Goal: Transaction & Acquisition: Purchase product/service

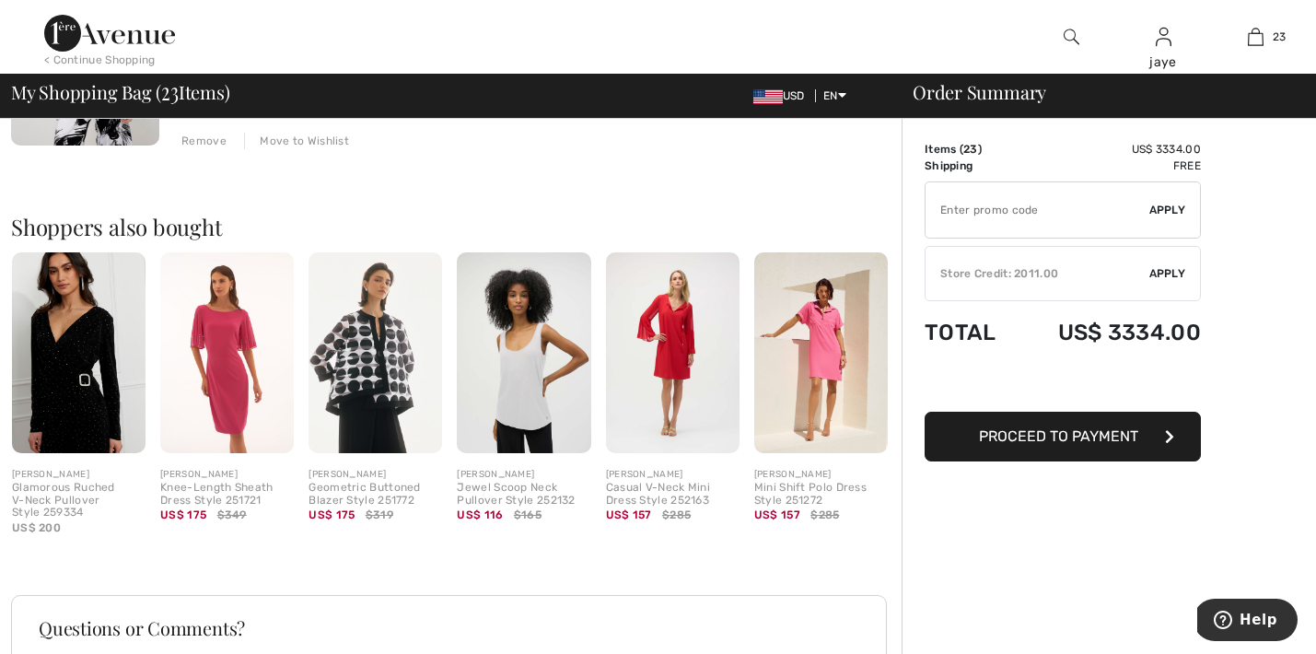
scroll to position [5809, 0]
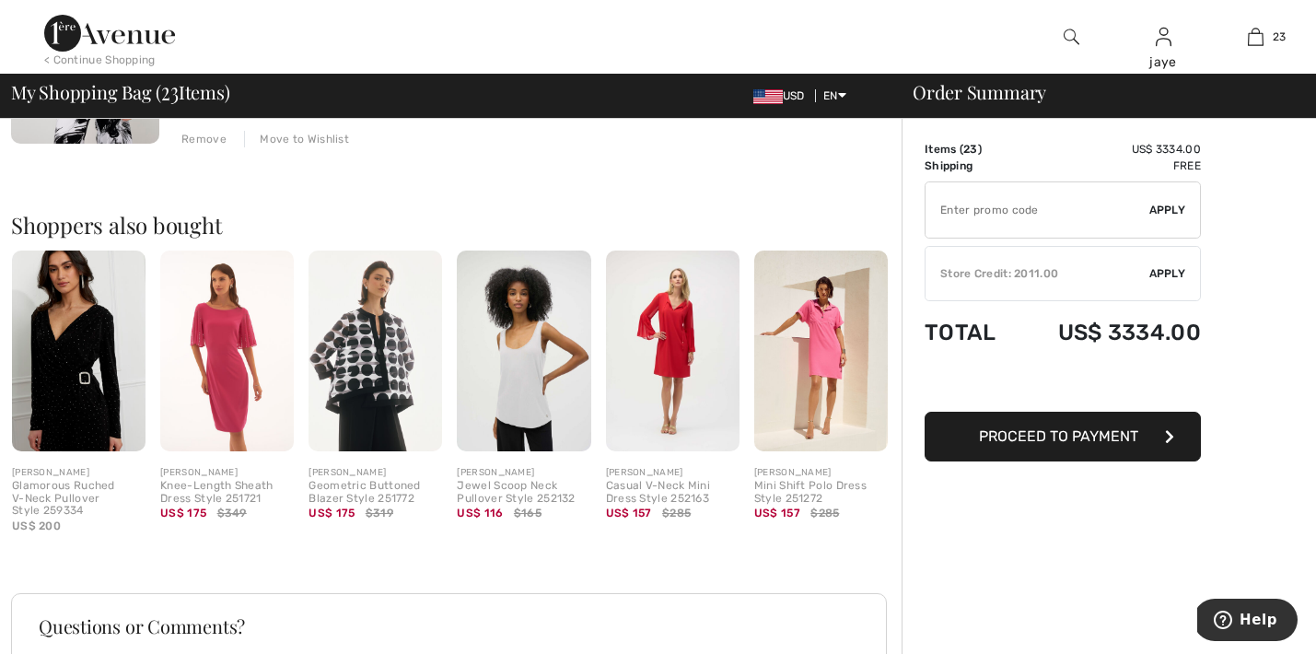
click at [1182, 270] on span "Apply" at bounding box center [1167, 273] width 37 height 17
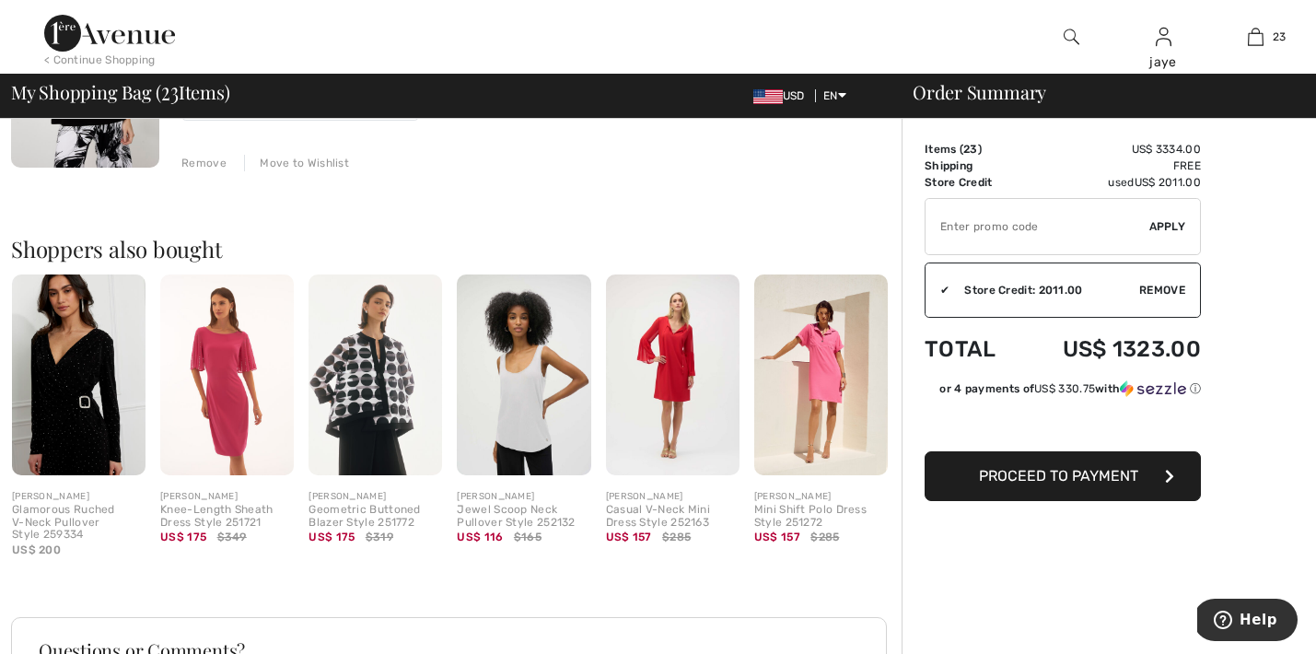
scroll to position [5794, 0]
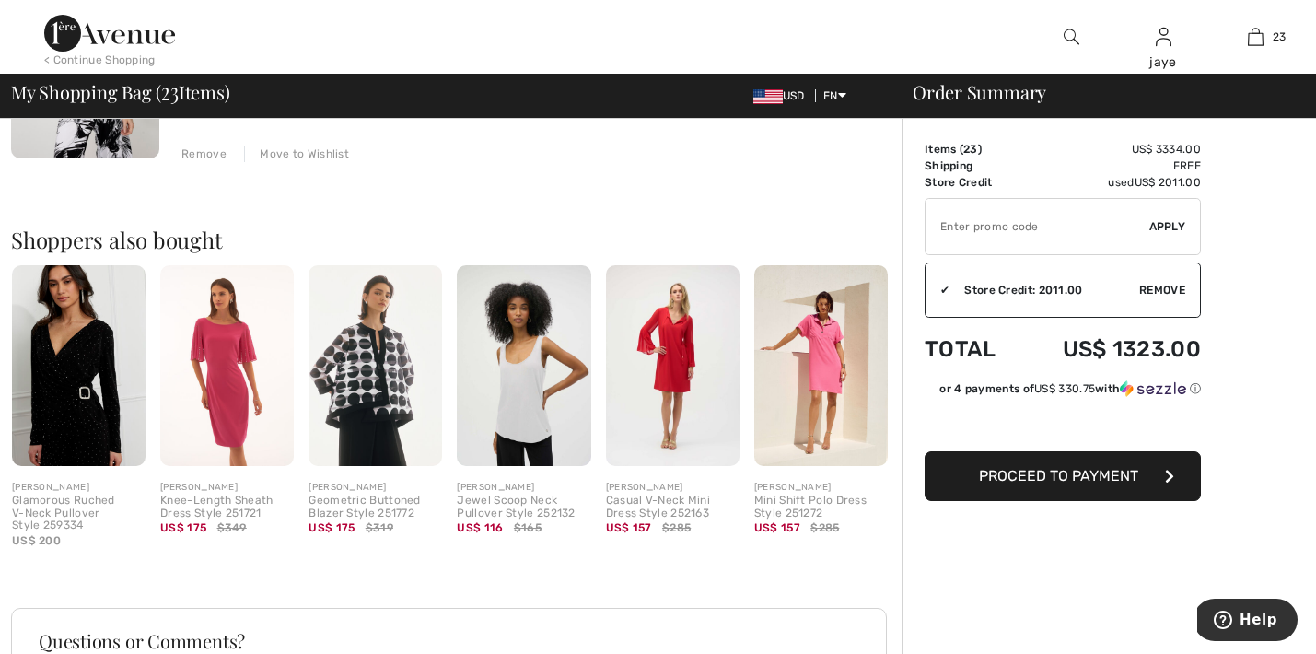
click at [84, 410] on img at bounding box center [78, 365] width 133 height 201
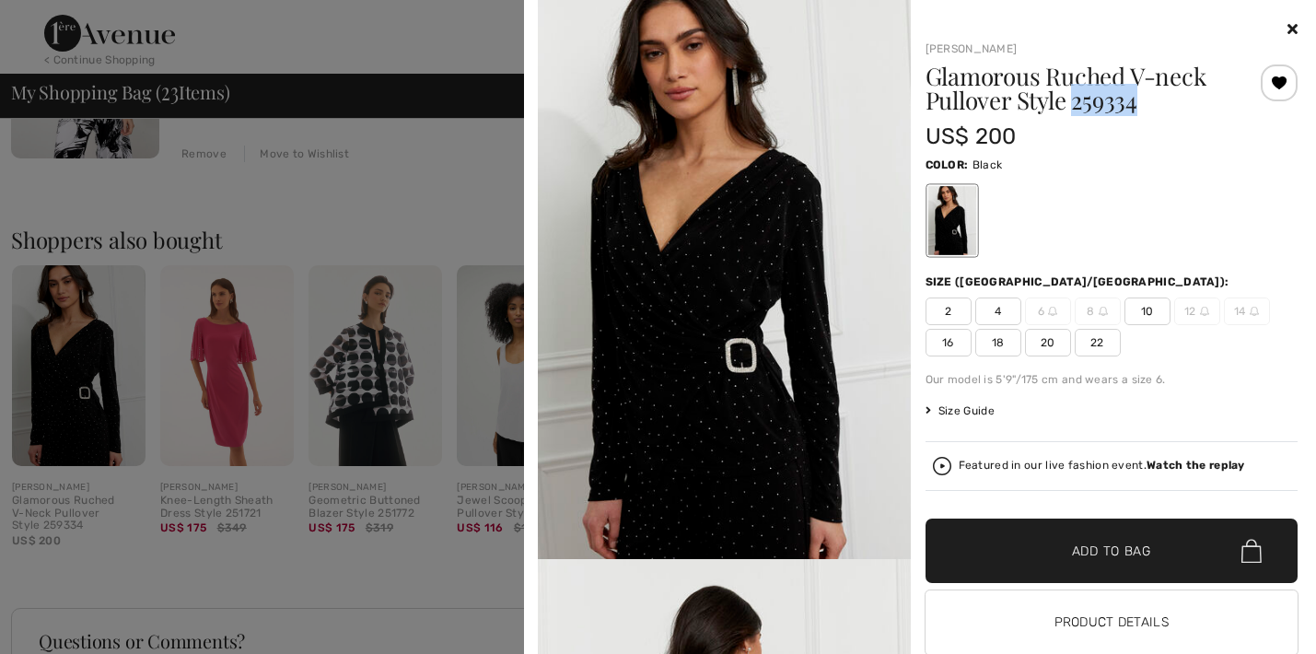
drag, startPoint x: 1142, startPoint y: 105, endPoint x: 1072, endPoint y: 99, distance: 70.3
click at [1072, 99] on h1 "Glamorous Ruched V-neck Pullover Style 259334" at bounding box center [1080, 88] width 310 height 48
copy h1 "259334"
click at [1293, 33] on icon at bounding box center [1292, 28] width 10 height 15
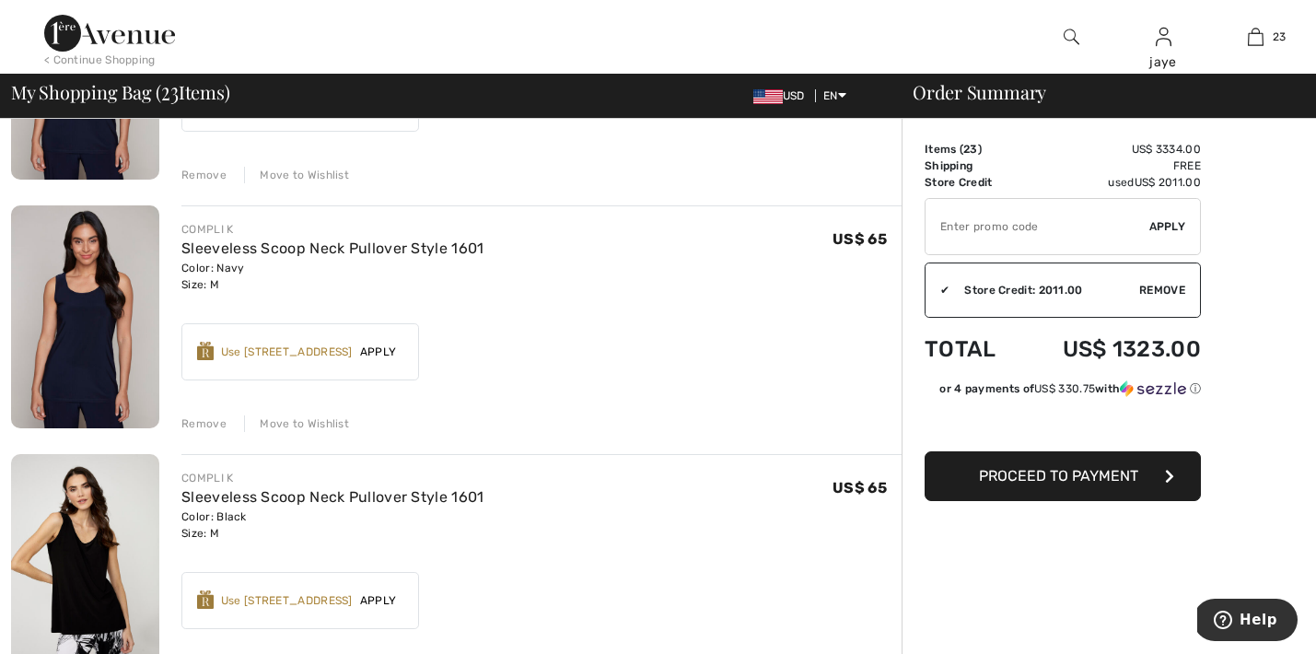
scroll to position [4991, 0]
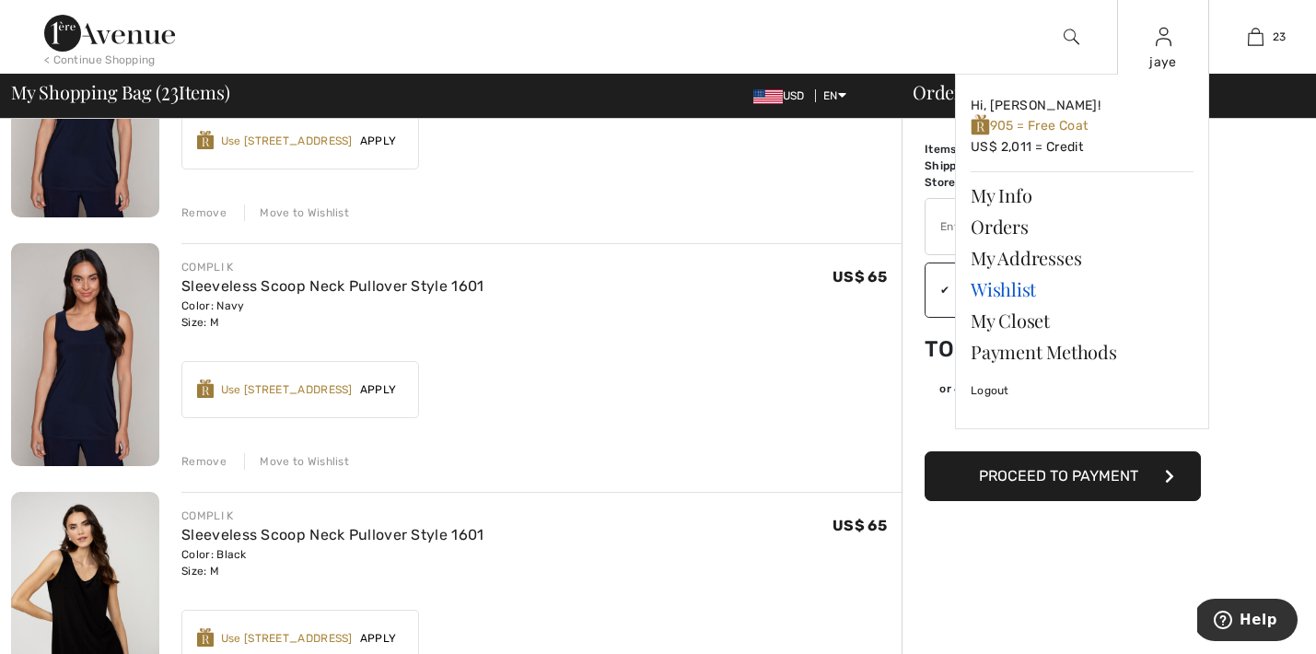
click at [995, 282] on link "Wishlist" at bounding box center [1081, 288] width 223 height 31
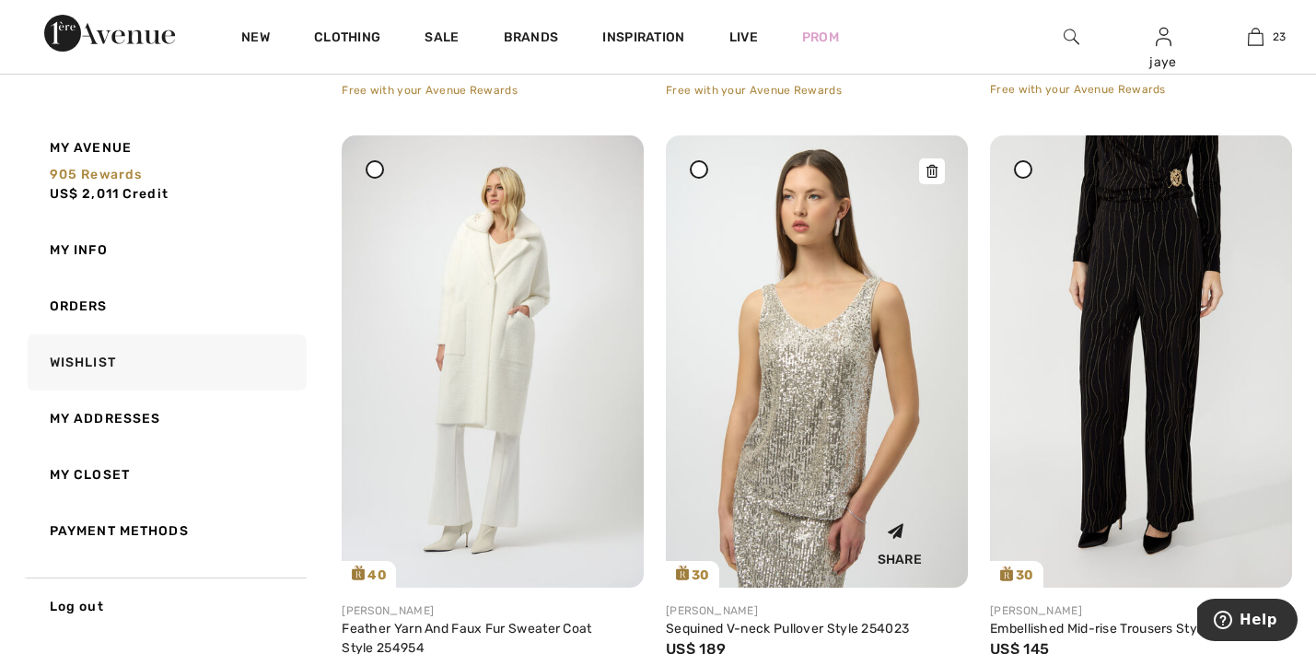
scroll to position [3390, 0]
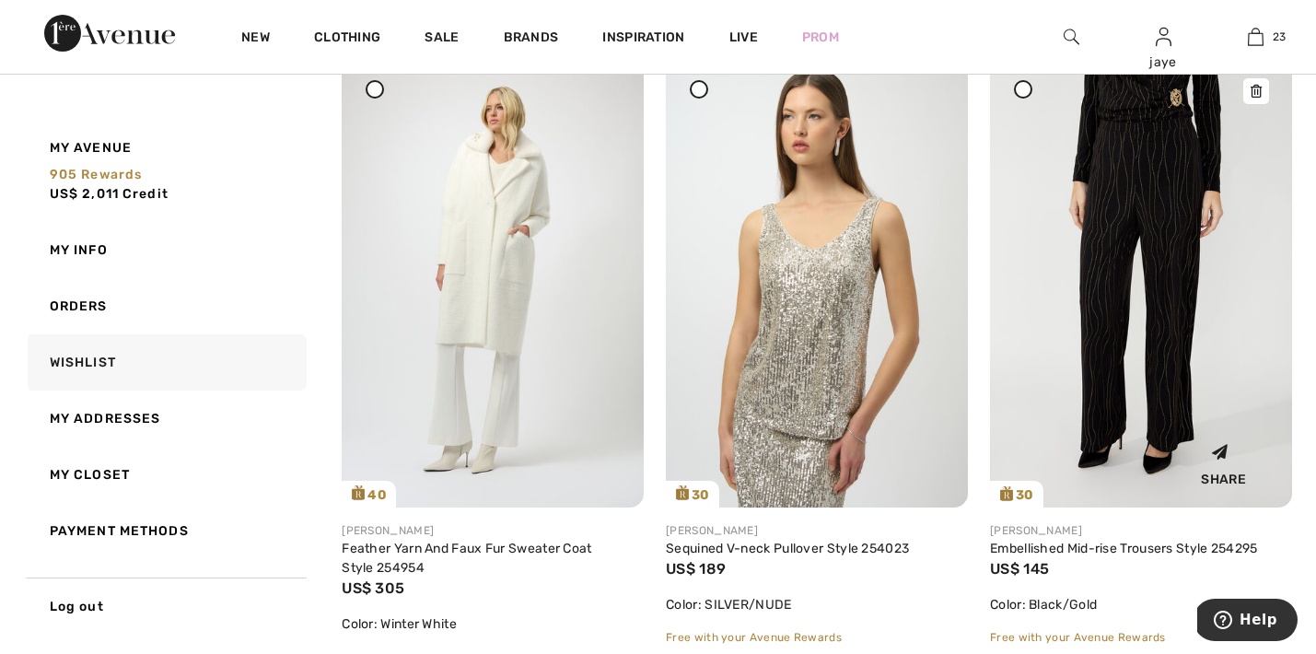
click at [1179, 296] on img at bounding box center [1141, 281] width 302 height 453
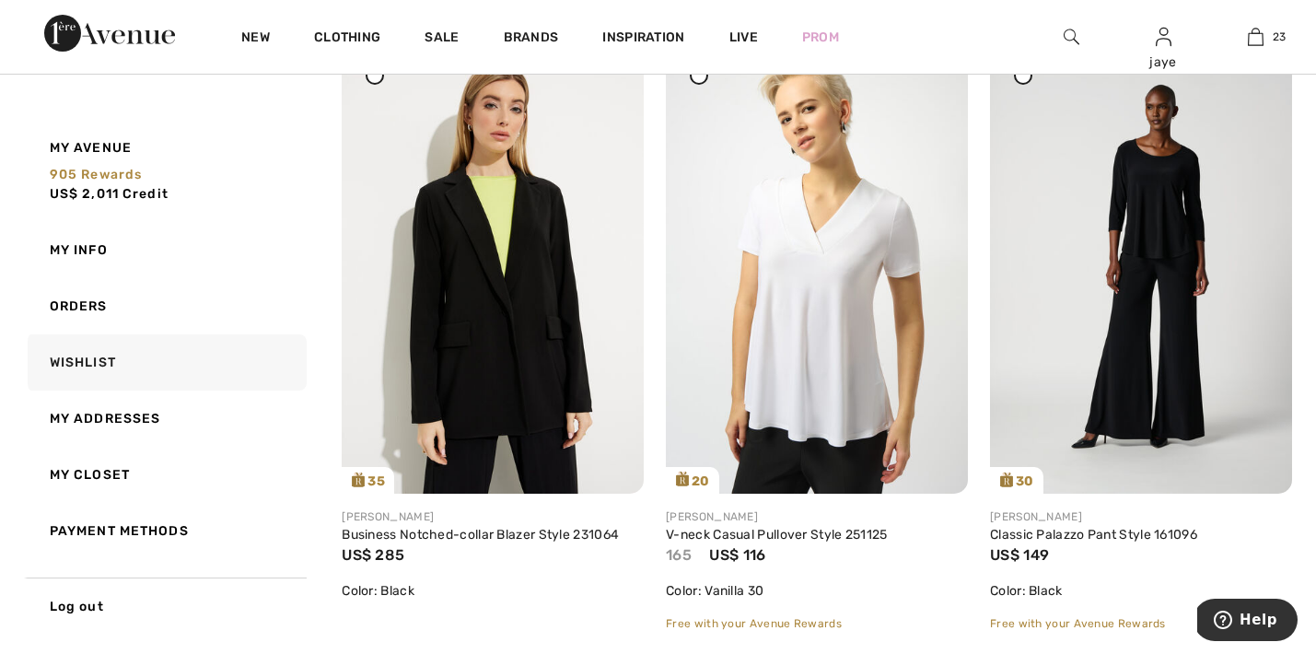
scroll to position [6544, 0]
click at [1164, 332] on img at bounding box center [1141, 266] width 302 height 453
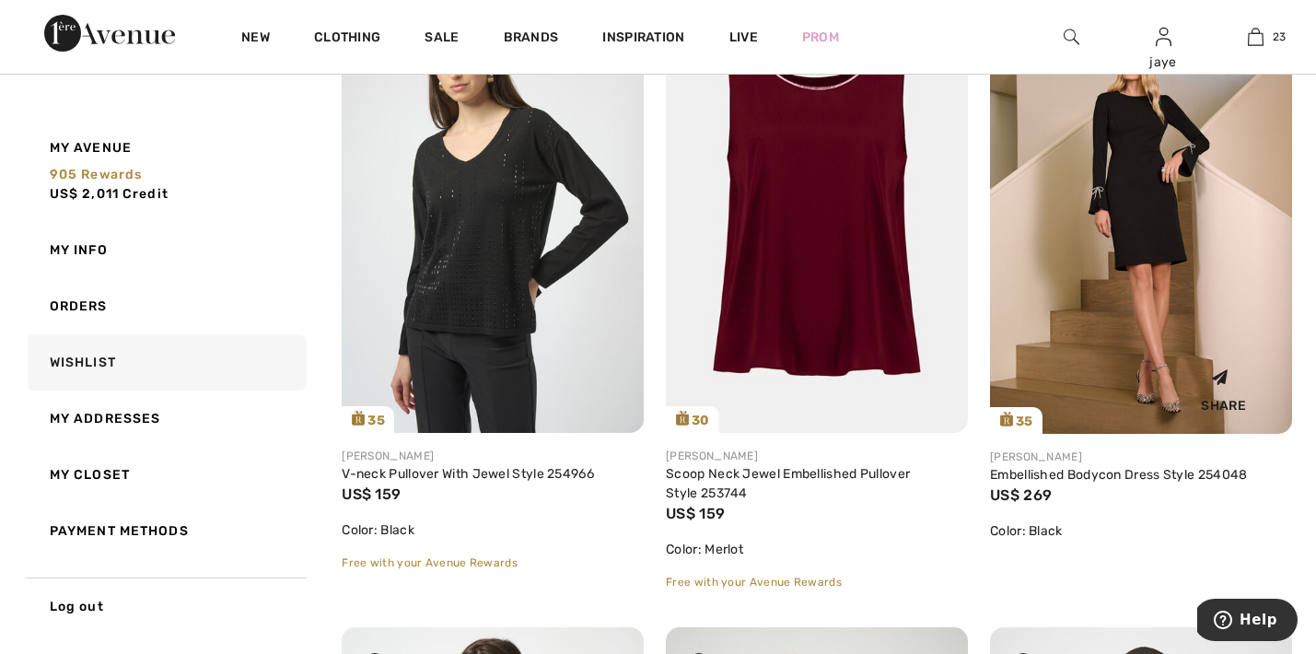
scroll to position [8500, 0]
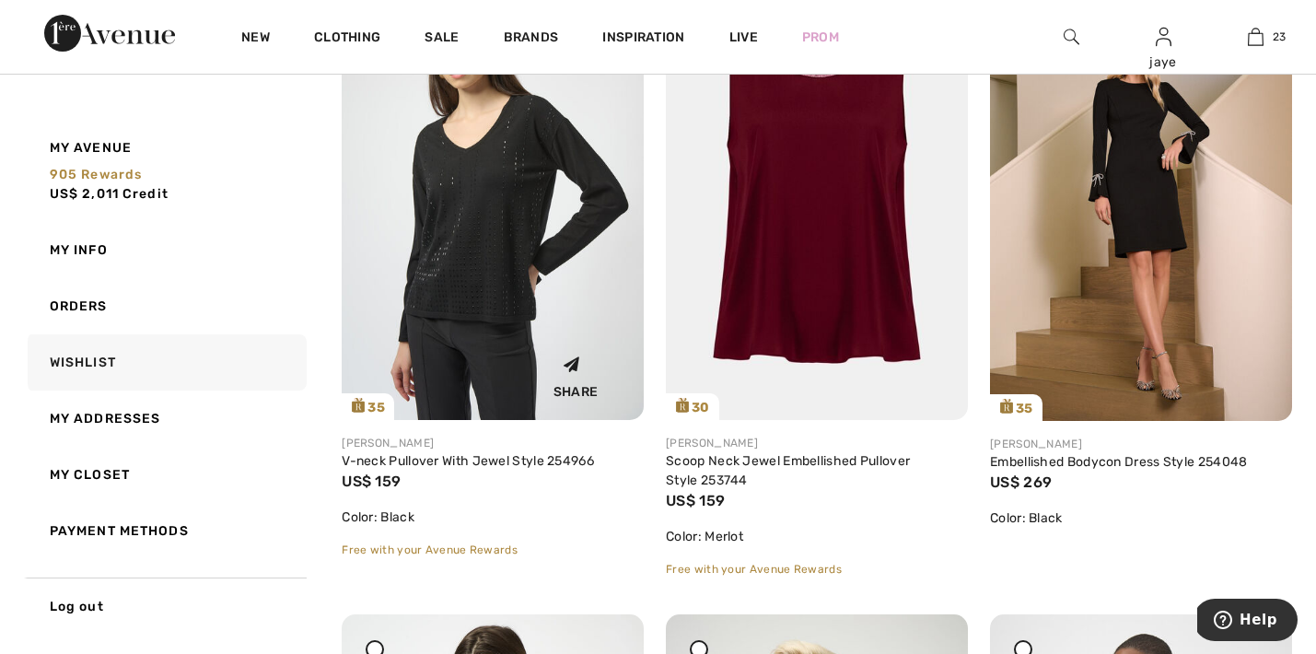
click at [506, 307] on img at bounding box center [493, 194] width 302 height 452
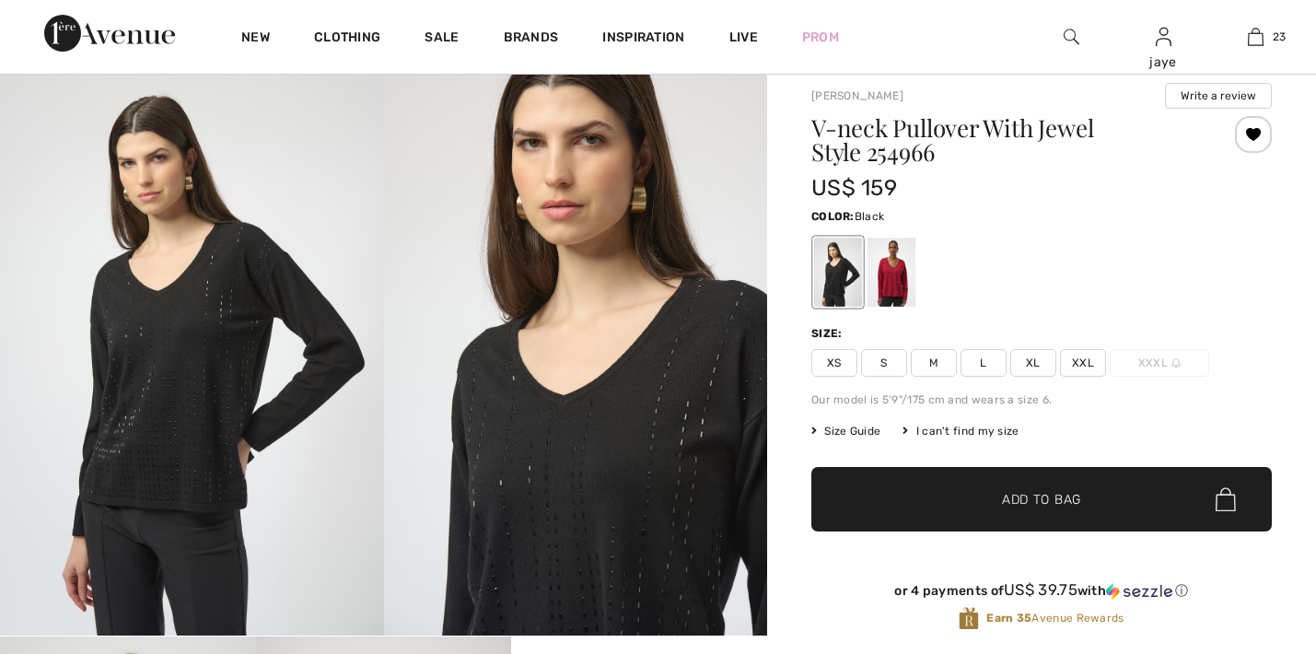
scroll to position [49, 0]
click at [896, 367] on span "S" at bounding box center [884, 363] width 46 height 28
click at [903, 495] on span "✔ Added to Bag Add to Bag" at bounding box center [1041, 499] width 460 height 64
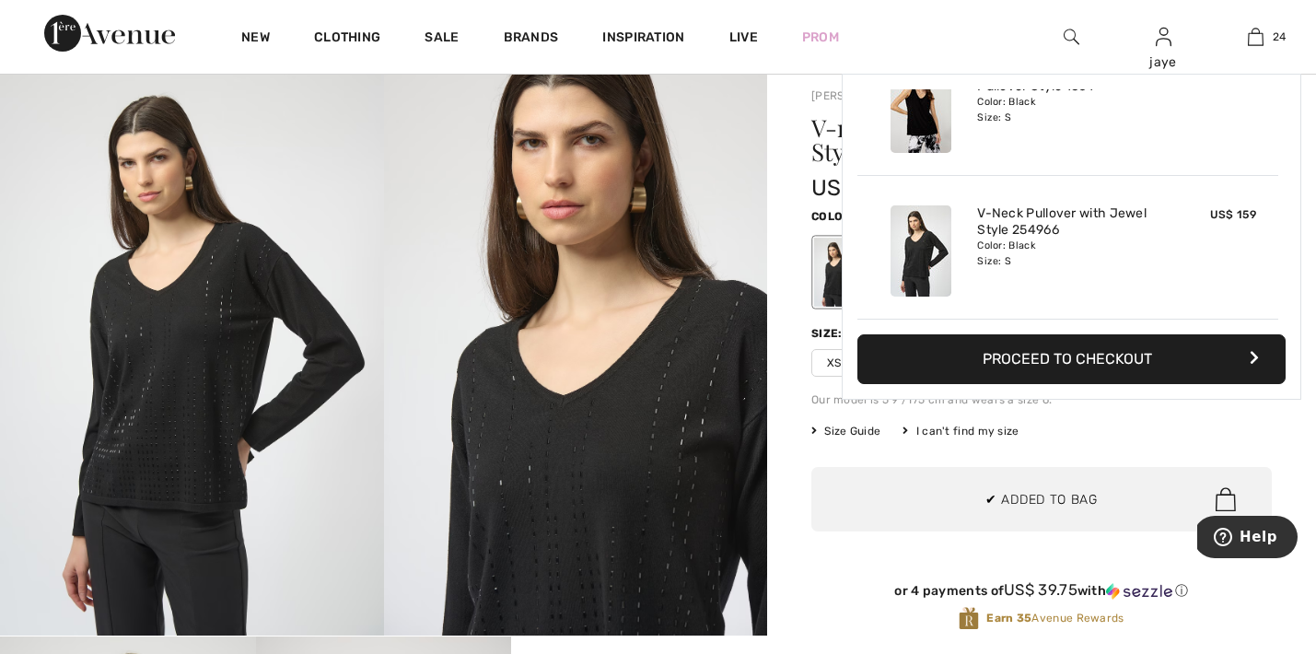
scroll to position [3217, 0]
click at [834, 365] on span "XS" at bounding box center [834, 363] width 46 height 28
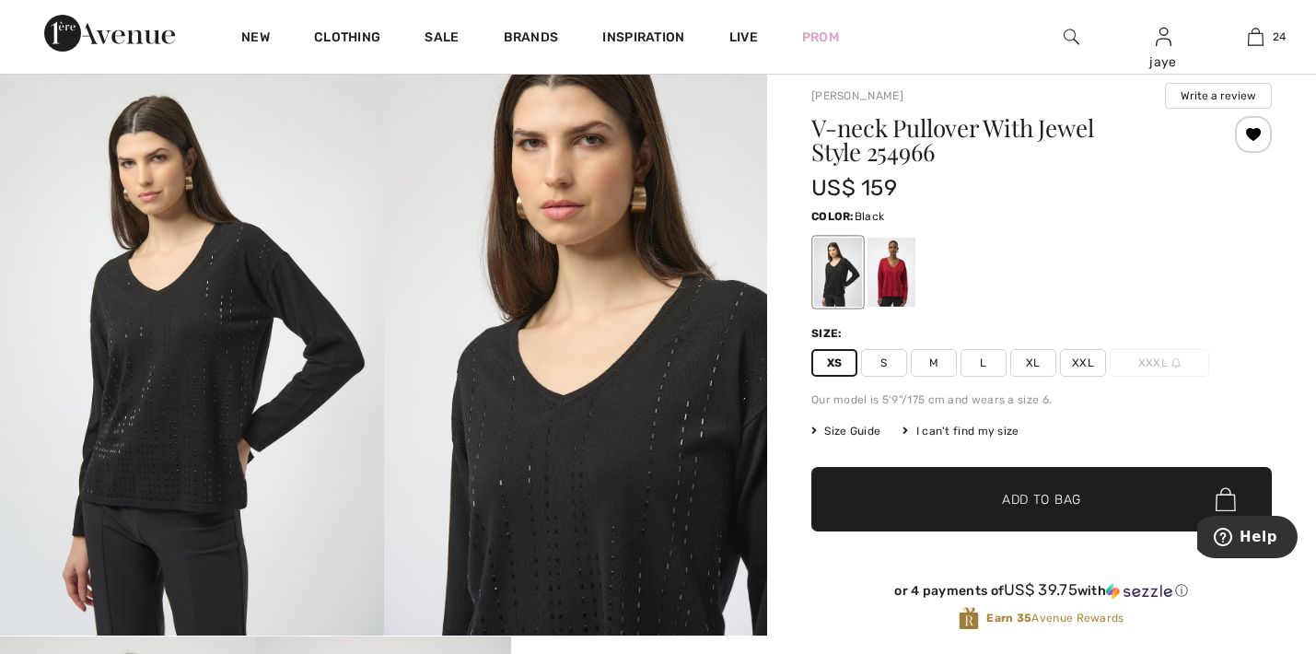
click at [866, 481] on span "✔ Added to Bag Add to Bag" at bounding box center [1041, 499] width 460 height 64
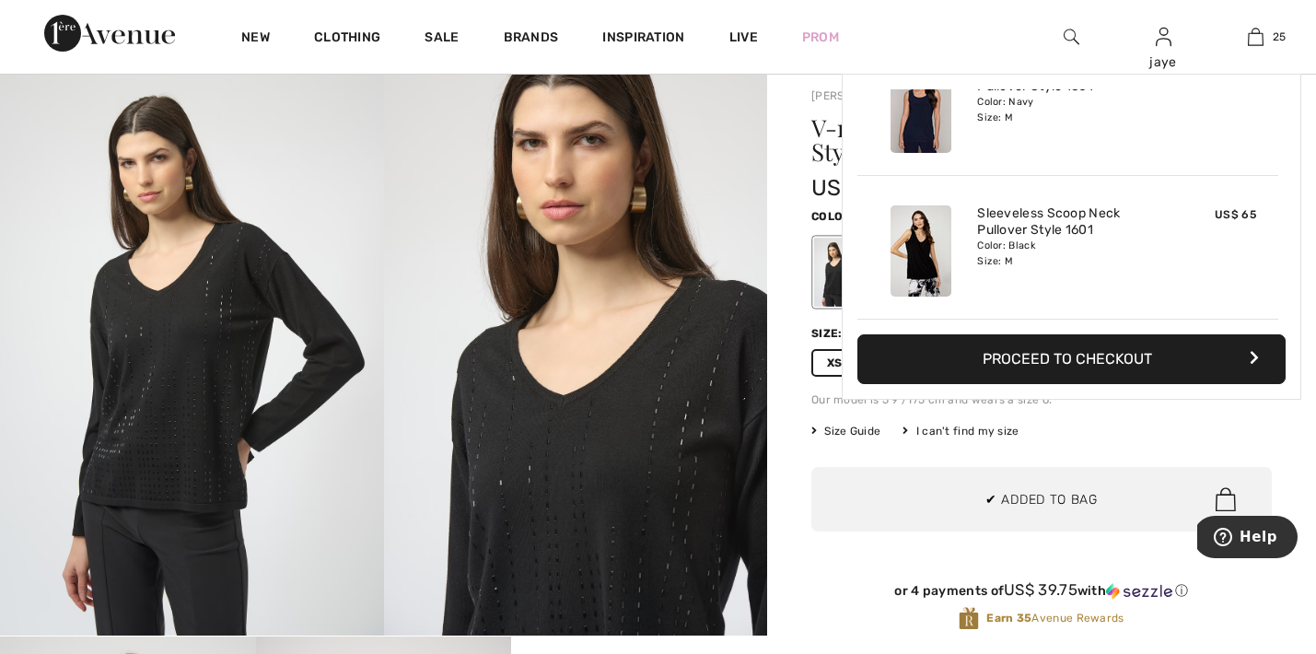
scroll to position [3360, 0]
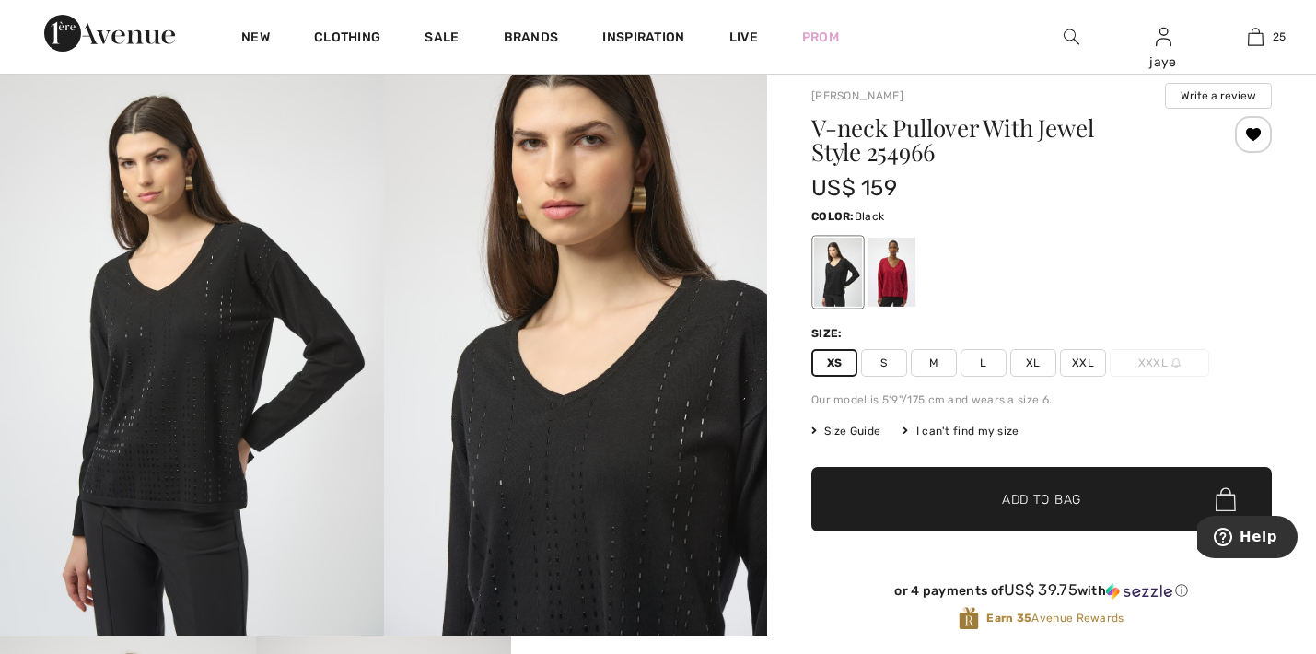
click at [883, 365] on span "S" at bounding box center [884, 363] width 46 height 28
click at [887, 287] on div at bounding box center [891, 272] width 48 height 69
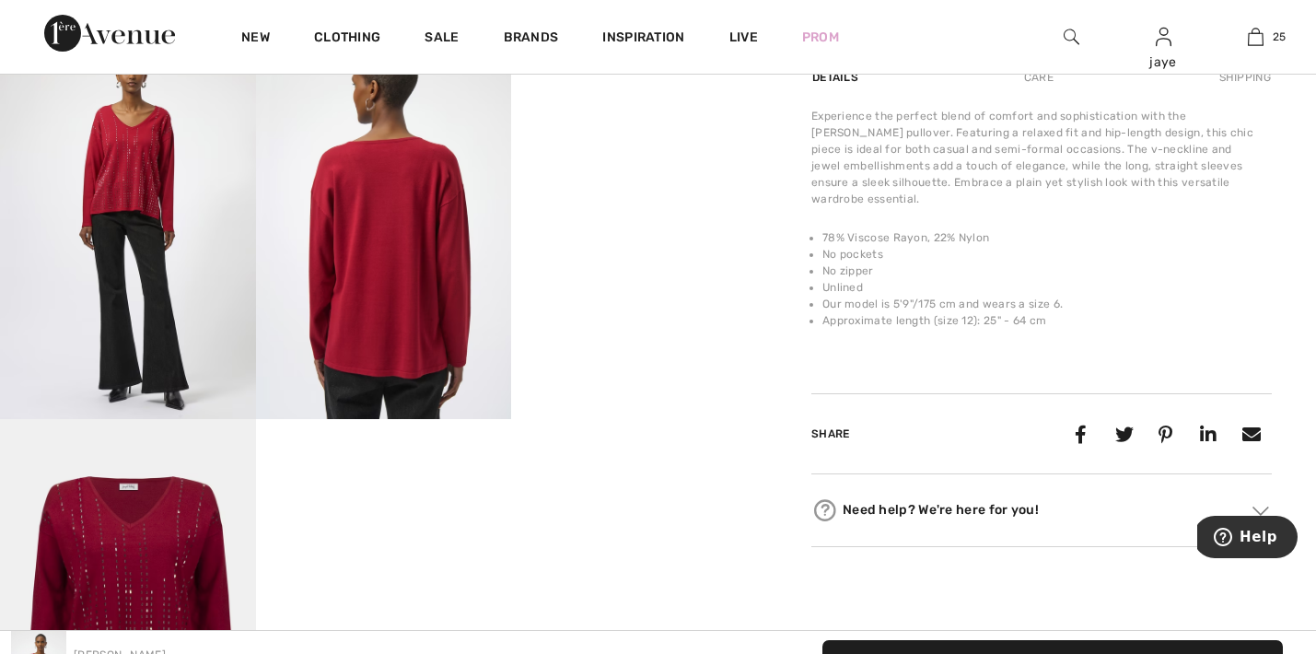
scroll to position [167, 0]
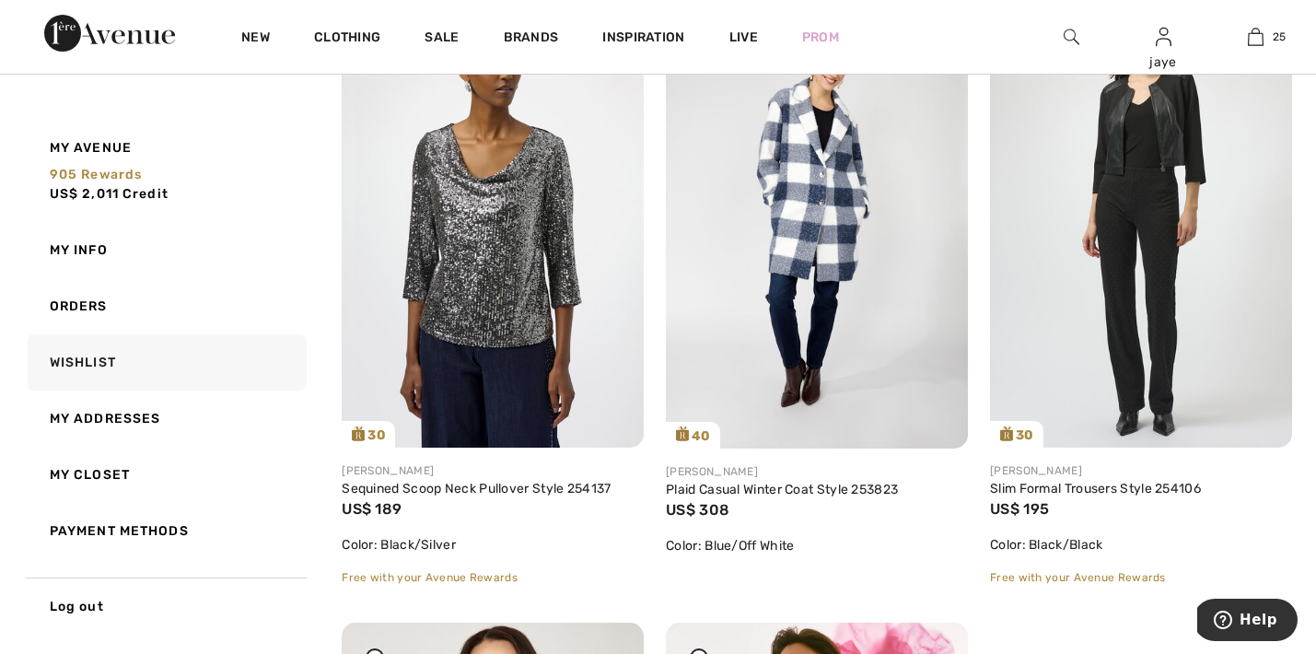
scroll to position [9748, 0]
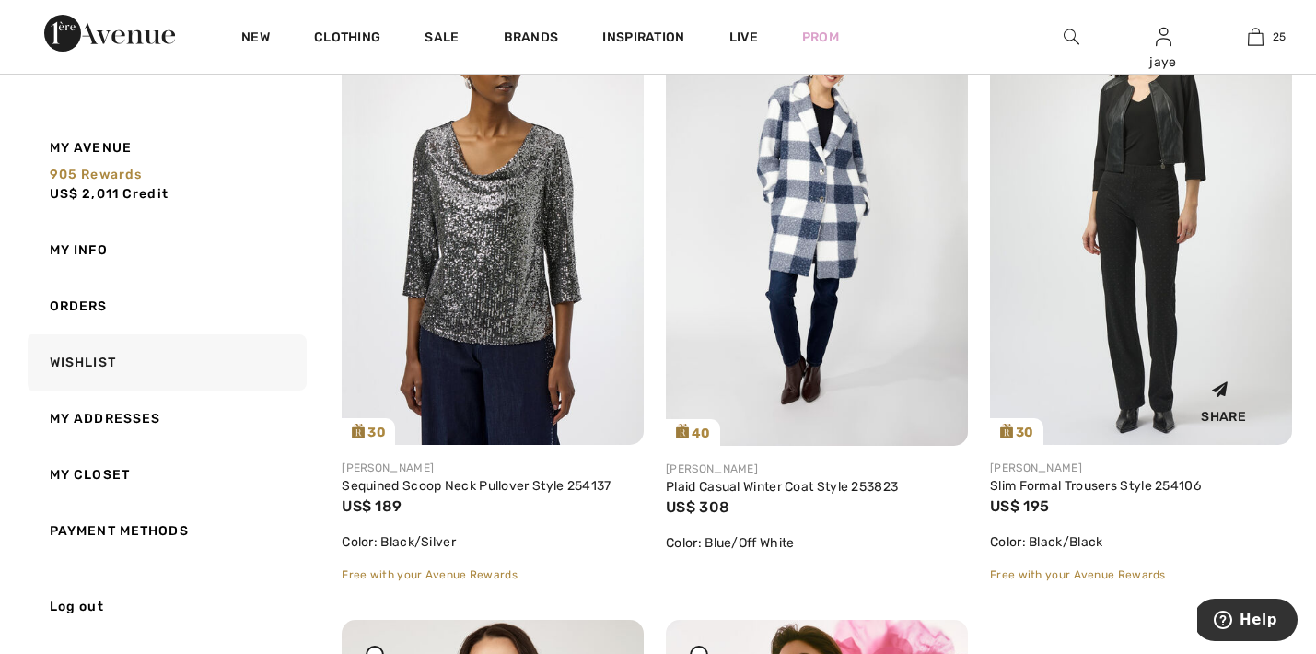
click at [1155, 309] on img at bounding box center [1141, 219] width 302 height 452
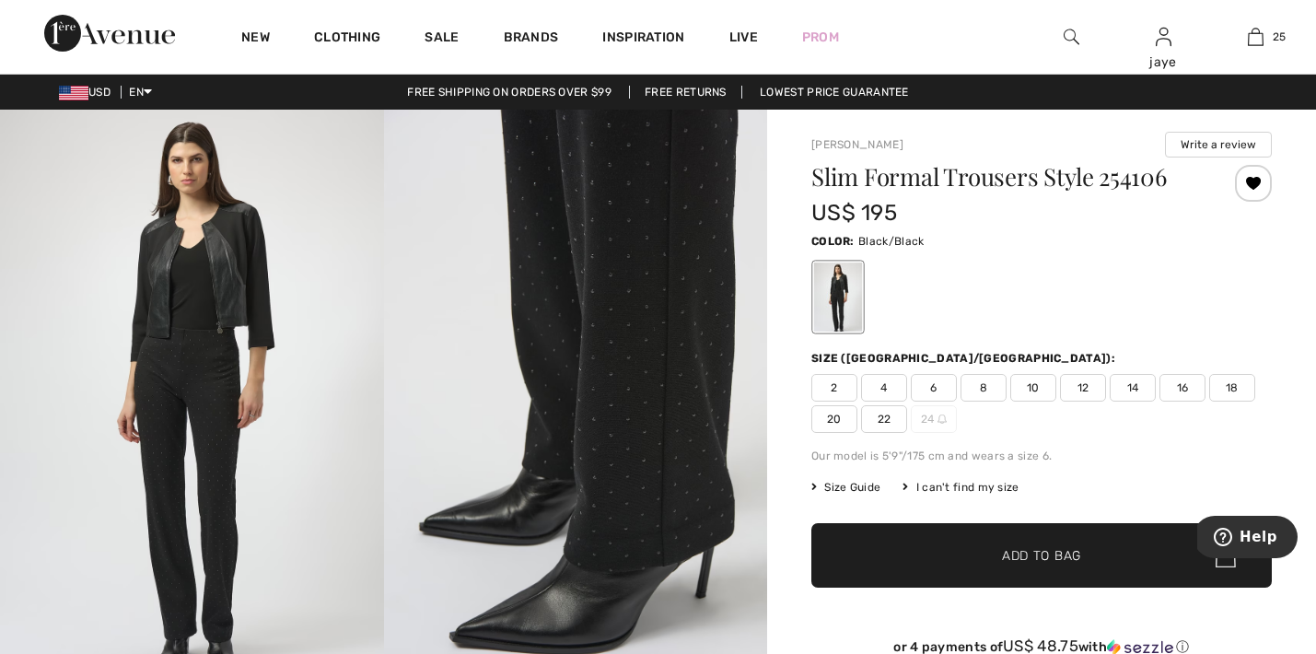
click at [1020, 388] on span "10" at bounding box center [1033, 388] width 46 height 28
click at [1023, 551] on span "Add to Bag" at bounding box center [1041, 555] width 79 height 19
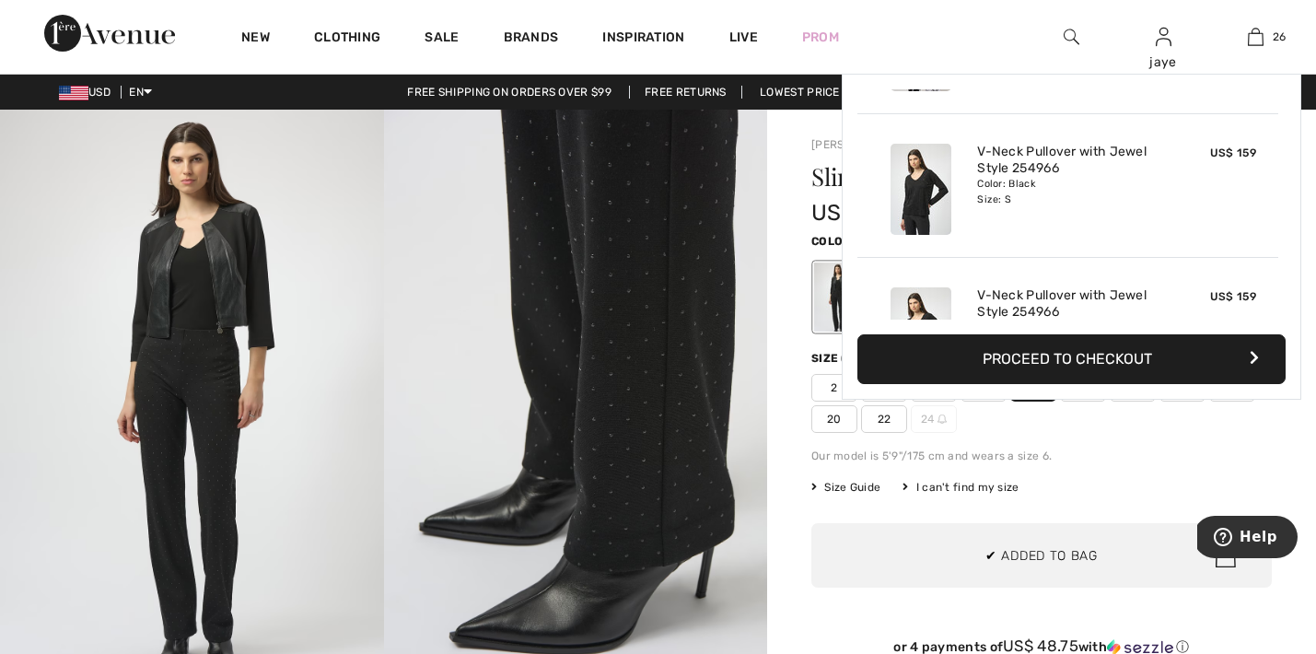
scroll to position [3504, 0]
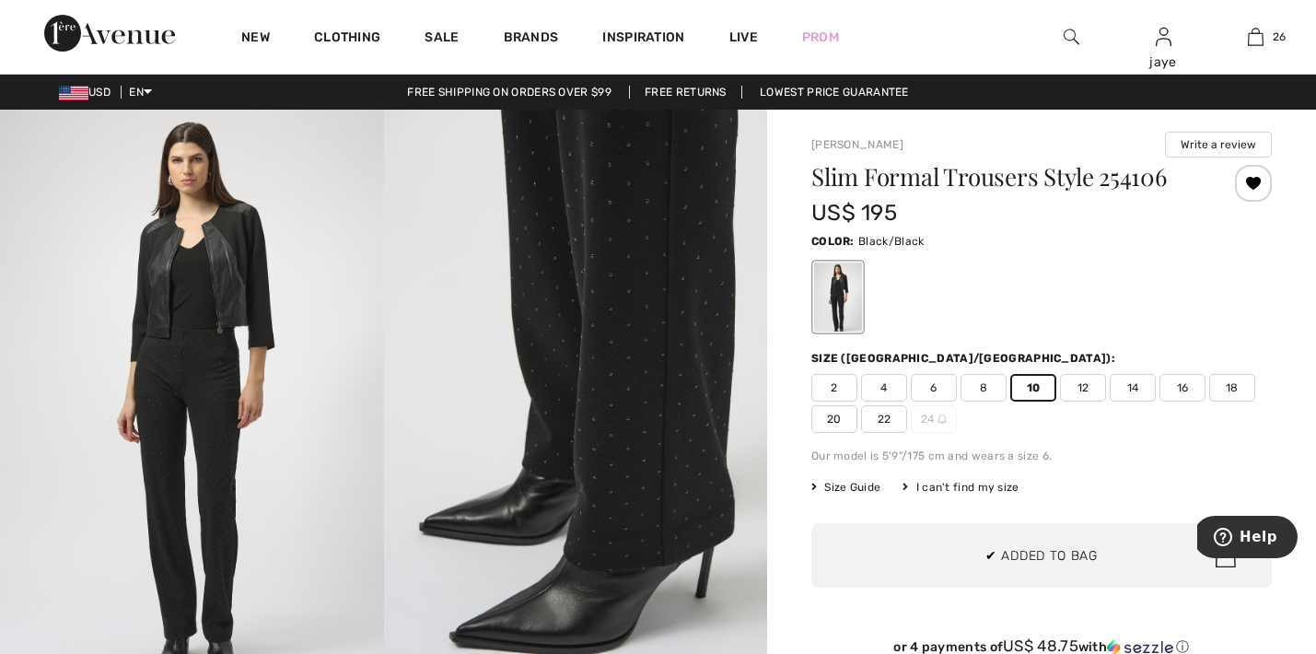
click at [1088, 388] on span "12" at bounding box center [1083, 388] width 46 height 28
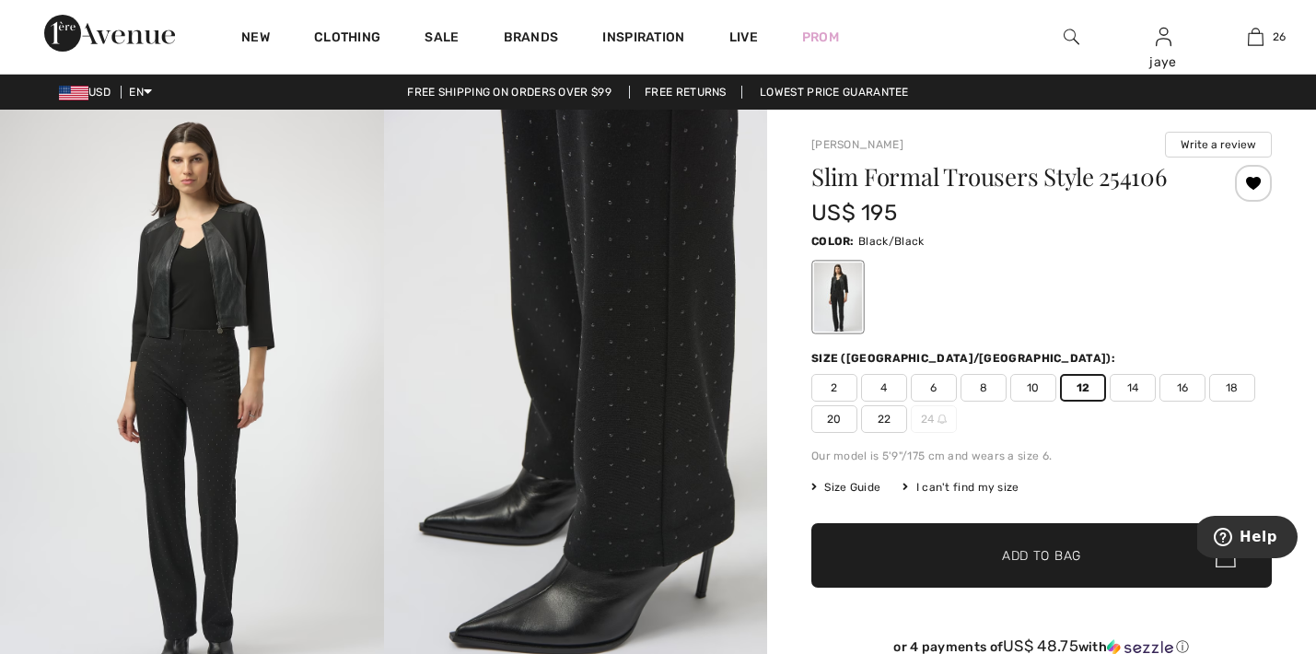
click at [1072, 548] on span "Add to Bag" at bounding box center [1041, 555] width 79 height 19
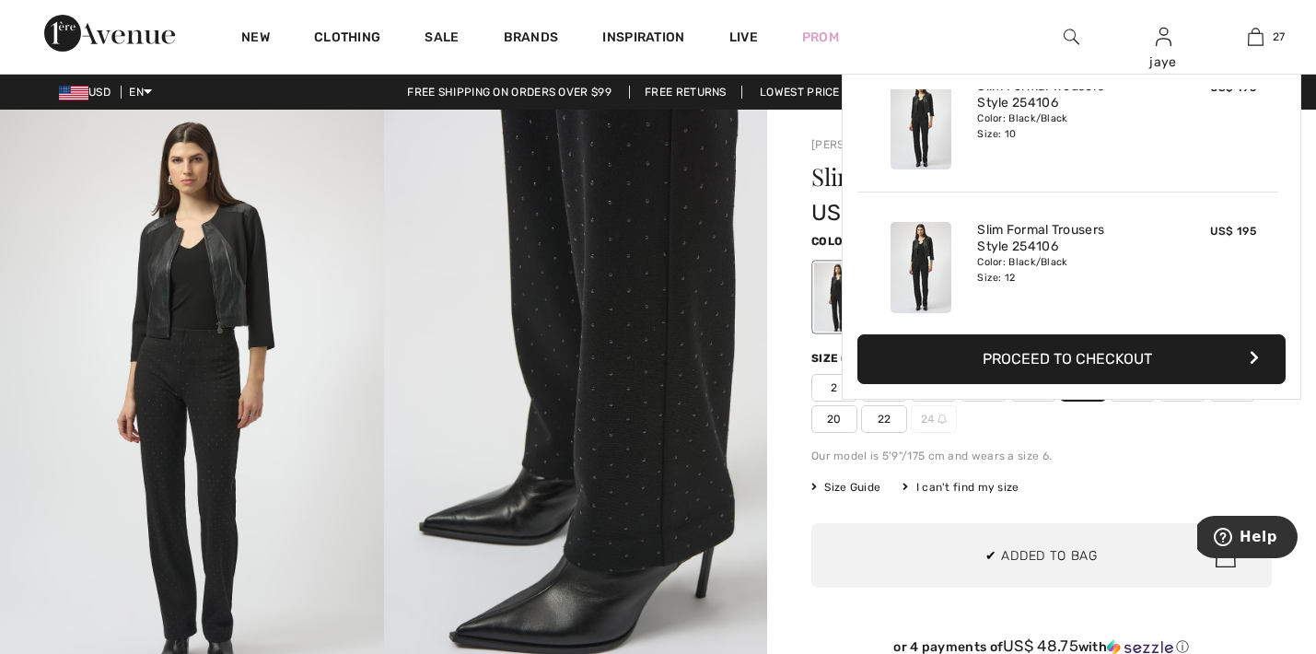
scroll to position [3647, 0]
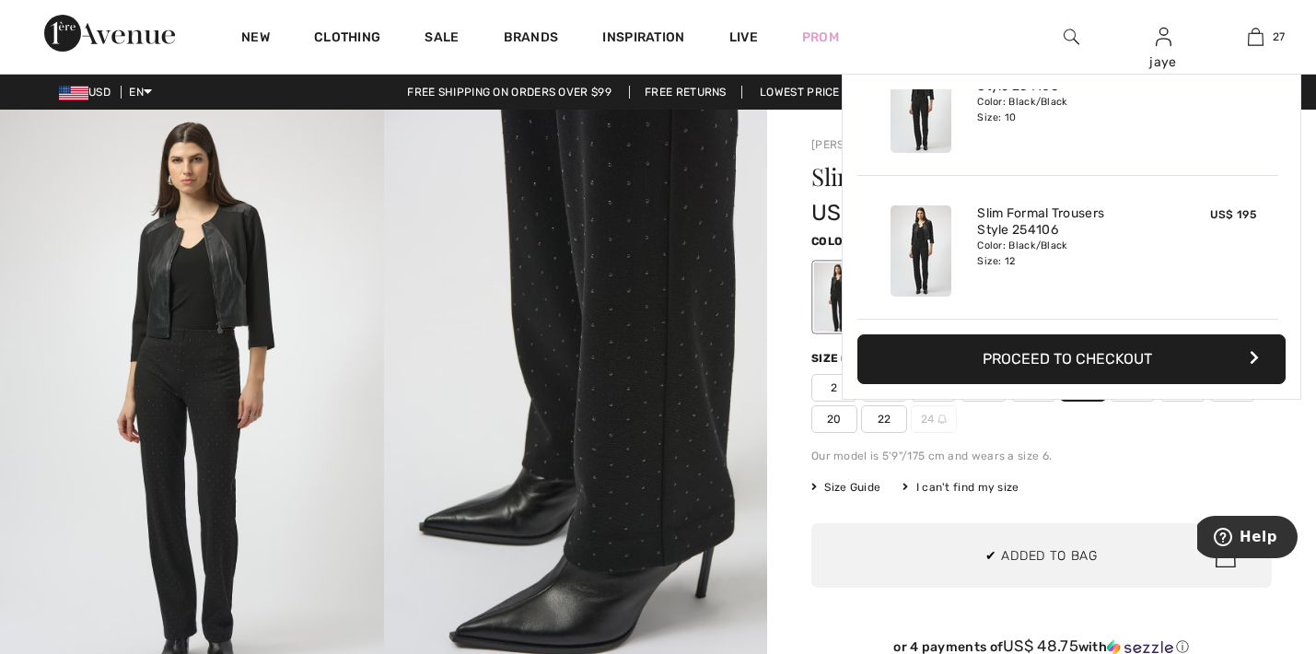
click at [1080, 450] on div "Our model is 5'9"/175 cm and wears a size 6." at bounding box center [1041, 455] width 460 height 17
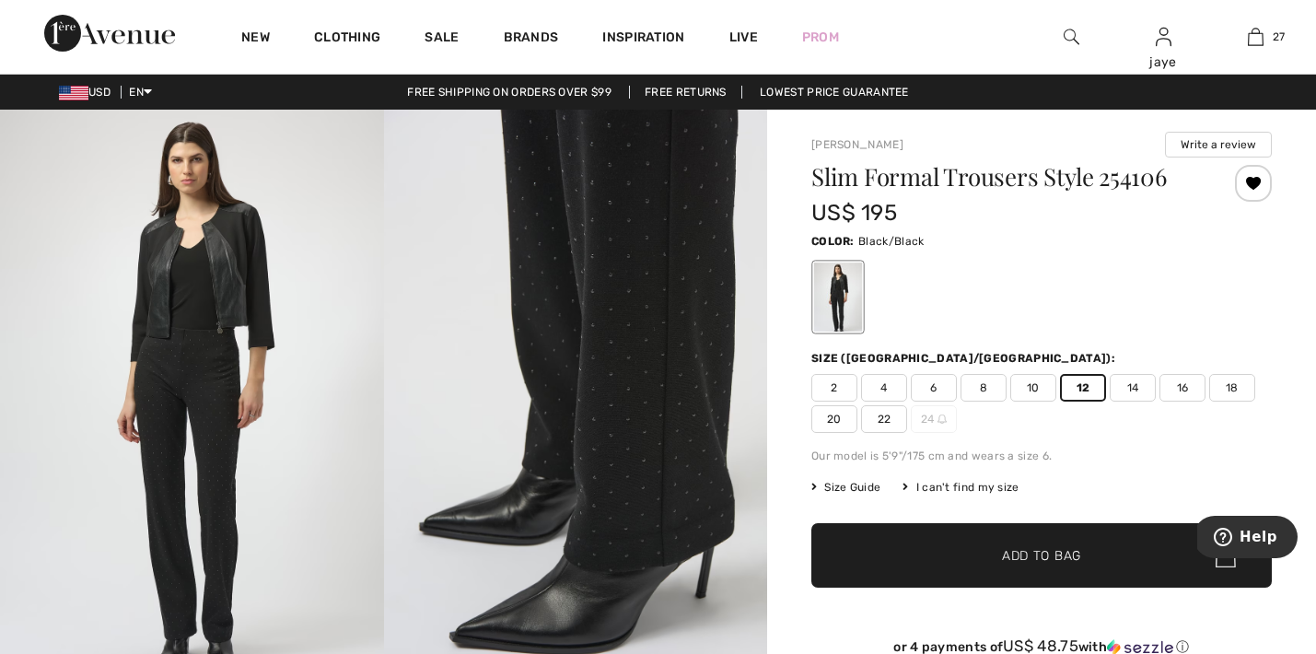
click at [986, 393] on span "8" at bounding box center [983, 388] width 46 height 28
click at [992, 563] on span "✔ Added to Bag" at bounding box center [1013, 555] width 112 height 19
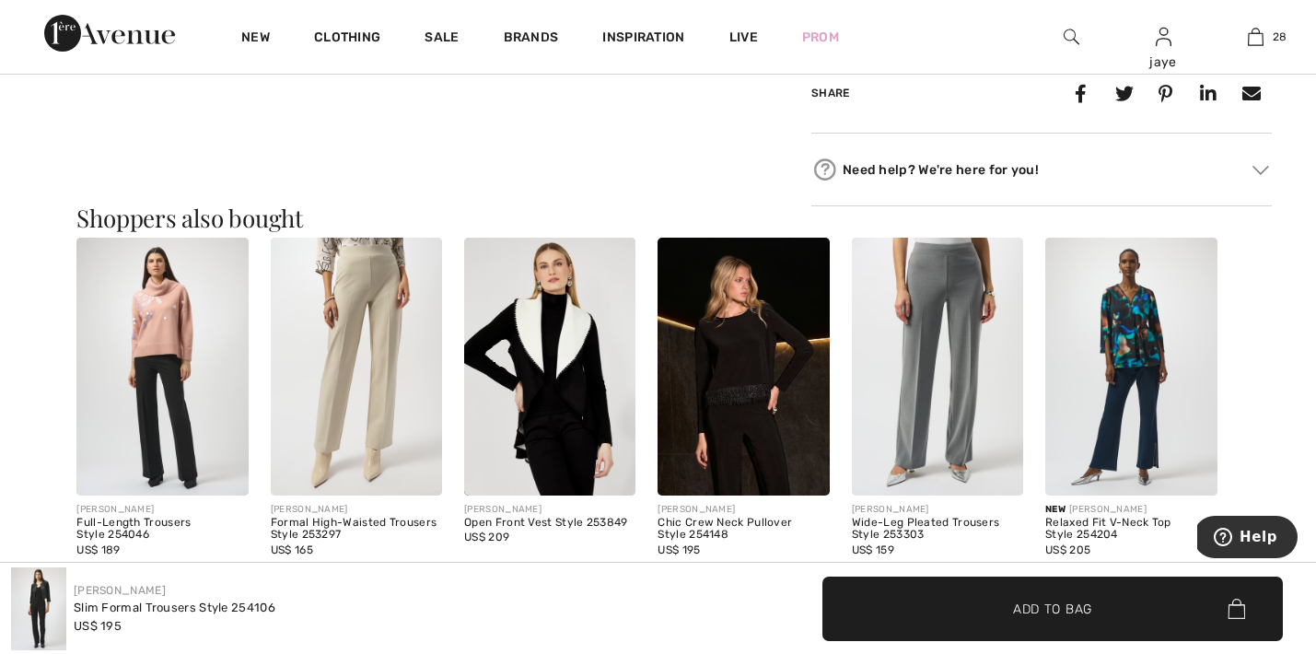
scroll to position [1552, 0]
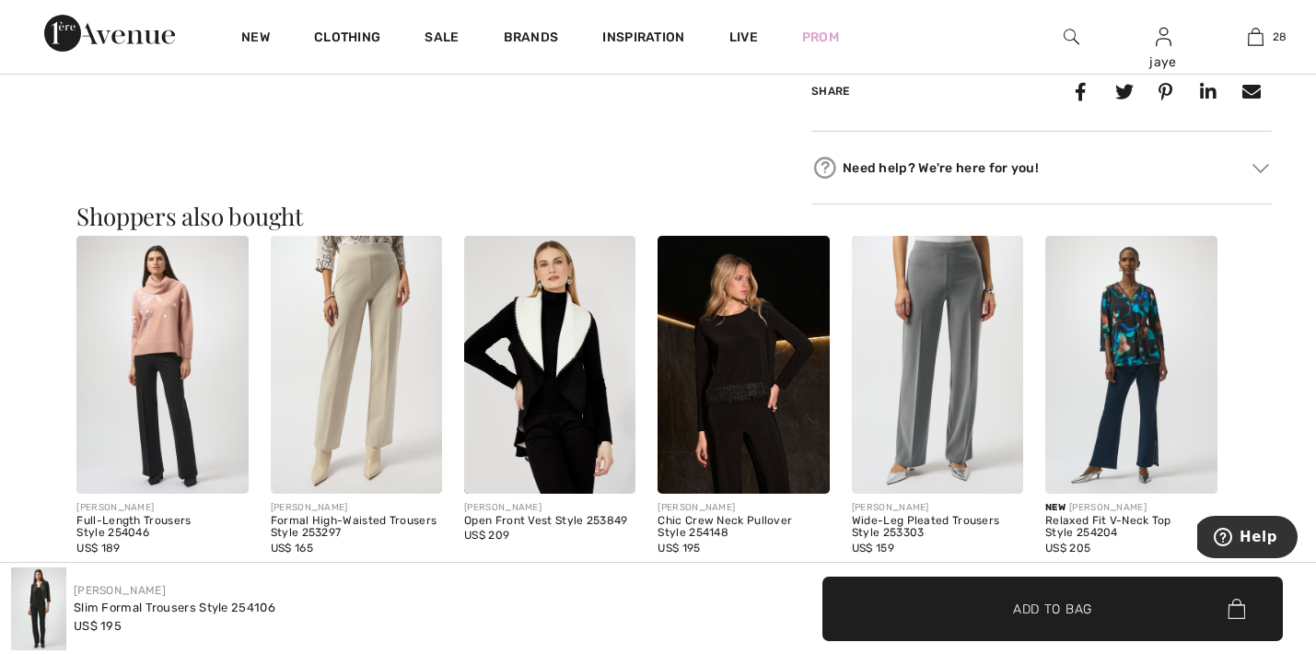
click at [750, 376] on img at bounding box center [742, 365] width 171 height 258
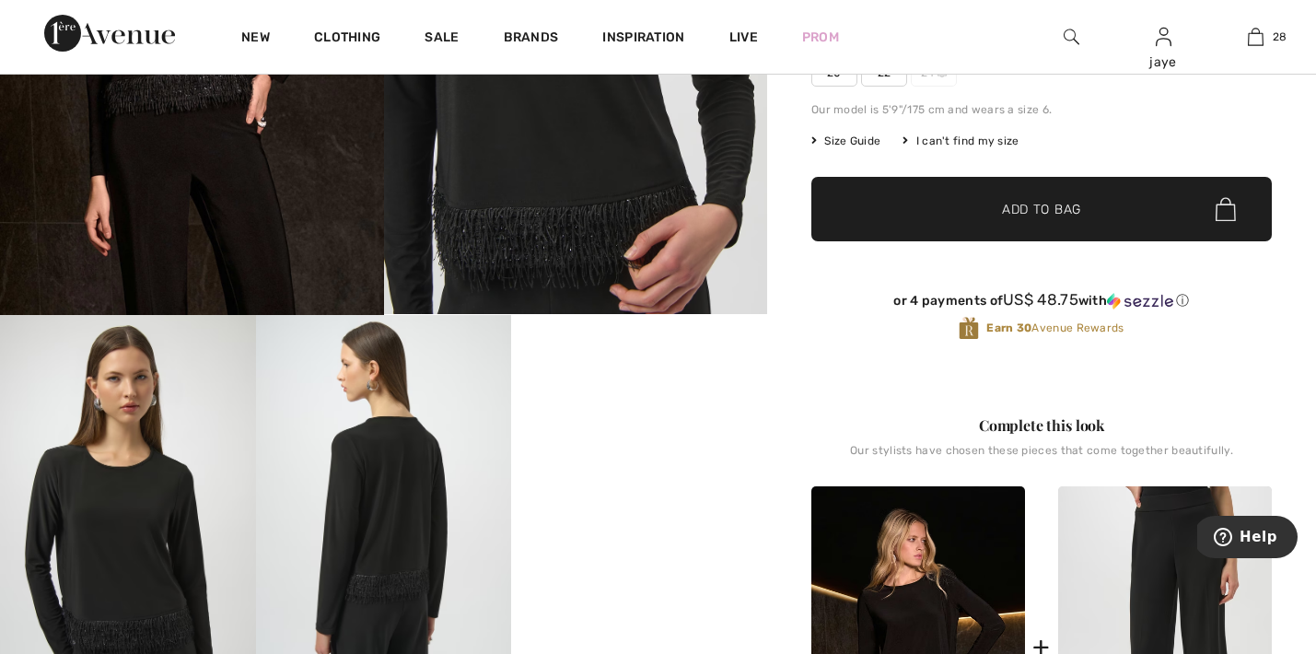
scroll to position [494, 0]
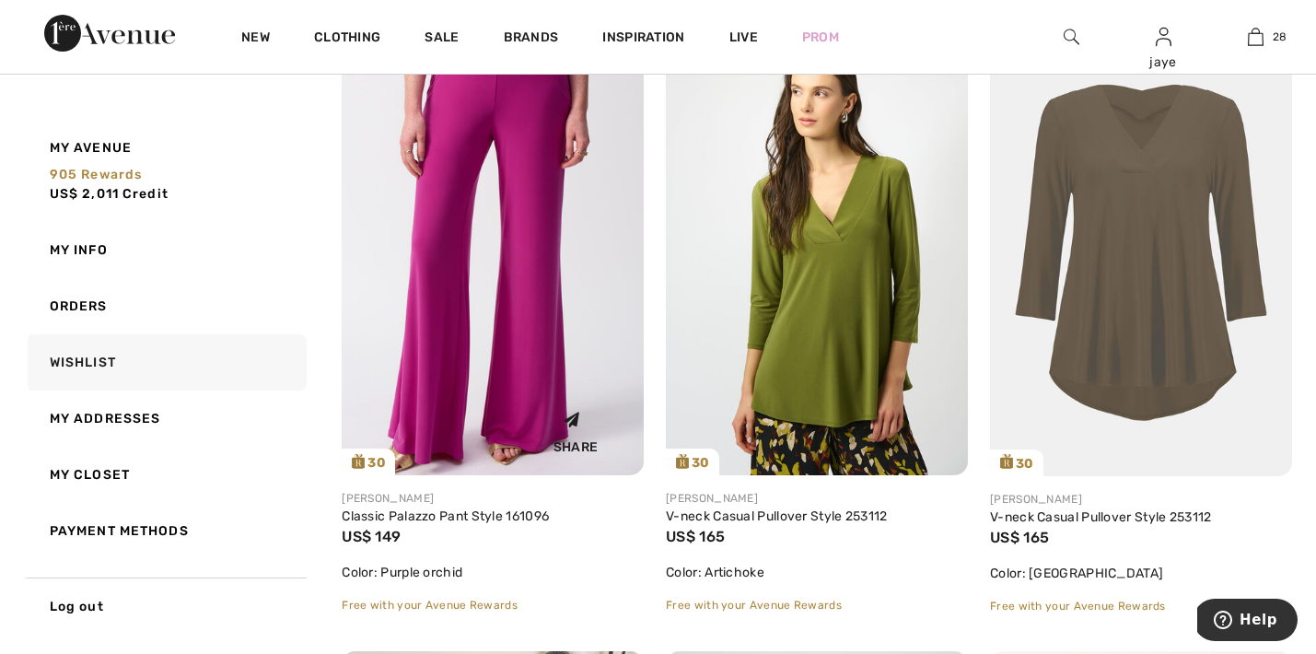
scroll to position [7187, 0]
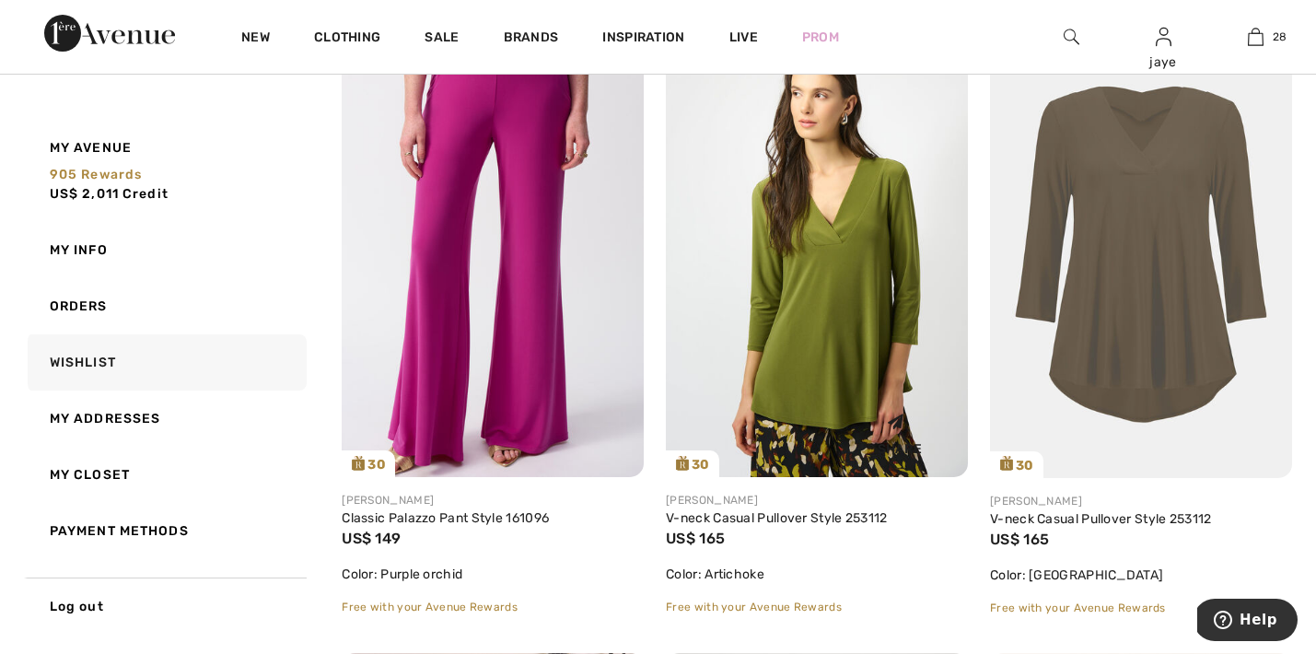
click at [852, 294] on img at bounding box center [817, 251] width 302 height 452
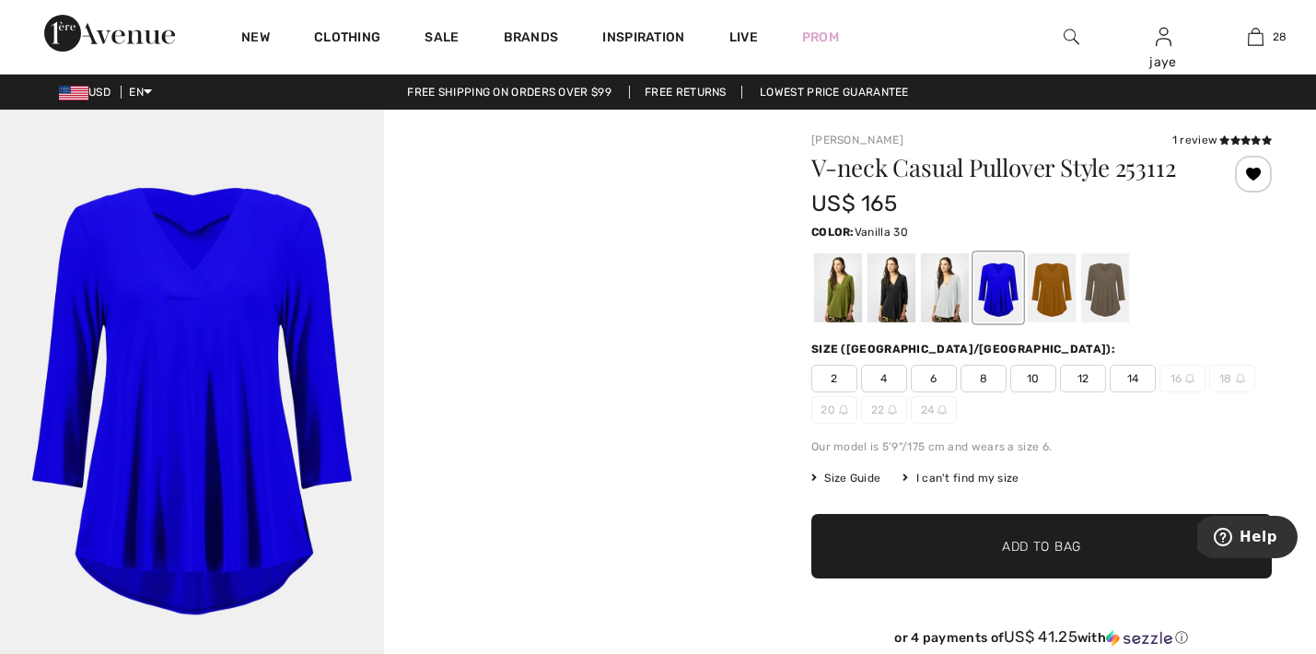
click at [952, 296] on div at bounding box center [945, 287] width 48 height 69
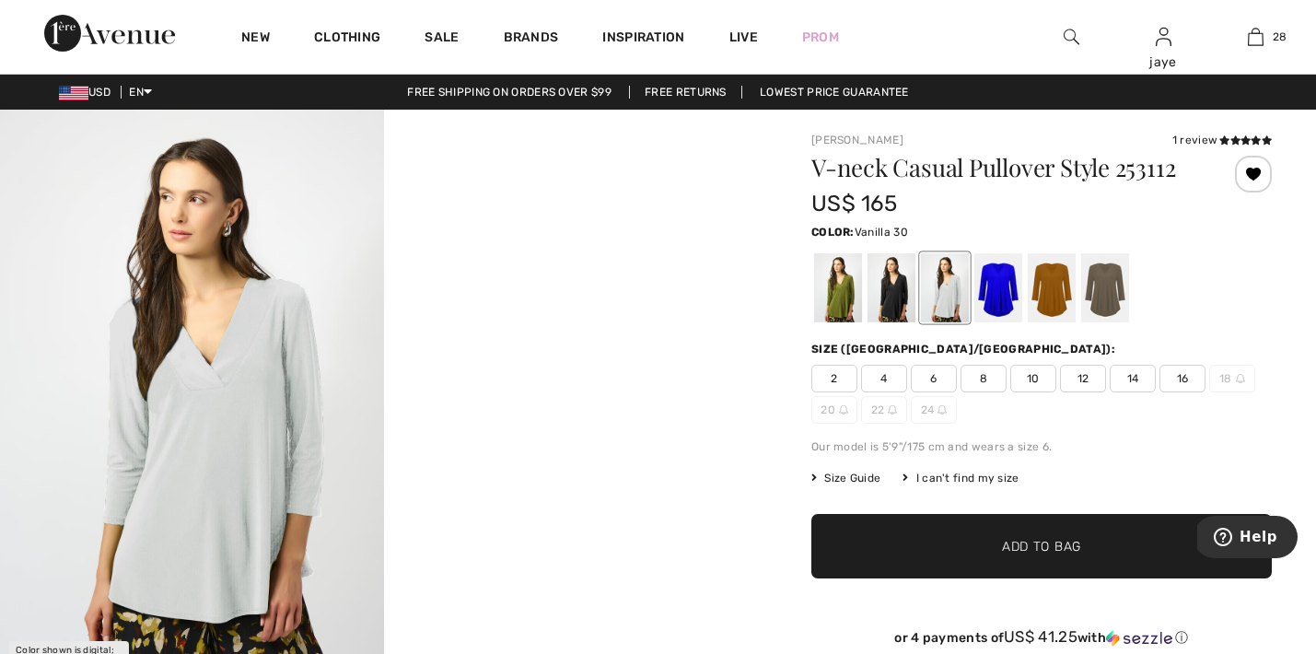
click at [977, 378] on span "8" at bounding box center [983, 379] width 46 height 28
click at [964, 551] on span "✔ Added to Bag" at bounding box center [1013, 546] width 112 height 19
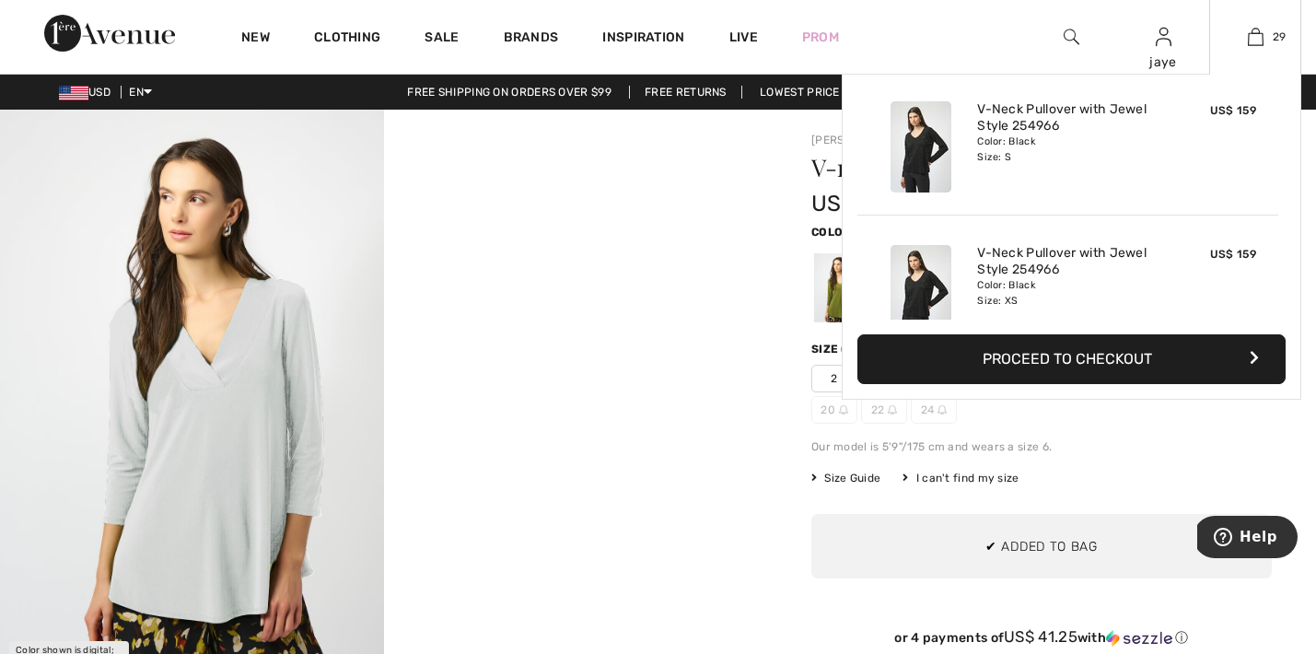
scroll to position [3935, 0]
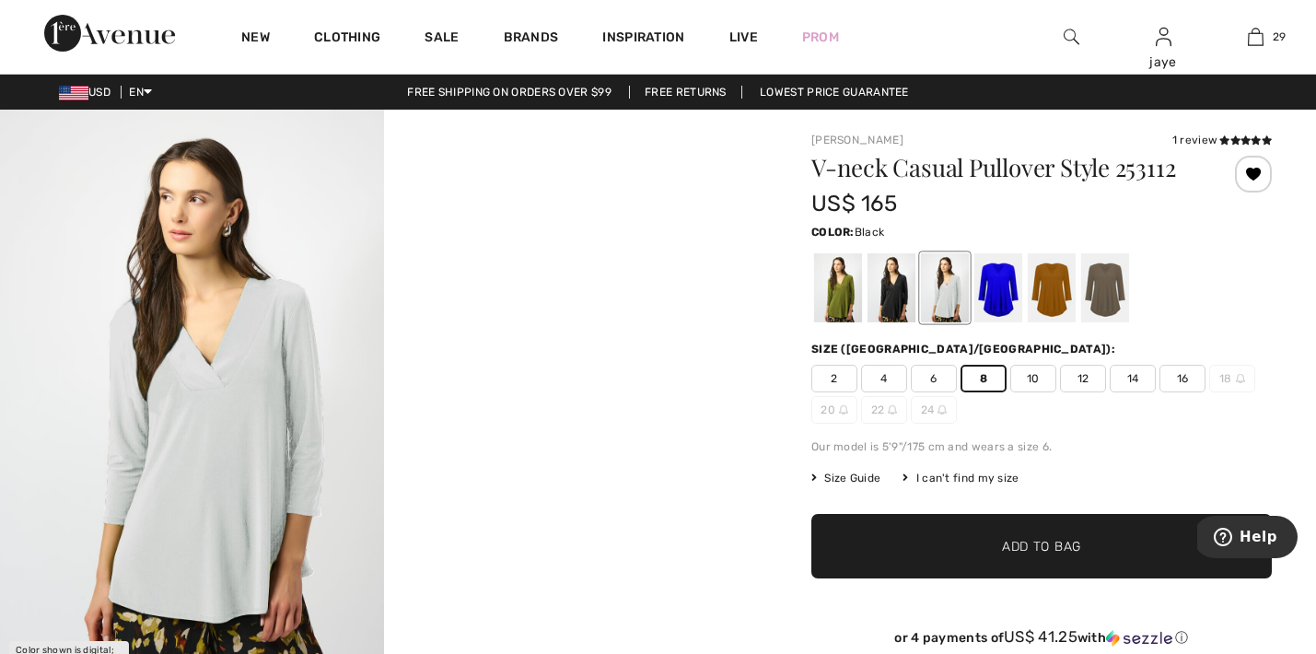
click at [894, 302] on div at bounding box center [891, 287] width 48 height 69
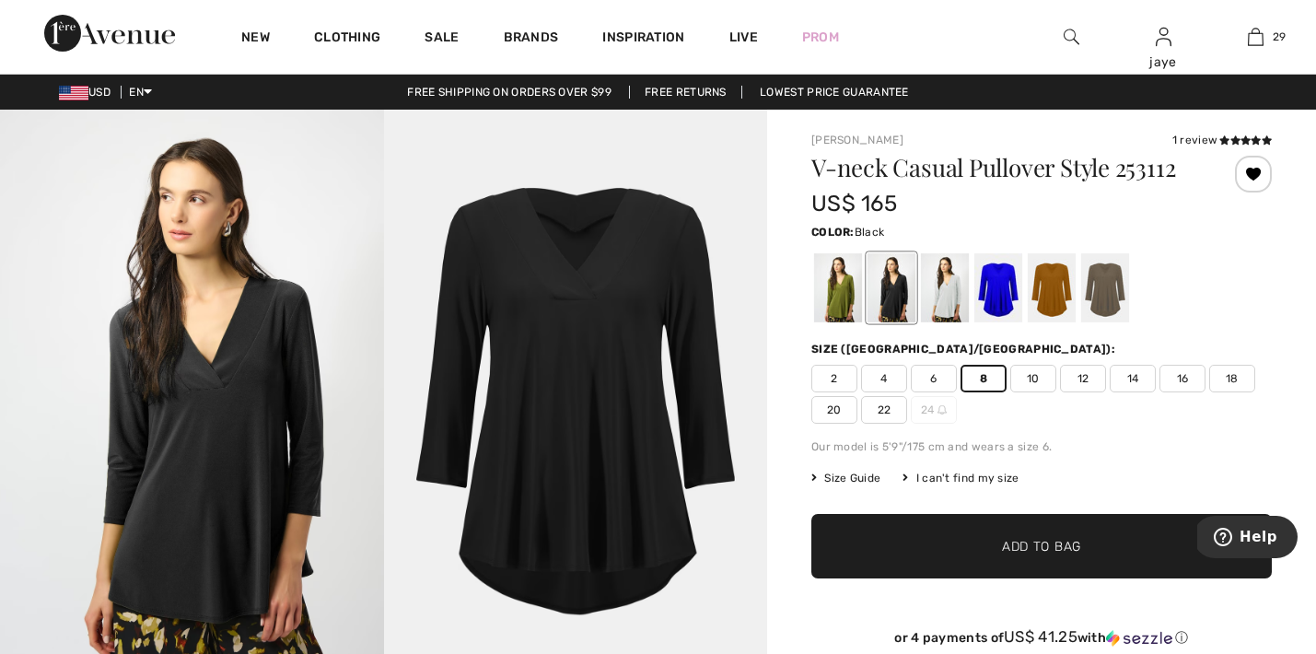
click at [923, 379] on span "6" at bounding box center [933, 379] width 46 height 28
click at [924, 543] on span "✔ Added to Bag Add to Bag" at bounding box center [1041, 546] width 460 height 64
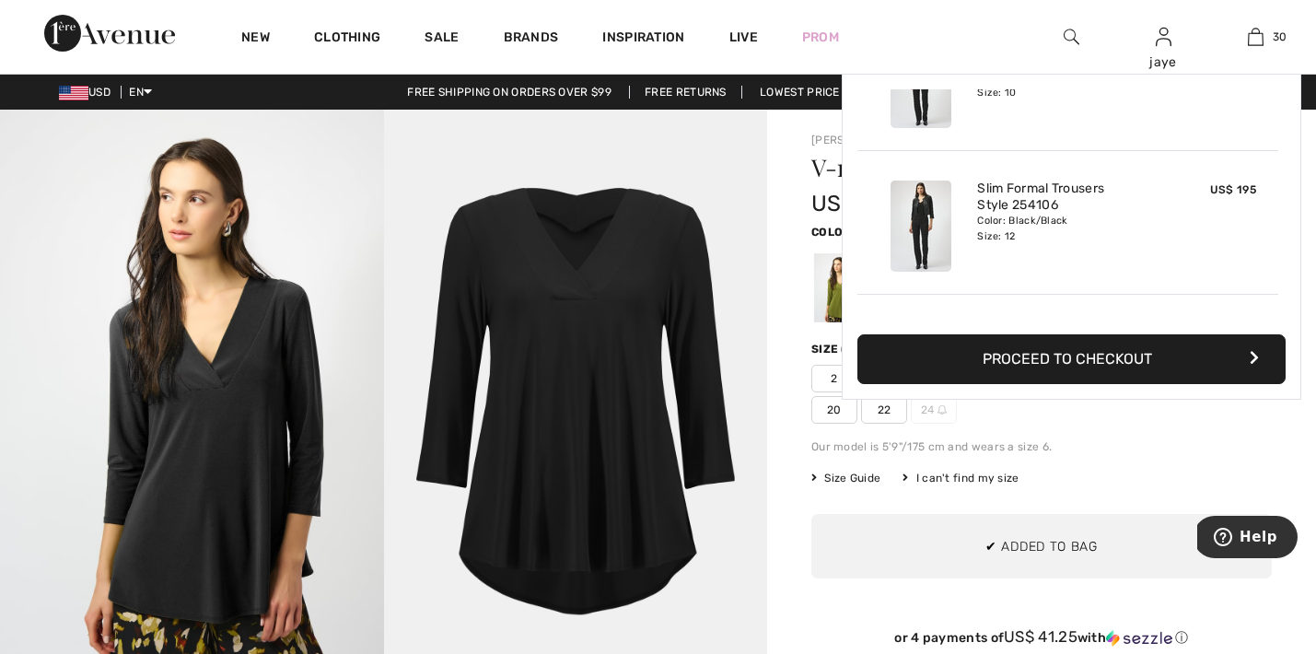
scroll to position [4078, 0]
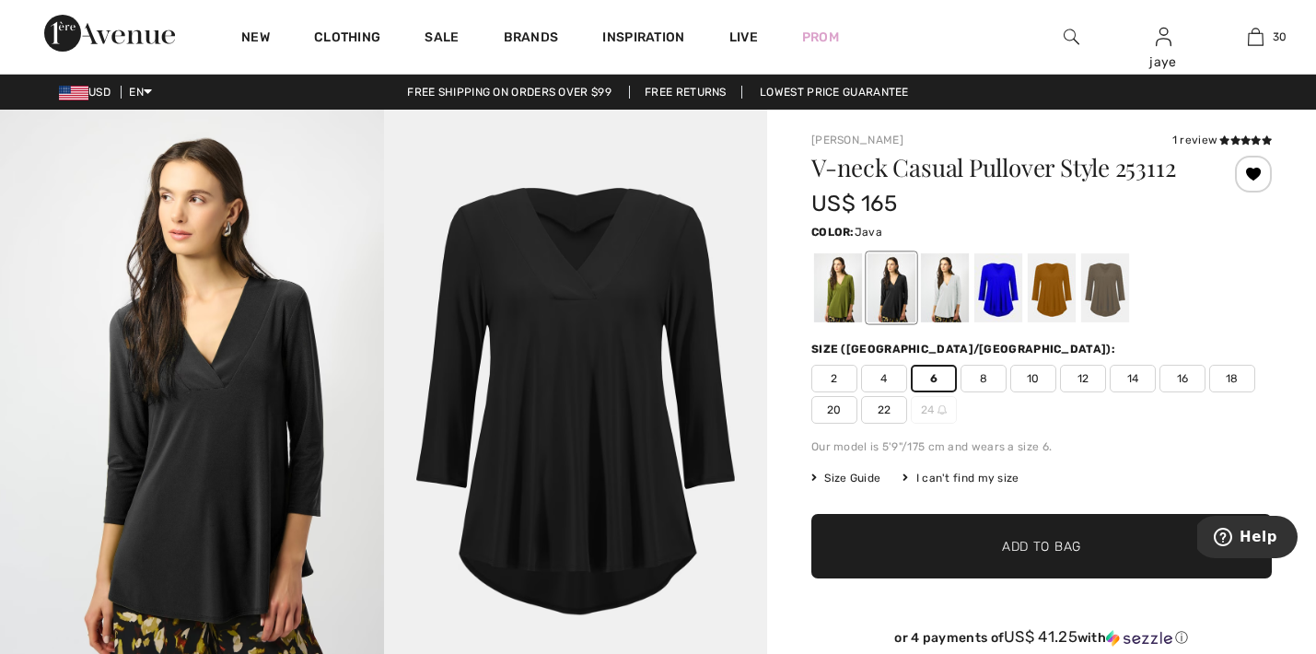
click at [1121, 295] on div at bounding box center [1105, 287] width 48 height 69
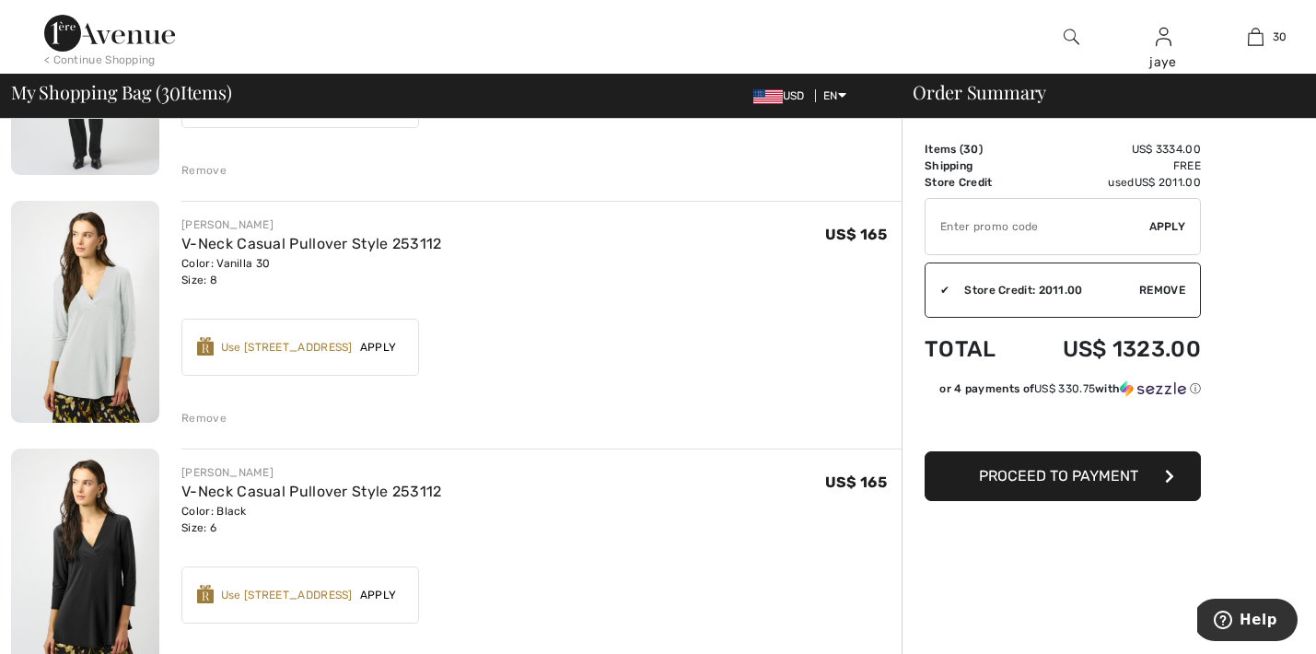
scroll to position [6961, 0]
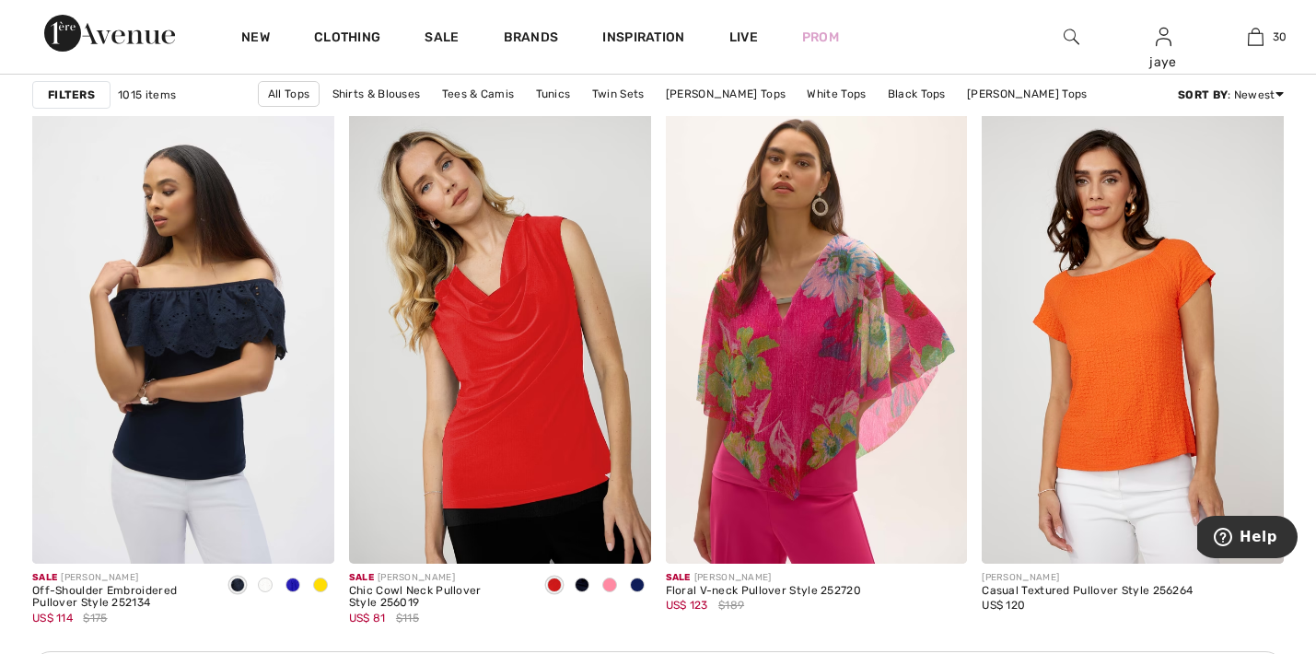
scroll to position [1792, 0]
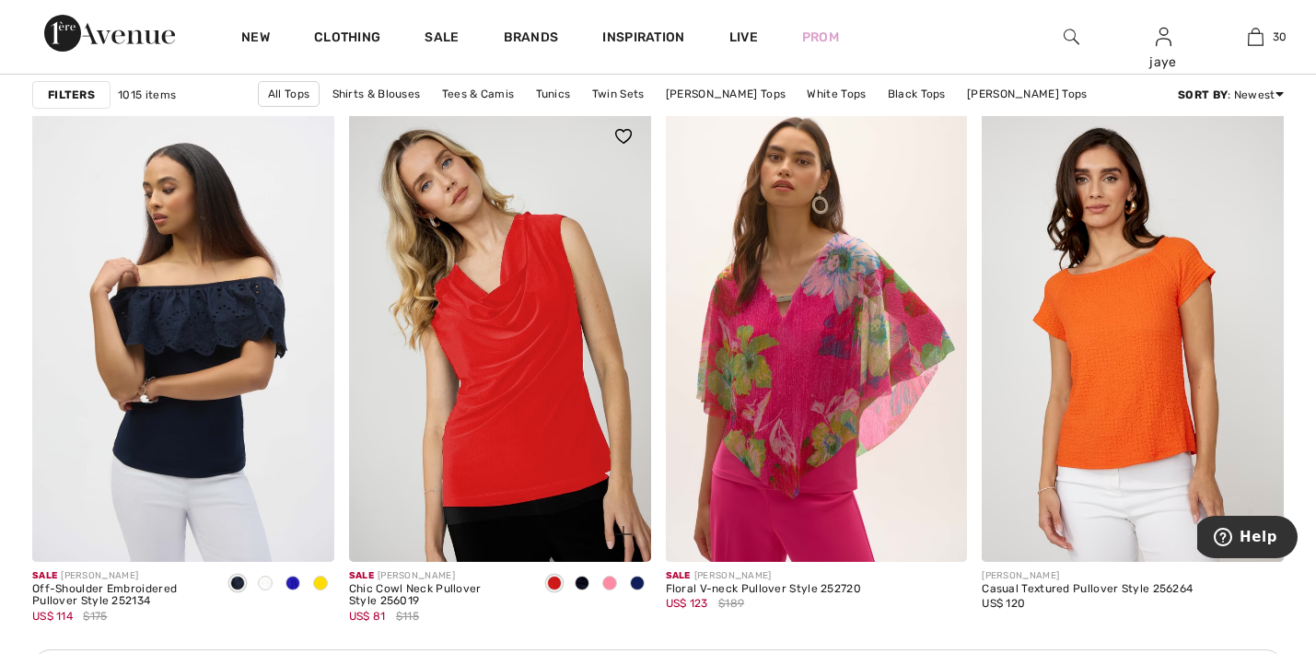
click at [516, 342] on img at bounding box center [500, 335] width 302 height 453
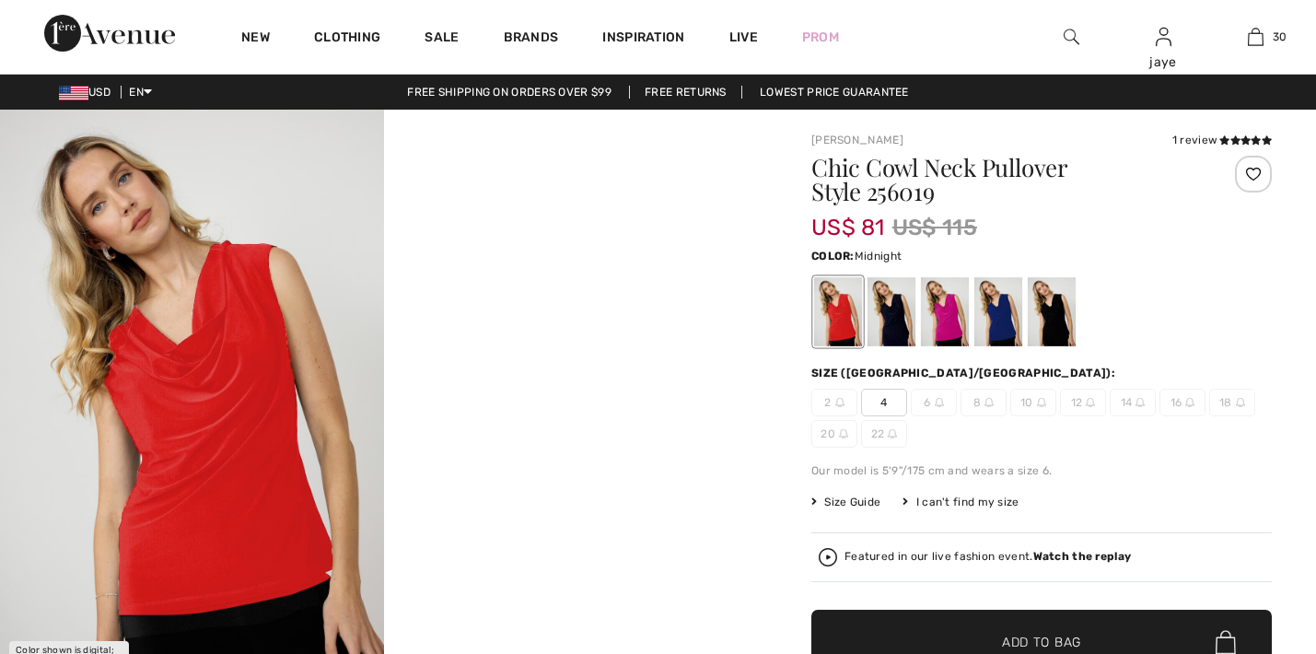
click at [885, 326] on div at bounding box center [891, 311] width 48 height 69
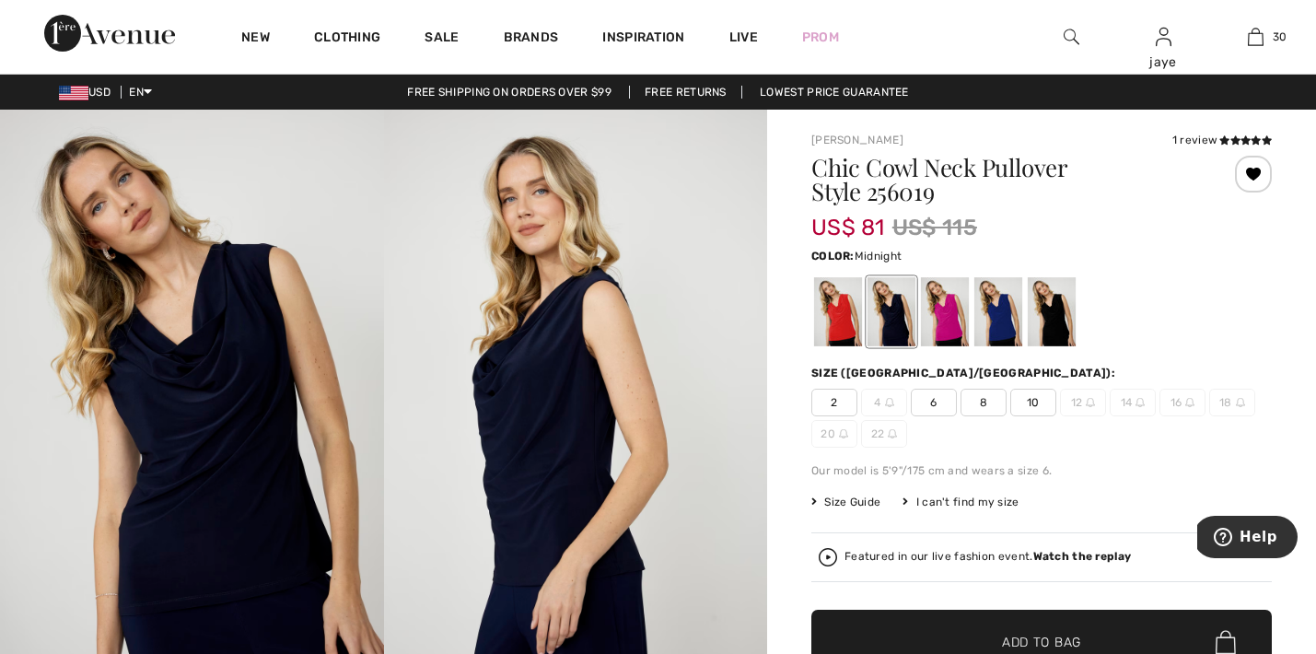
click at [946, 402] on span "6" at bounding box center [933, 402] width 46 height 28
click at [935, 634] on span "✔ Added to Bag Add to Bag" at bounding box center [1041, 641] width 460 height 64
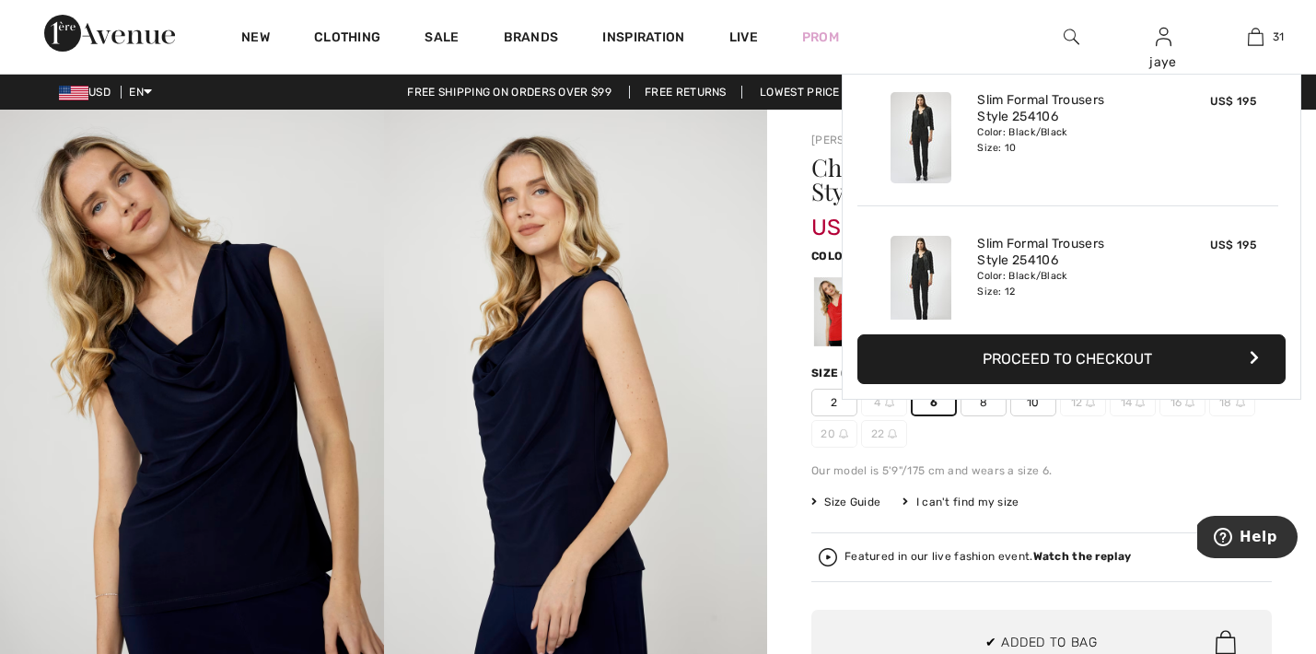
scroll to position [4222, 0]
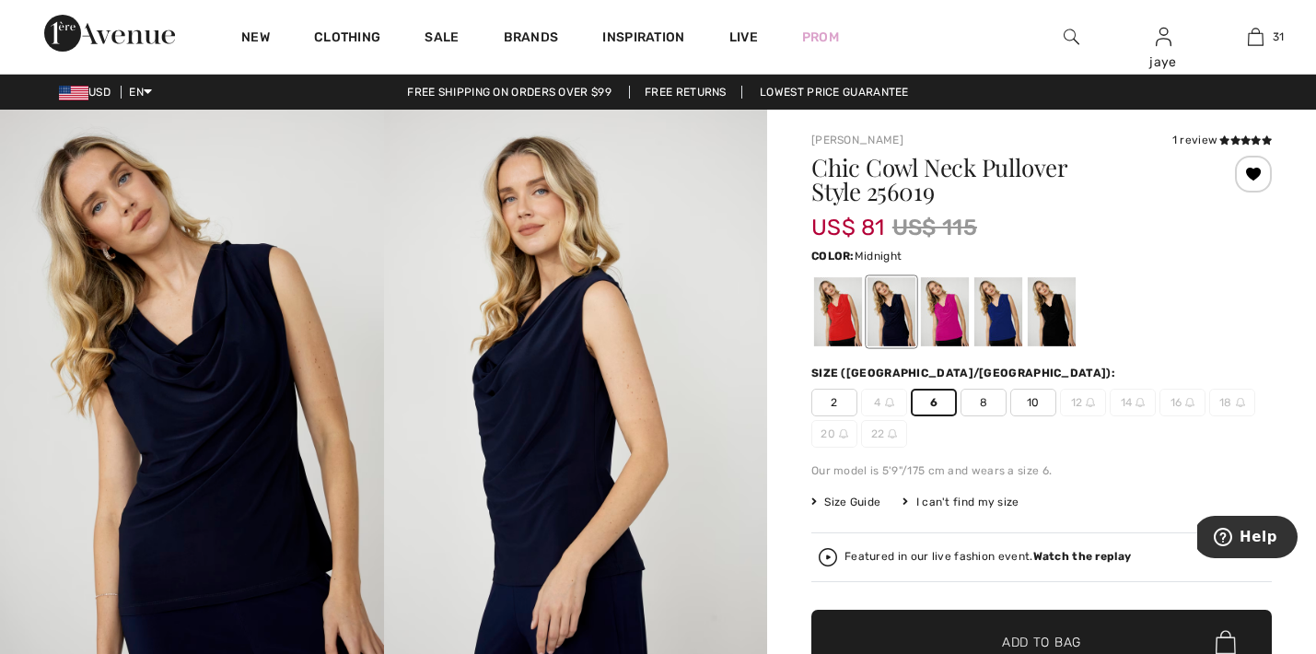
click at [975, 402] on span "8" at bounding box center [983, 402] width 46 height 28
click at [926, 619] on span "✔ Added to Bag Add to Bag" at bounding box center [1041, 641] width 460 height 64
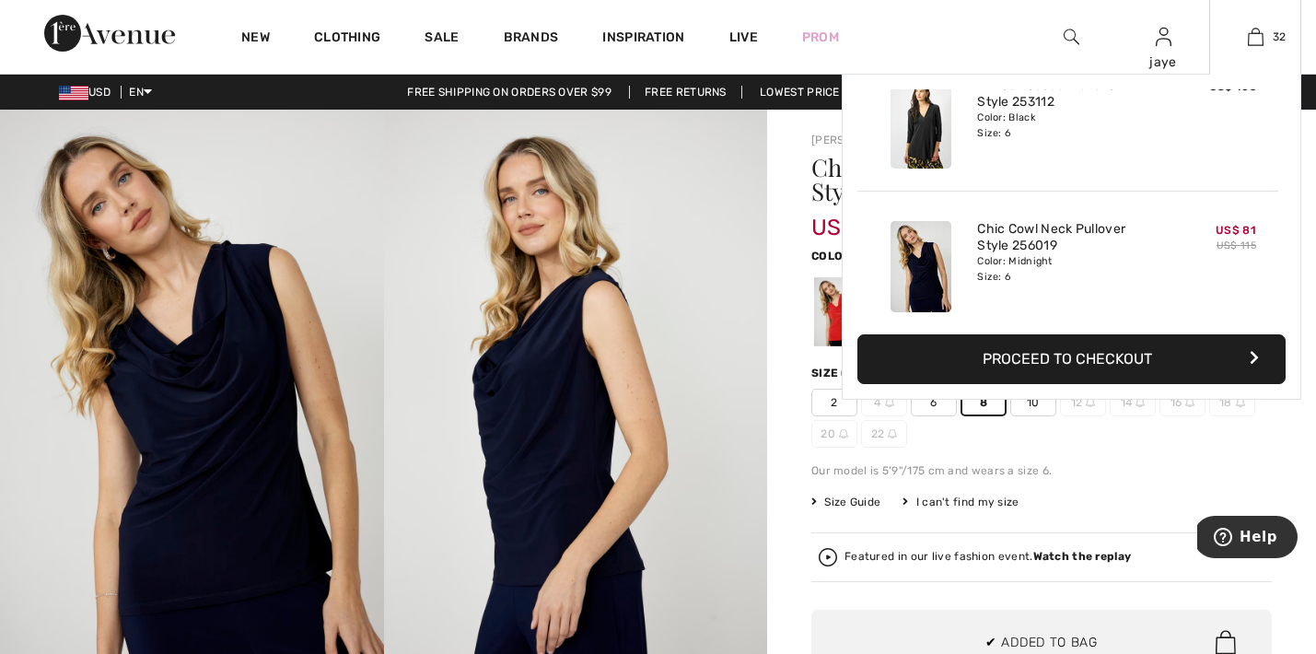
scroll to position [4365, 0]
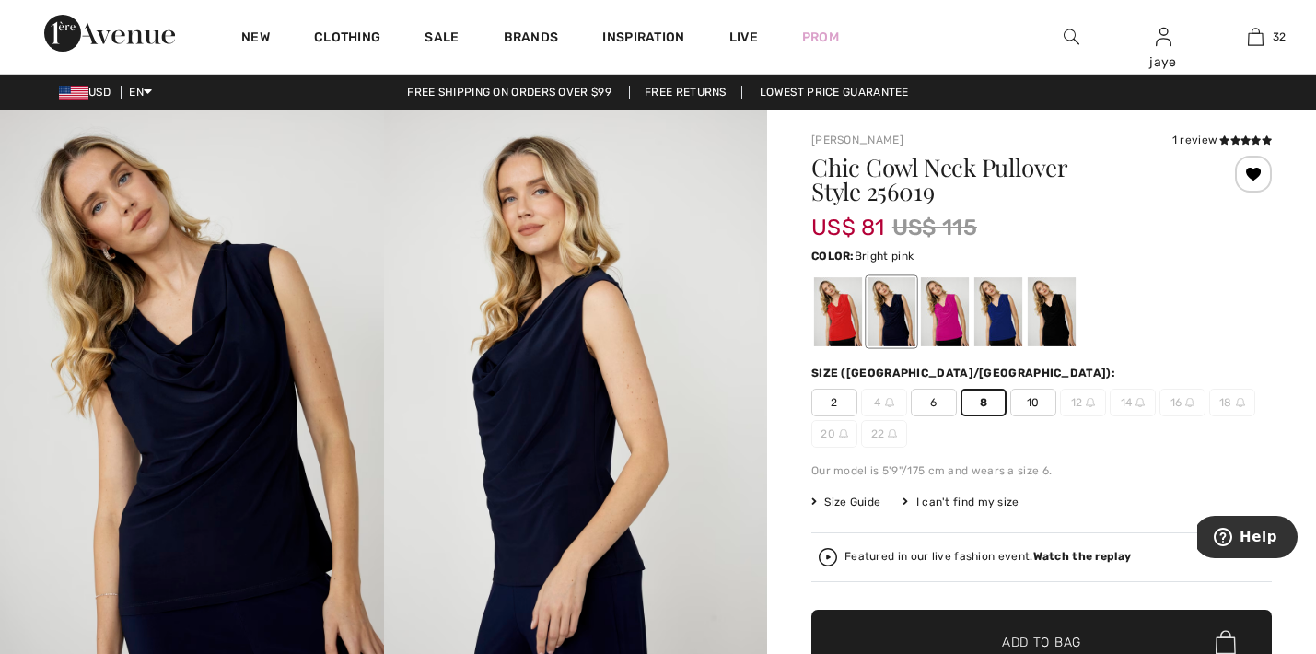
click at [953, 319] on div at bounding box center [945, 311] width 48 height 69
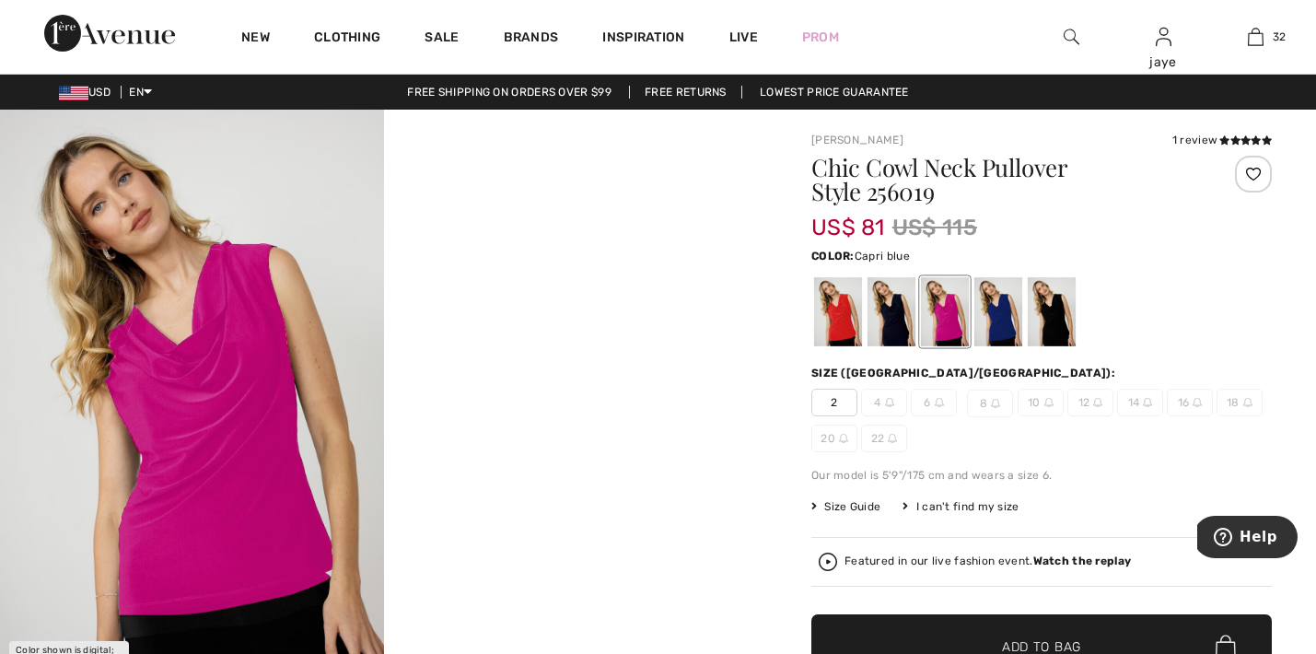
click at [996, 326] on div at bounding box center [998, 311] width 48 height 69
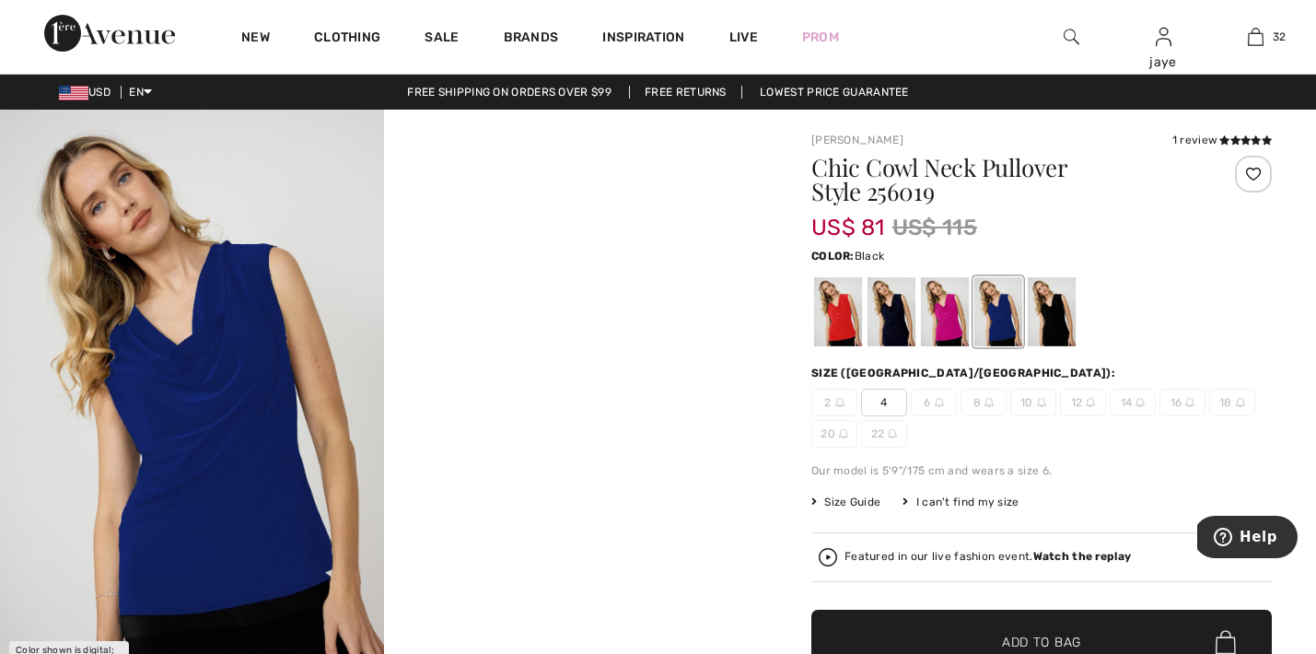
click at [1056, 319] on div at bounding box center [1051, 311] width 48 height 69
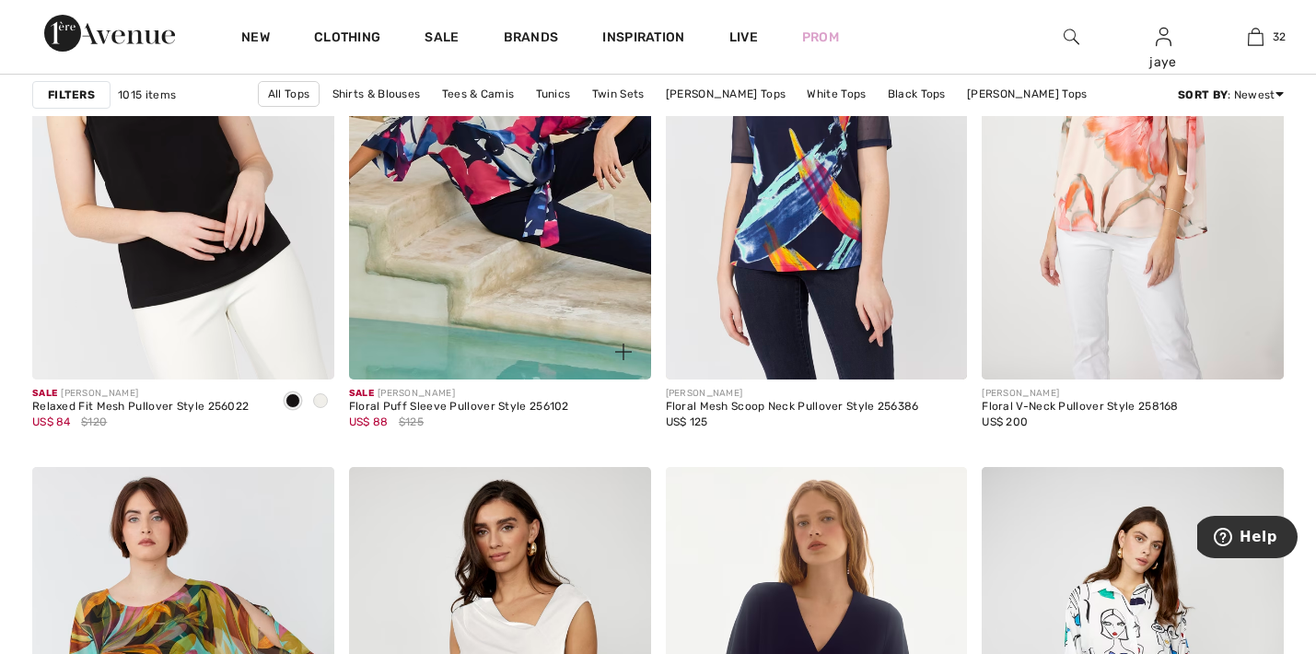
scroll to position [7240, 0]
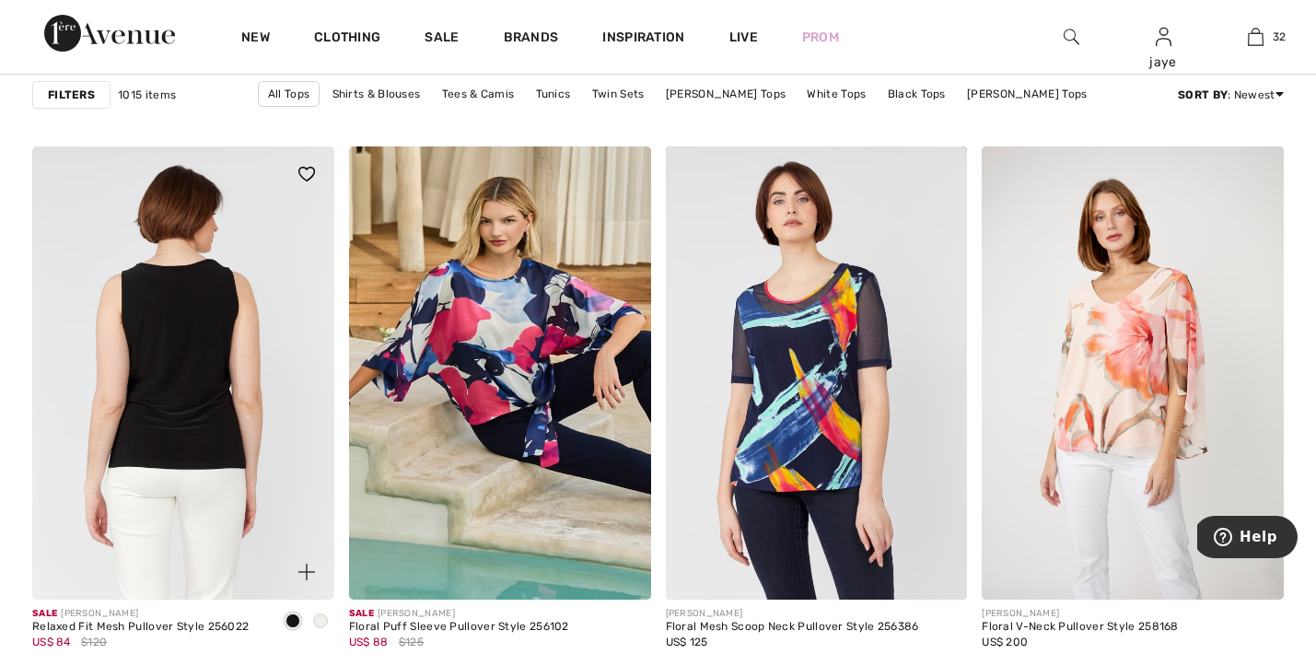
click at [231, 423] on img at bounding box center [183, 372] width 302 height 453
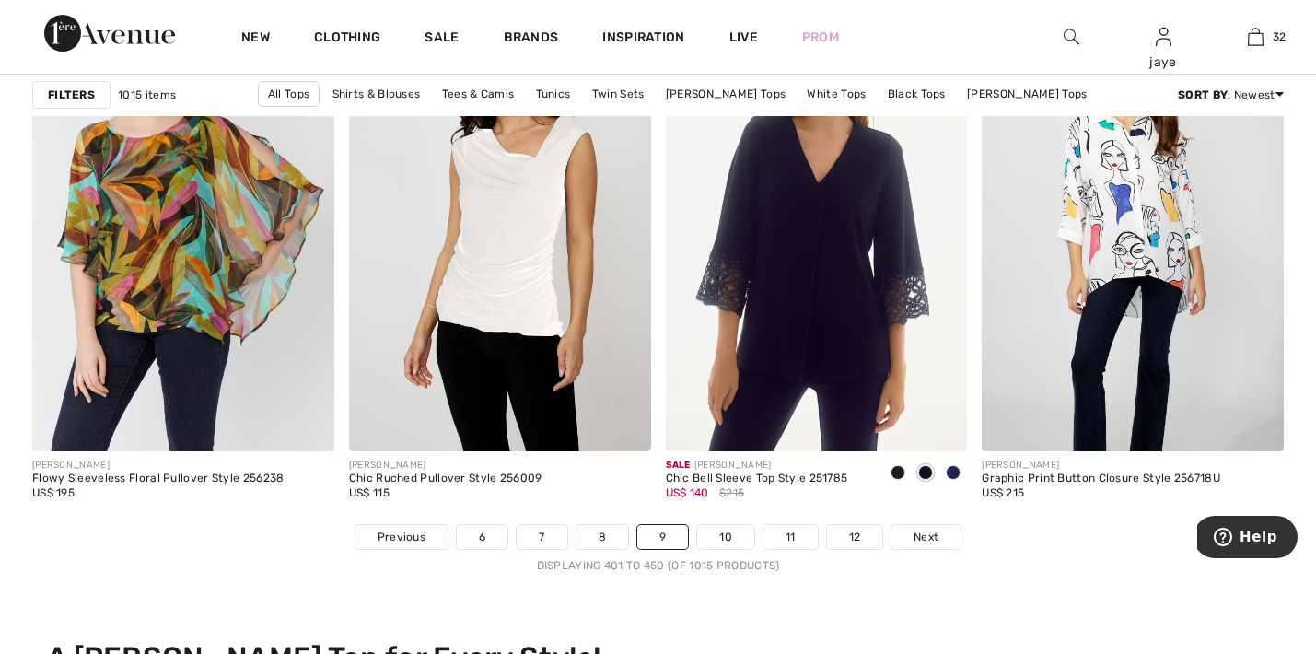
scroll to position [7933, 0]
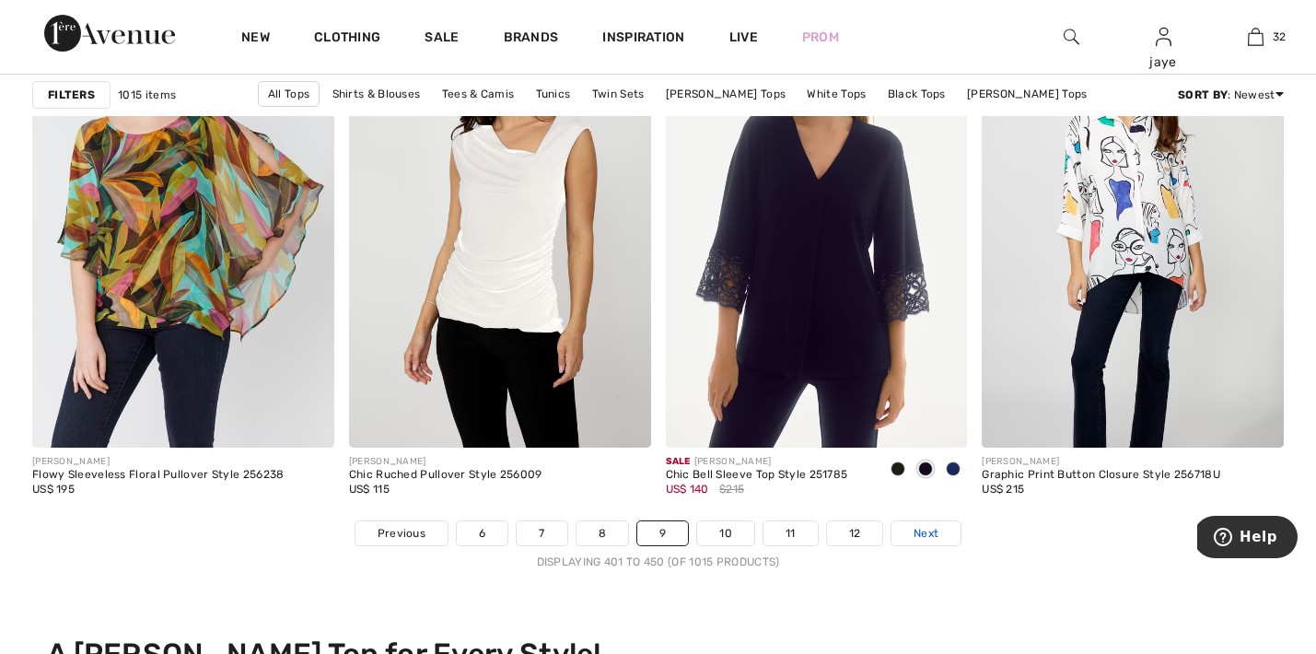
click at [901, 527] on link "Next" at bounding box center [925, 533] width 69 height 24
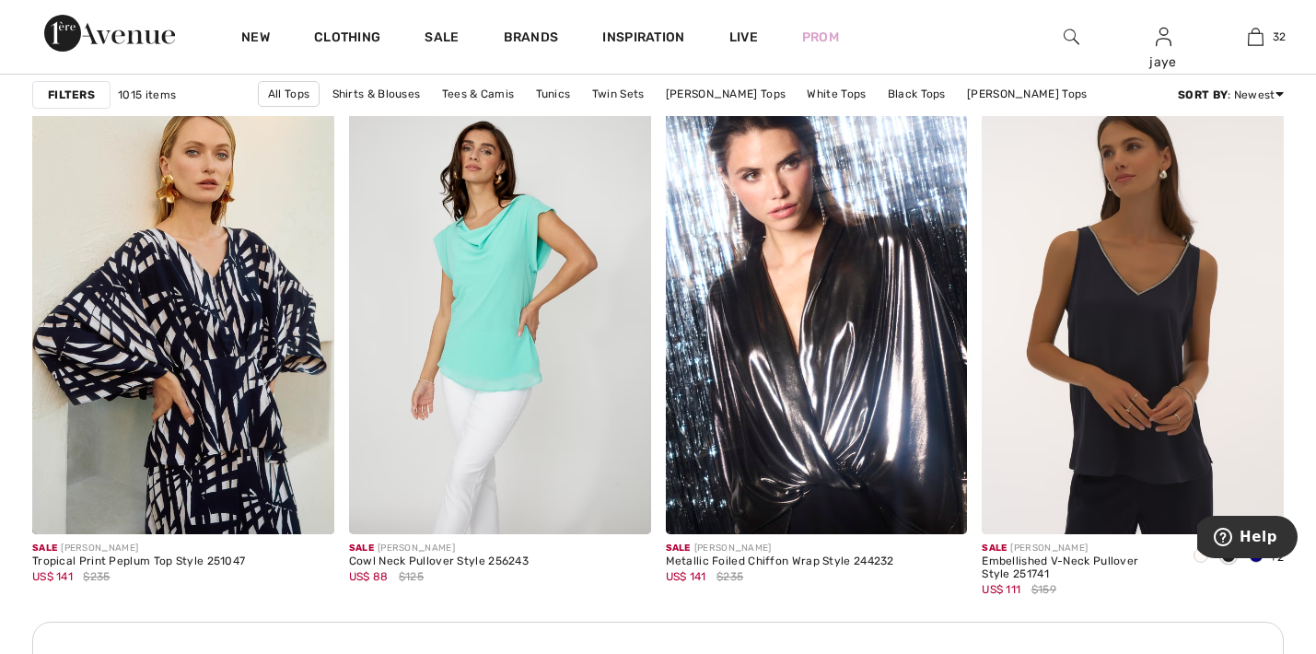
scroll to position [5998, 0]
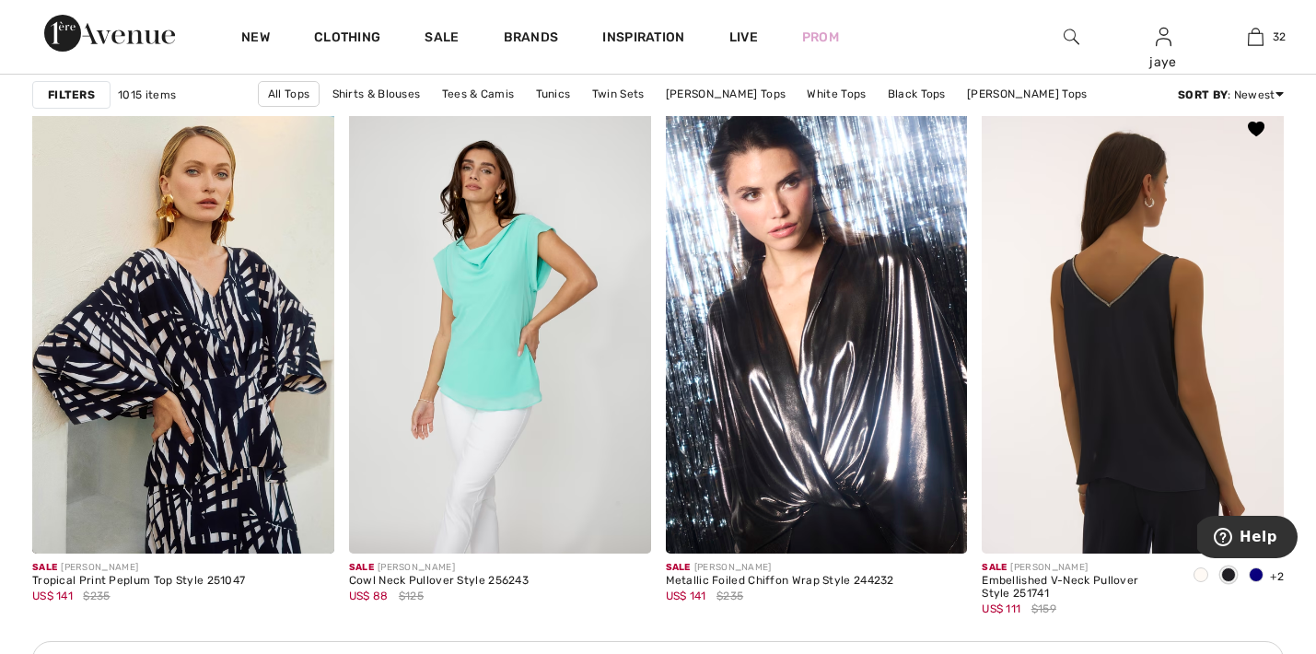
click at [1113, 446] on img at bounding box center [1132, 327] width 302 height 453
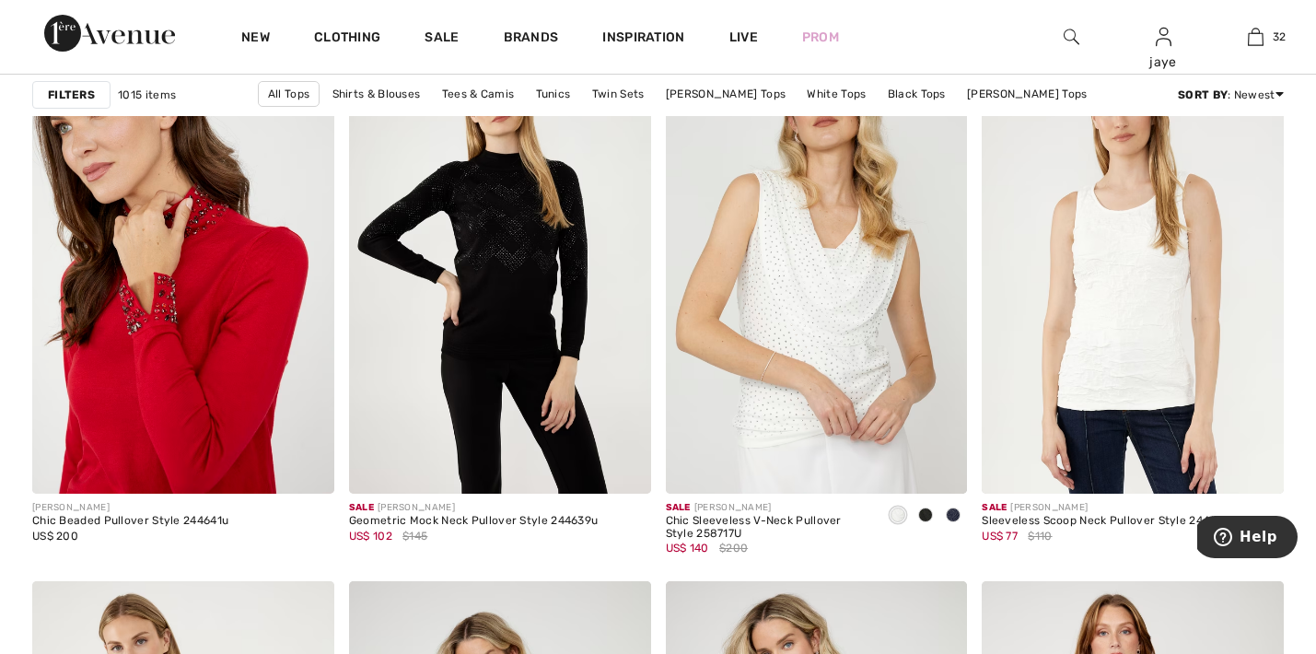
scroll to position [1322, 0]
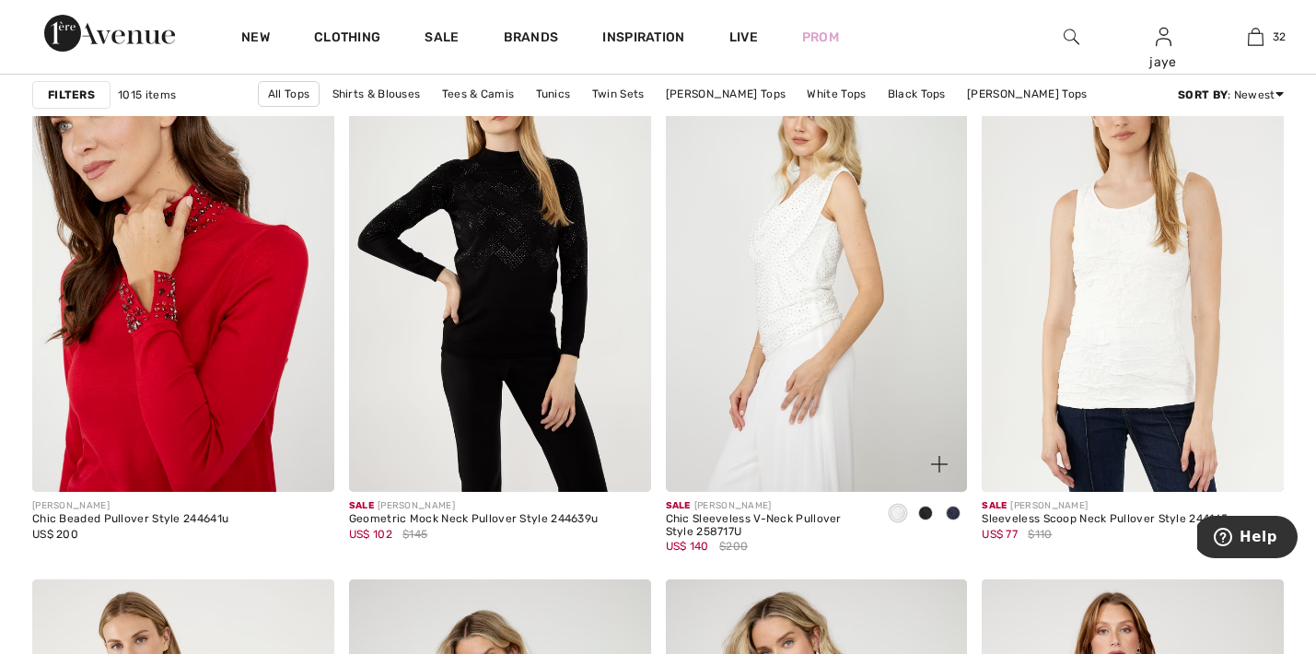
click at [891, 326] on img at bounding box center [817, 265] width 302 height 453
click at [829, 311] on img at bounding box center [817, 265] width 302 height 453
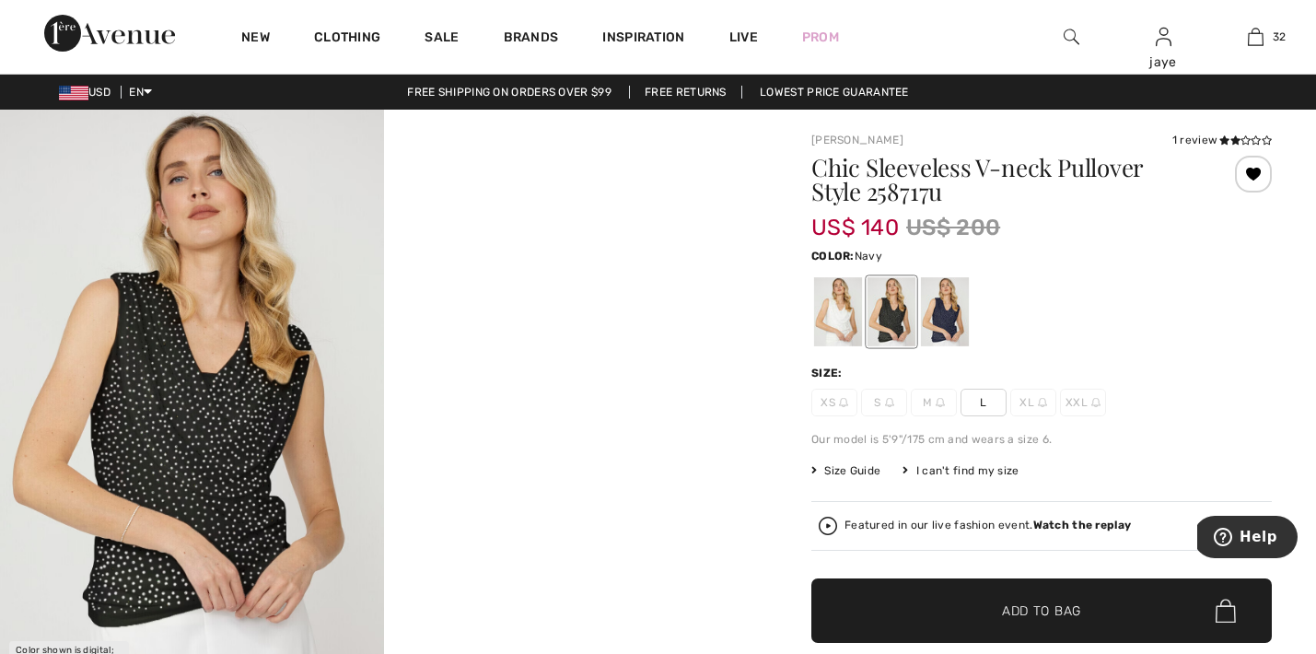
click at [945, 325] on div at bounding box center [945, 311] width 48 height 69
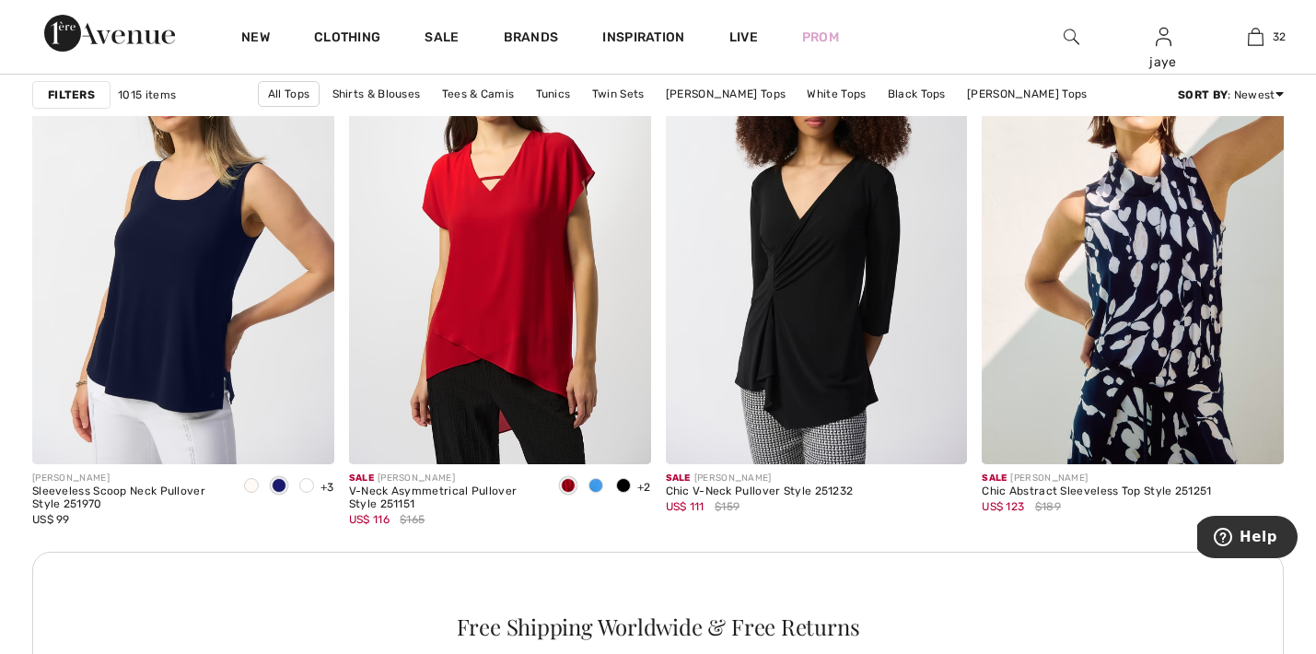
scroll to position [6090, 0]
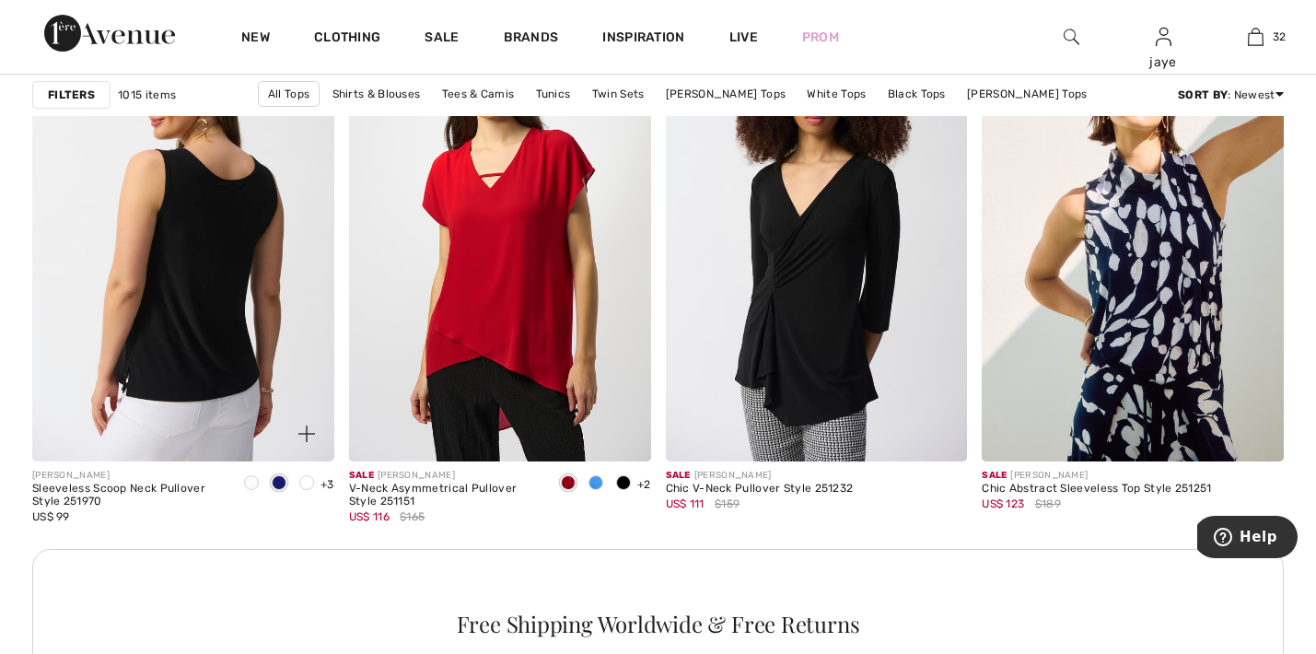
click at [224, 325] on img at bounding box center [183, 235] width 302 height 453
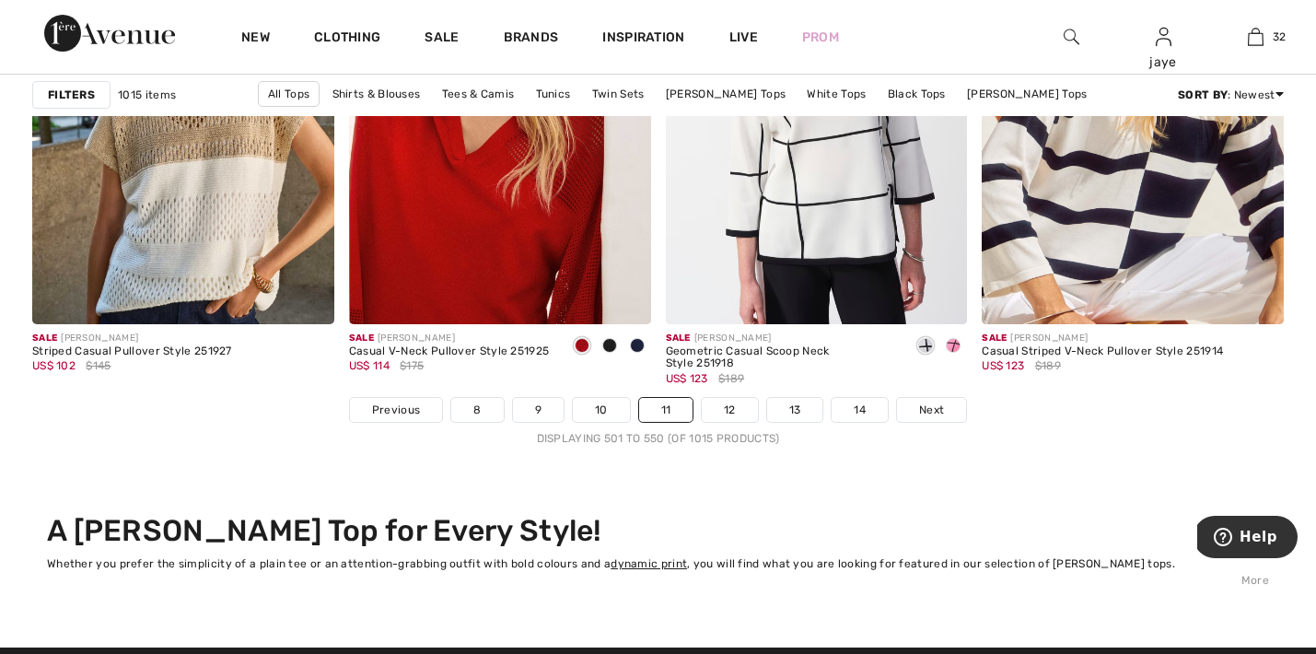
scroll to position [8062, 0]
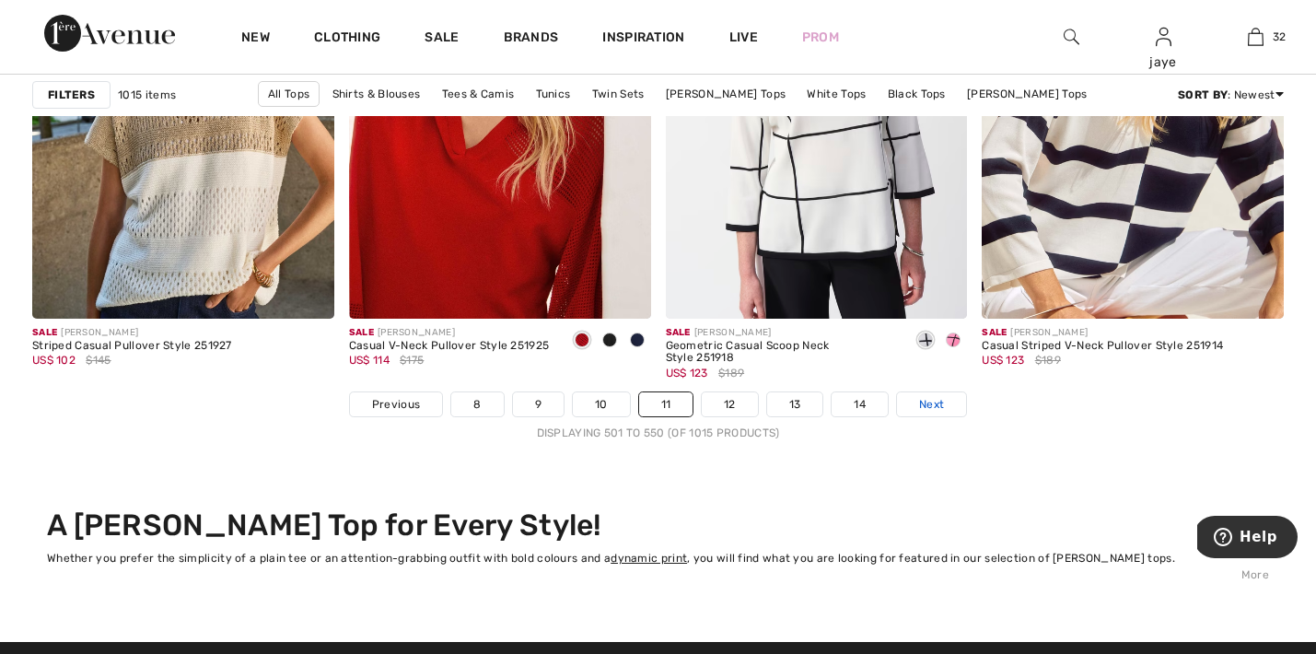
click at [945, 402] on link "Next" at bounding box center [931, 404] width 69 height 24
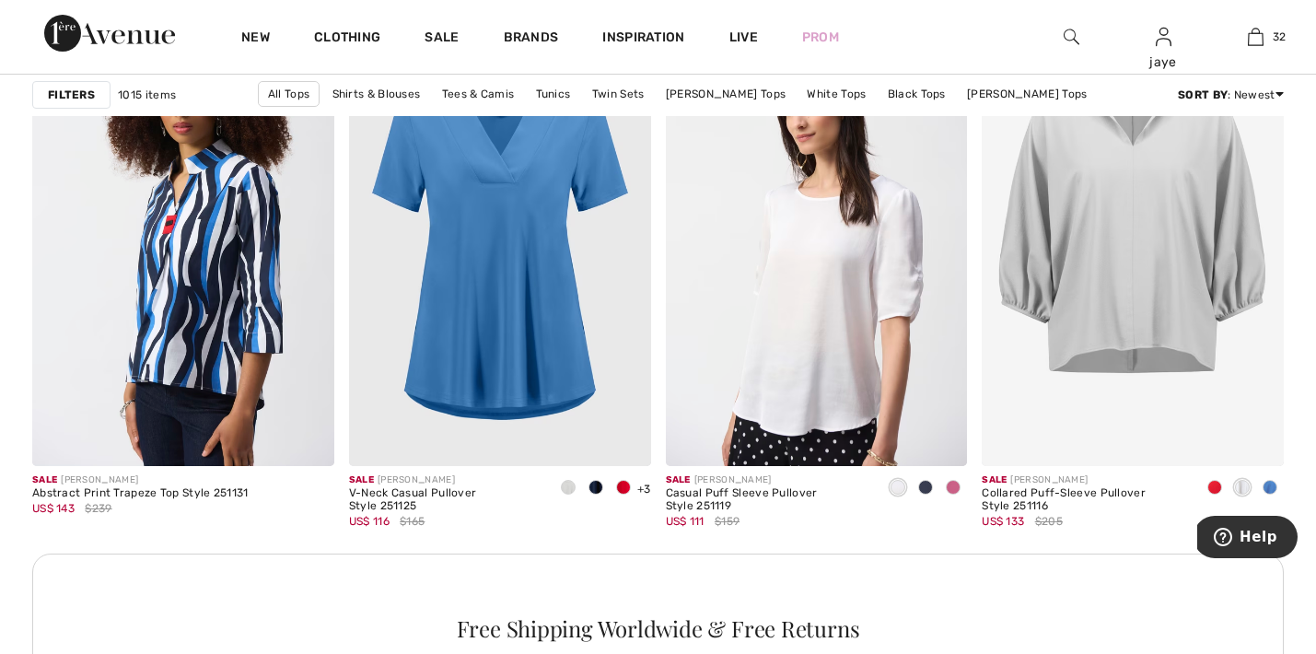
scroll to position [3717, 0]
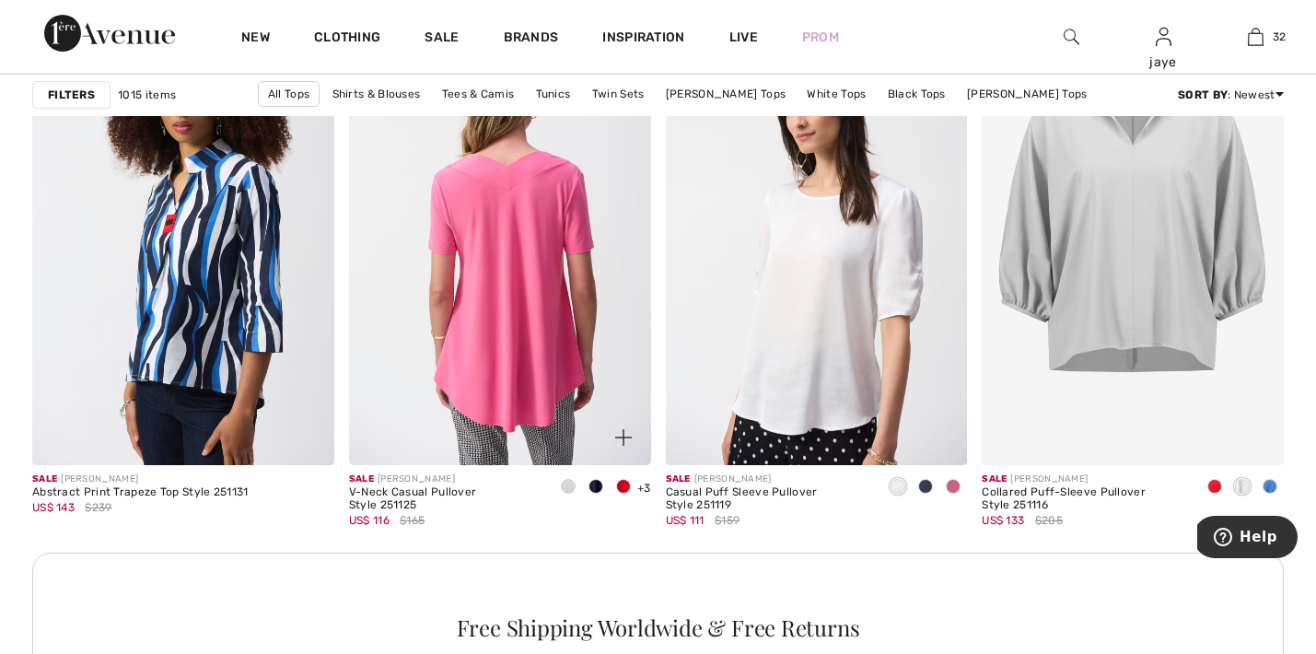
click at [417, 338] on img at bounding box center [500, 238] width 302 height 453
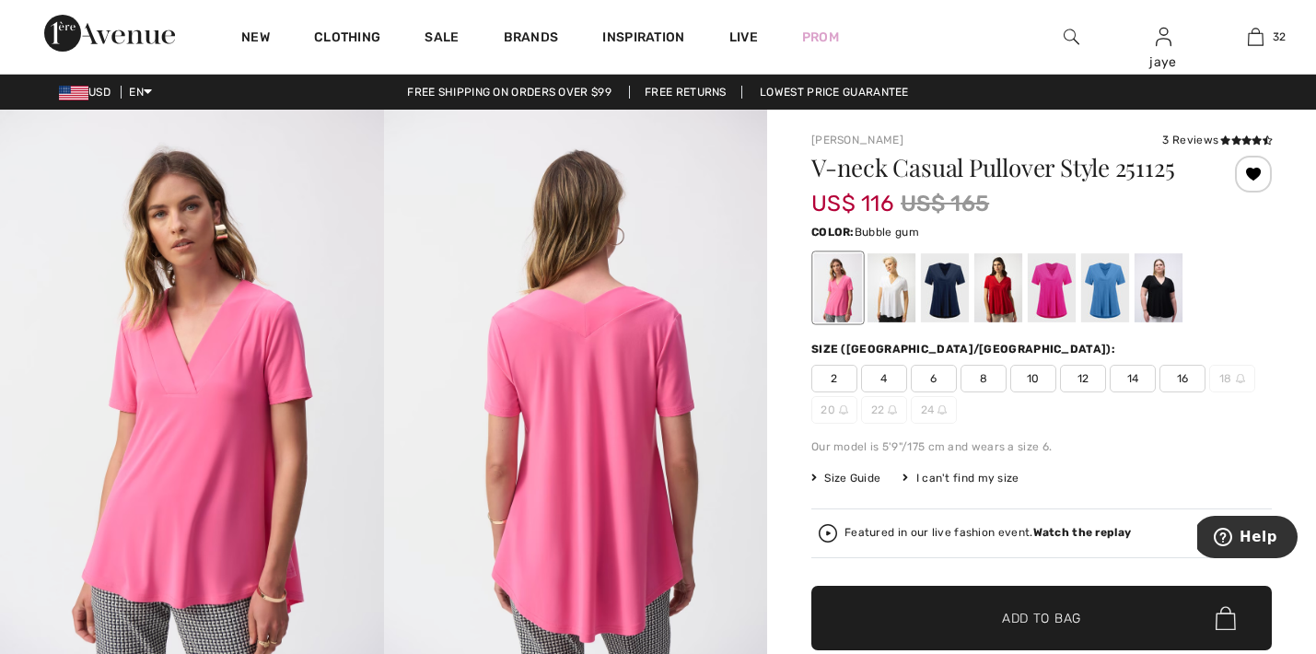
click at [933, 377] on span "6" at bounding box center [933, 379] width 46 height 28
click at [920, 606] on span "✔ Added to Bag Add to Bag" at bounding box center [1041, 617] width 460 height 64
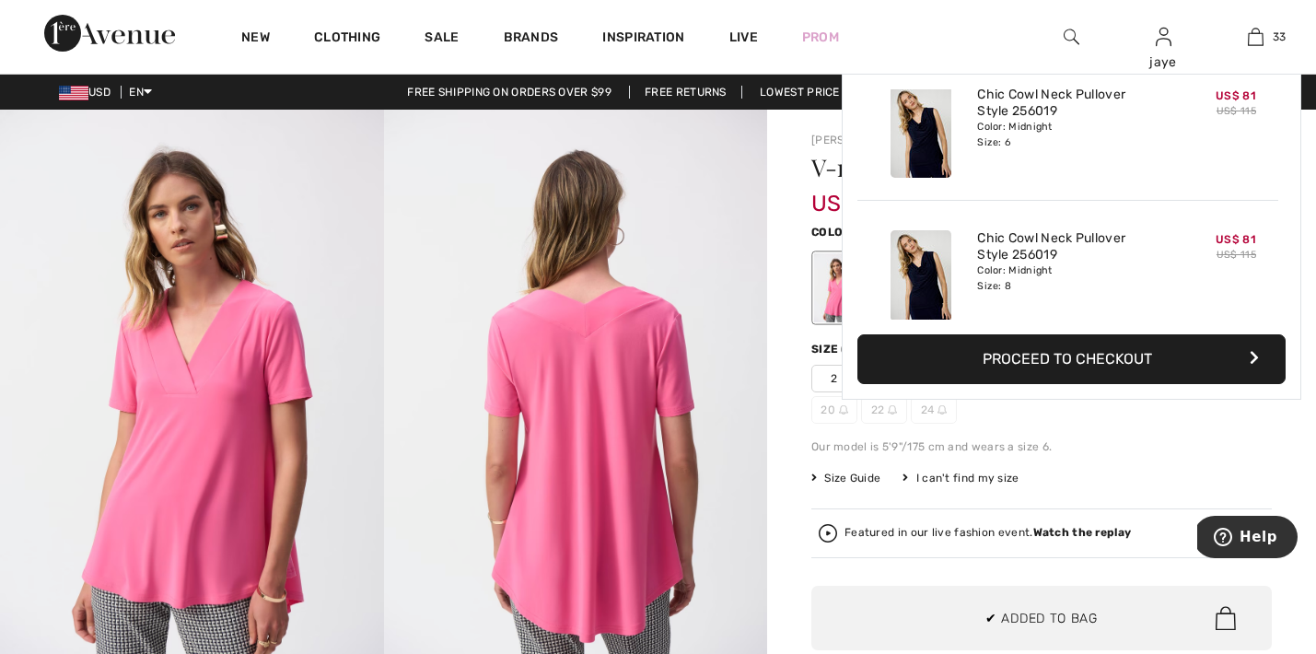
scroll to position [4509, 0]
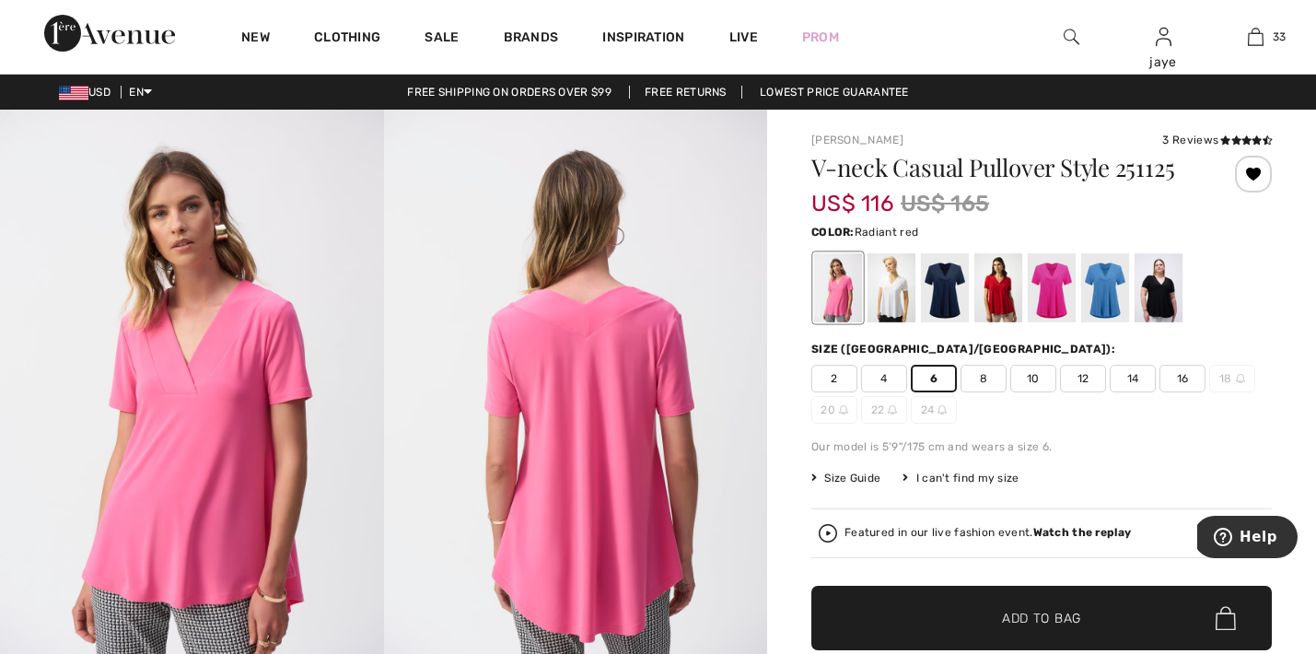
click at [994, 288] on div at bounding box center [998, 287] width 48 height 69
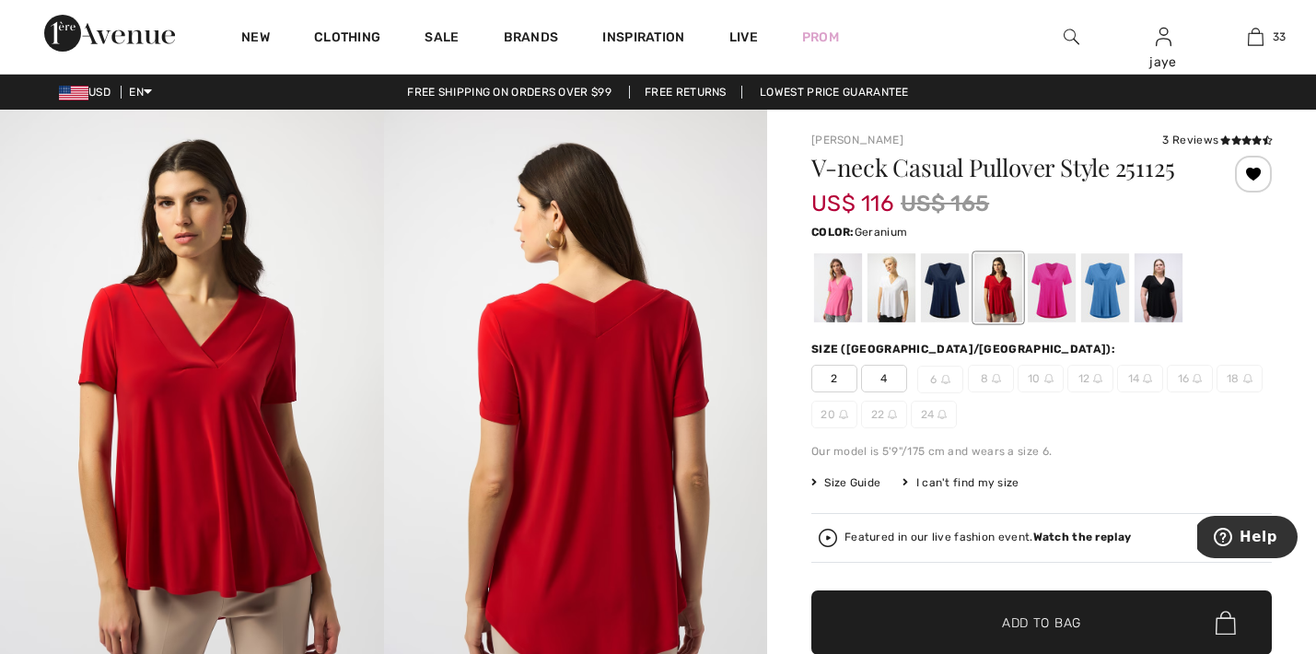
click at [1059, 284] on div at bounding box center [1051, 287] width 48 height 69
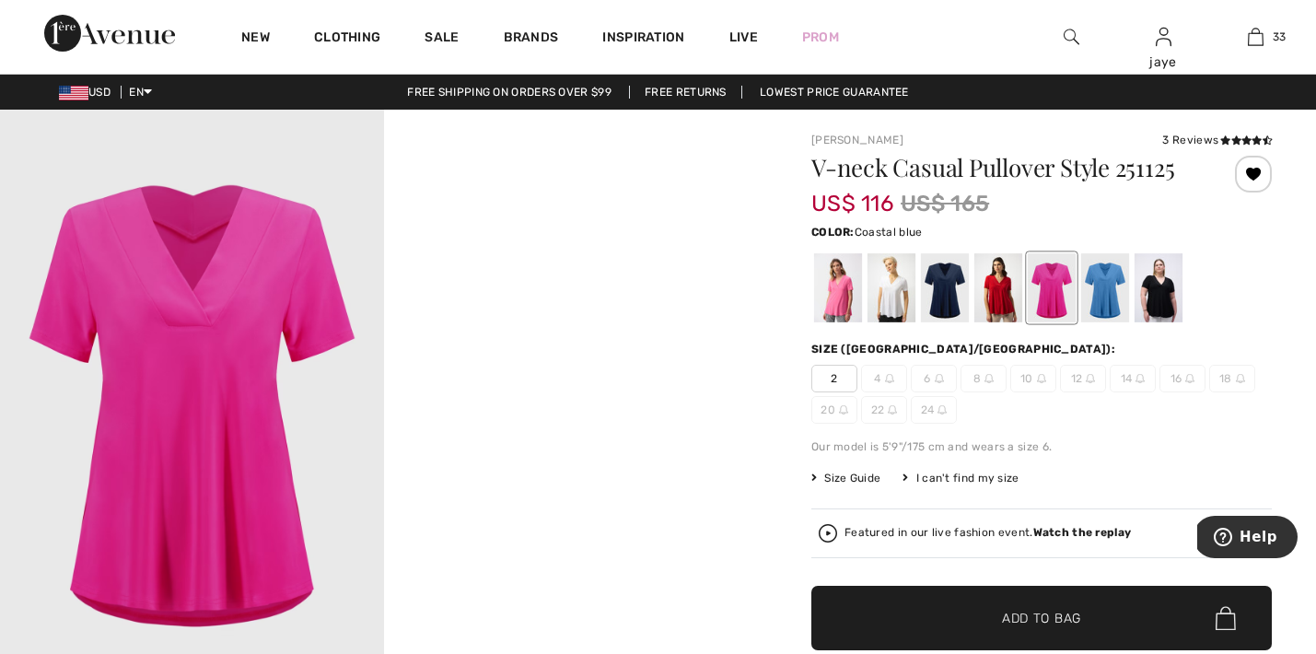
click at [1100, 296] on div at bounding box center [1105, 287] width 48 height 69
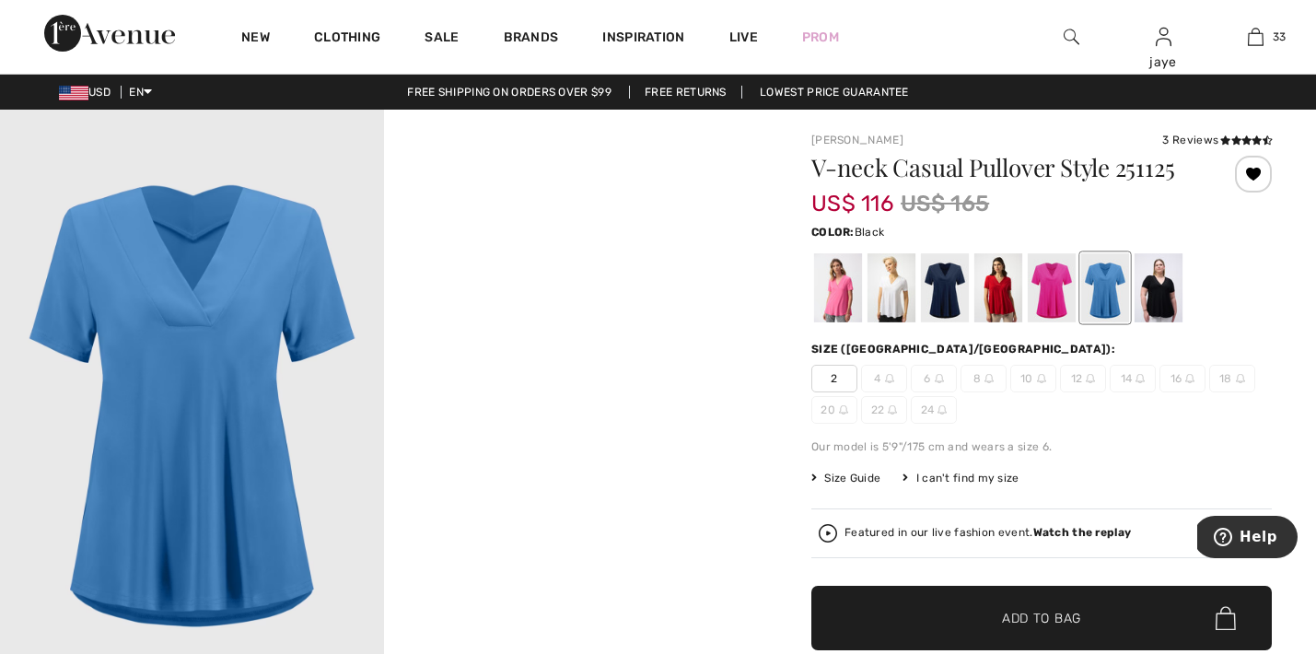
click at [1144, 294] on div at bounding box center [1158, 287] width 48 height 69
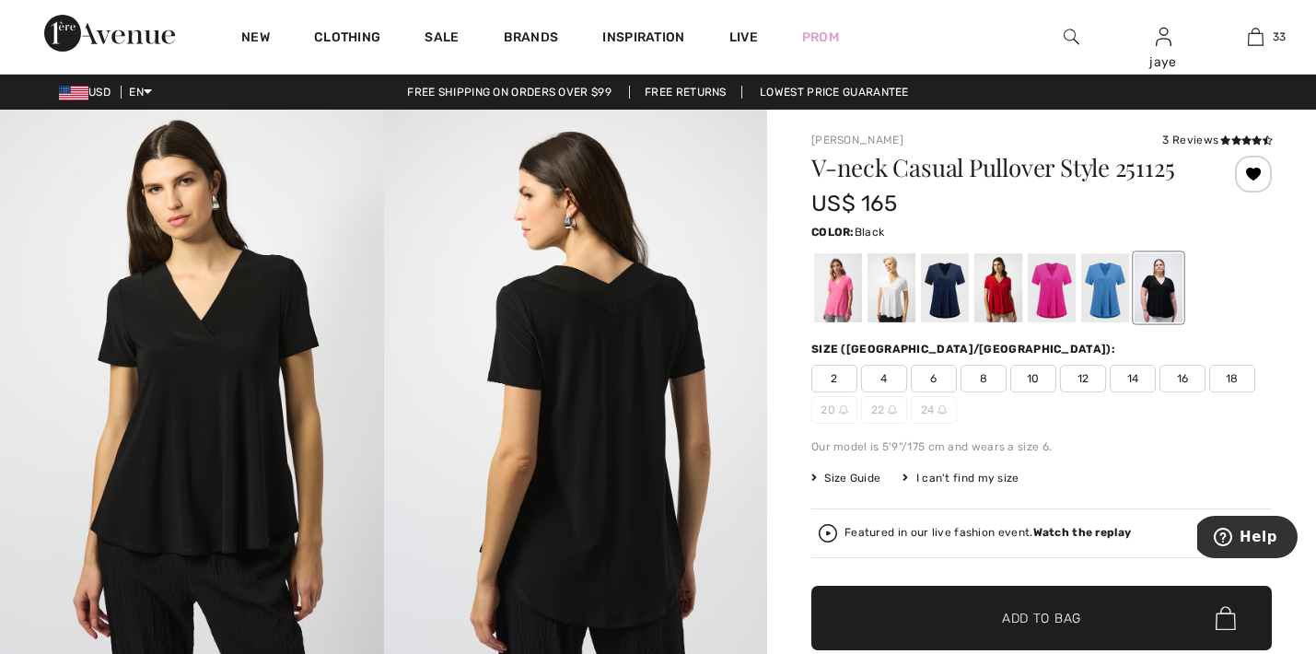
click at [929, 376] on span "6" at bounding box center [933, 379] width 46 height 28
click at [897, 607] on span "✔ Added to Bag Add to Bag" at bounding box center [1041, 617] width 460 height 64
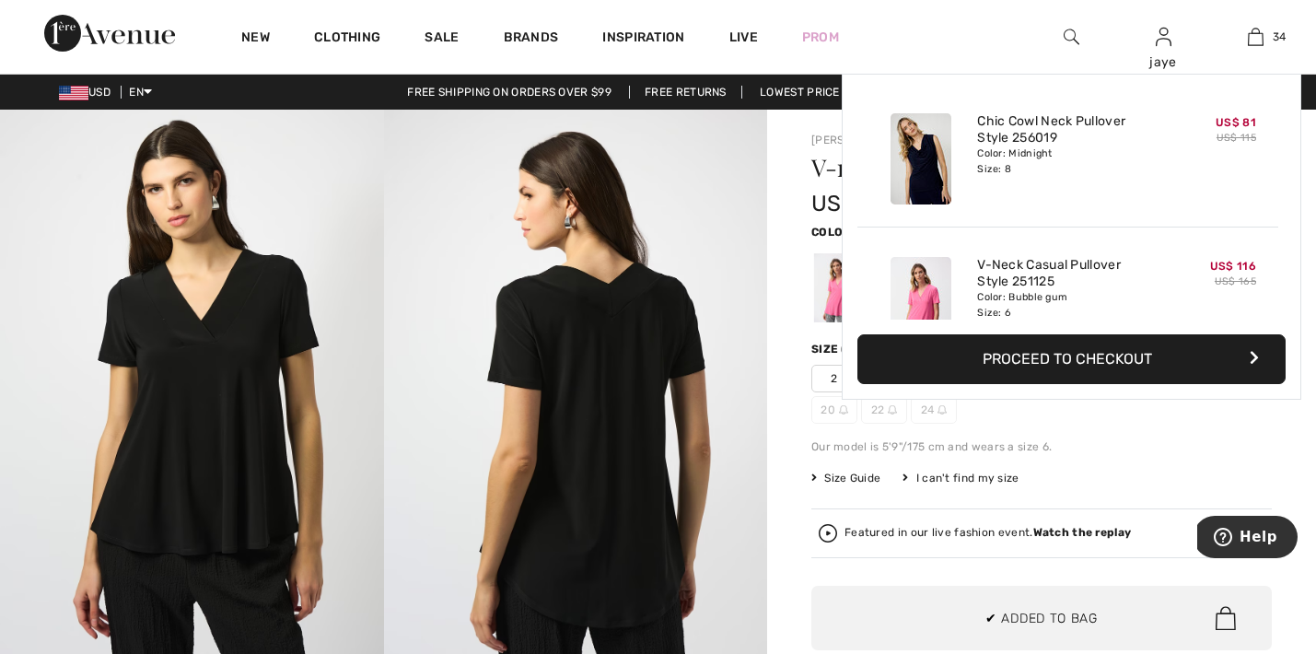
scroll to position [4653, 0]
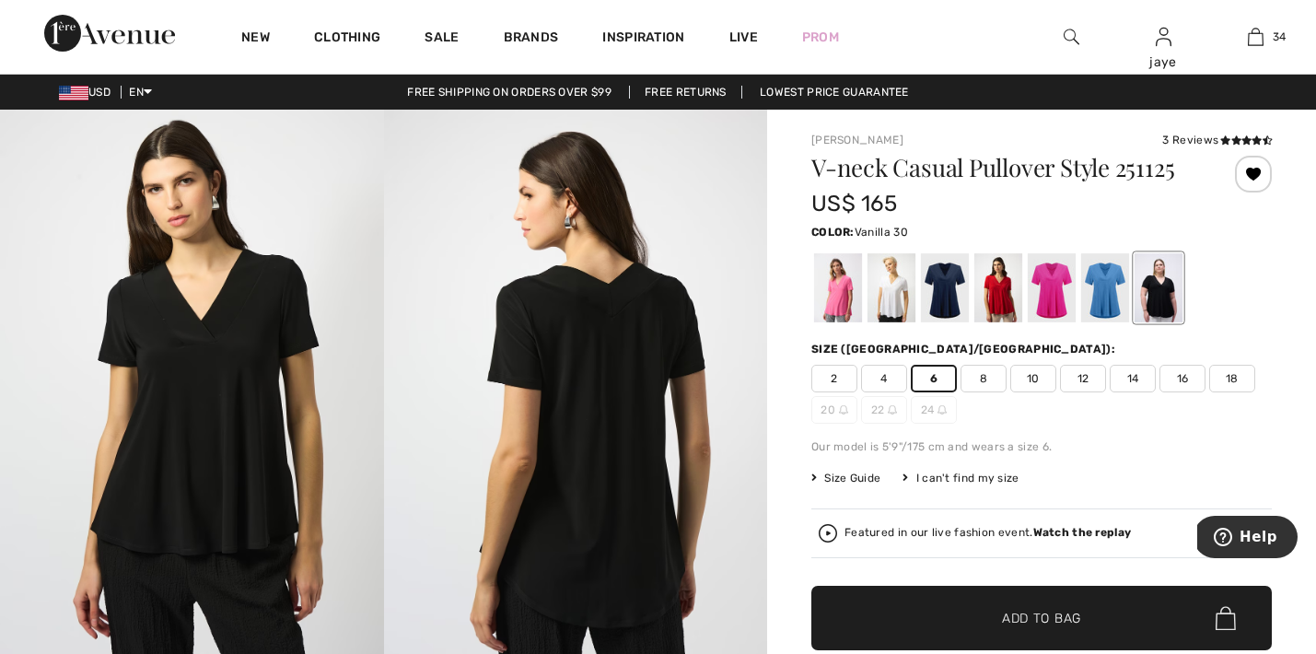
click at [898, 301] on div at bounding box center [891, 287] width 48 height 69
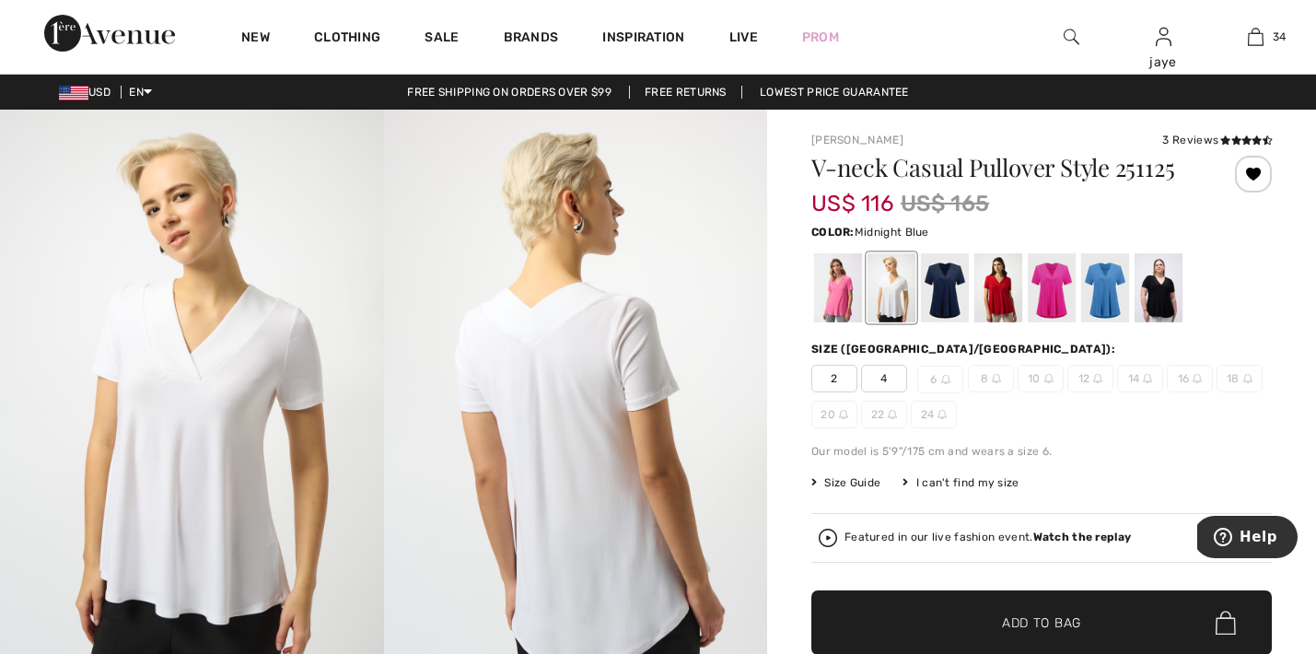
click at [948, 299] on div at bounding box center [945, 287] width 48 height 69
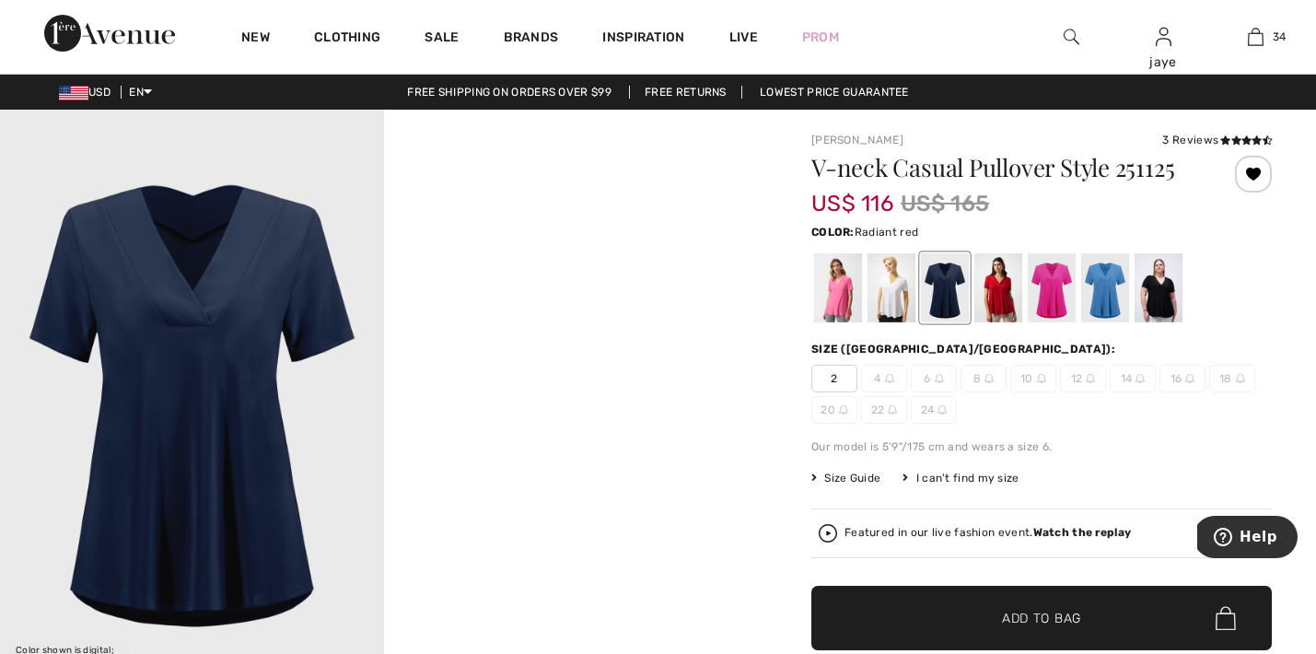
click at [1000, 296] on div at bounding box center [998, 287] width 48 height 69
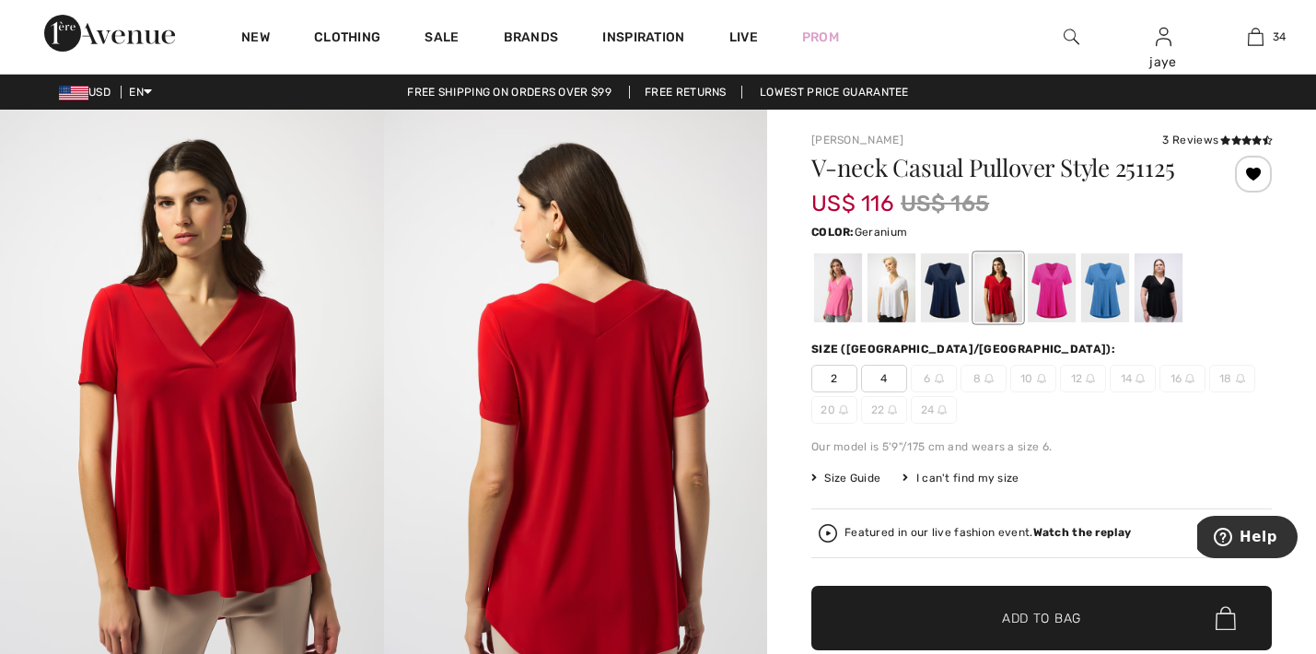
click at [1052, 298] on div at bounding box center [1051, 287] width 48 height 69
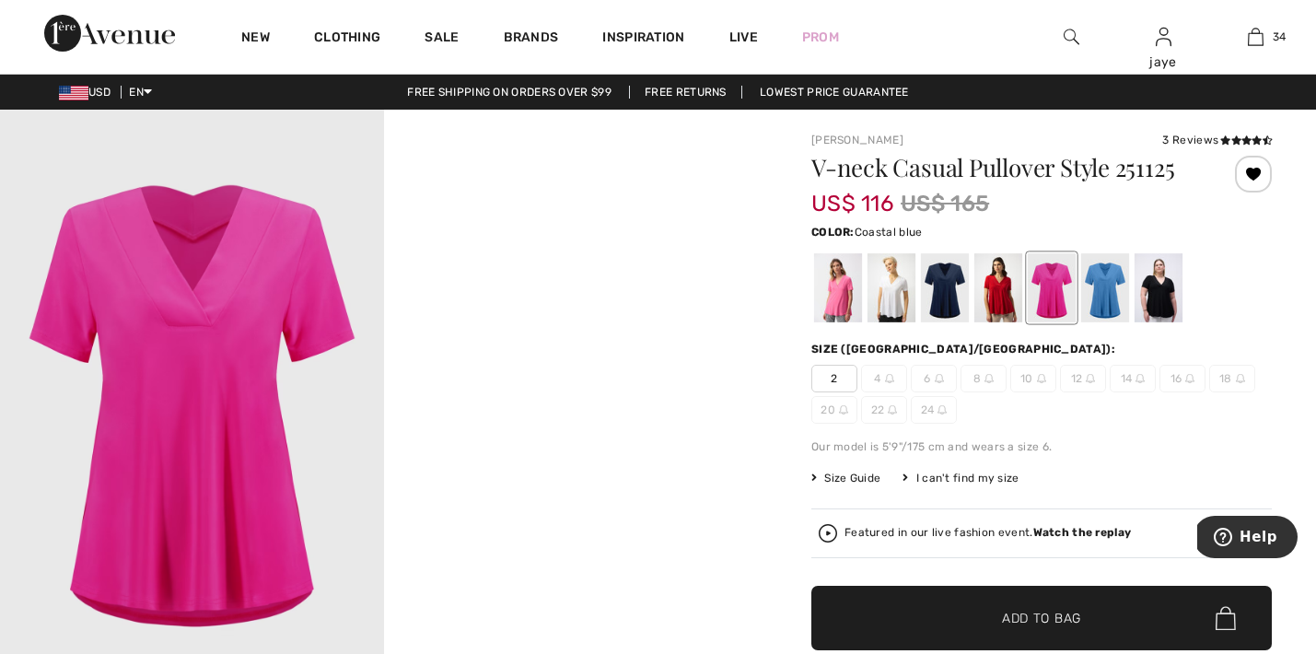
click at [1109, 300] on div at bounding box center [1105, 287] width 48 height 69
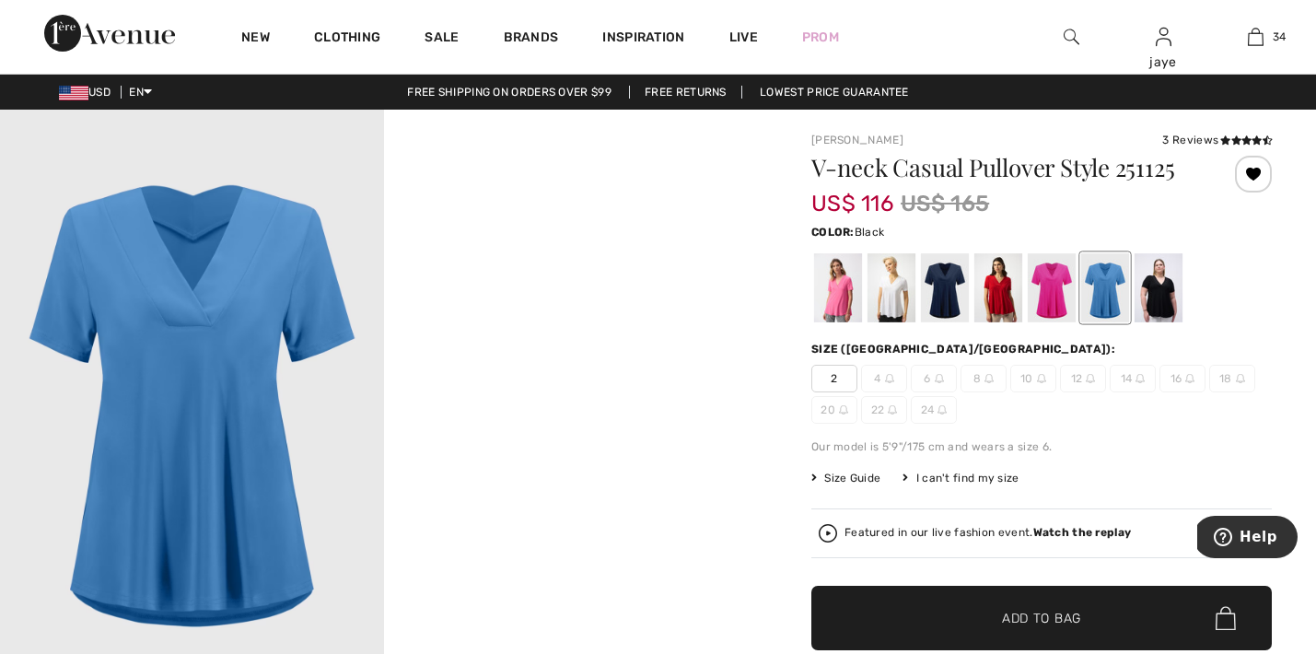
click at [1144, 300] on div at bounding box center [1158, 287] width 48 height 69
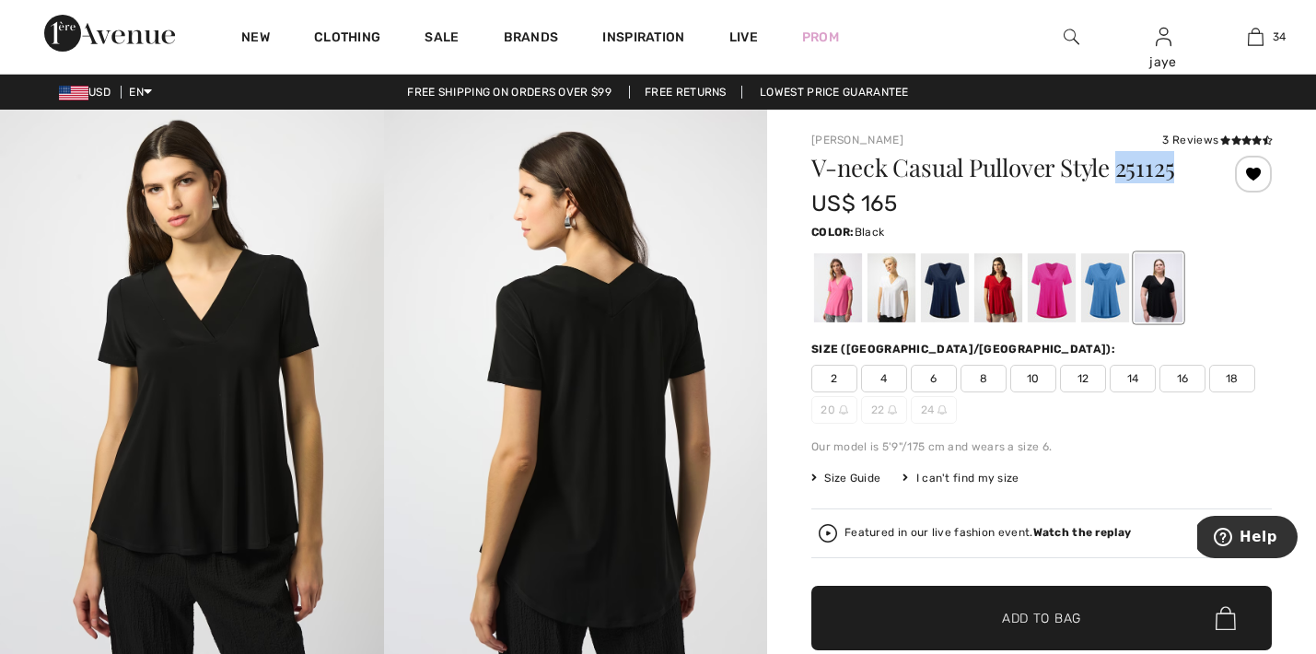
drag, startPoint x: 1179, startPoint y: 172, endPoint x: 1123, endPoint y: 170, distance: 56.2
click at [1123, 170] on h1 "V-neck Casual Pullover Style 251125" at bounding box center [1003, 168] width 384 height 24
click at [1147, 199] on div "US$ 165" at bounding box center [1003, 203] width 384 height 33
drag, startPoint x: 1177, startPoint y: 164, endPoint x: 1118, endPoint y: 162, distance: 58.9
click at [1118, 162] on h1 "V-neck Casual Pullover Style 251125" at bounding box center [1003, 168] width 384 height 24
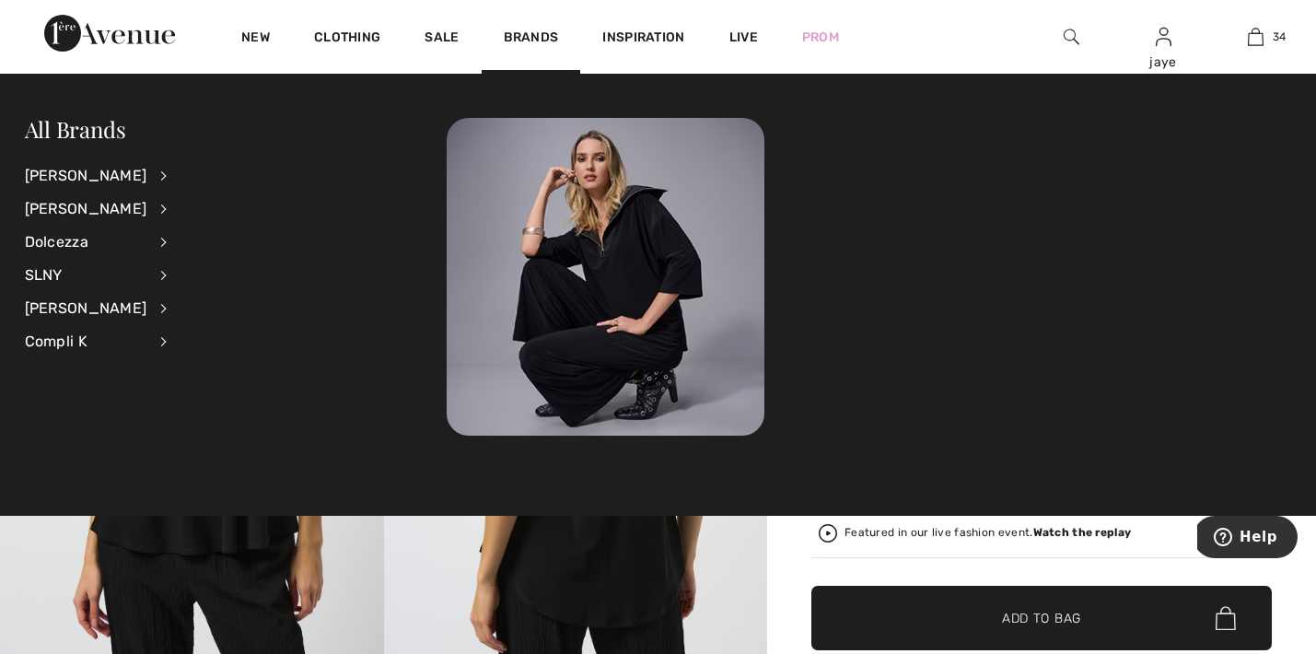
copy h1 "251125"
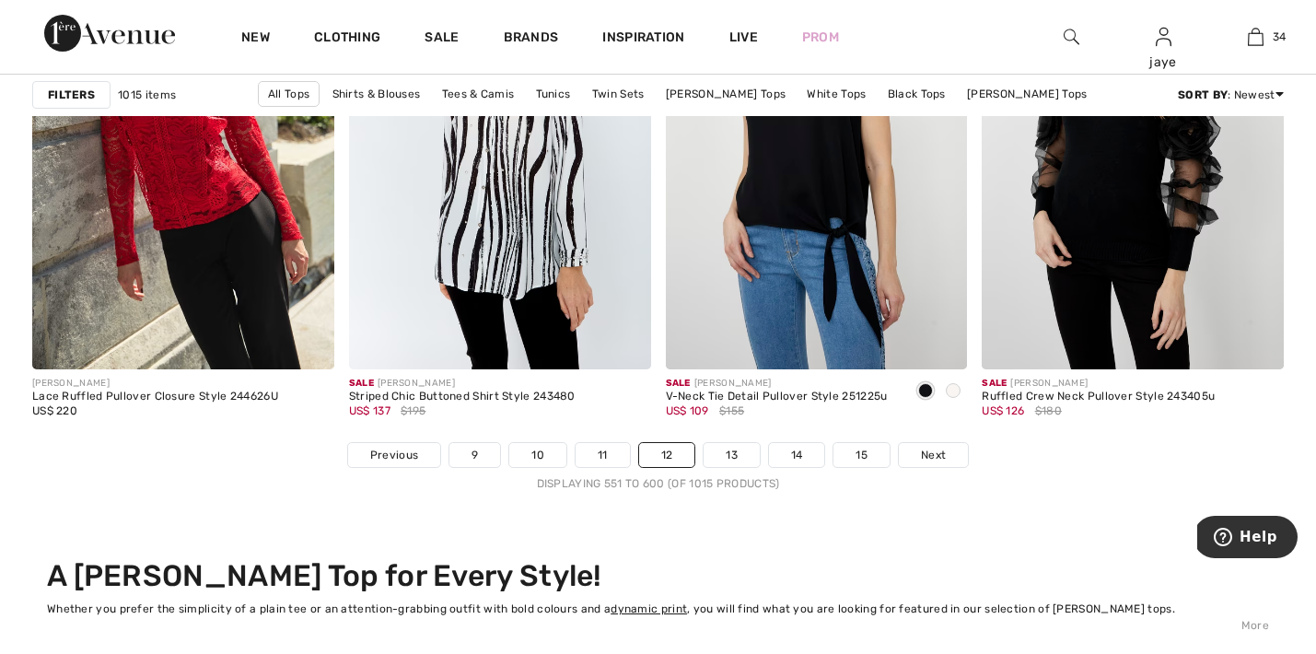
scroll to position [8064, 0]
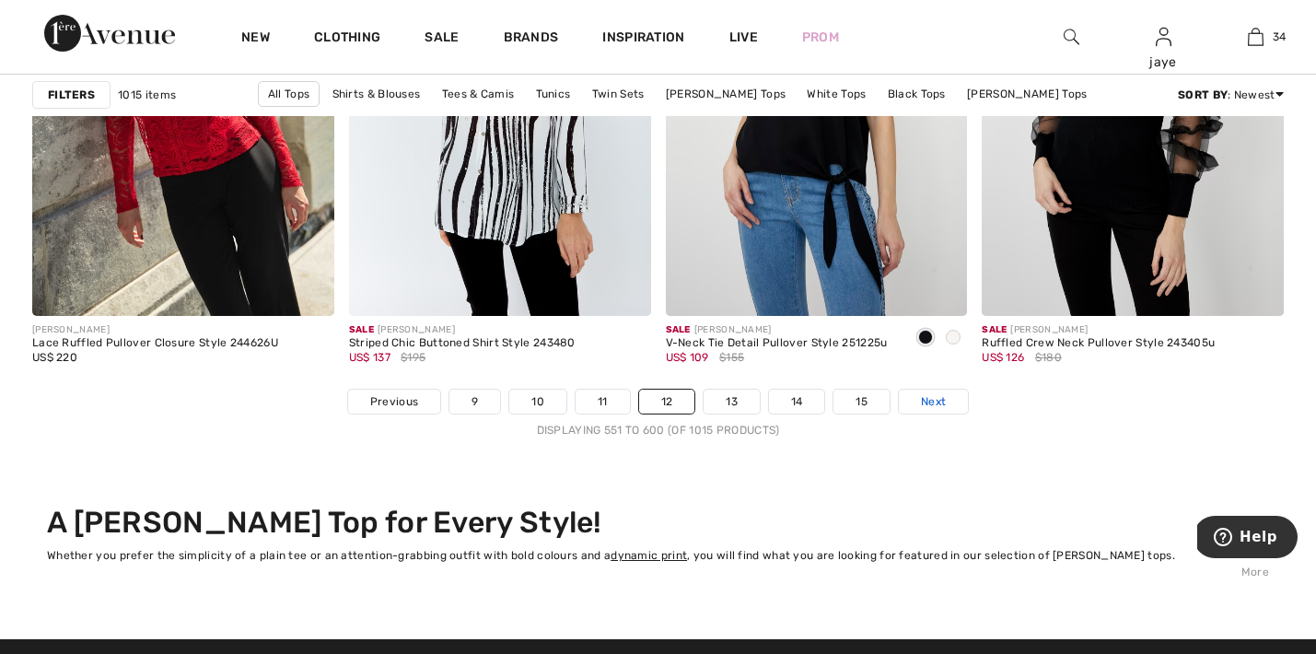
click at [902, 405] on link "Next" at bounding box center [932, 401] width 69 height 24
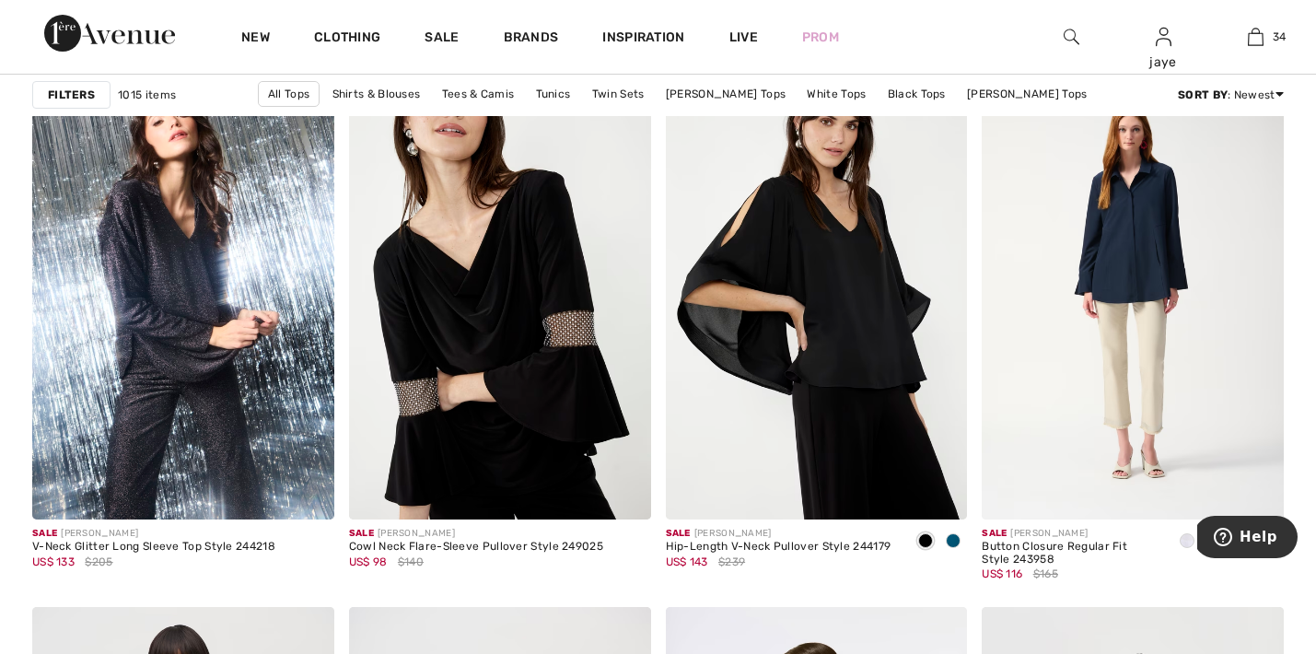
scroll to position [2595, 0]
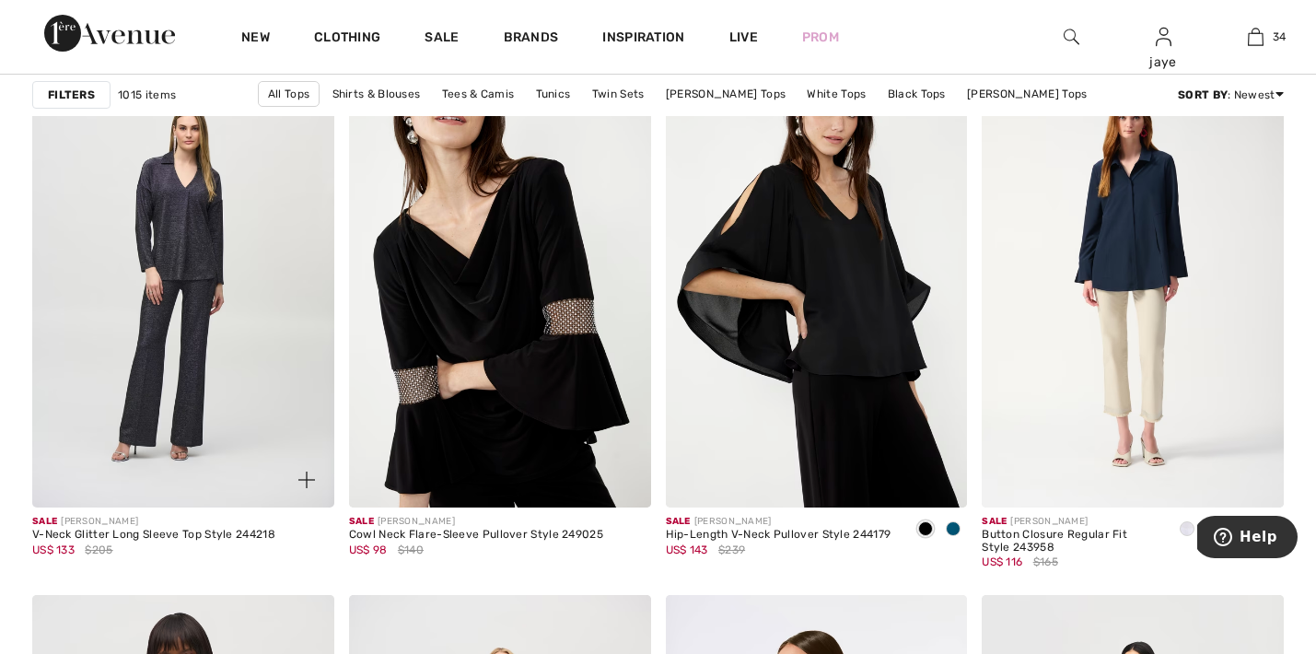
click at [207, 257] on img at bounding box center [183, 280] width 302 height 453
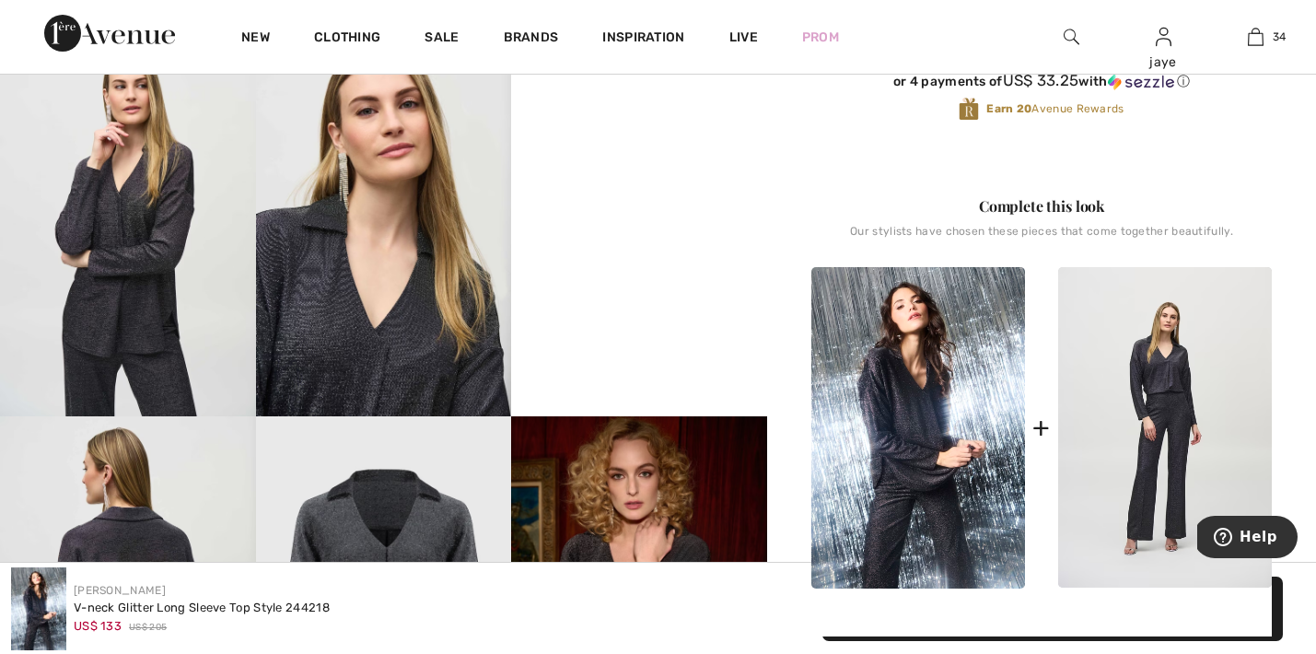
scroll to position [655, 0]
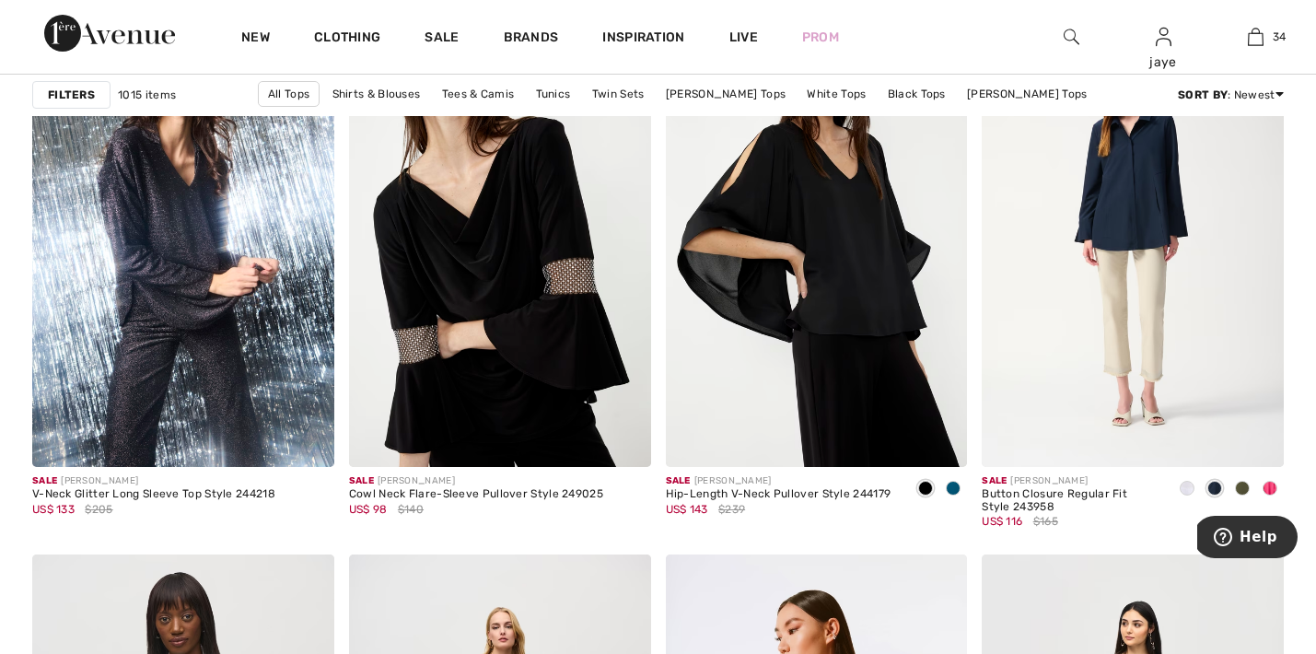
scroll to position [2606, 0]
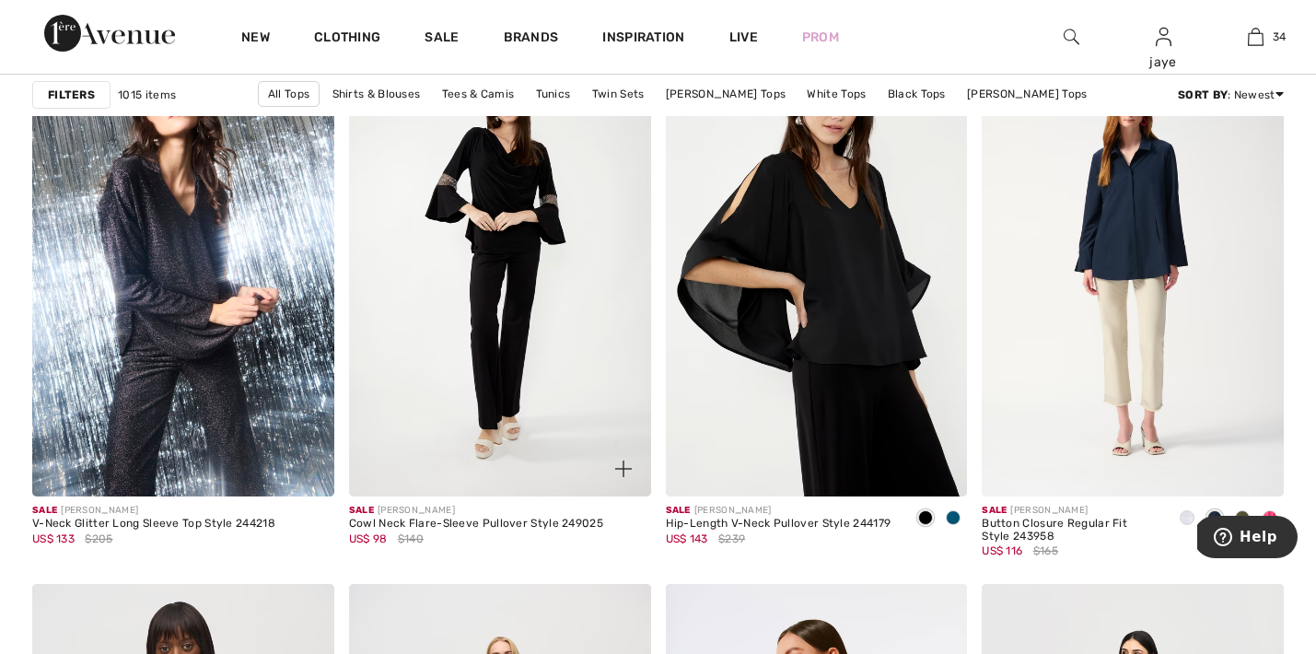
click at [561, 292] on img at bounding box center [500, 269] width 302 height 453
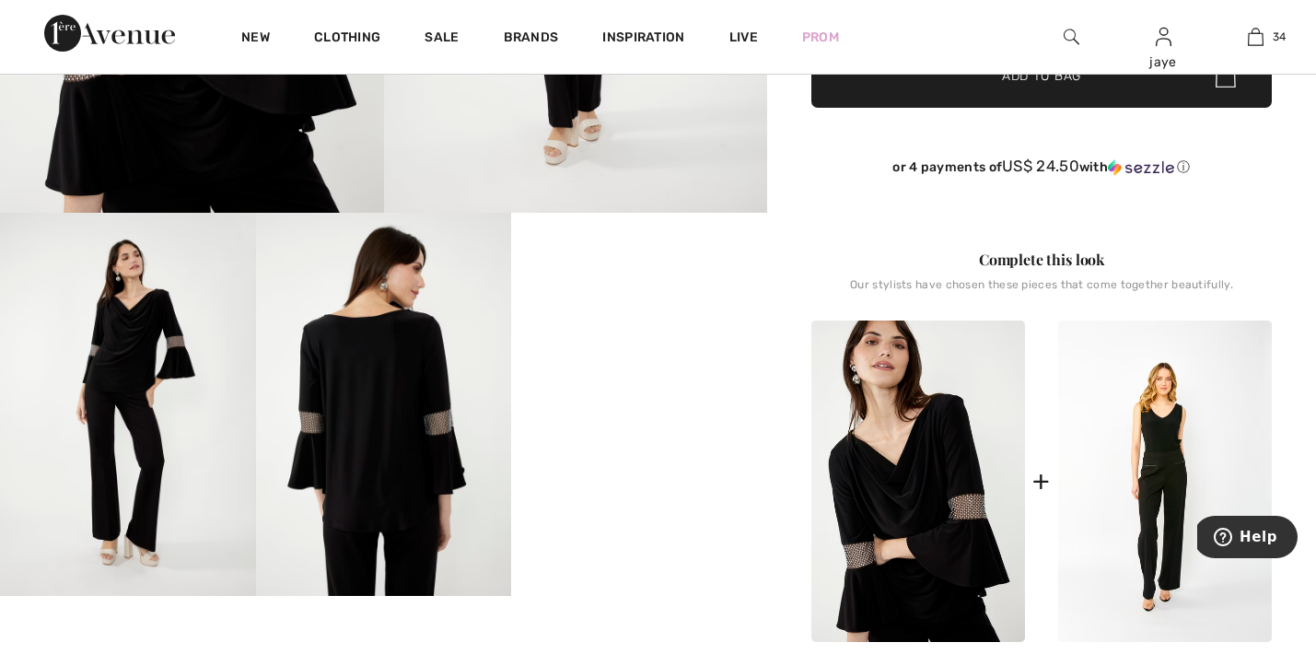
scroll to position [470, 0]
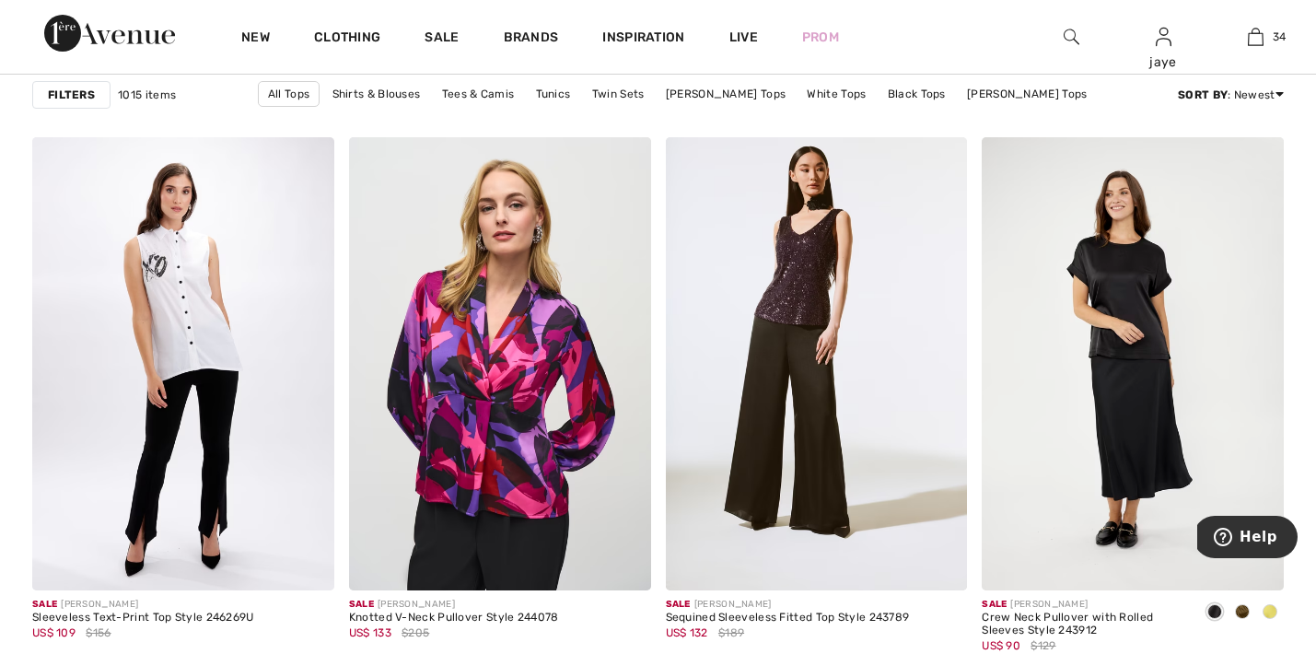
scroll to position [3594, 0]
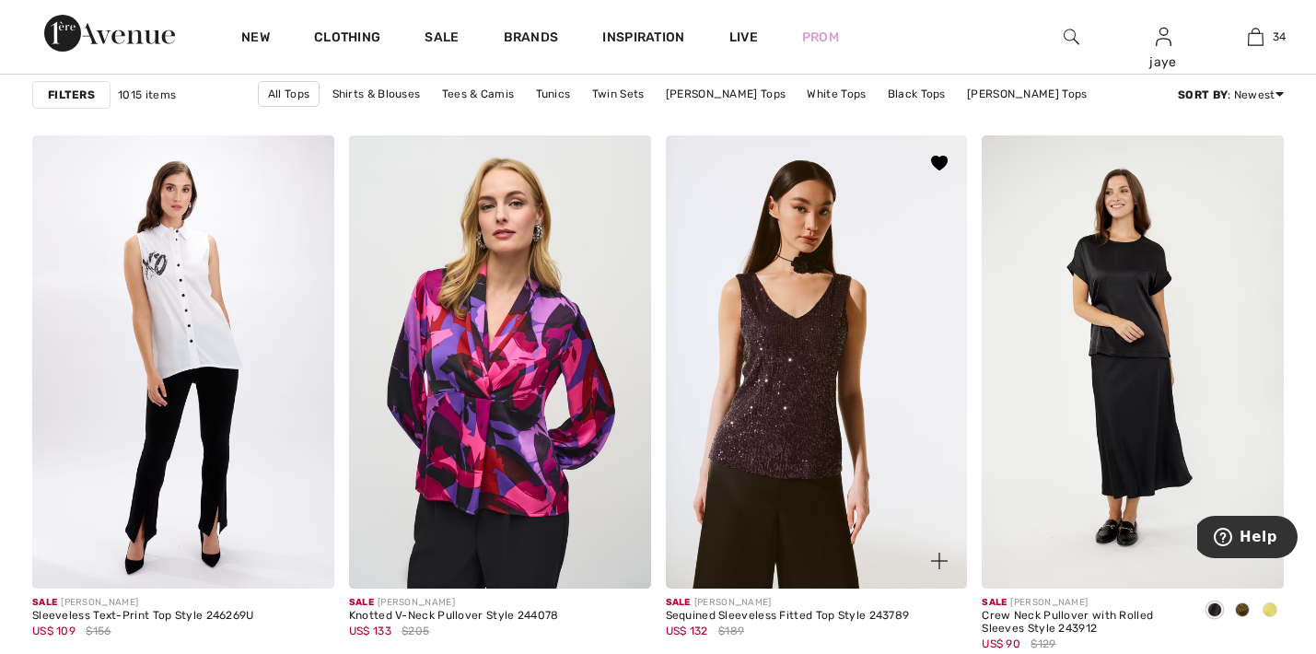
click at [800, 331] on img at bounding box center [817, 361] width 302 height 453
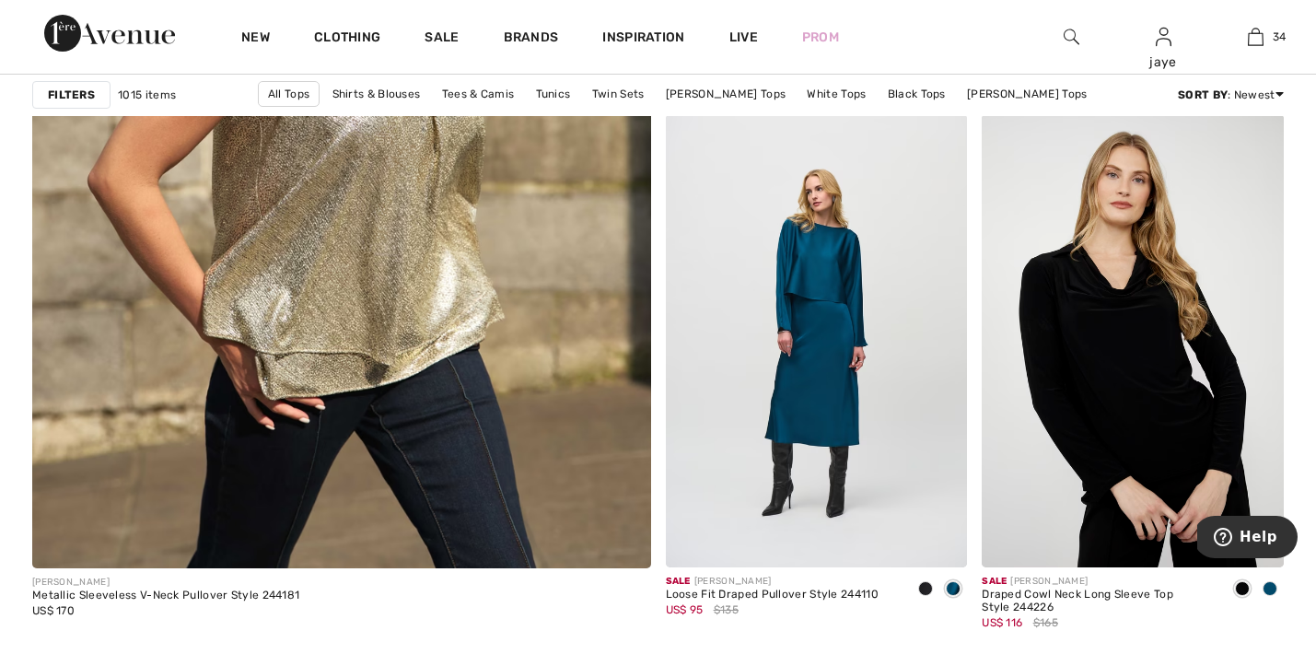
scroll to position [4905, 0]
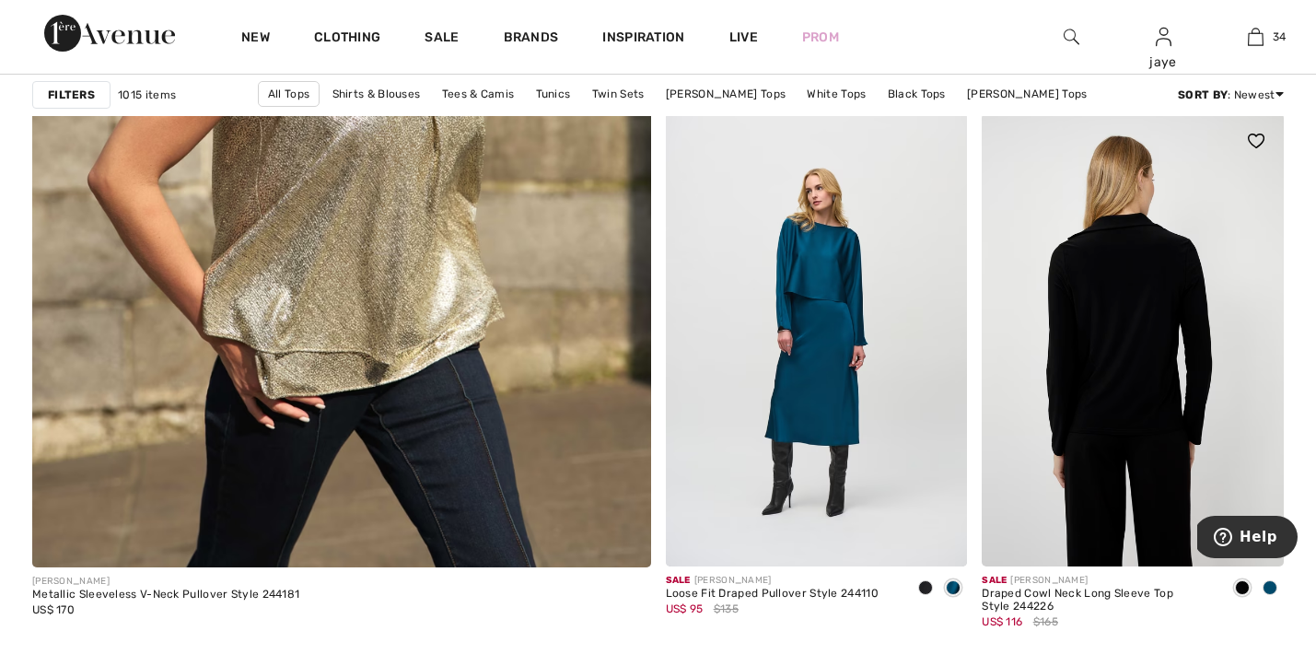
click at [1106, 402] on img at bounding box center [1132, 339] width 302 height 453
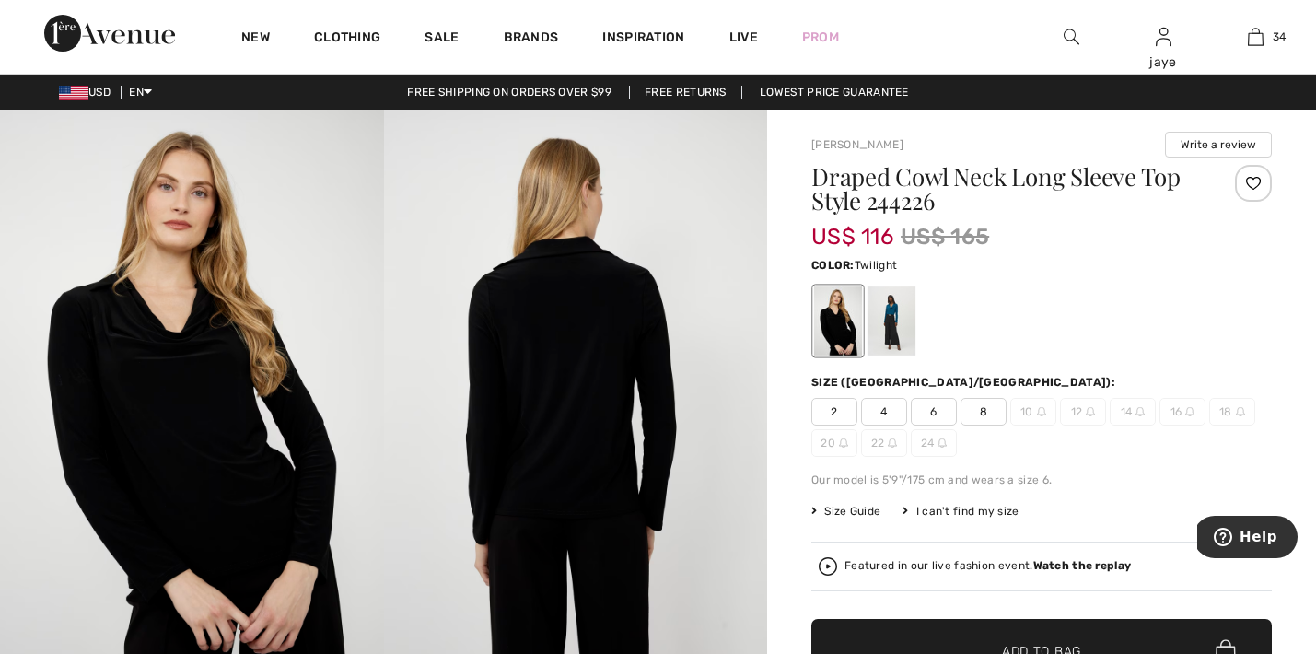
click at [891, 316] on div at bounding box center [891, 320] width 48 height 69
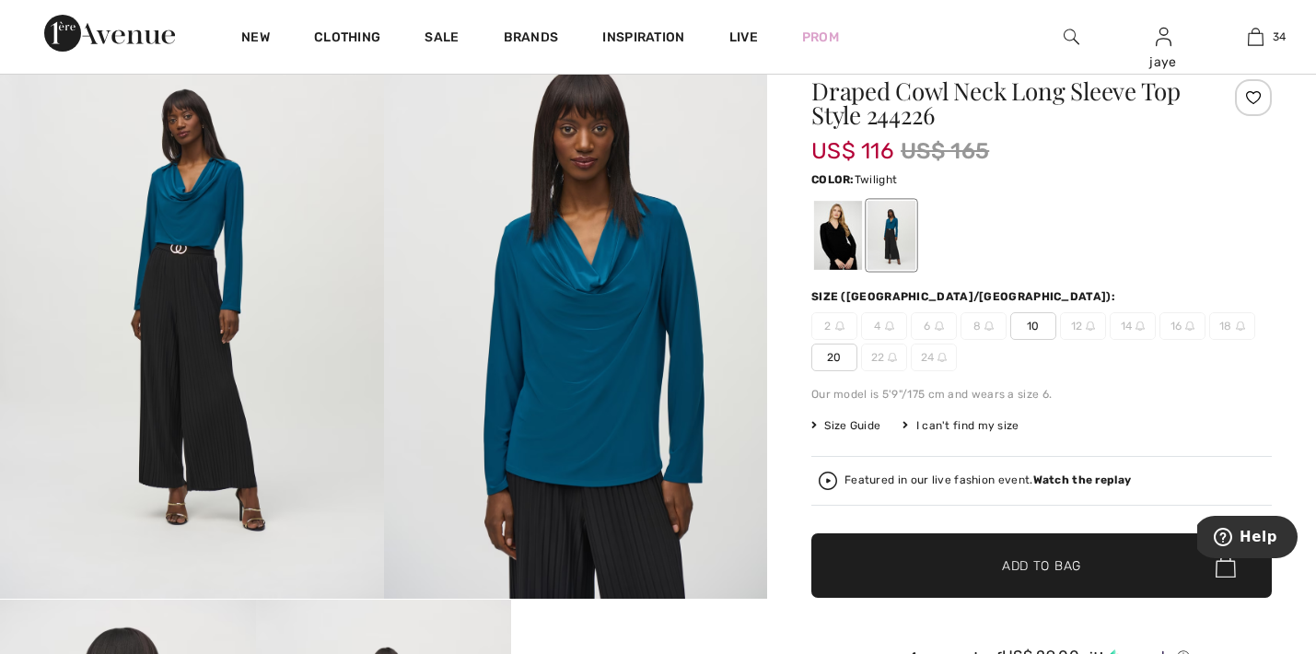
scroll to position [49, 0]
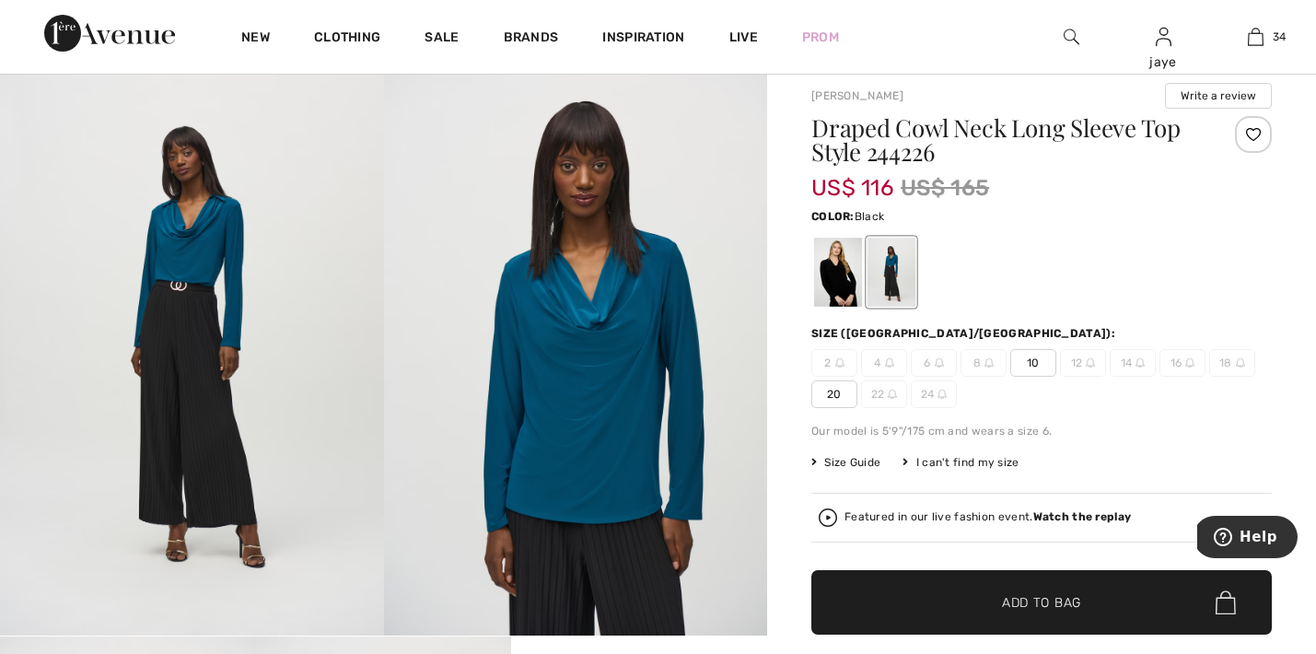
click at [840, 257] on div at bounding box center [838, 272] width 48 height 69
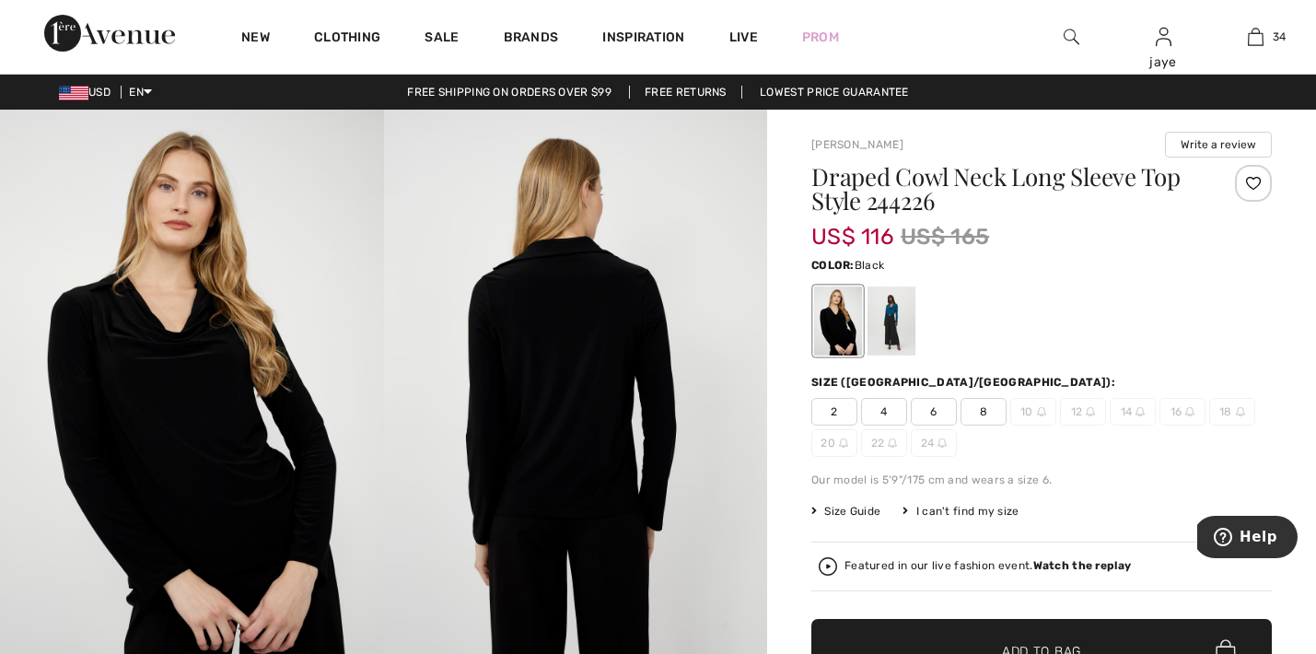
scroll to position [0, 0]
click at [982, 412] on span "8" at bounding box center [983, 412] width 46 height 28
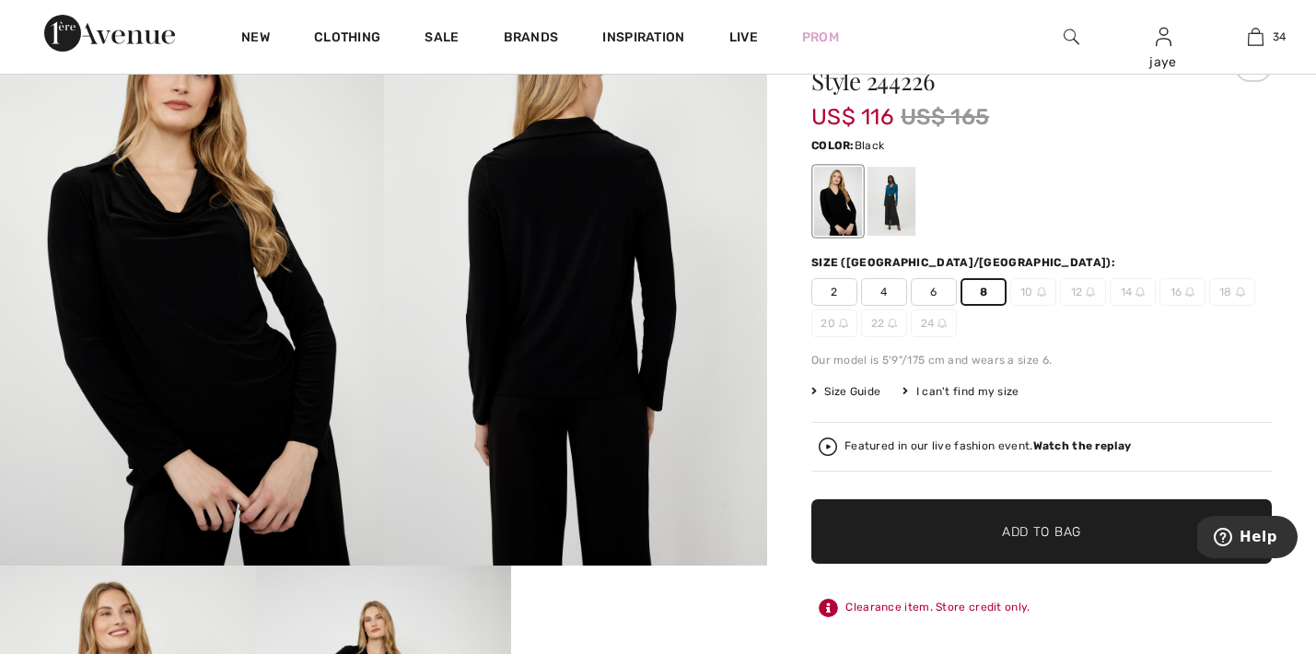
scroll to position [127, 0]
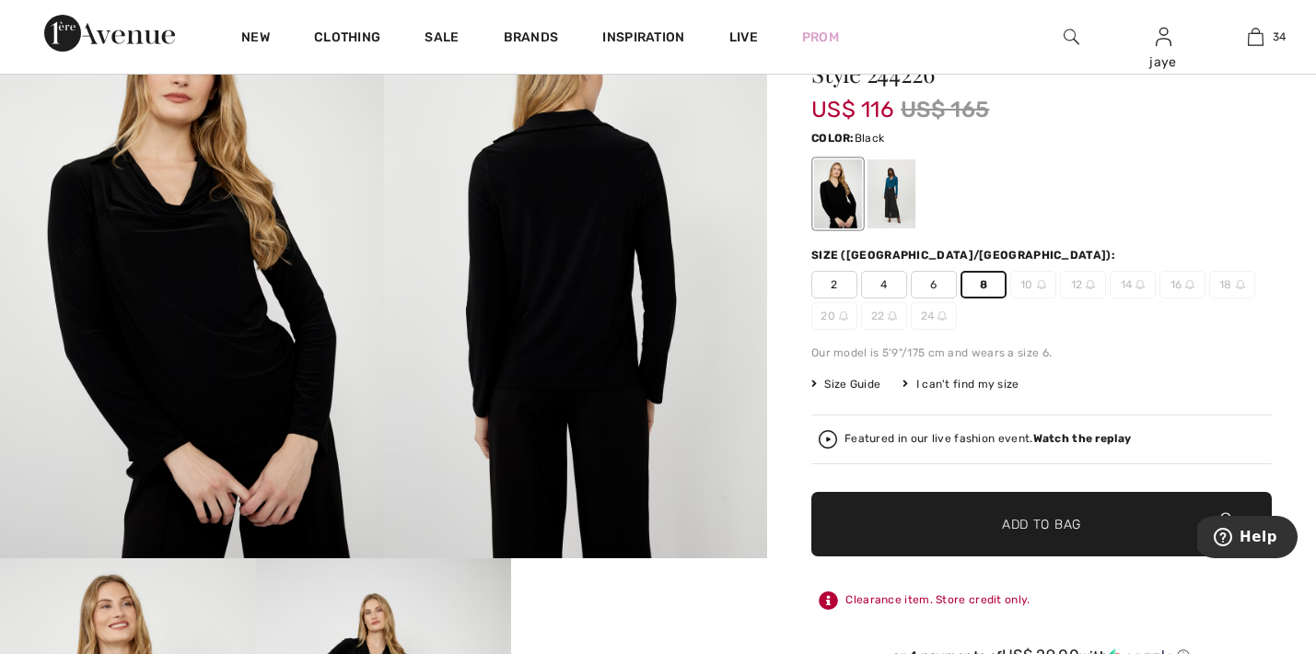
click at [955, 515] on span "✔ Added to Bag Add to Bag" at bounding box center [1041, 524] width 460 height 64
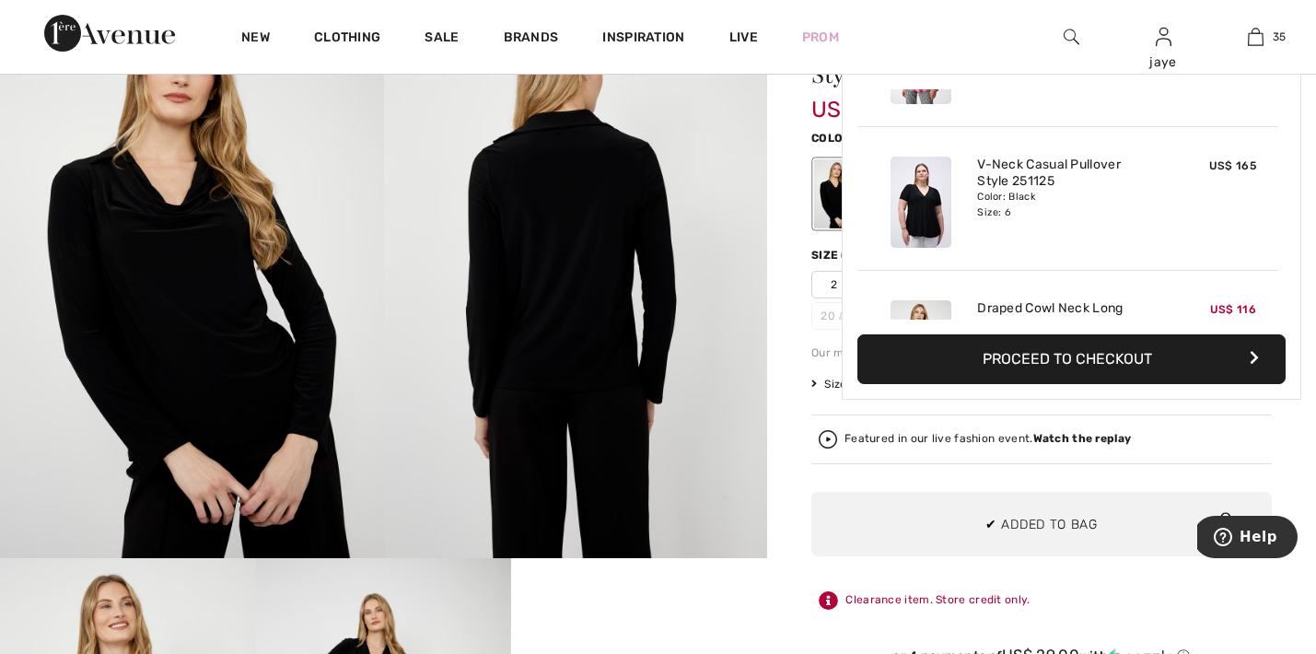
scroll to position [4796, 0]
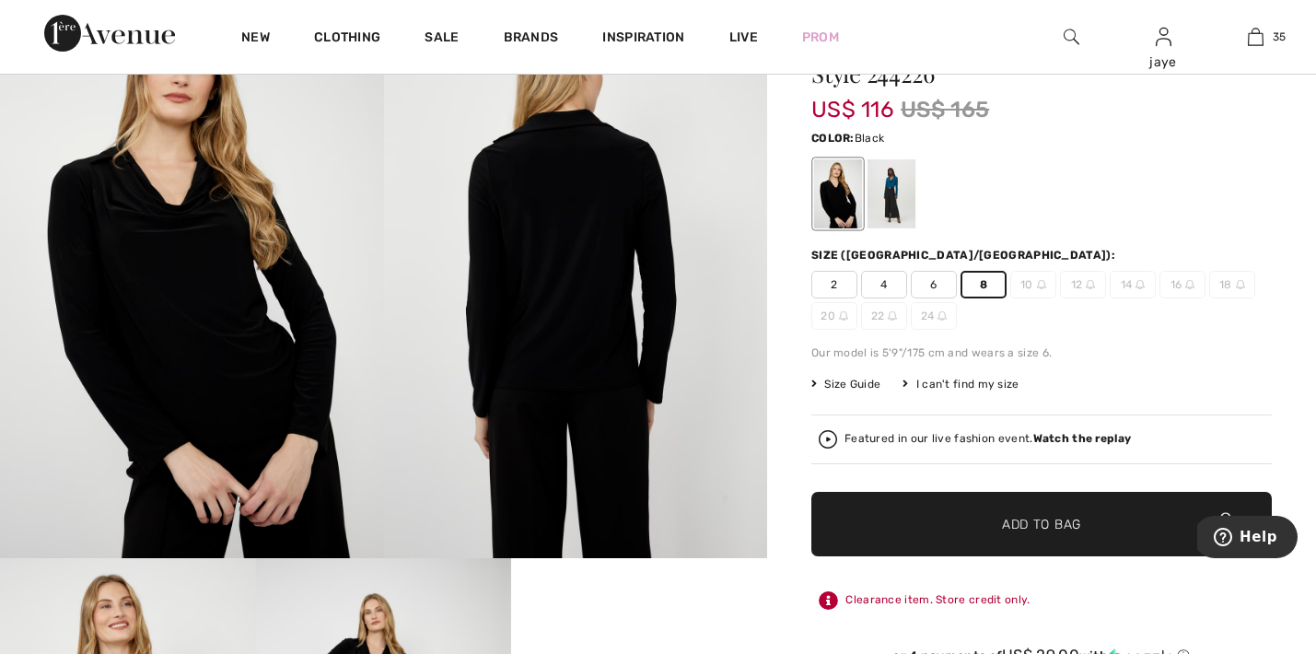
click at [933, 290] on span "6" at bounding box center [933, 285] width 46 height 28
click at [927, 523] on span "✔ Added to Bag Add to Bag" at bounding box center [1041, 524] width 460 height 64
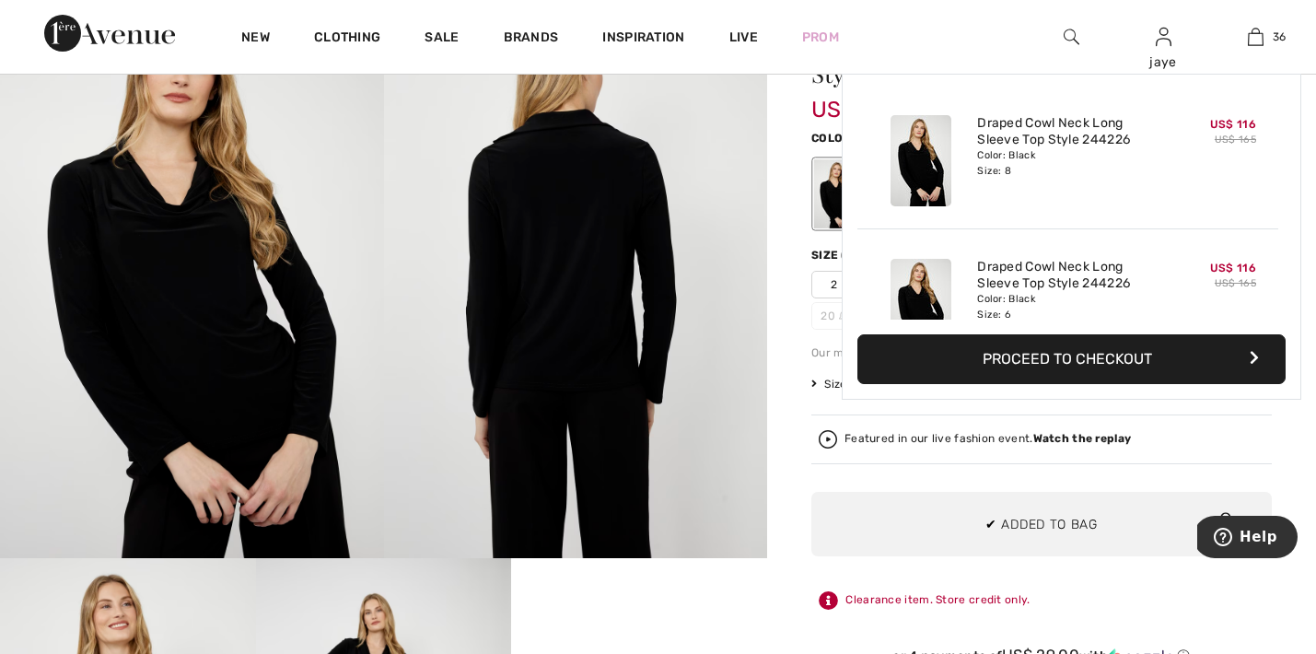
scroll to position [4940, 0]
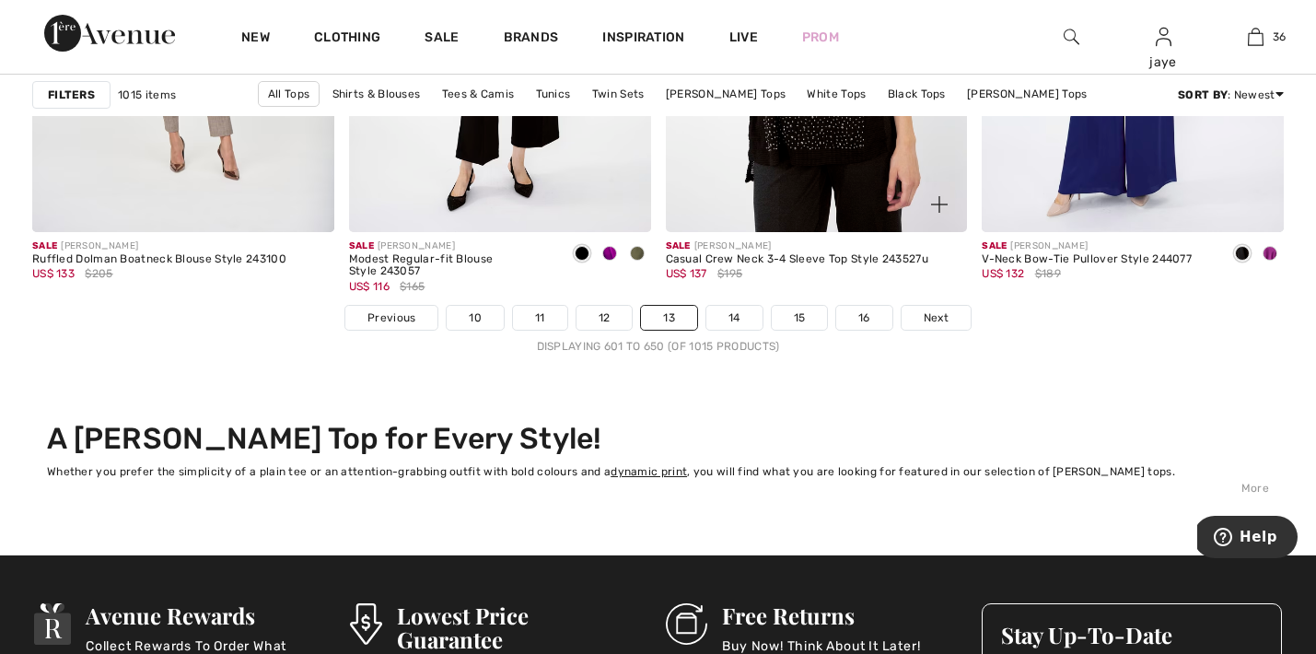
scroll to position [8173, 0]
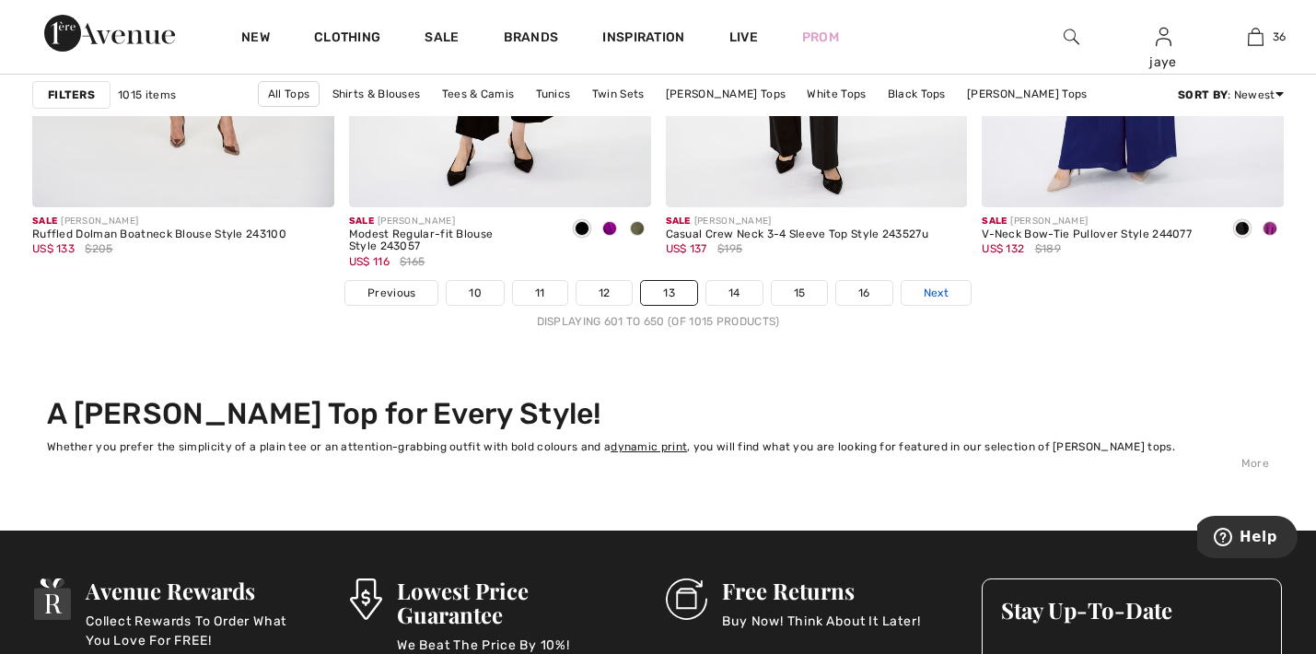
click at [954, 292] on link "Next" at bounding box center [935, 293] width 69 height 24
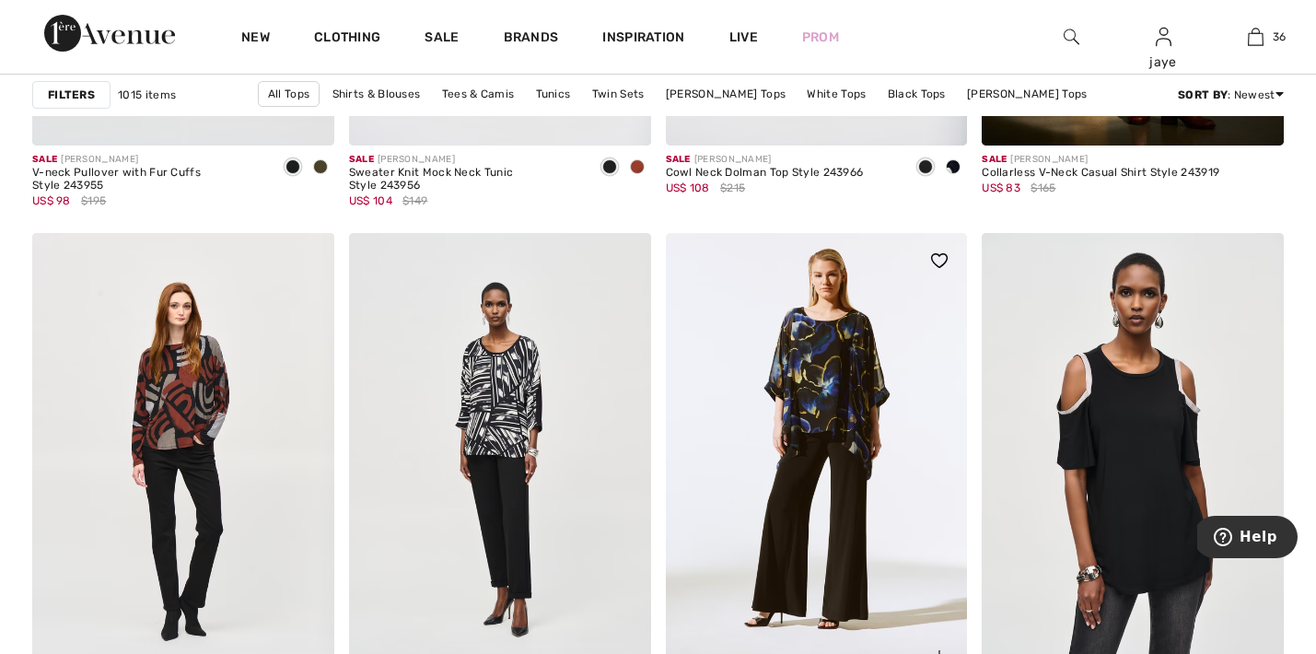
scroll to position [6847, 0]
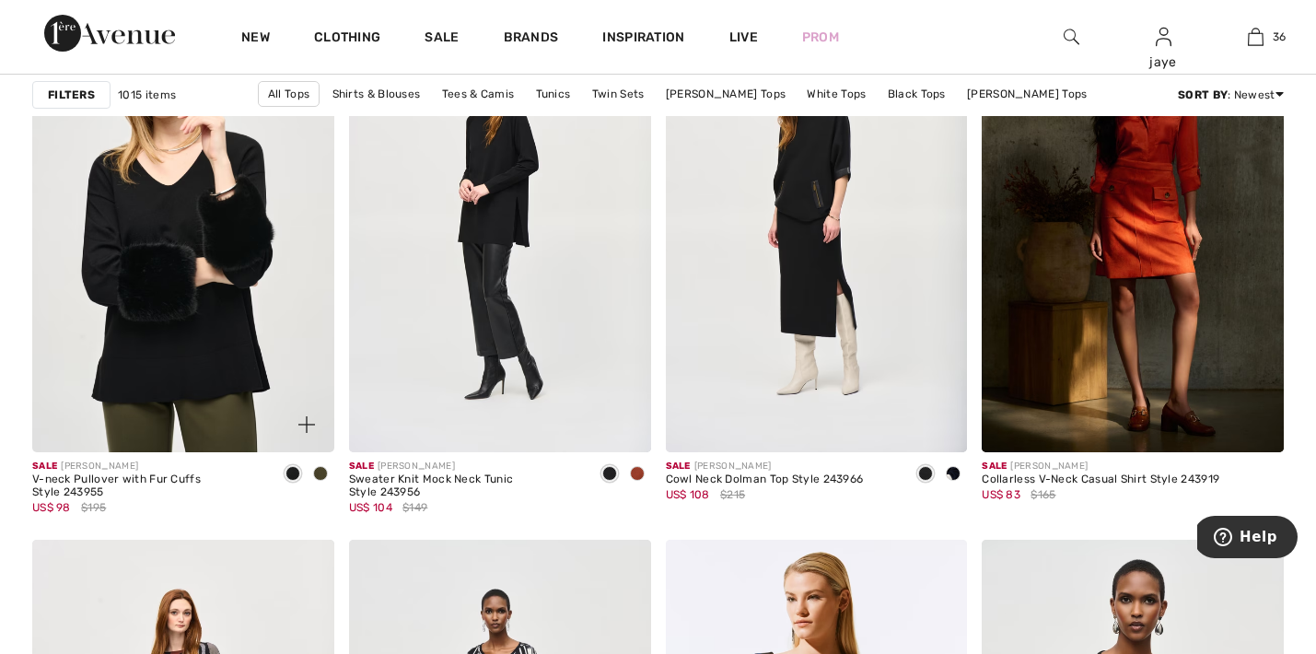
click at [154, 346] on img at bounding box center [183, 226] width 302 height 453
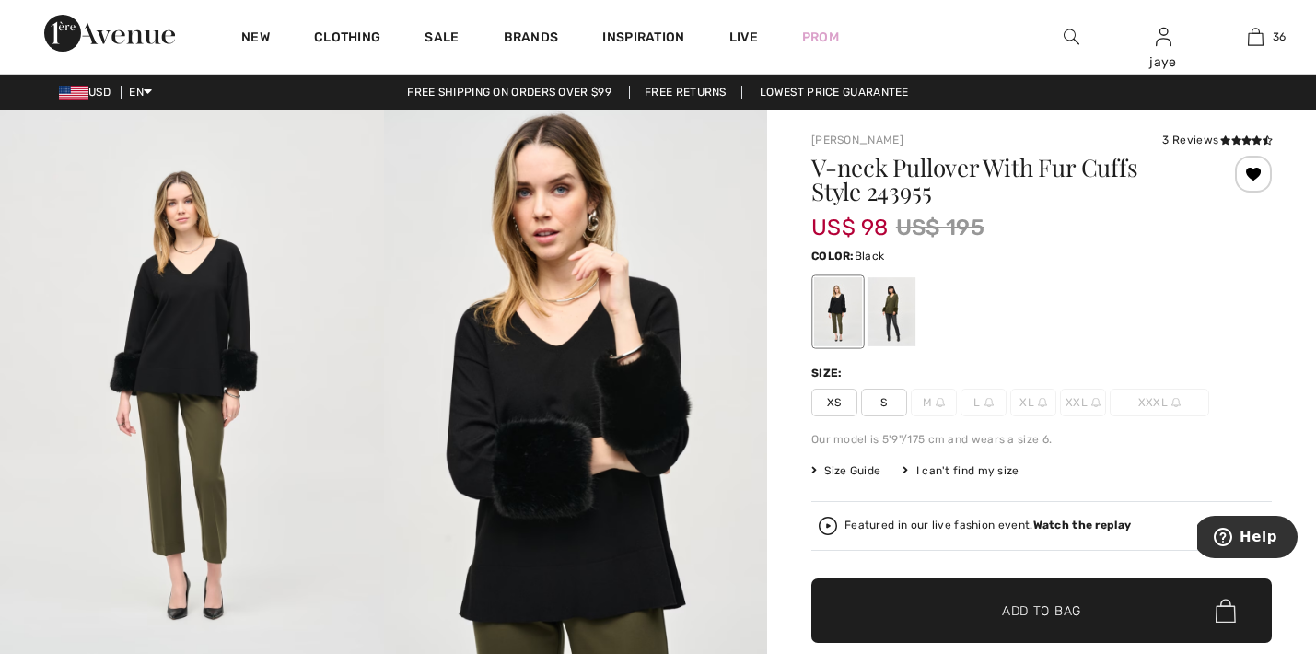
click at [888, 404] on span "S" at bounding box center [884, 402] width 46 height 28
click at [912, 591] on span "✔ Added to Bag Add to Bag" at bounding box center [1041, 610] width 460 height 64
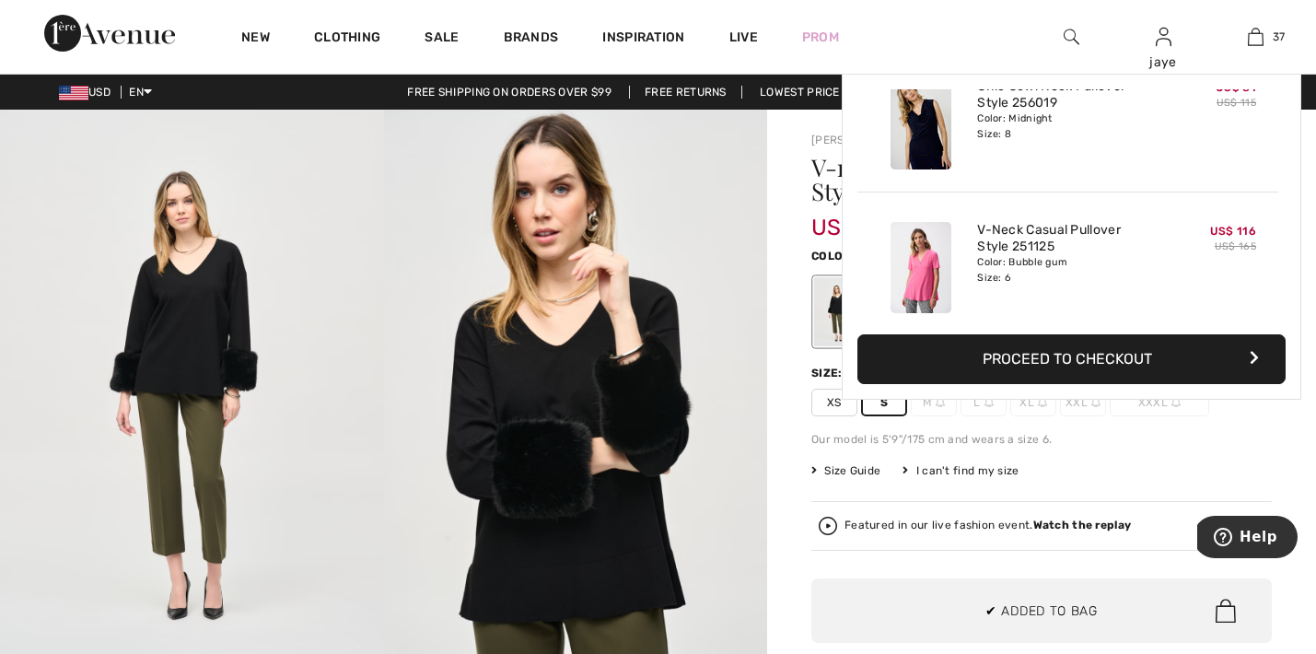
scroll to position [5084, 0]
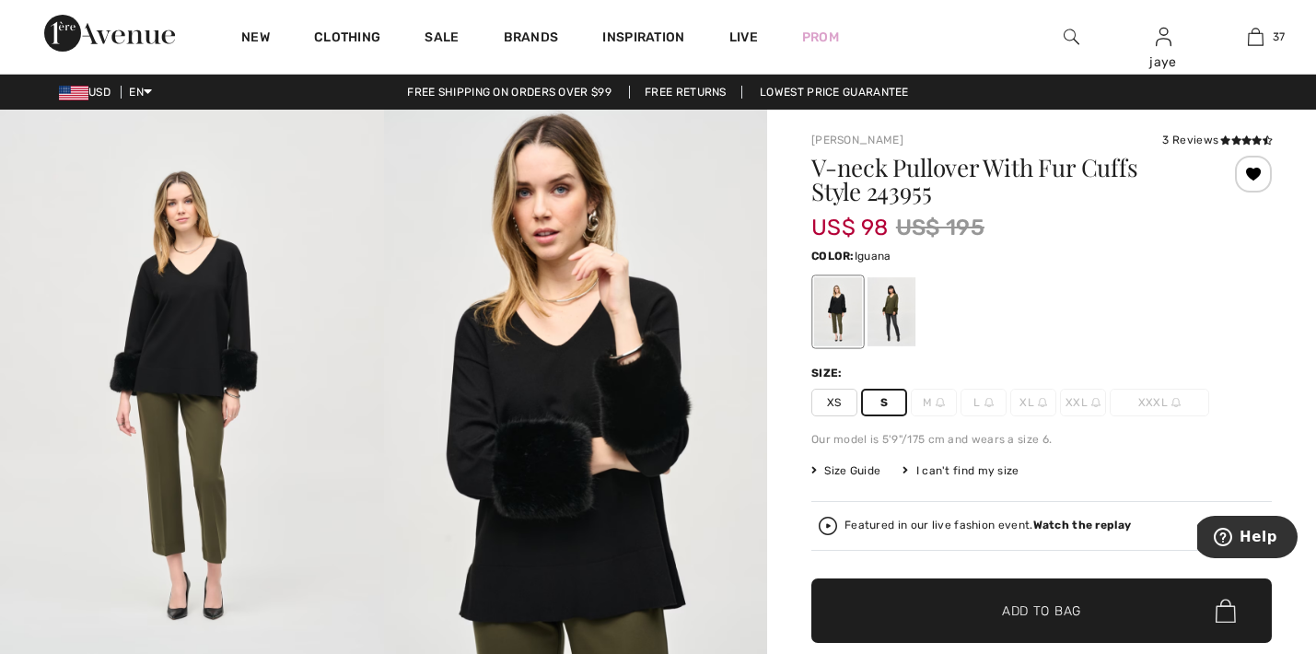
click at [885, 328] on div at bounding box center [891, 311] width 48 height 69
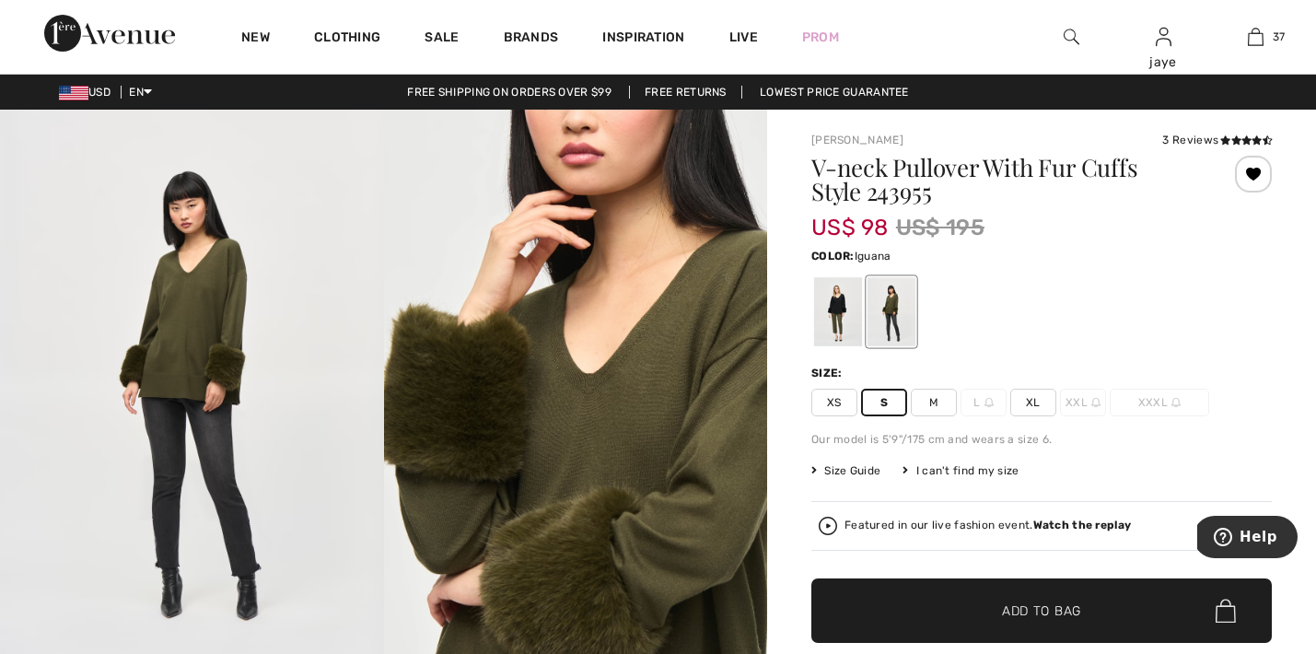
click at [902, 615] on span "✔ Added to Bag Add to Bag" at bounding box center [1041, 610] width 460 height 64
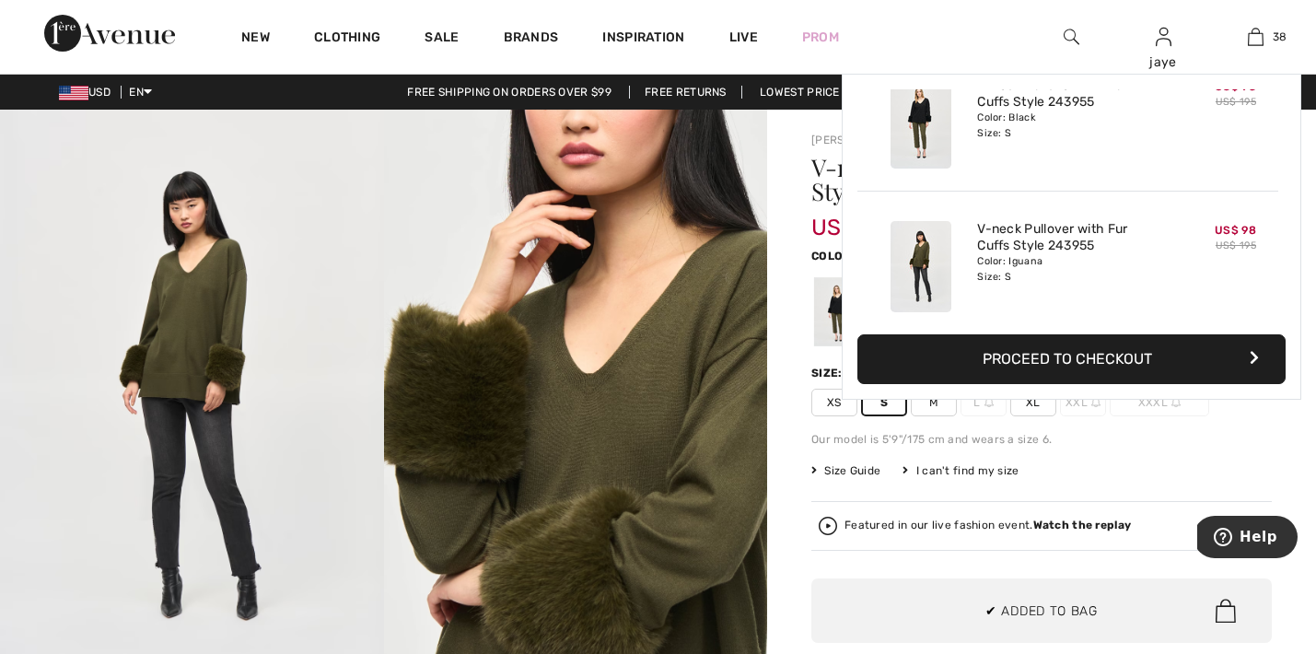
scroll to position [5227, 0]
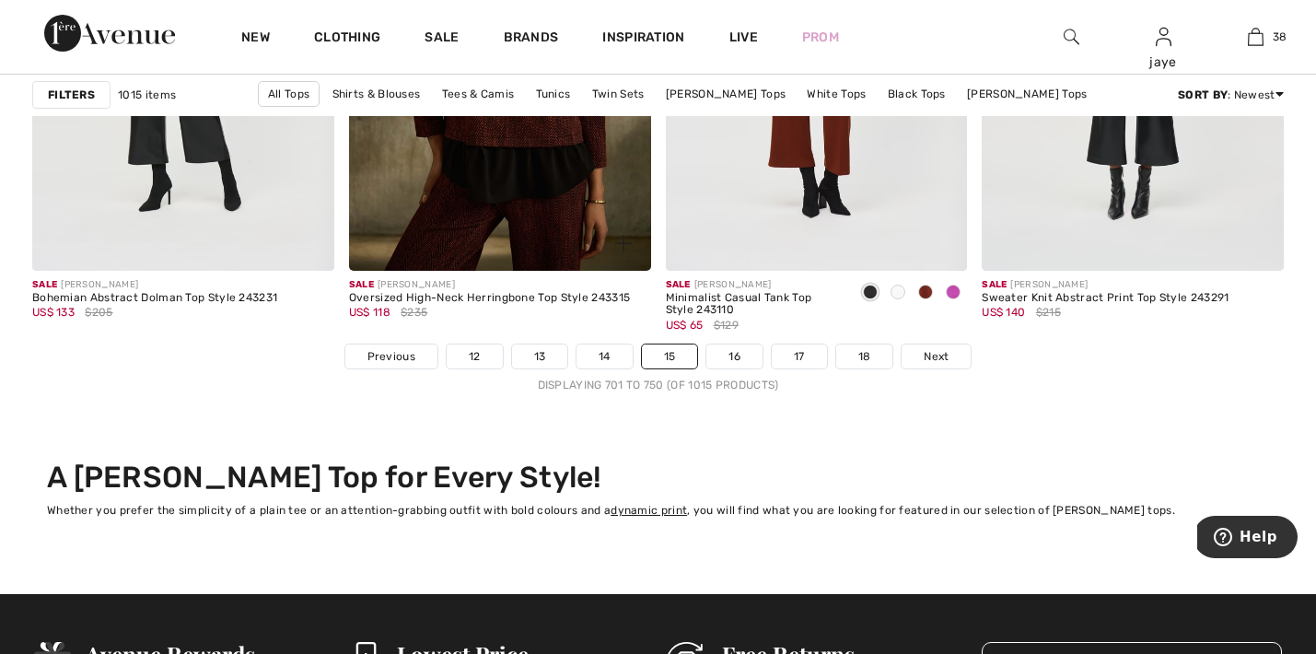
scroll to position [8175, 0]
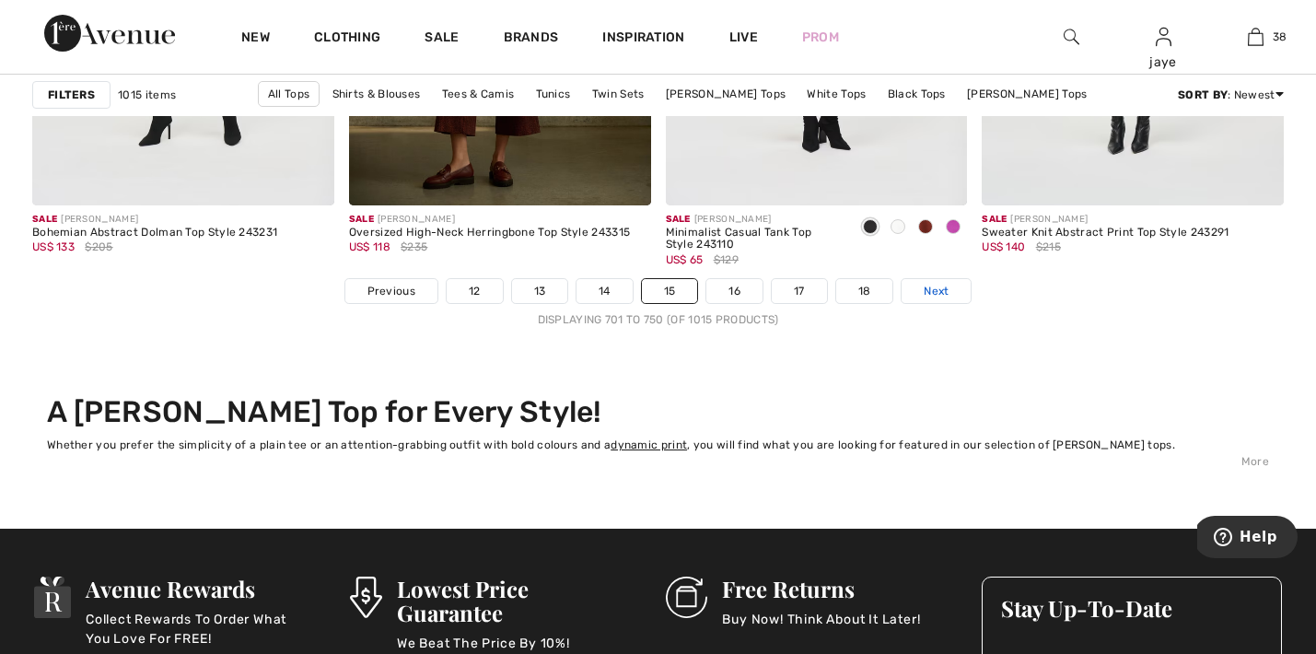
click at [928, 289] on span "Next" at bounding box center [935, 291] width 25 height 17
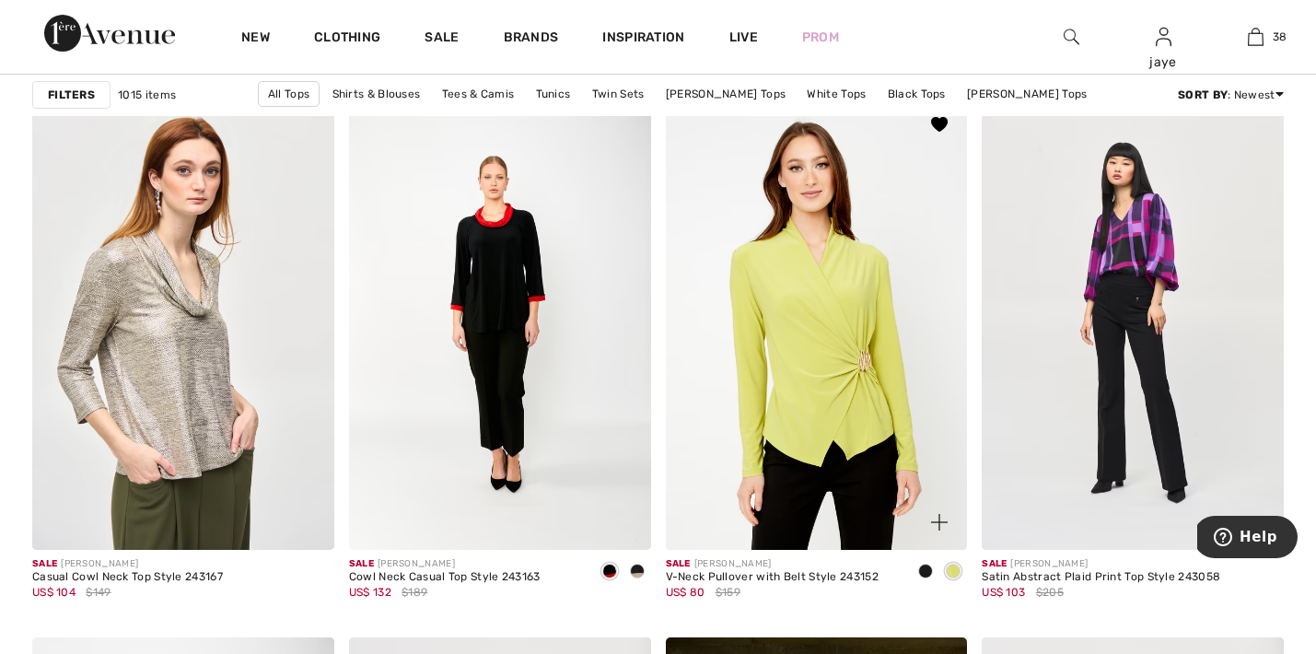
scroll to position [1265, 0]
click at [892, 478] on div at bounding box center [928, 510] width 76 height 76
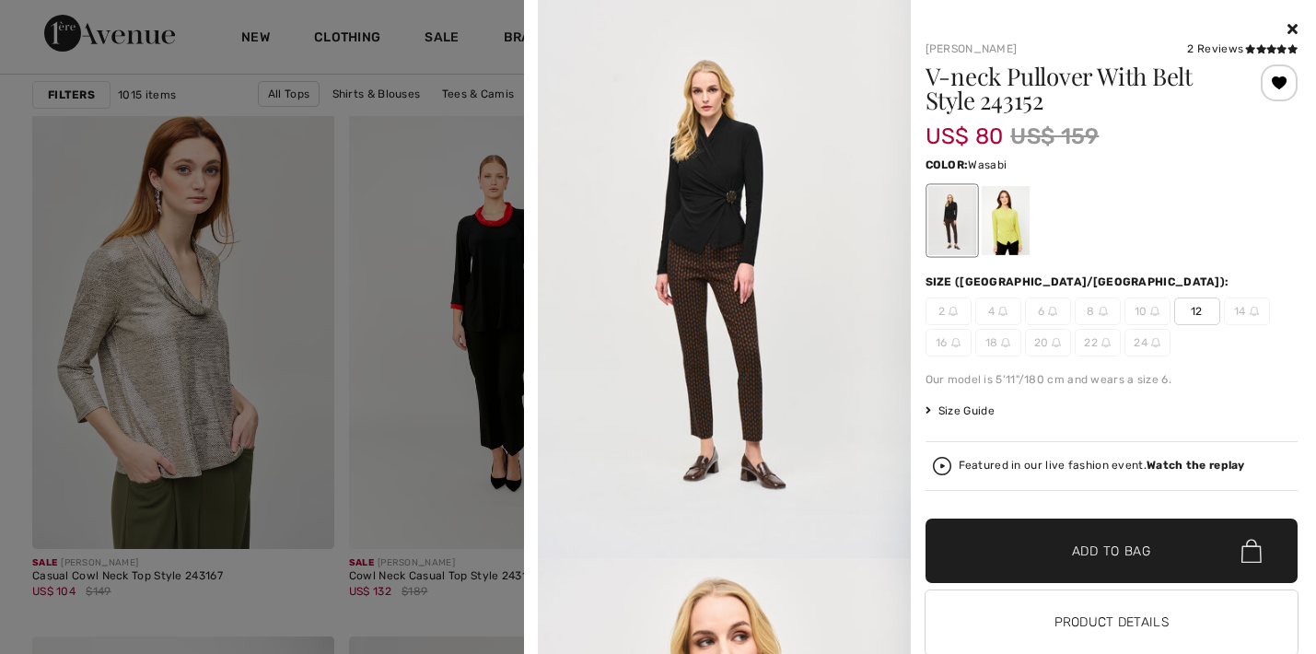
click at [1008, 227] on div at bounding box center [1004, 220] width 48 height 69
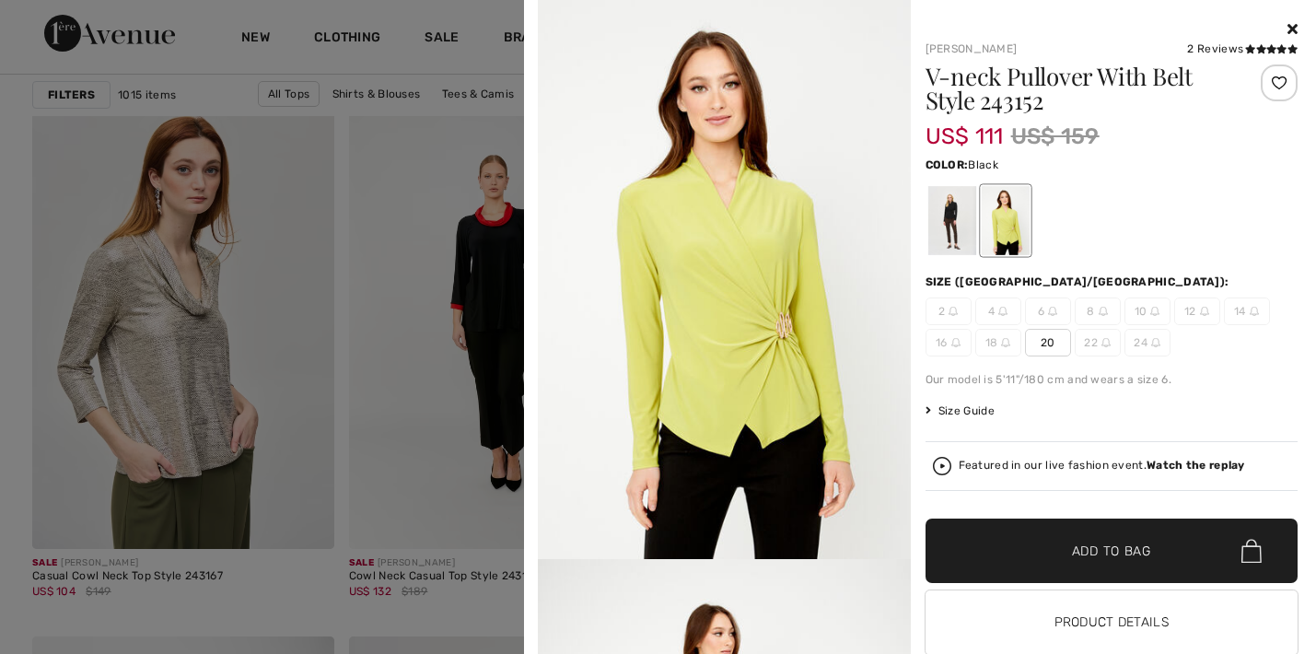
click at [947, 233] on div at bounding box center [951, 220] width 48 height 69
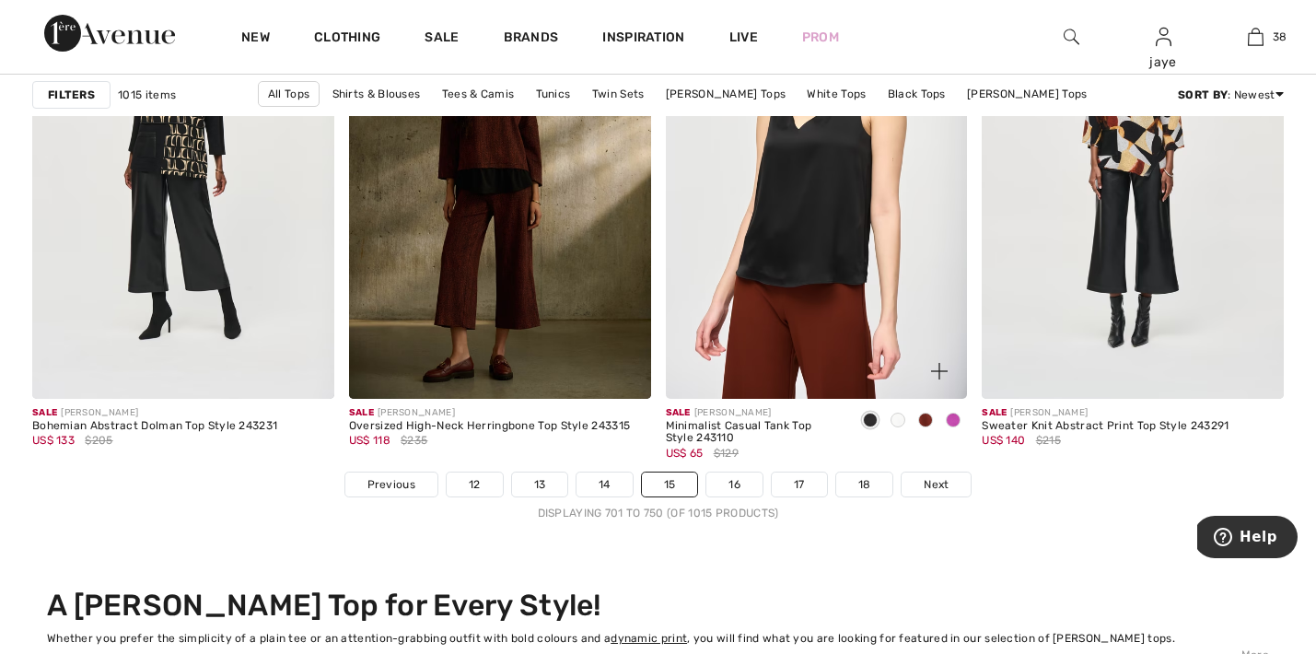
scroll to position [8116, 0]
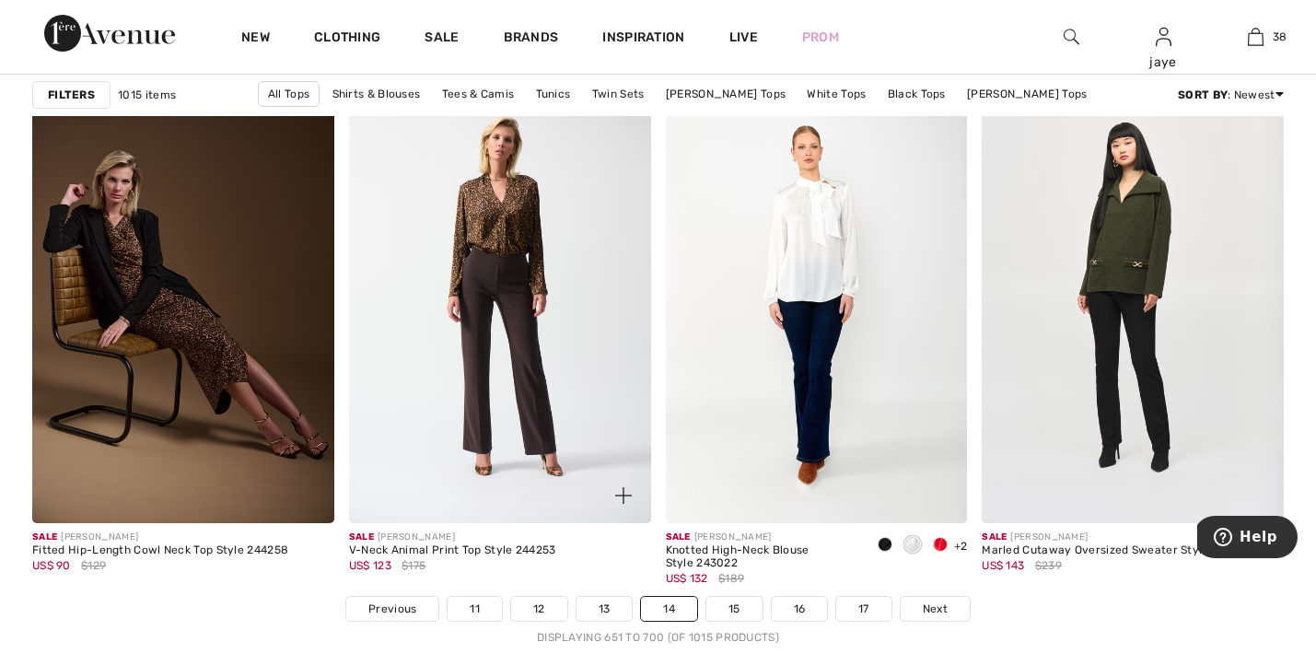
scroll to position [7915, 0]
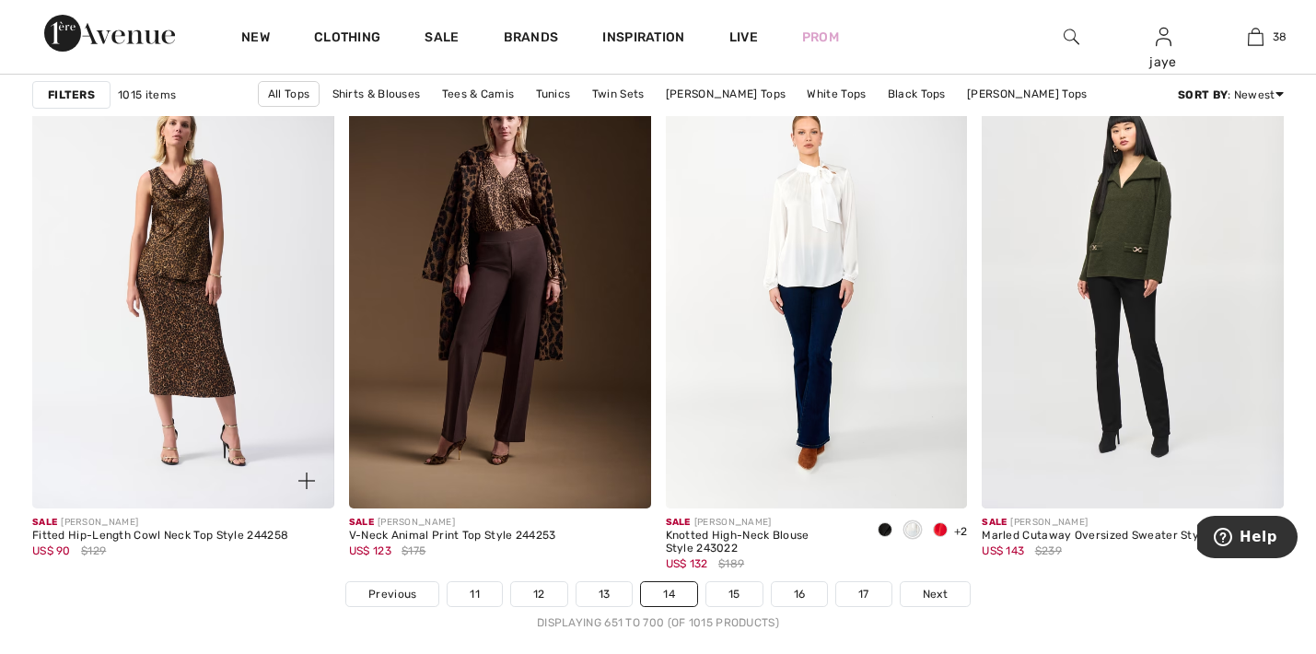
click at [201, 252] on img at bounding box center [183, 282] width 302 height 453
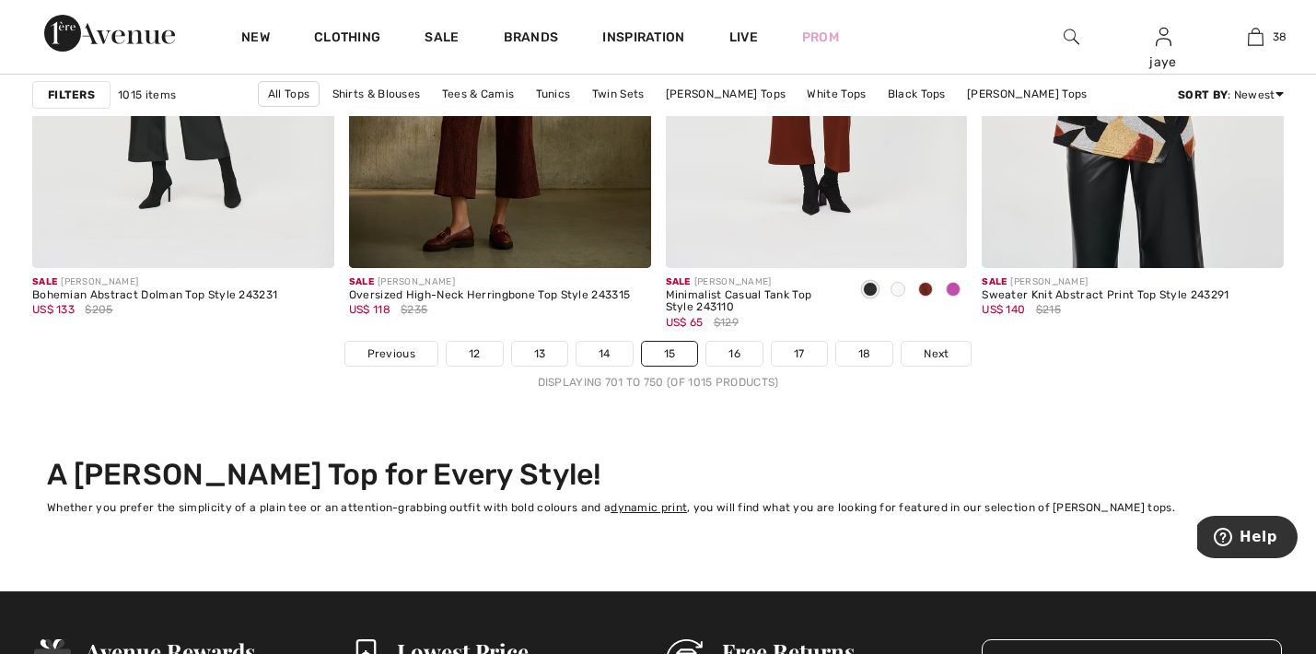
scroll to position [8124, 0]
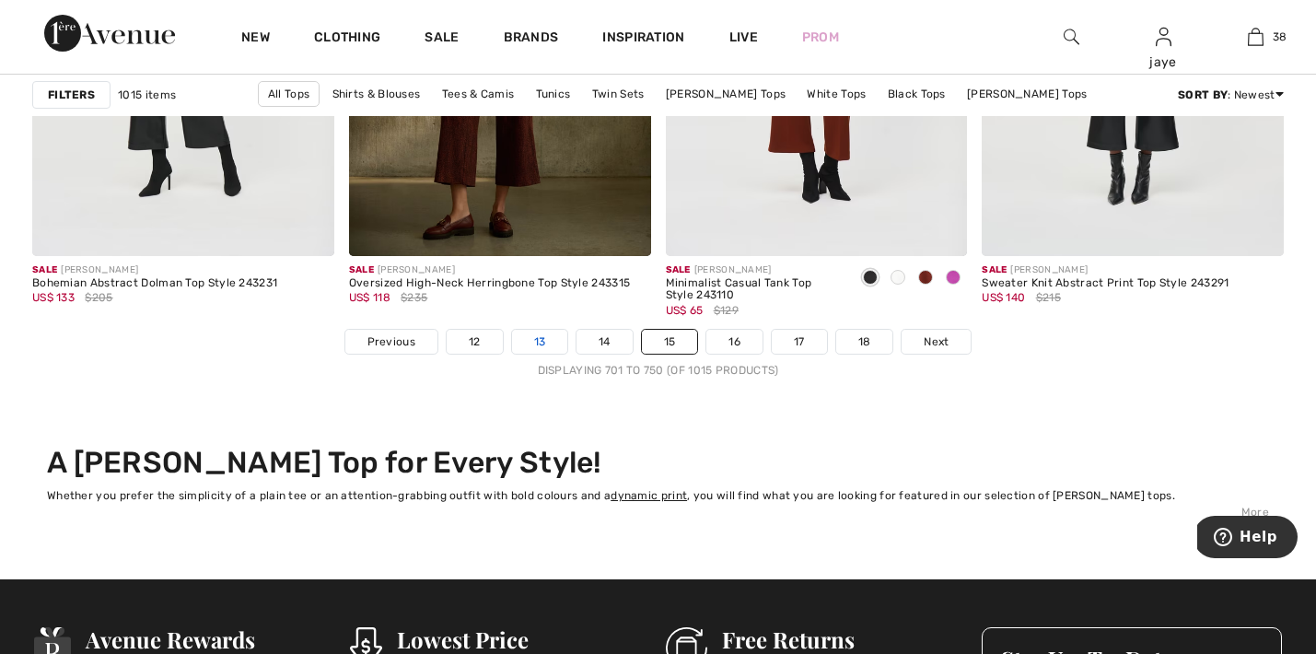
click at [539, 341] on link "13" at bounding box center [540, 342] width 56 height 24
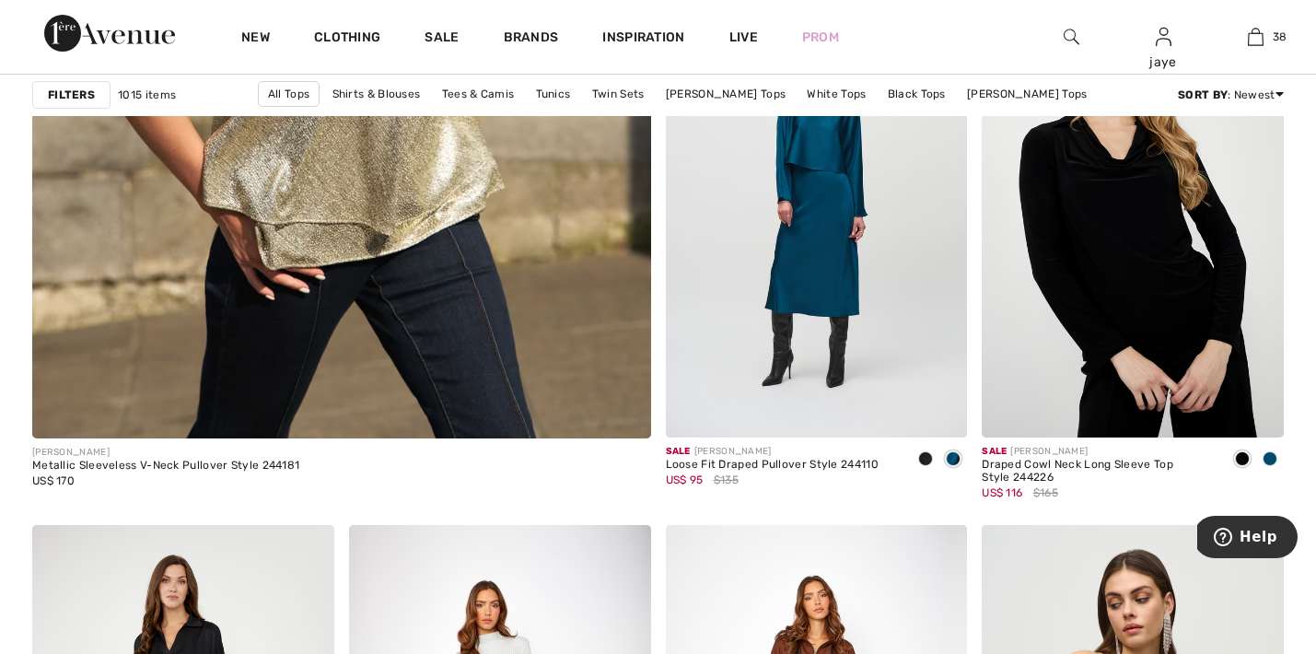
scroll to position [5035, 0]
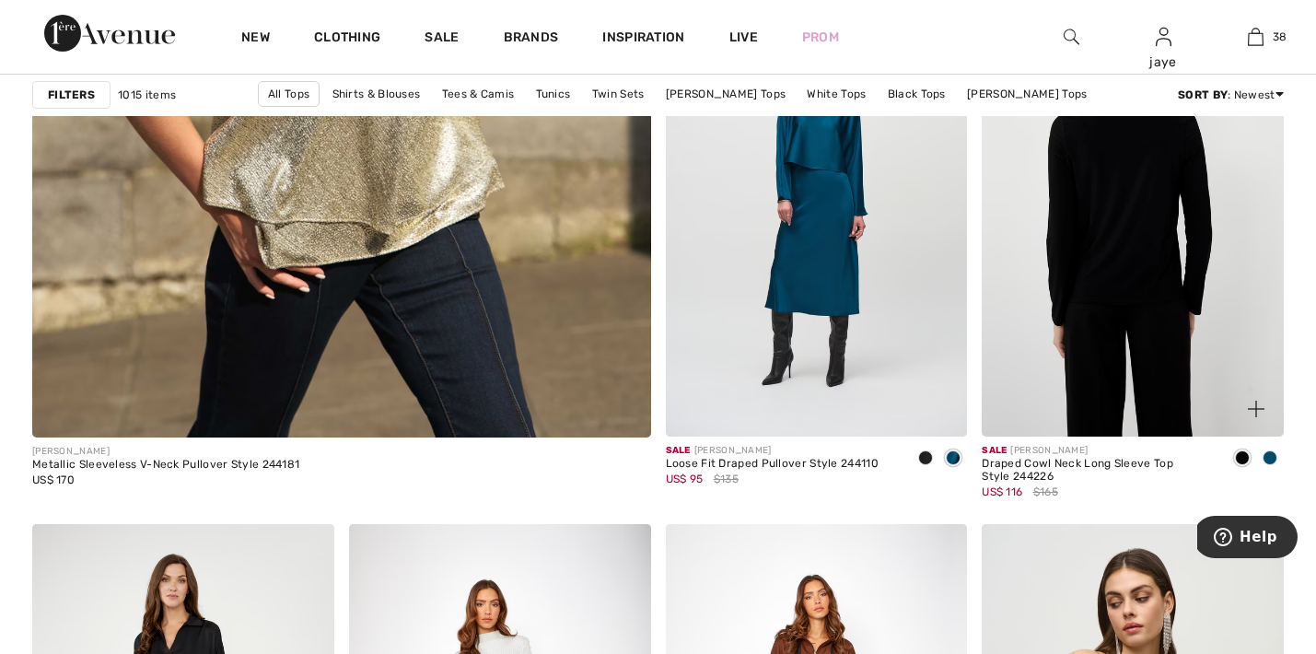
click at [1165, 291] on img at bounding box center [1132, 209] width 302 height 453
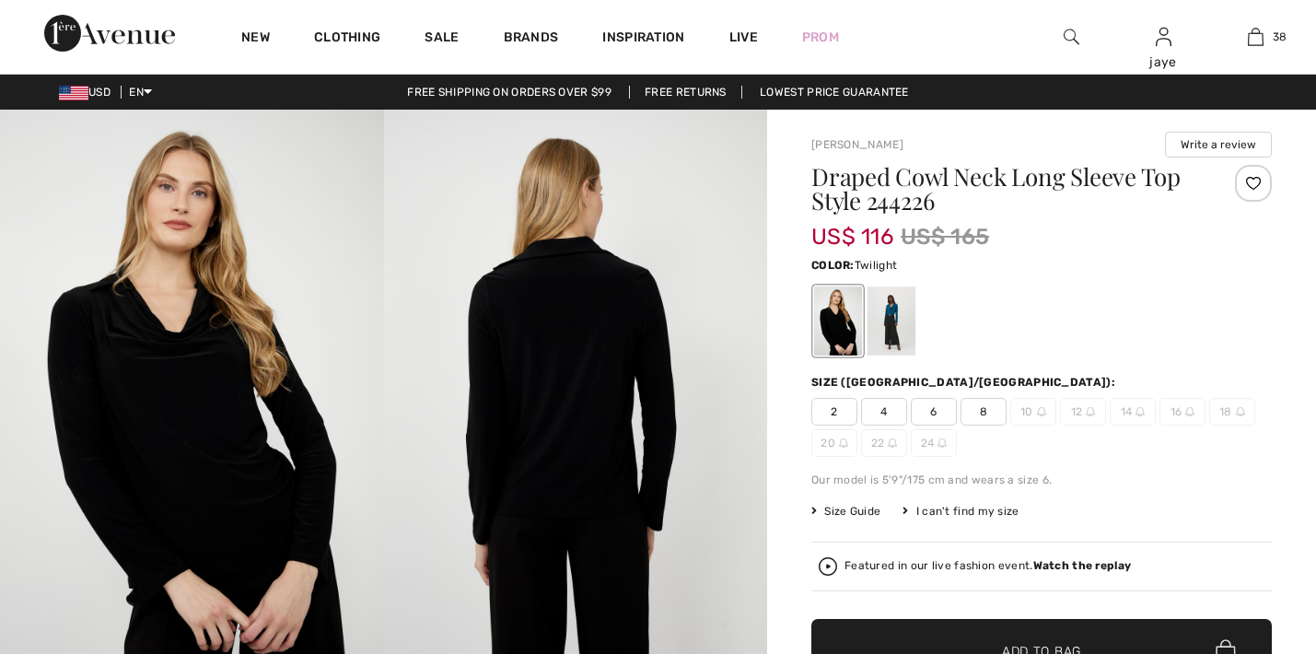
click at [895, 336] on div at bounding box center [891, 320] width 48 height 69
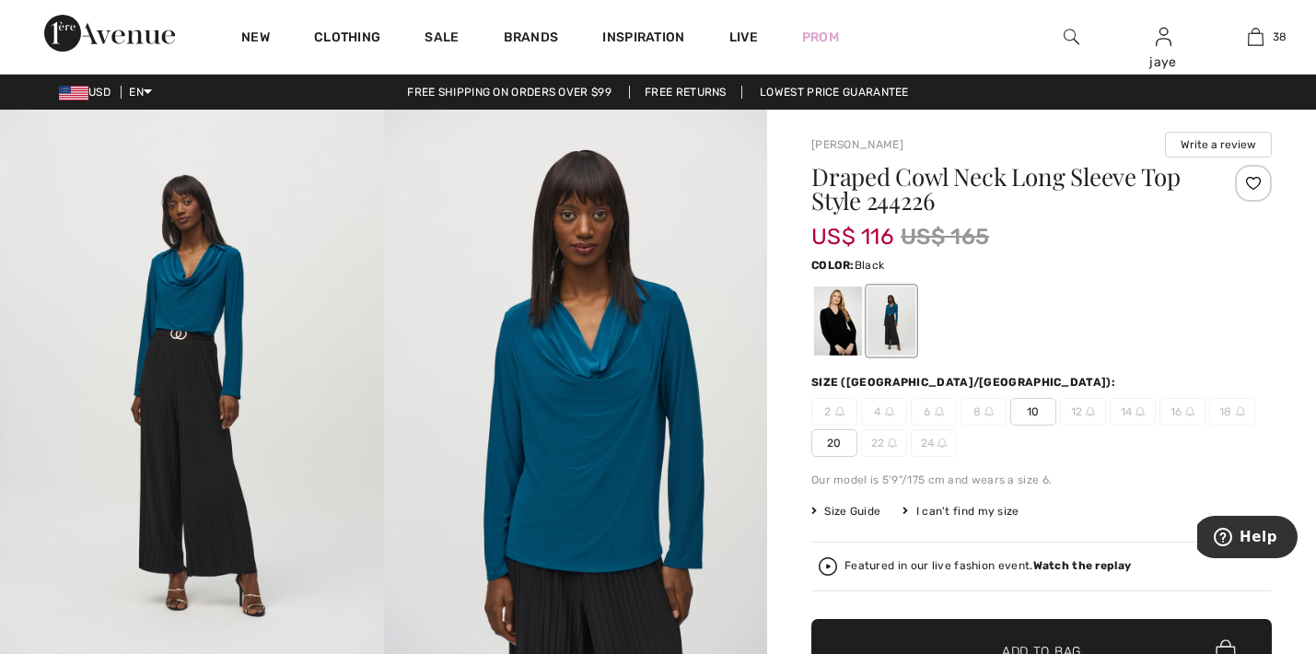
click at [835, 333] on div at bounding box center [838, 320] width 48 height 69
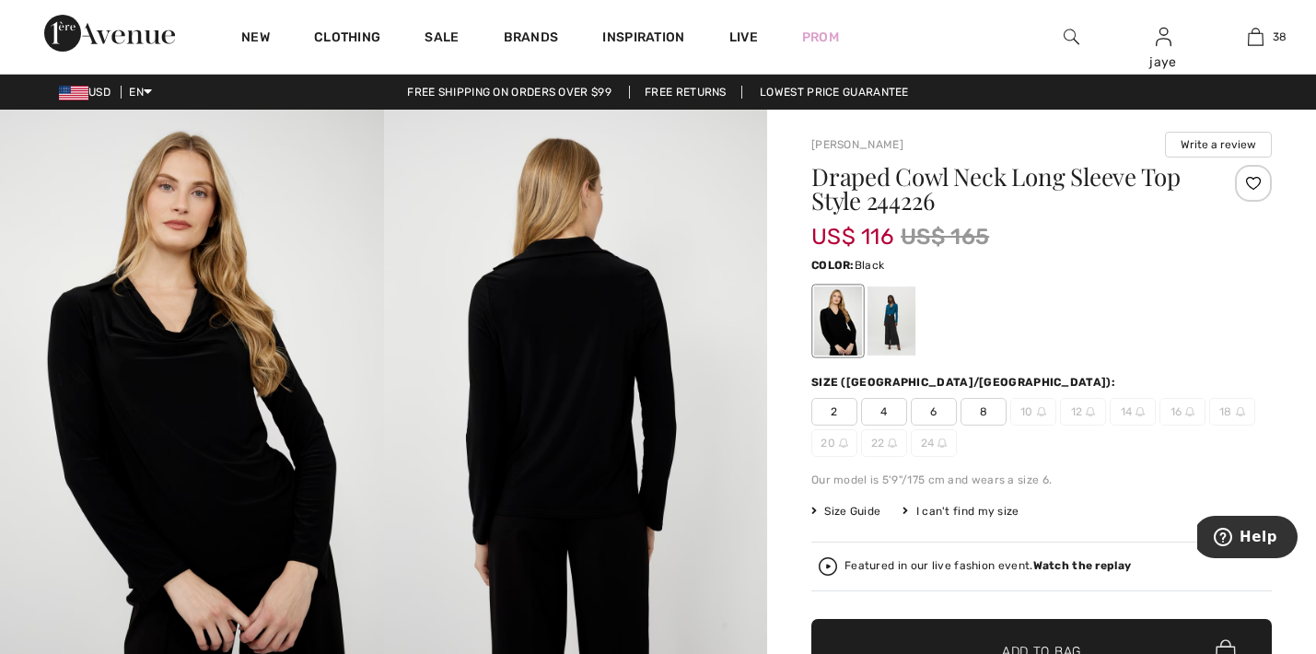
click at [991, 415] on span "8" at bounding box center [983, 412] width 46 height 28
click at [976, 637] on span "✔ Added to Bag Add to Bag" at bounding box center [1041, 651] width 460 height 64
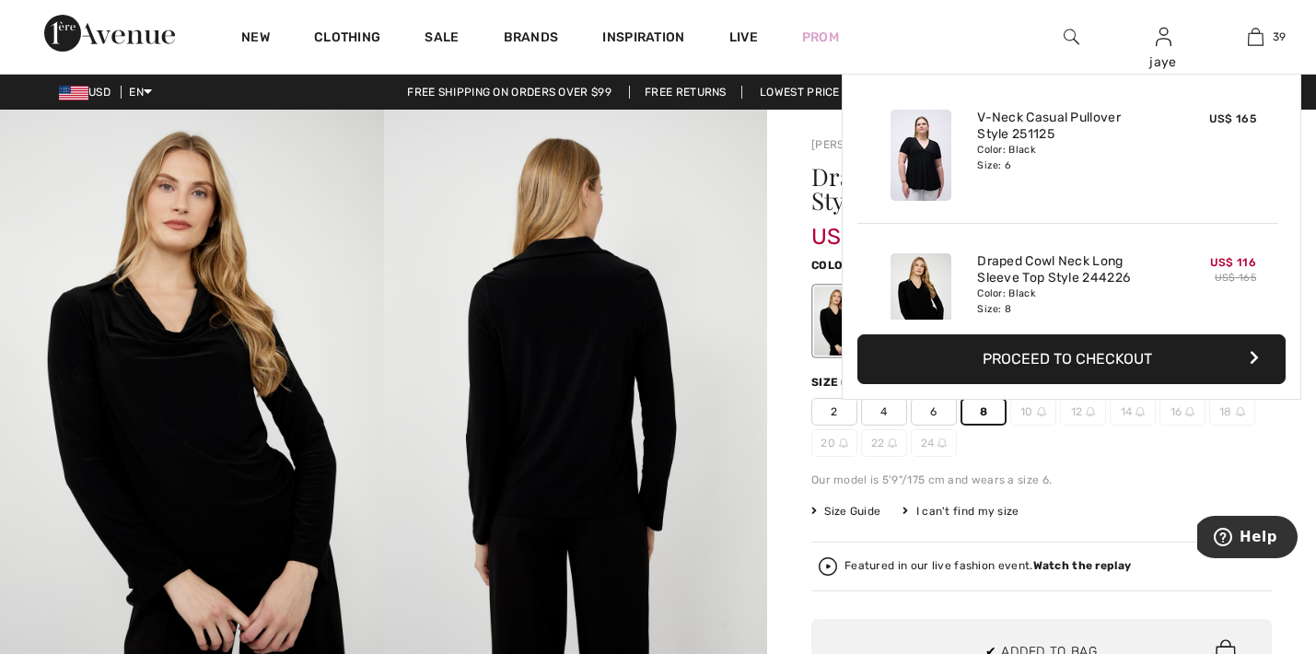
scroll to position [5371, 0]
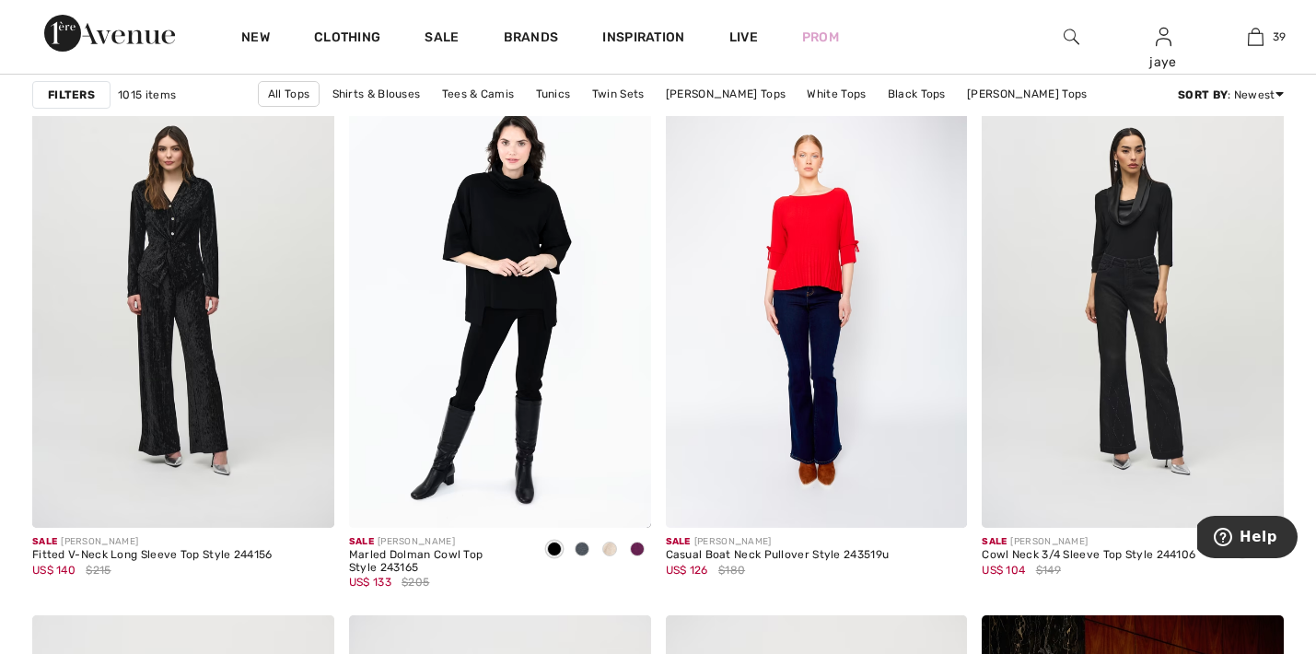
scroll to position [1290, 0]
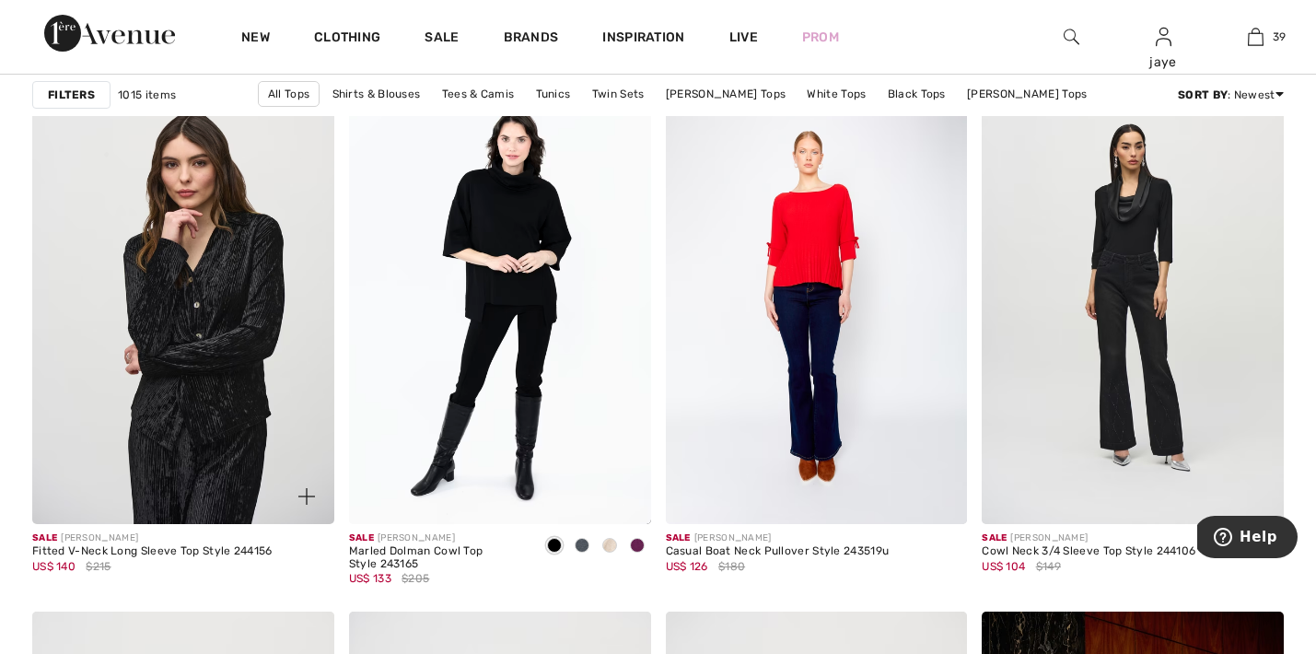
click at [189, 285] on img at bounding box center [183, 297] width 302 height 453
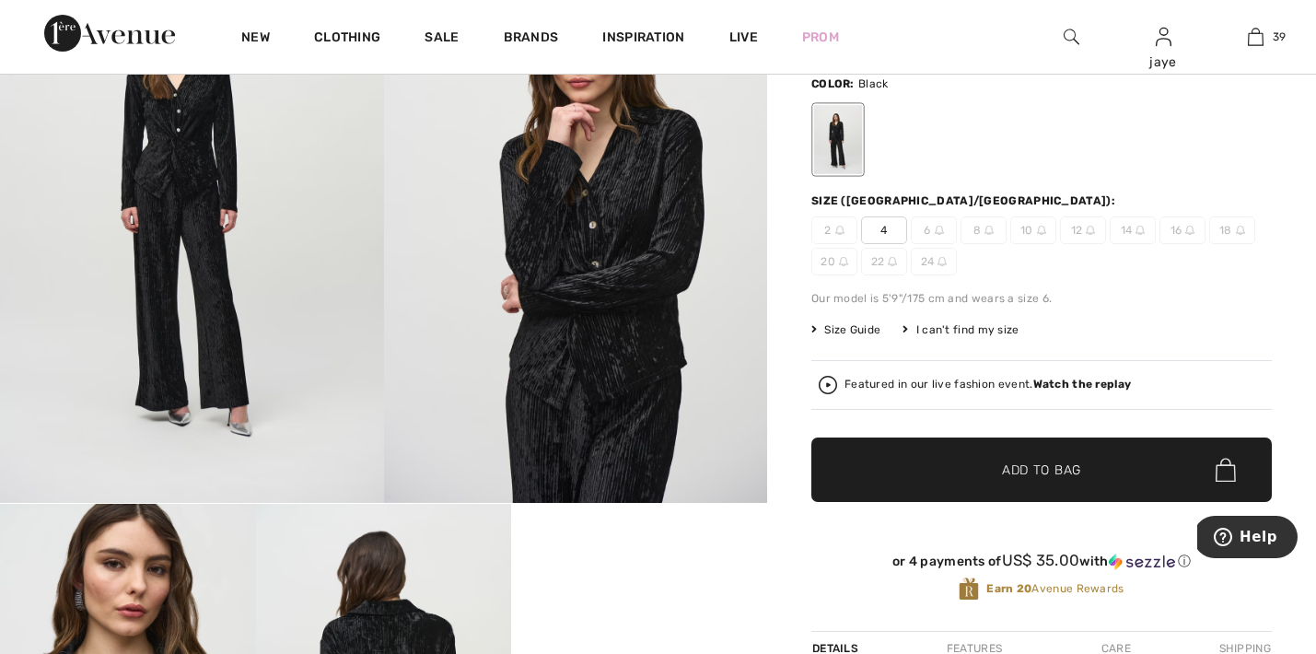
scroll to position [179, 0]
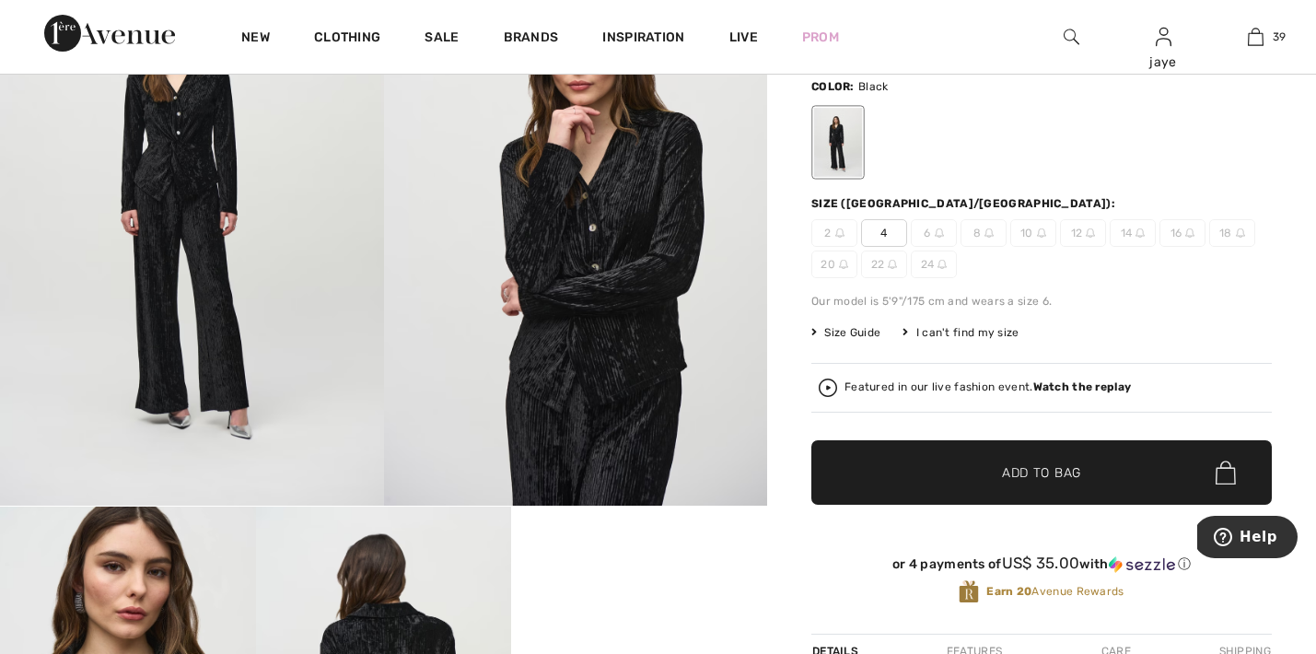
click at [881, 241] on span "4" at bounding box center [884, 233] width 46 height 28
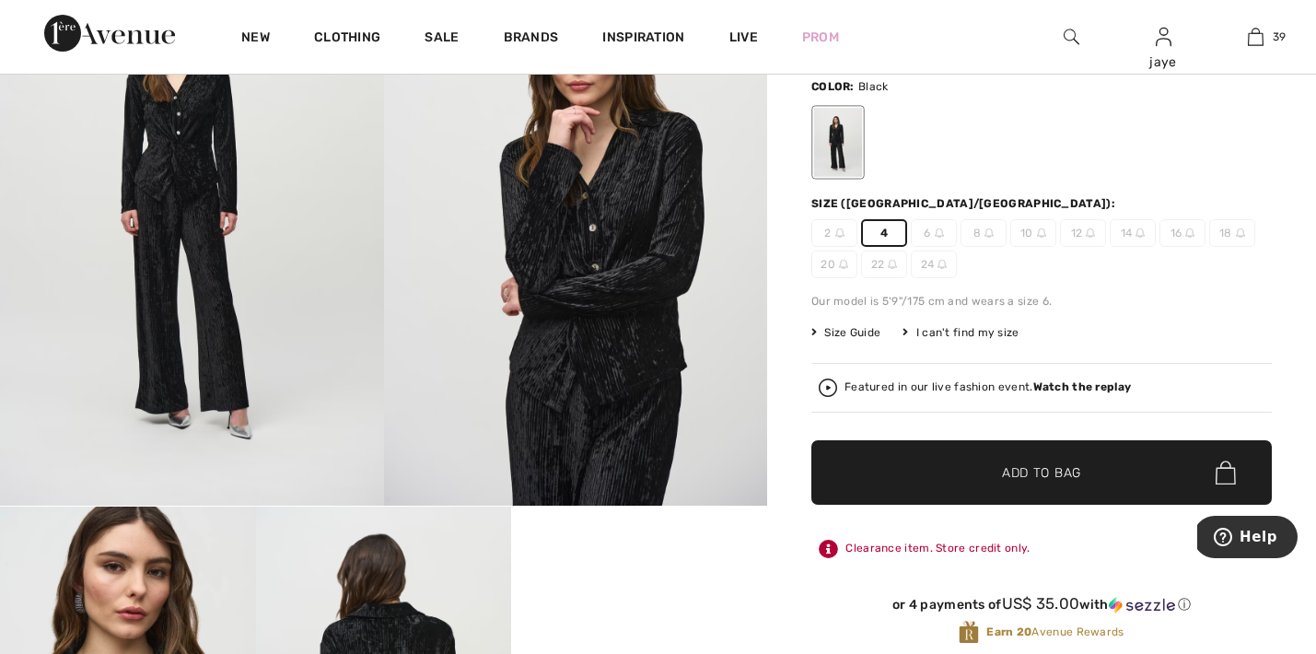
click at [941, 476] on span "✔ Added to Bag Add to Bag" at bounding box center [1041, 472] width 460 height 64
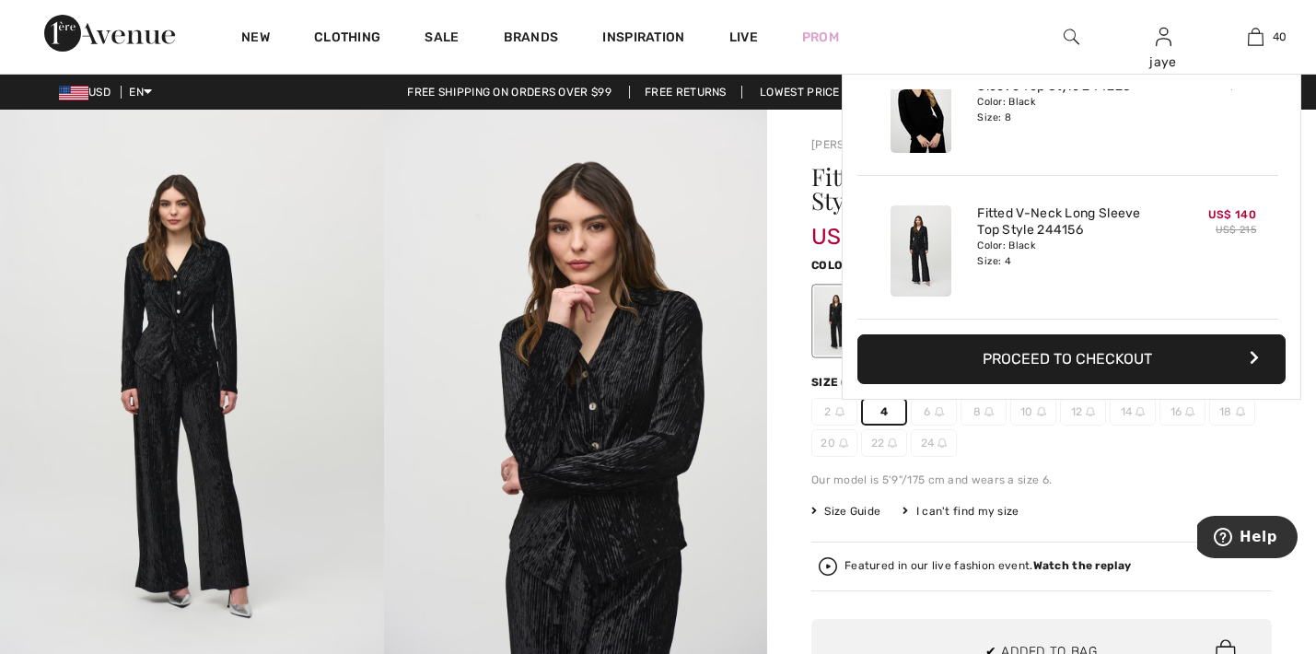
scroll to position [0, 0]
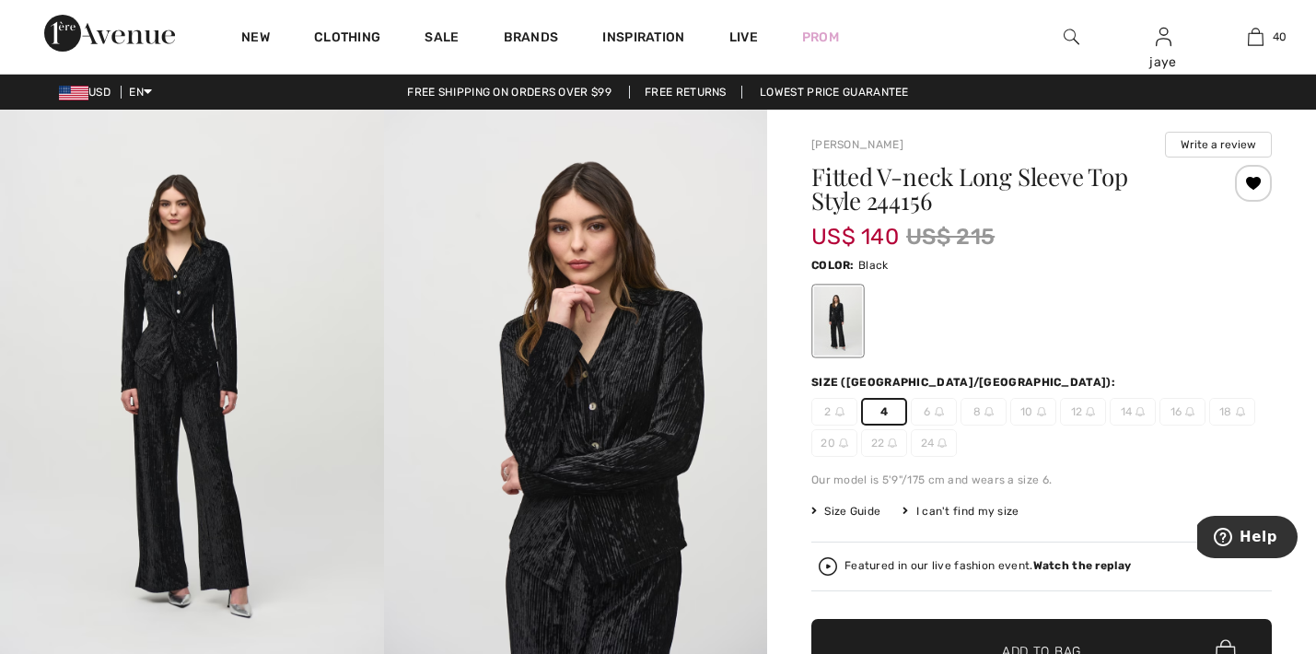
drag, startPoint x: 877, startPoint y: 198, endPoint x: 804, endPoint y: 195, distance: 73.7
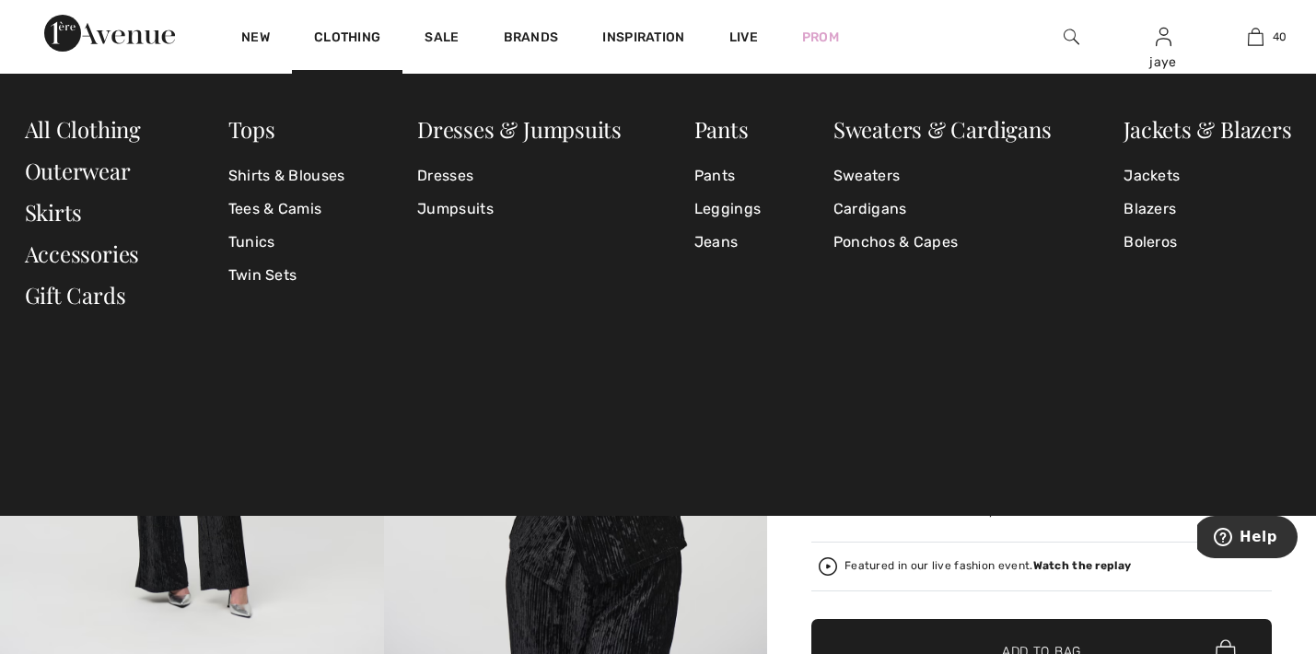
copy h1 "244156"
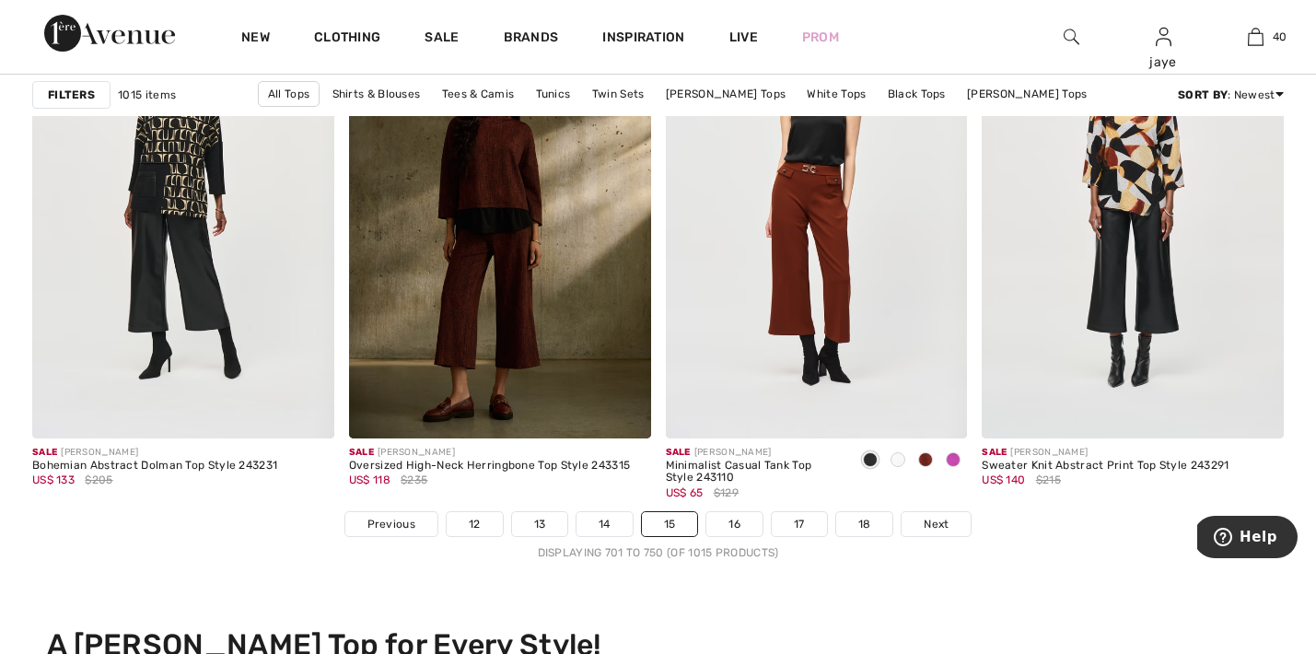
scroll to position [7965, 0]
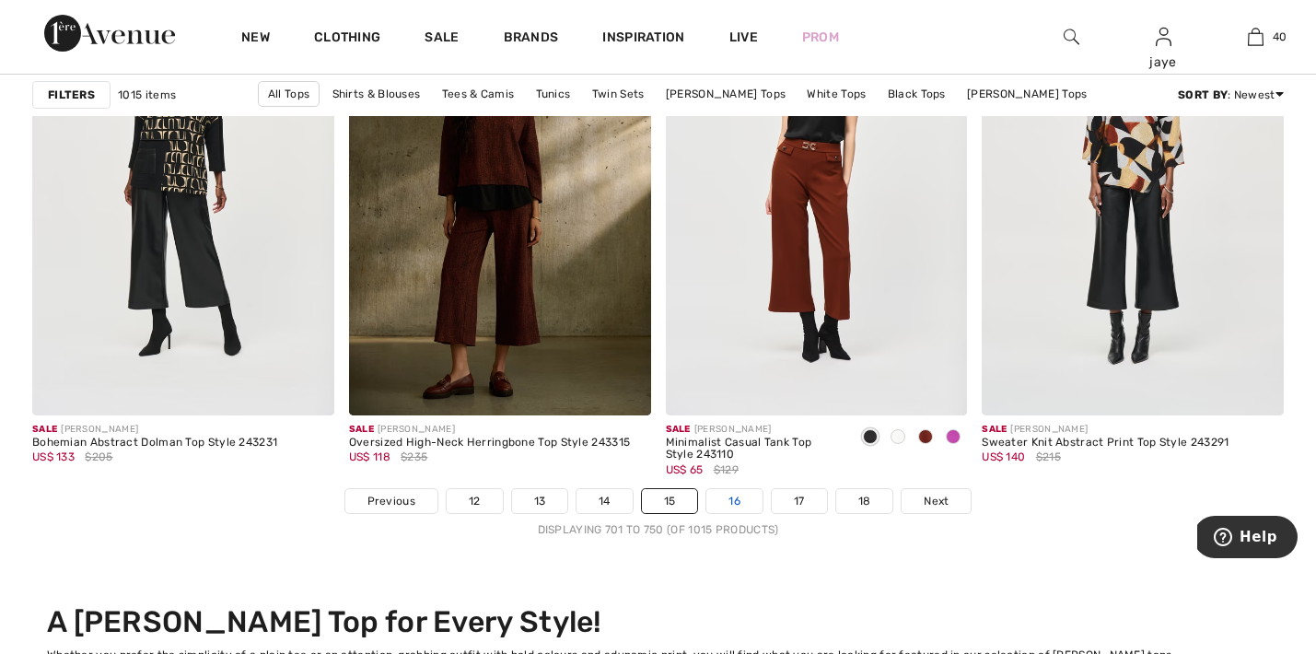
click at [742, 504] on link "16" at bounding box center [734, 501] width 56 height 24
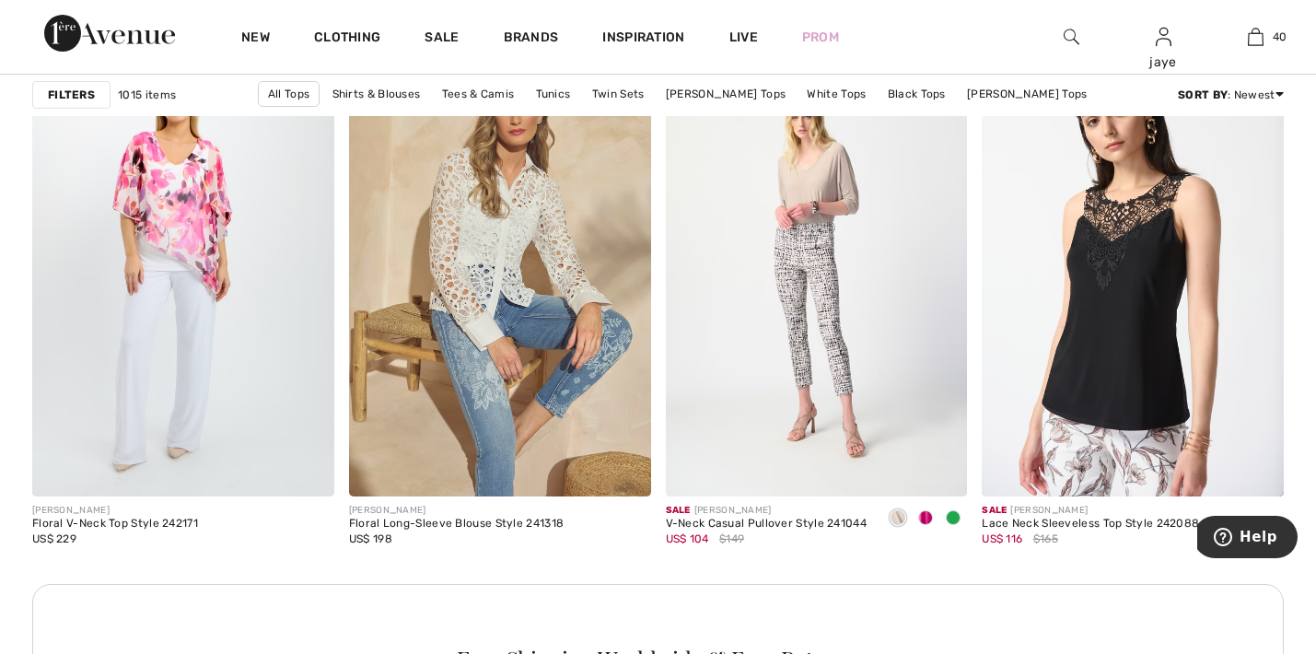
scroll to position [3667, 0]
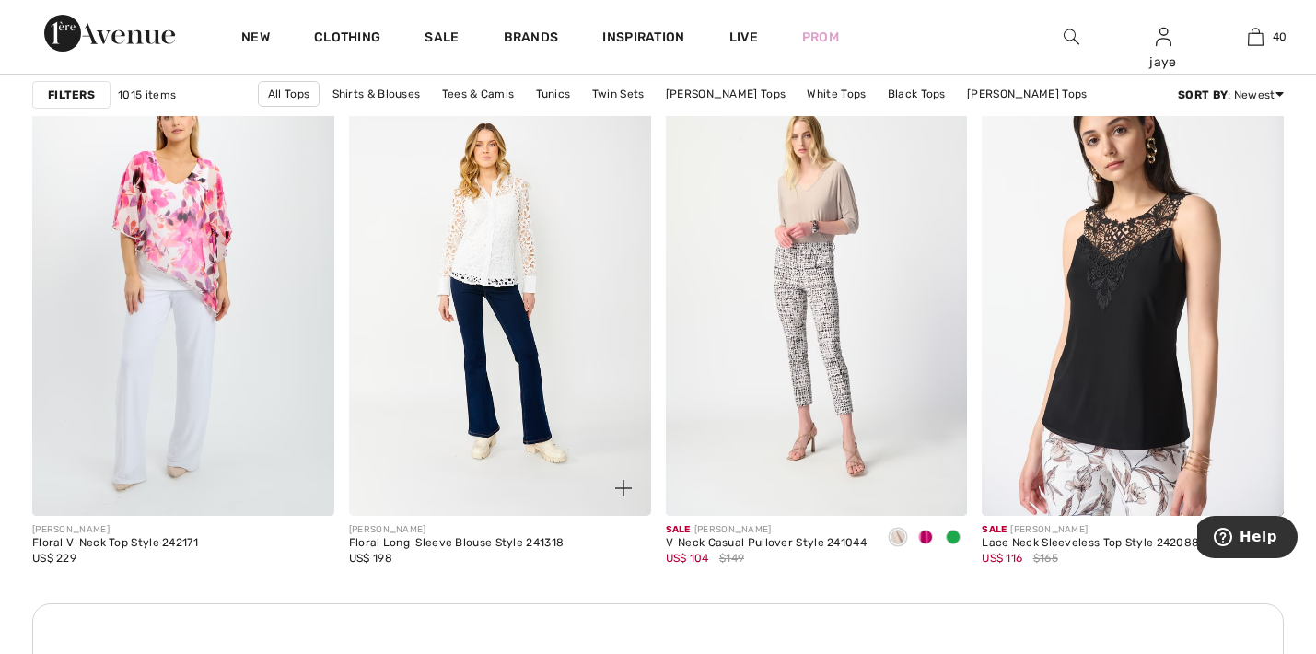
click at [495, 284] on img at bounding box center [500, 289] width 302 height 453
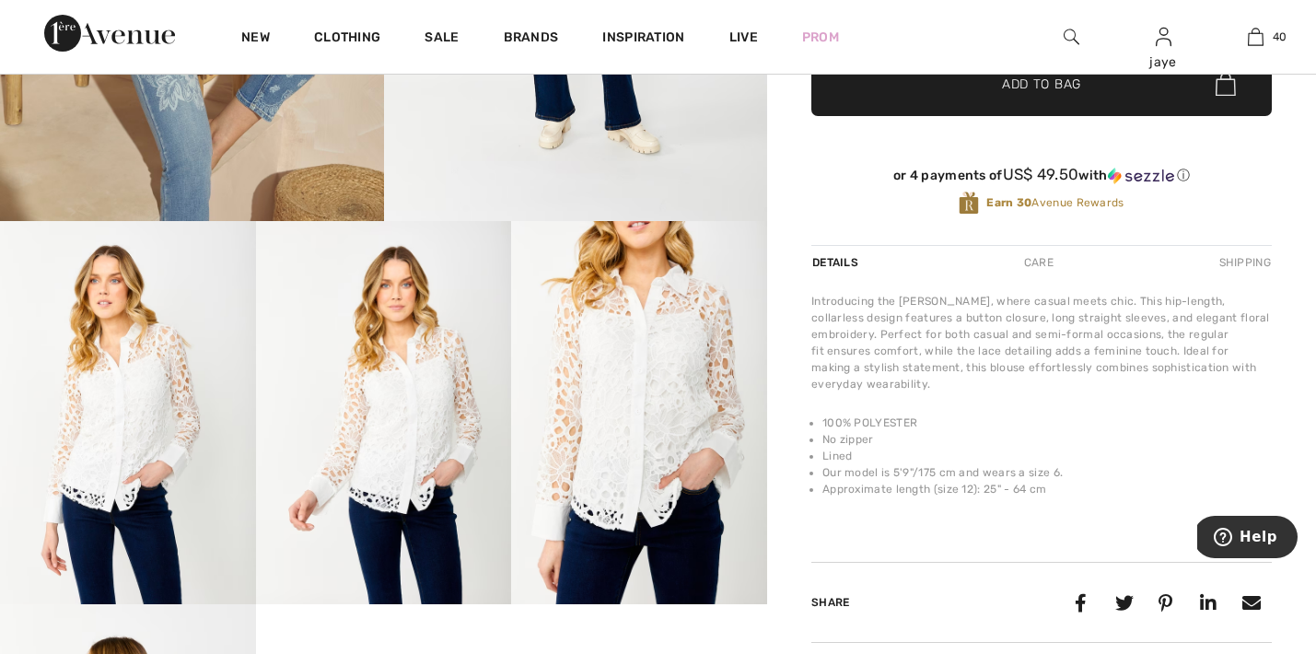
scroll to position [466, 0]
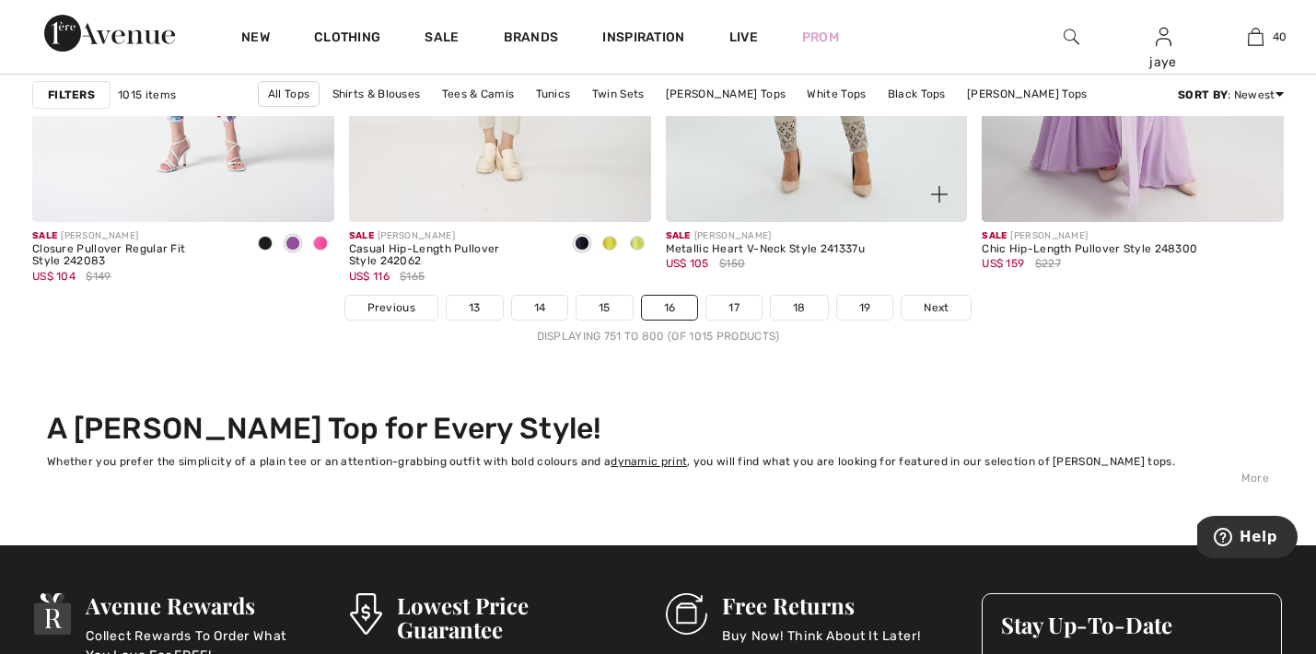
scroll to position [8176, 0]
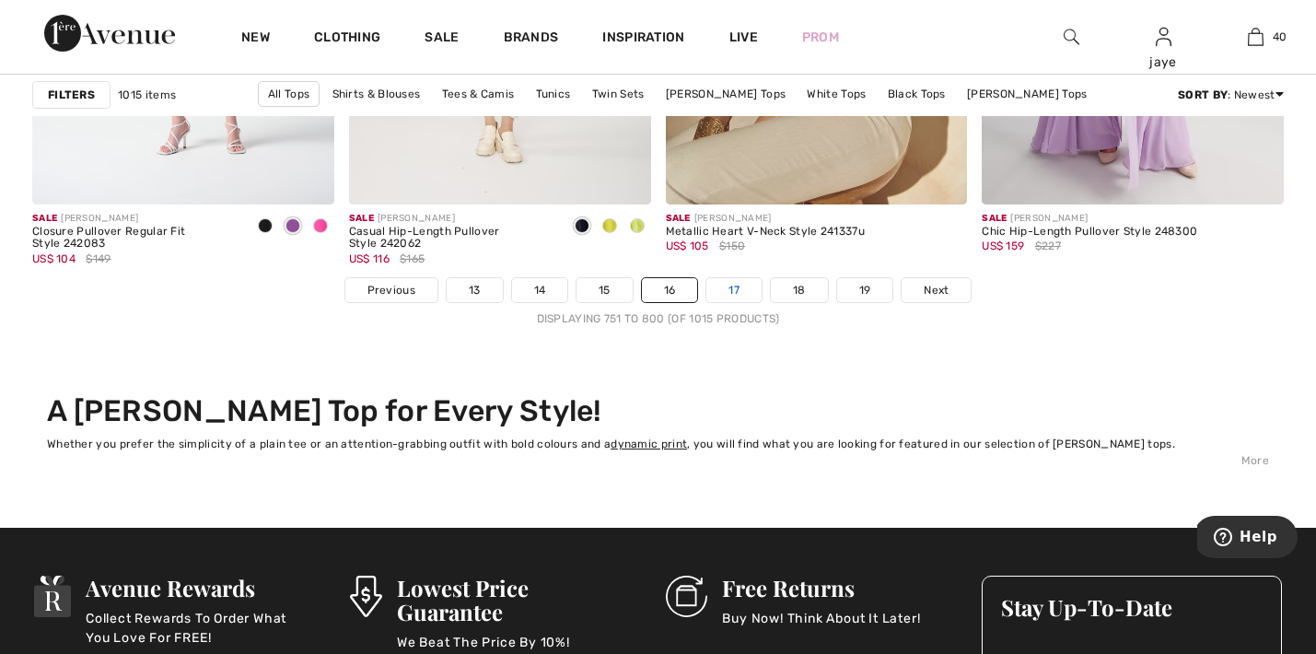
click at [749, 288] on link "17" at bounding box center [733, 290] width 55 height 24
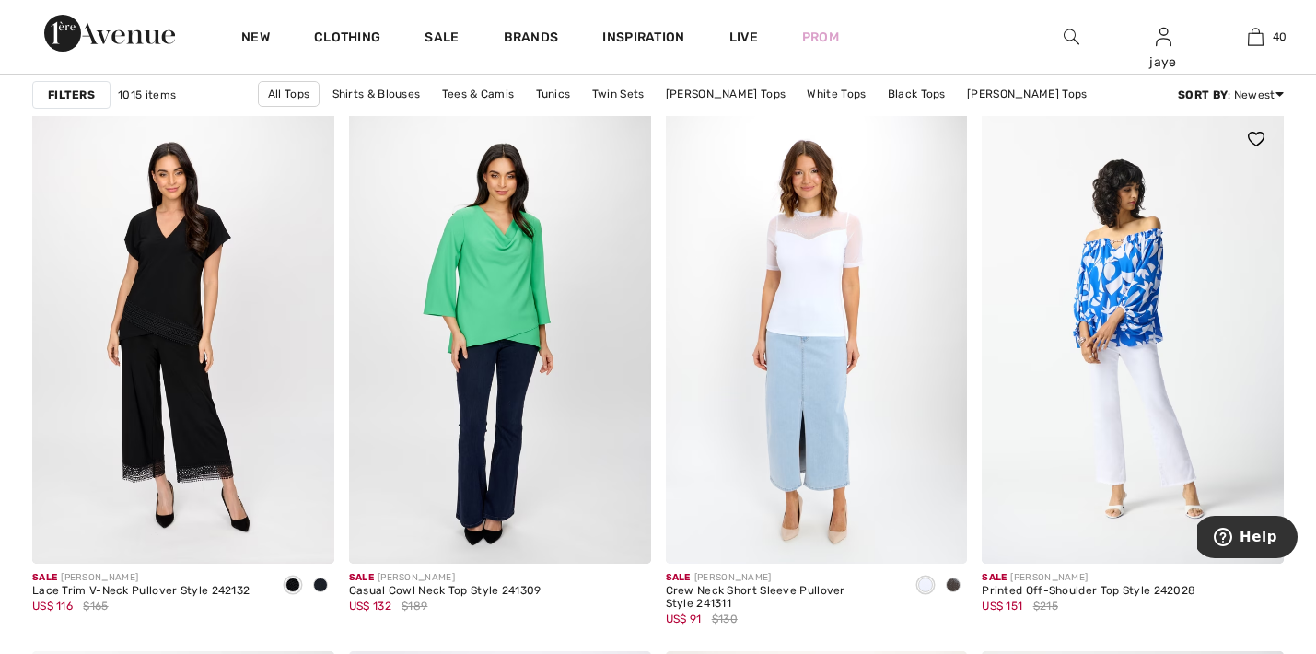
scroll to position [3078, 0]
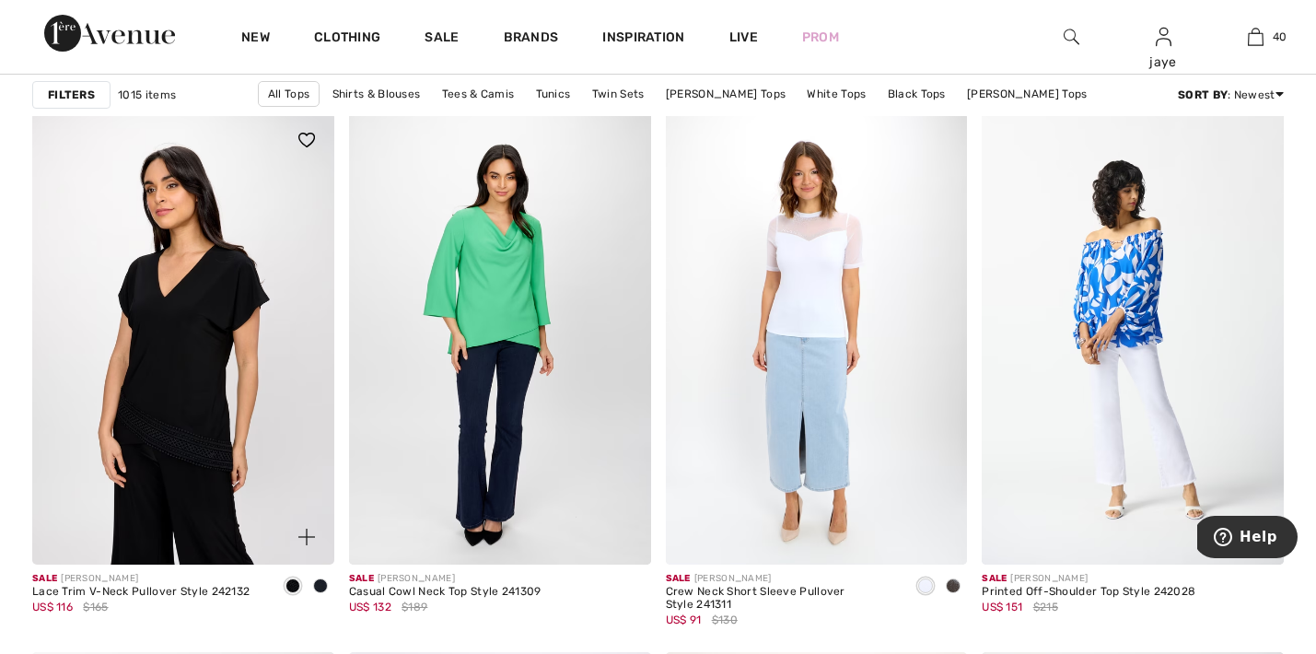
click at [176, 418] on img at bounding box center [183, 338] width 302 height 453
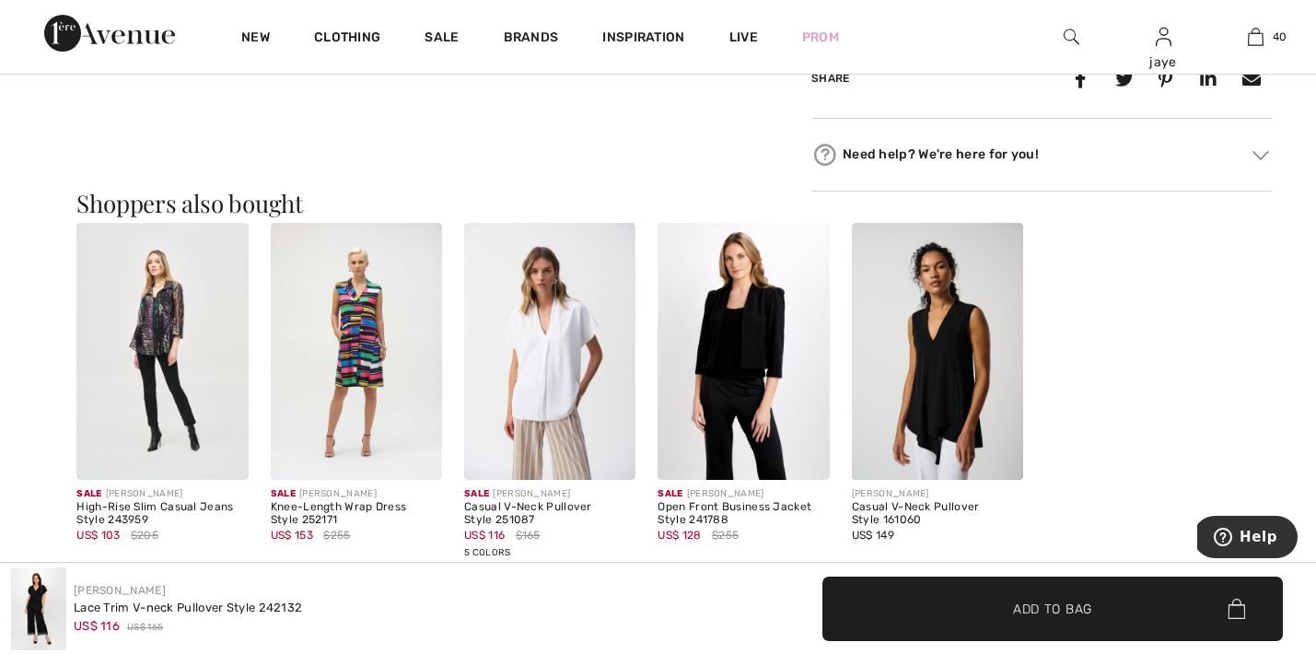
scroll to position [1016, 0]
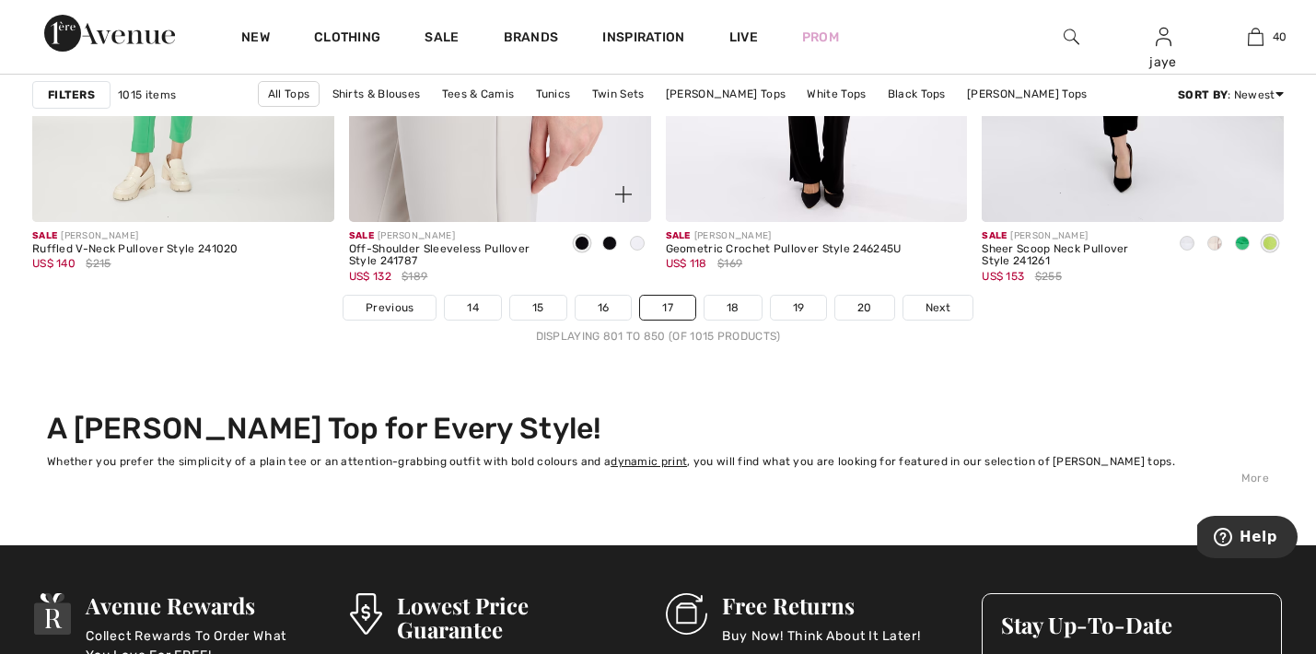
scroll to position [8168, 0]
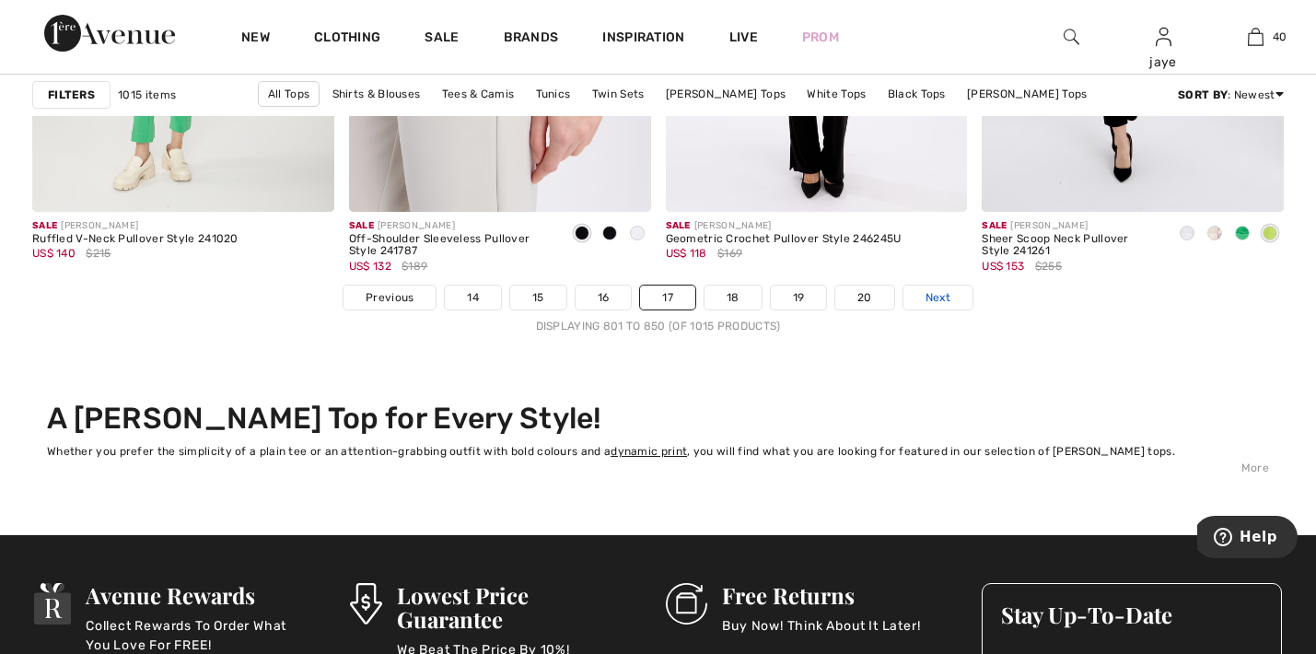
click at [922, 299] on link "Next" at bounding box center [937, 297] width 69 height 24
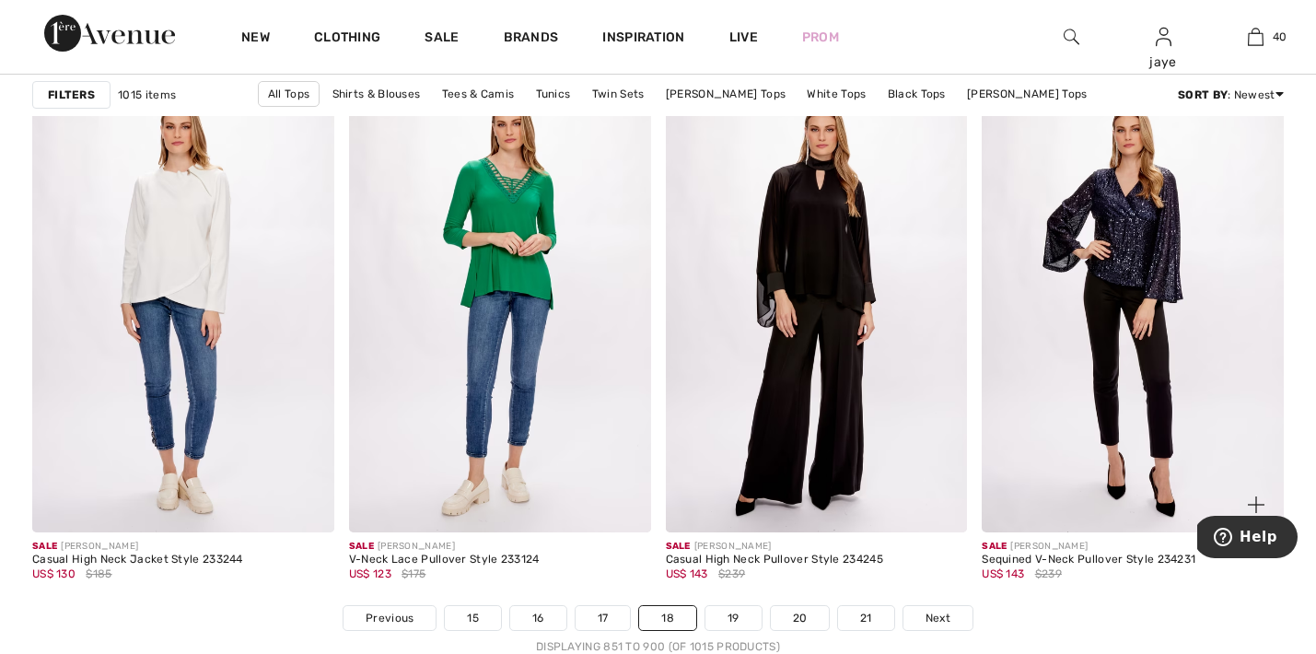
scroll to position [7848, 0]
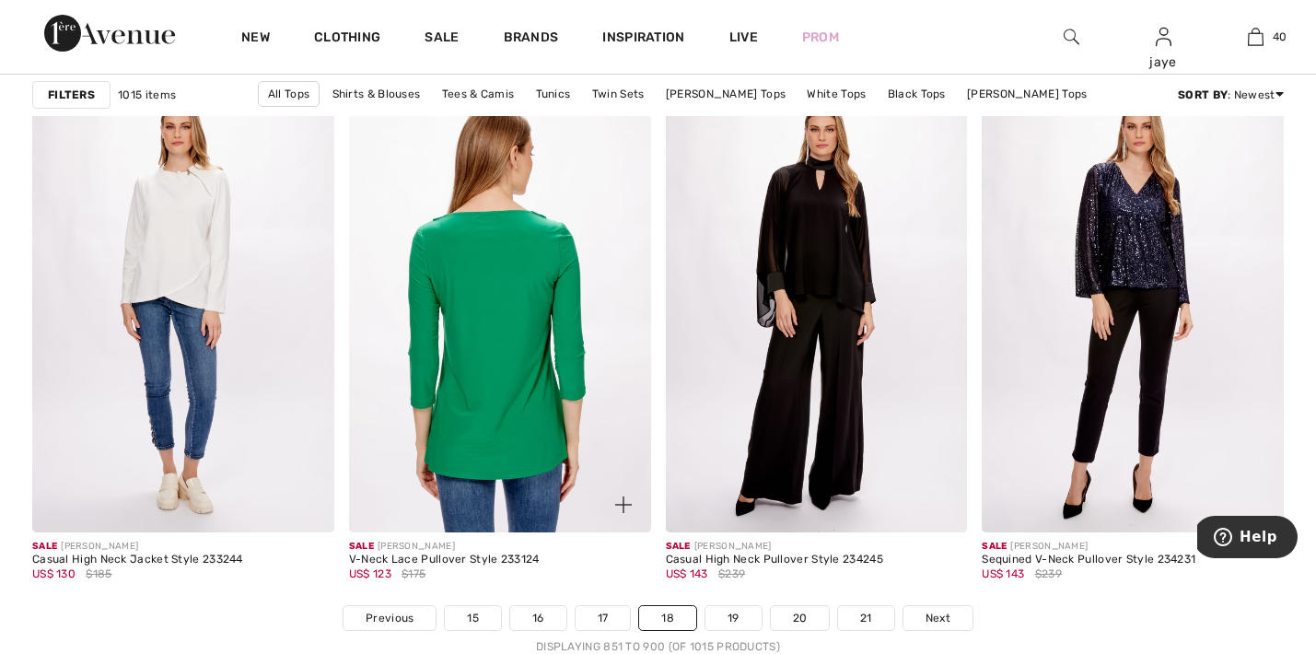
click at [502, 301] on img at bounding box center [500, 305] width 302 height 453
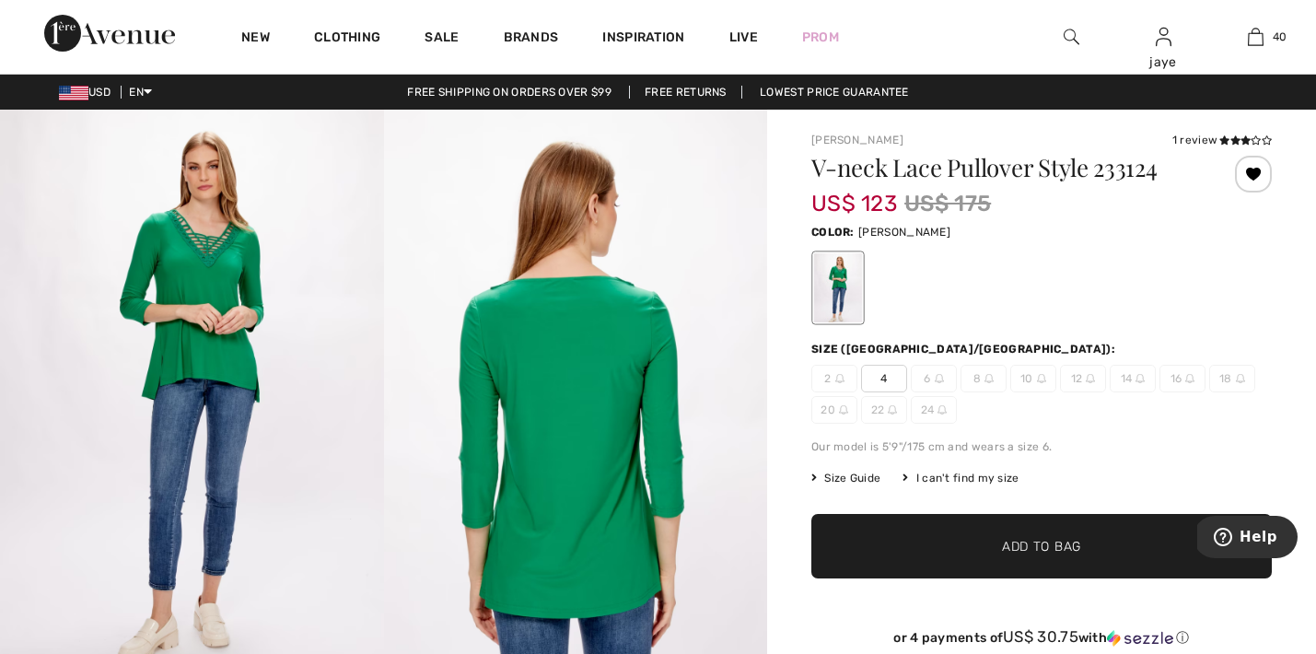
click at [878, 388] on span "4" at bounding box center [884, 379] width 46 height 28
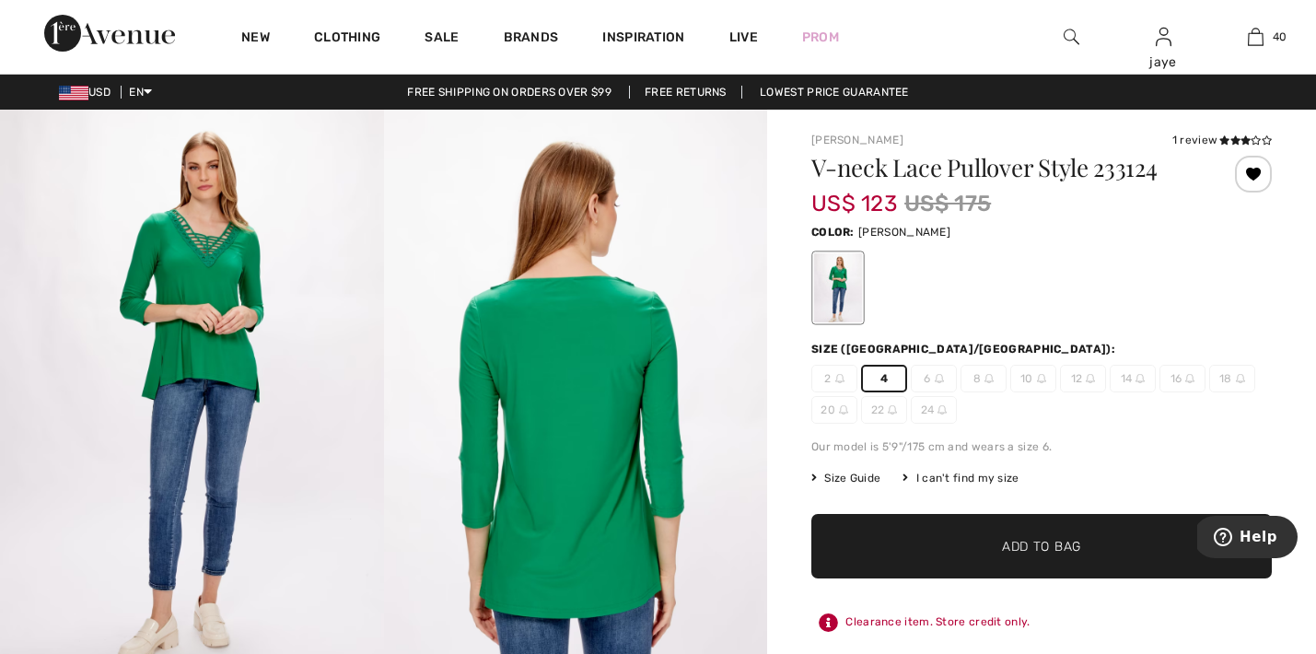
click at [912, 545] on span "✔ Added to Bag Add to Bag" at bounding box center [1041, 546] width 460 height 64
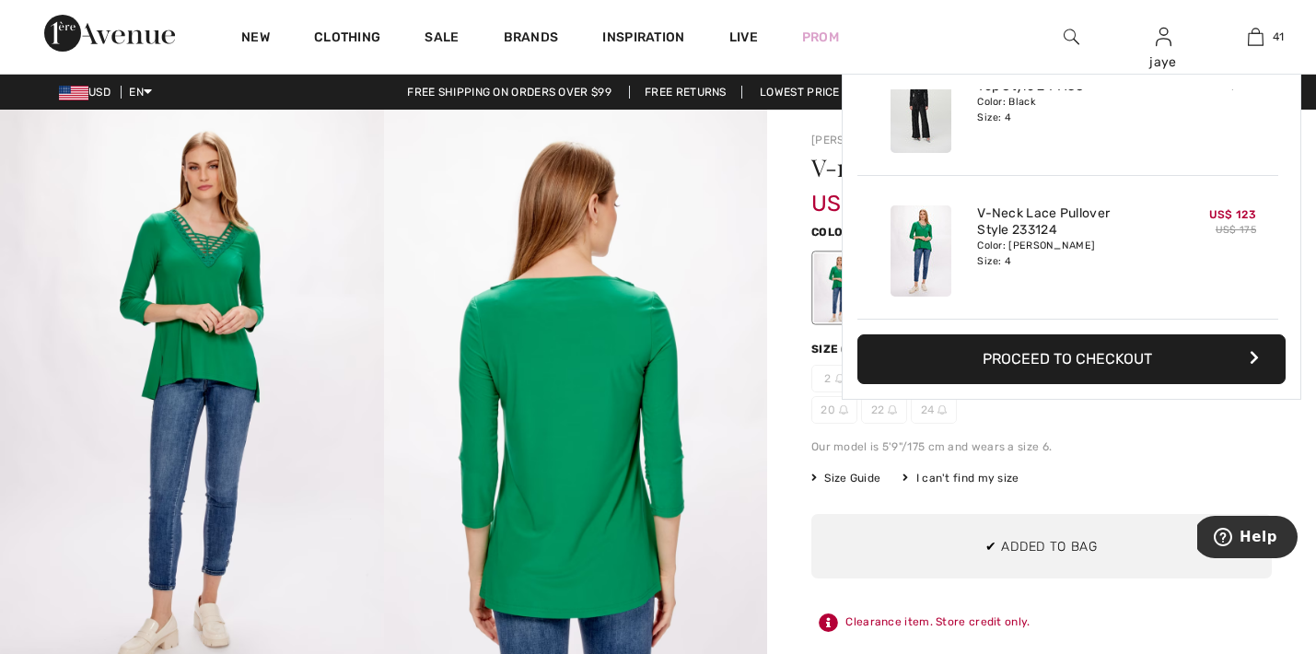
scroll to position [5658, 0]
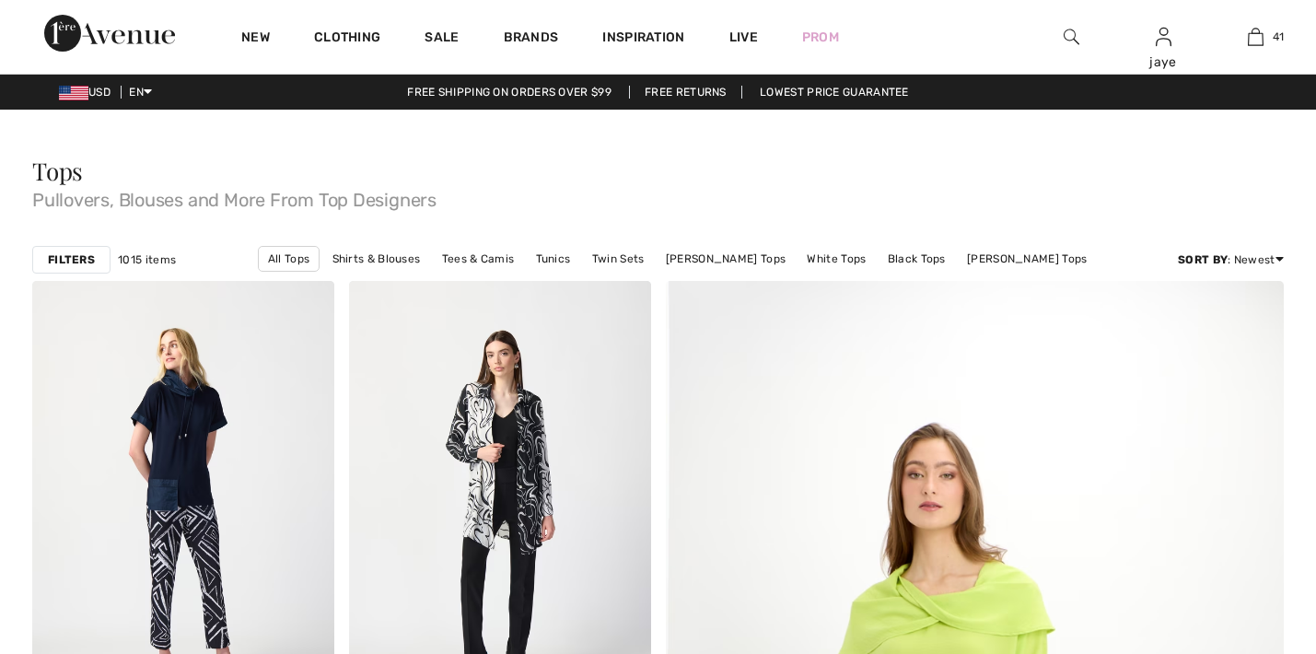
scroll to position [8107, 0]
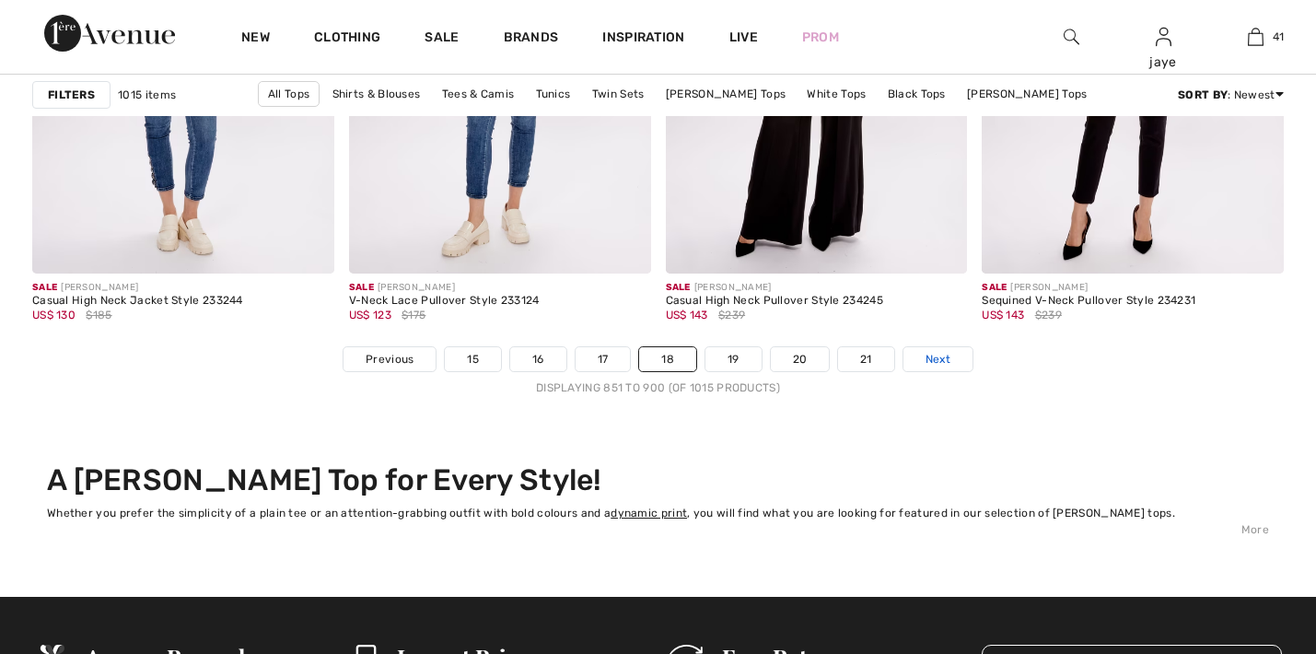
click at [940, 369] on link "Next" at bounding box center [937, 359] width 69 height 24
click at [941, 362] on span "Next" at bounding box center [937, 359] width 25 height 17
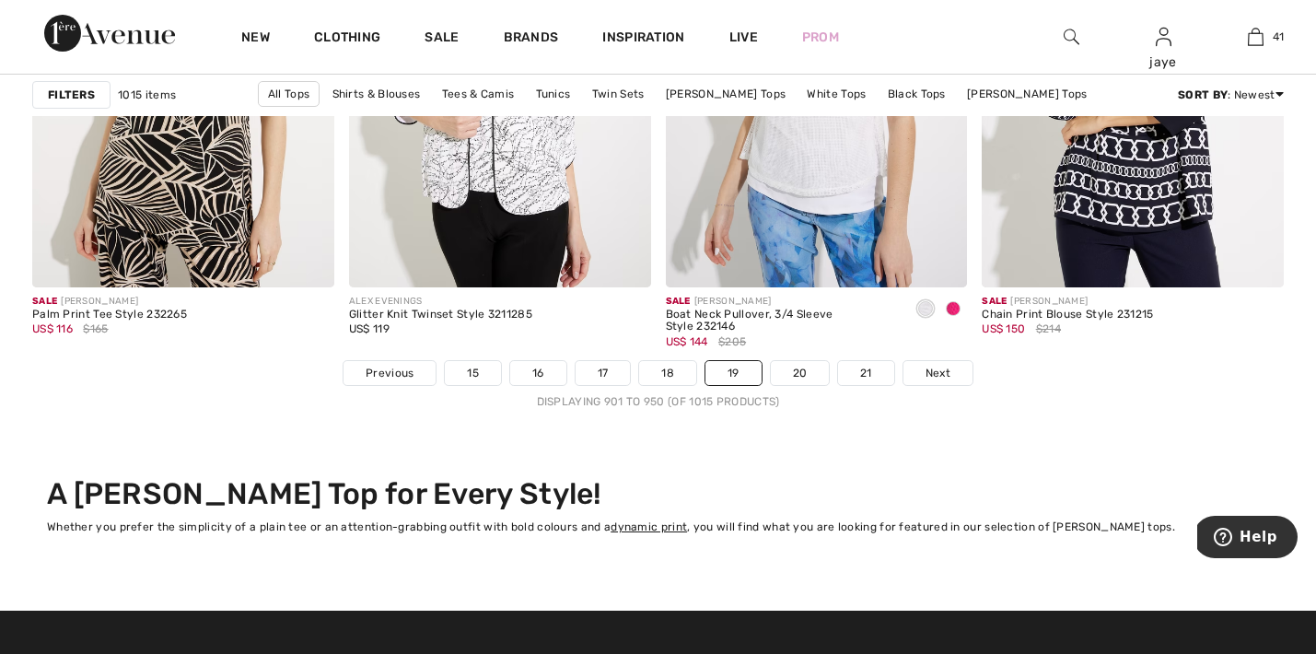
scroll to position [8098, 0]
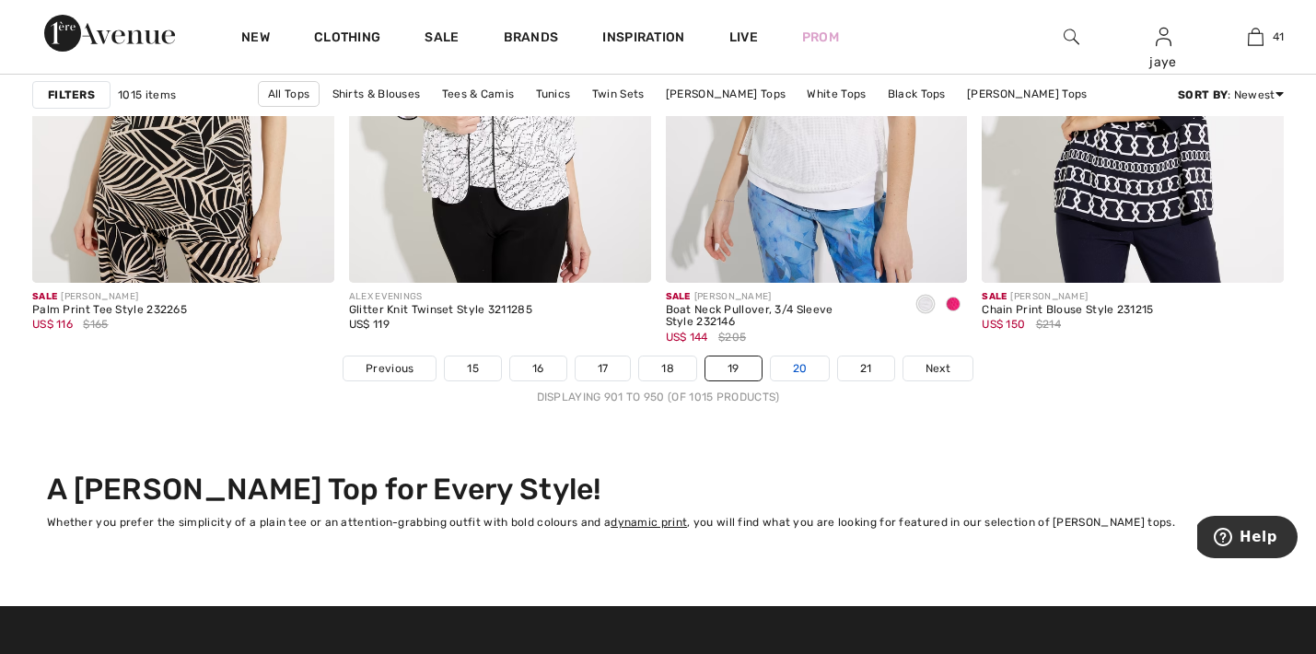
click at [813, 374] on link "20" at bounding box center [800, 368] width 59 height 24
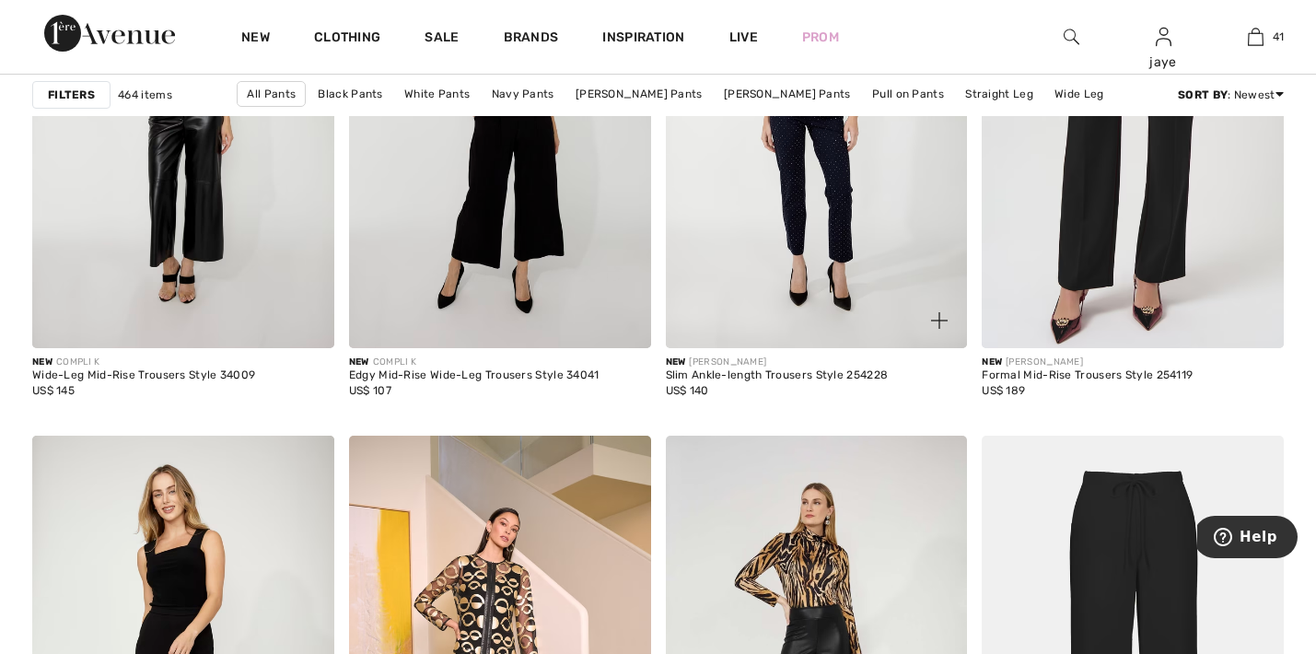
scroll to position [3215, 0]
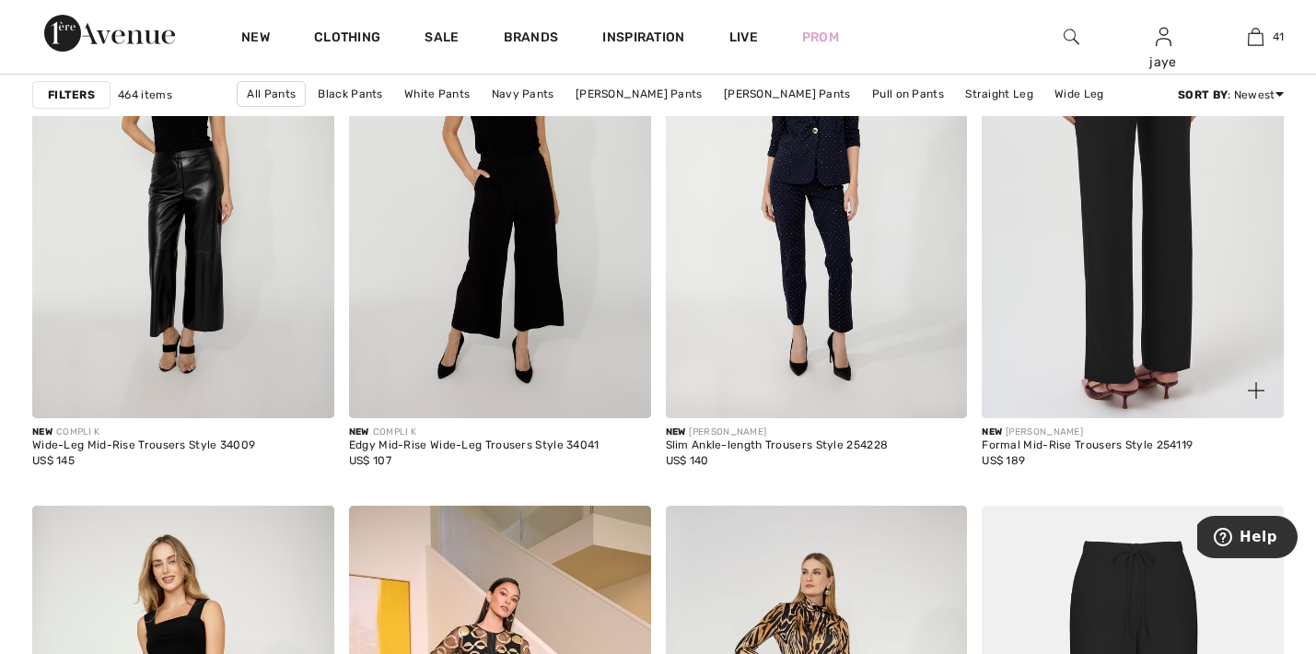
click at [1130, 309] on img at bounding box center [1132, 192] width 302 height 453
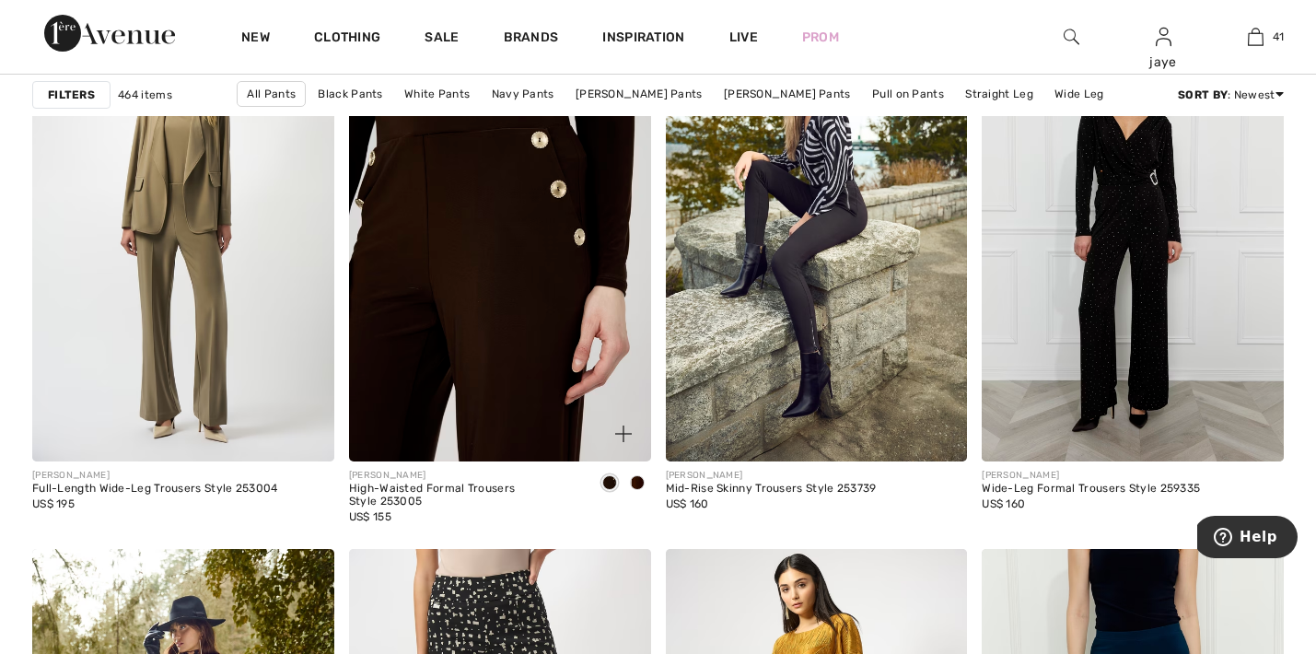
scroll to position [3175, 0]
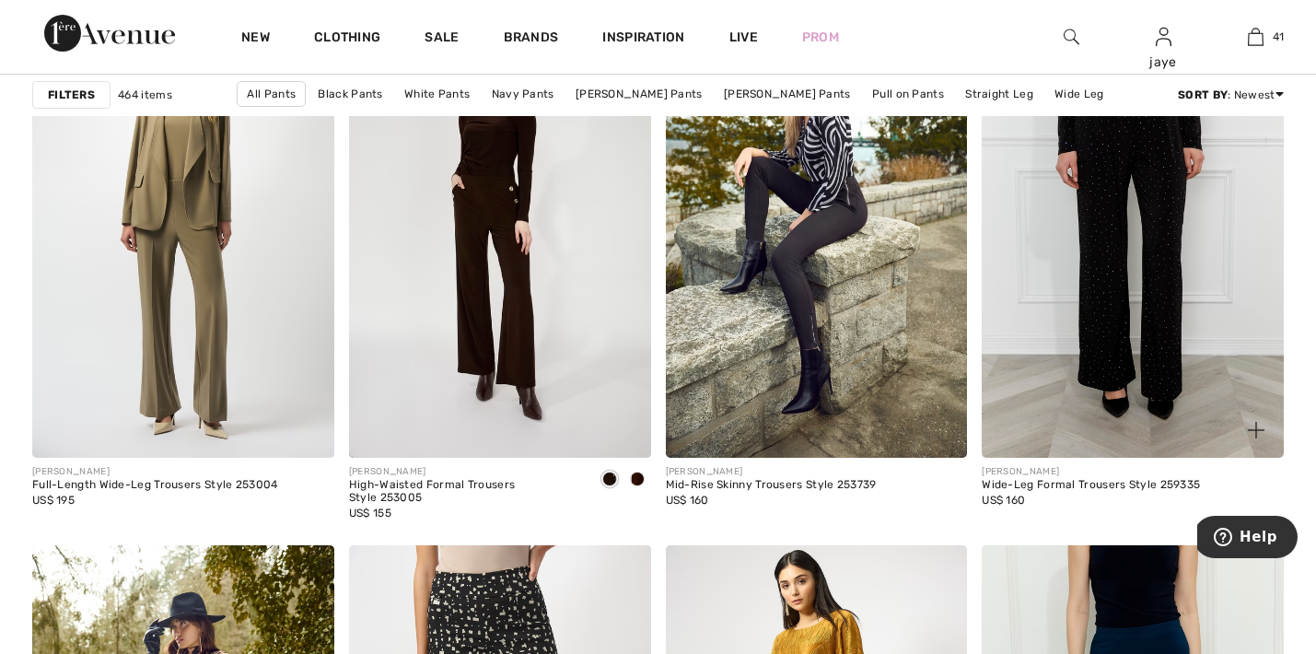
click at [1154, 278] on img at bounding box center [1132, 232] width 302 height 453
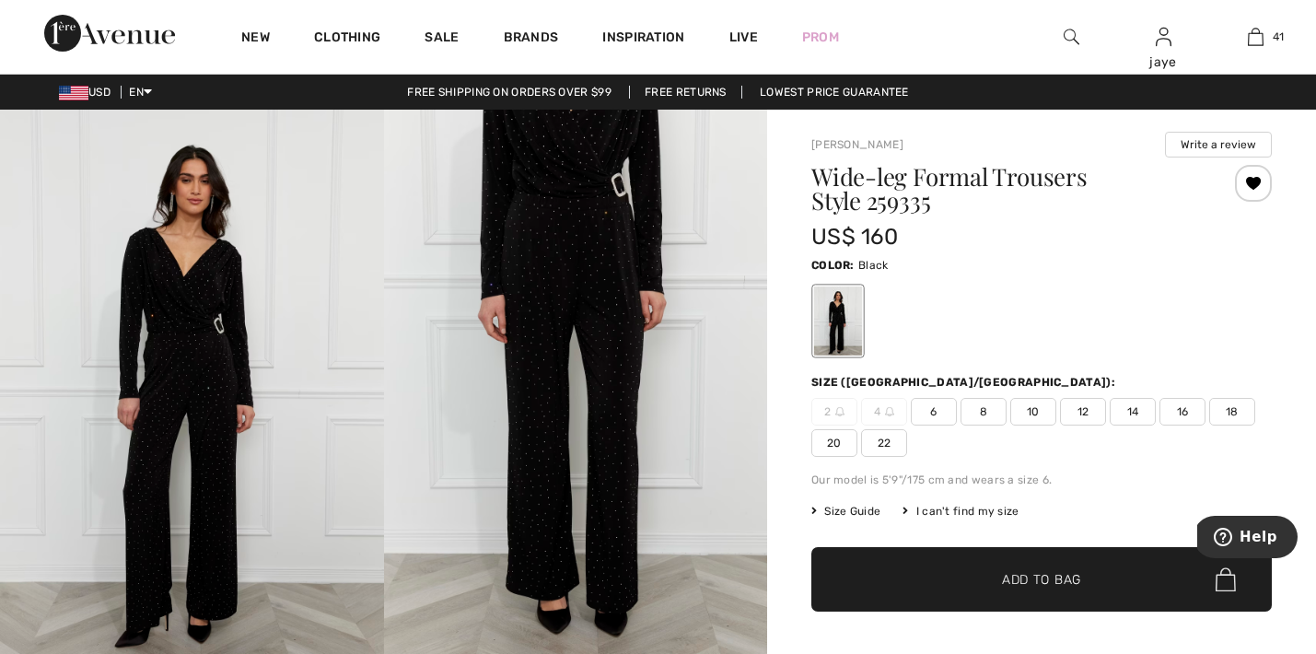
click at [980, 416] on span "8" at bounding box center [983, 412] width 46 height 28
click at [964, 572] on span "✔ Added to Bag" at bounding box center [1013, 579] width 112 height 19
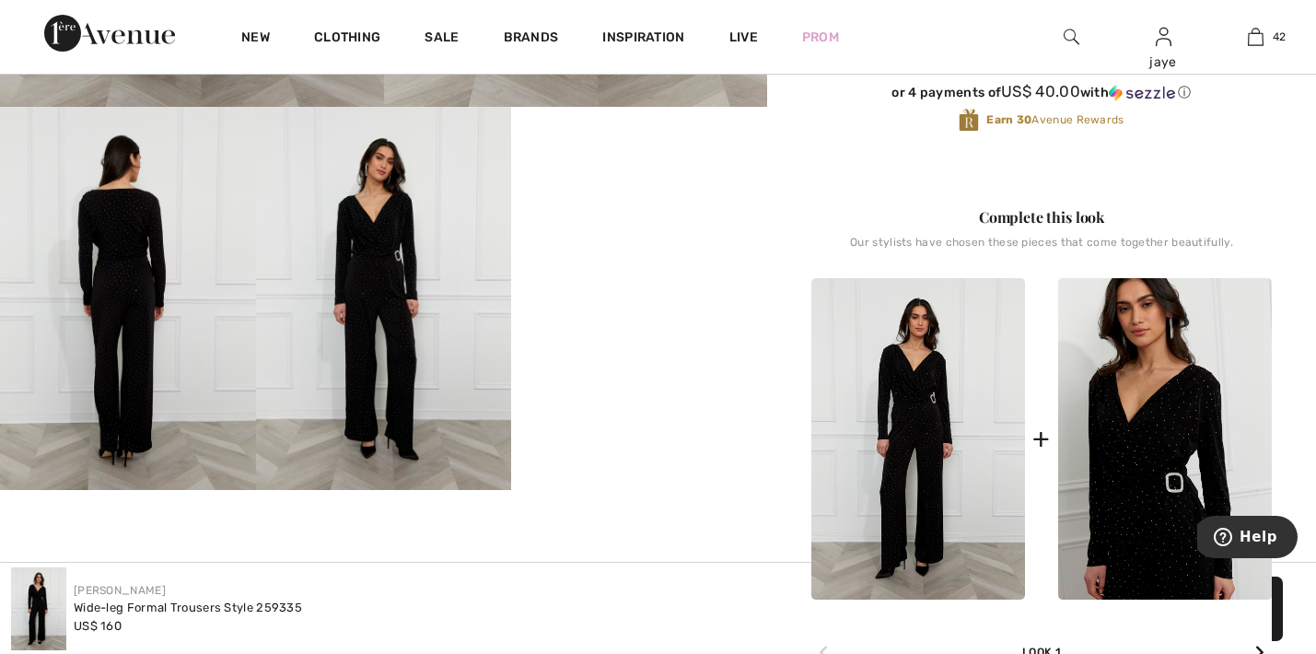
scroll to position [590, 0]
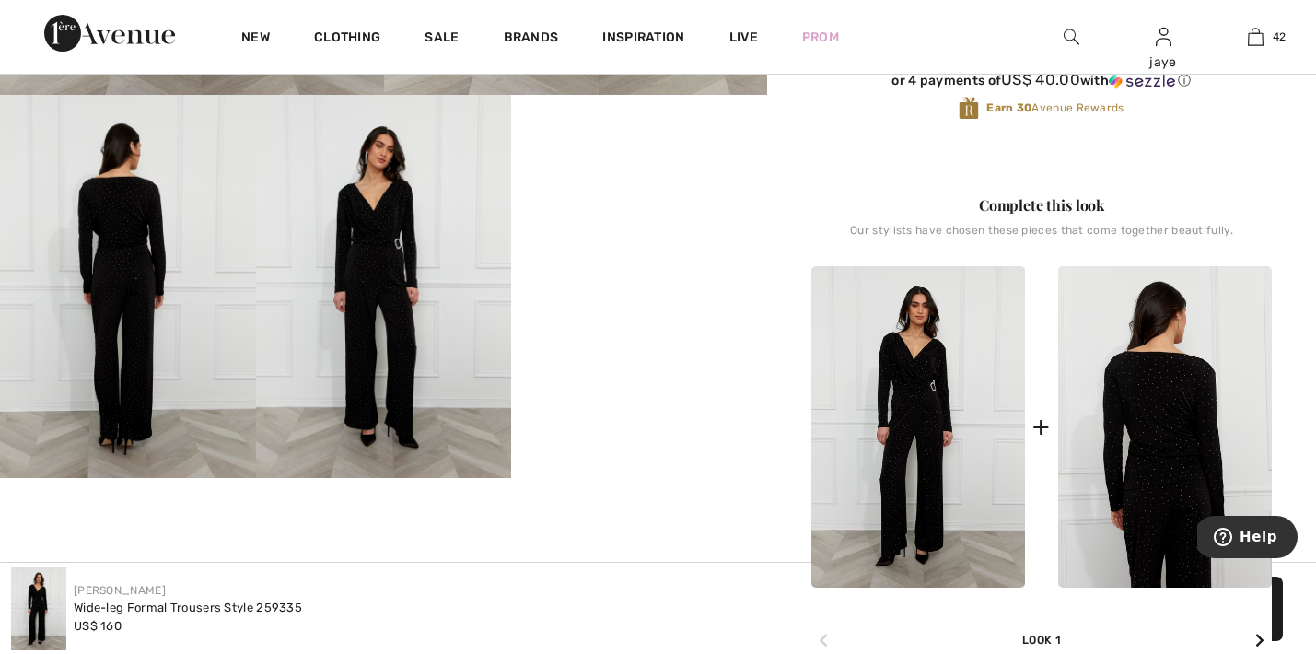
click at [1166, 507] on img at bounding box center [1165, 426] width 214 height 321
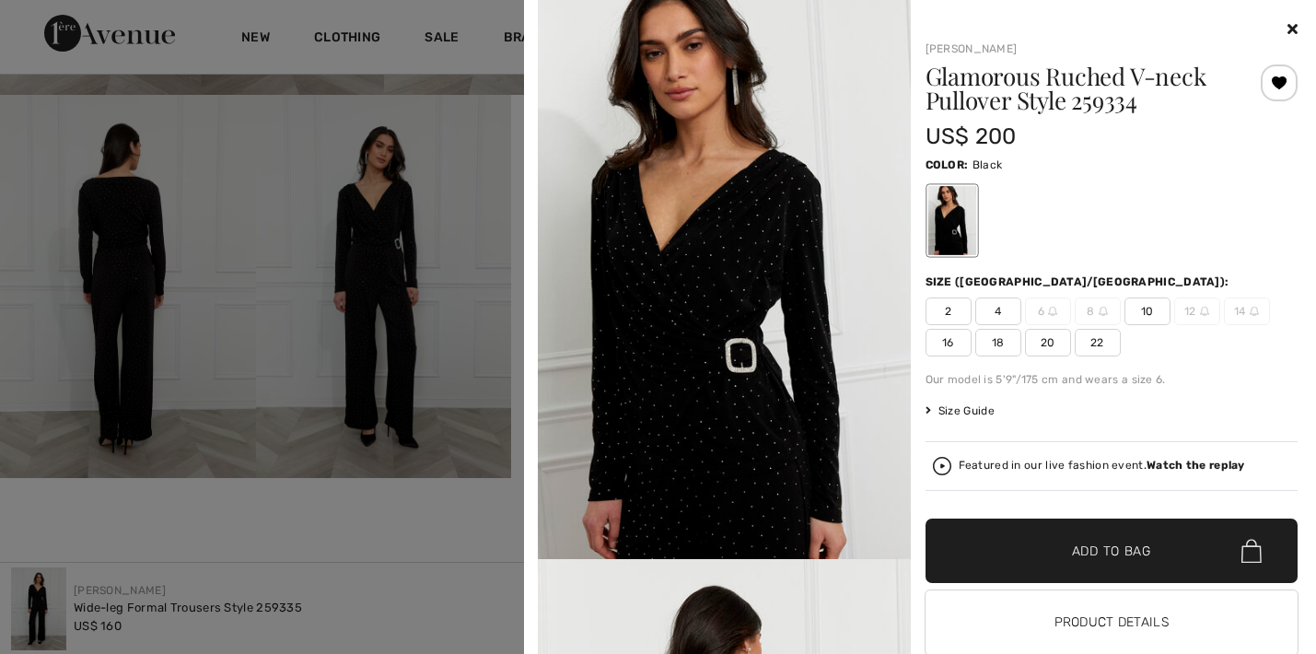
click at [1146, 307] on span "10" at bounding box center [1147, 311] width 46 height 28
click at [1080, 554] on span "Add to Bag" at bounding box center [1111, 550] width 79 height 19
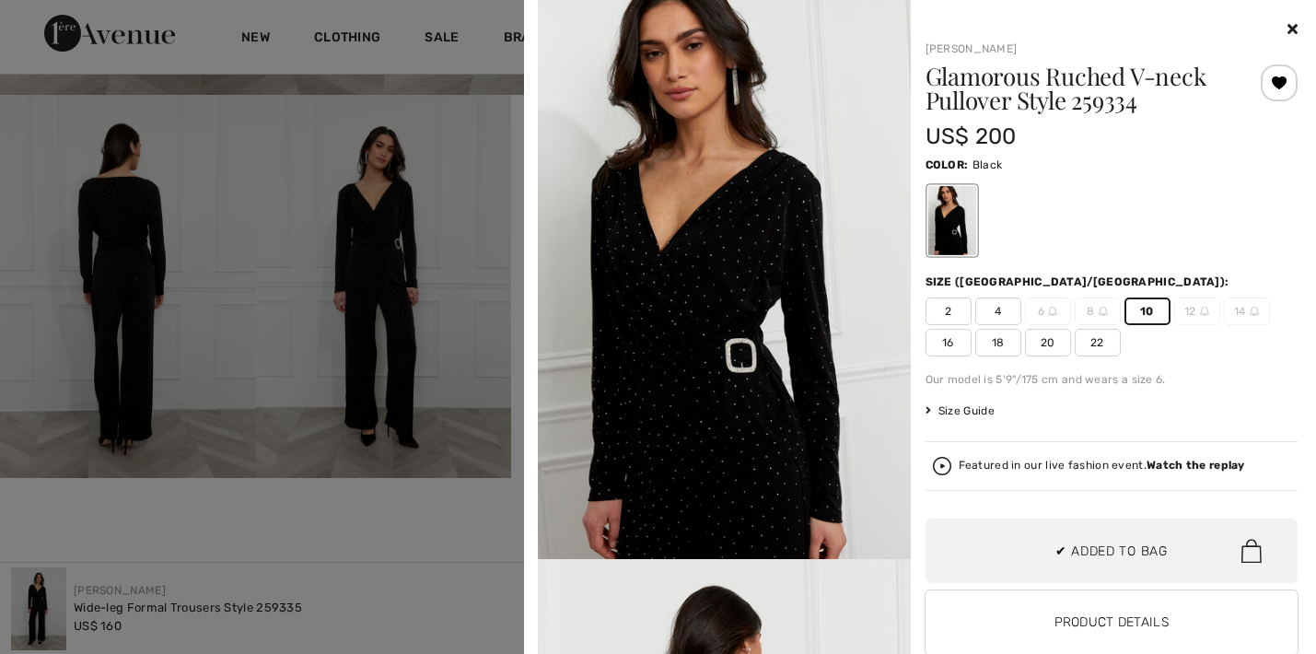
scroll to position [5945, 0]
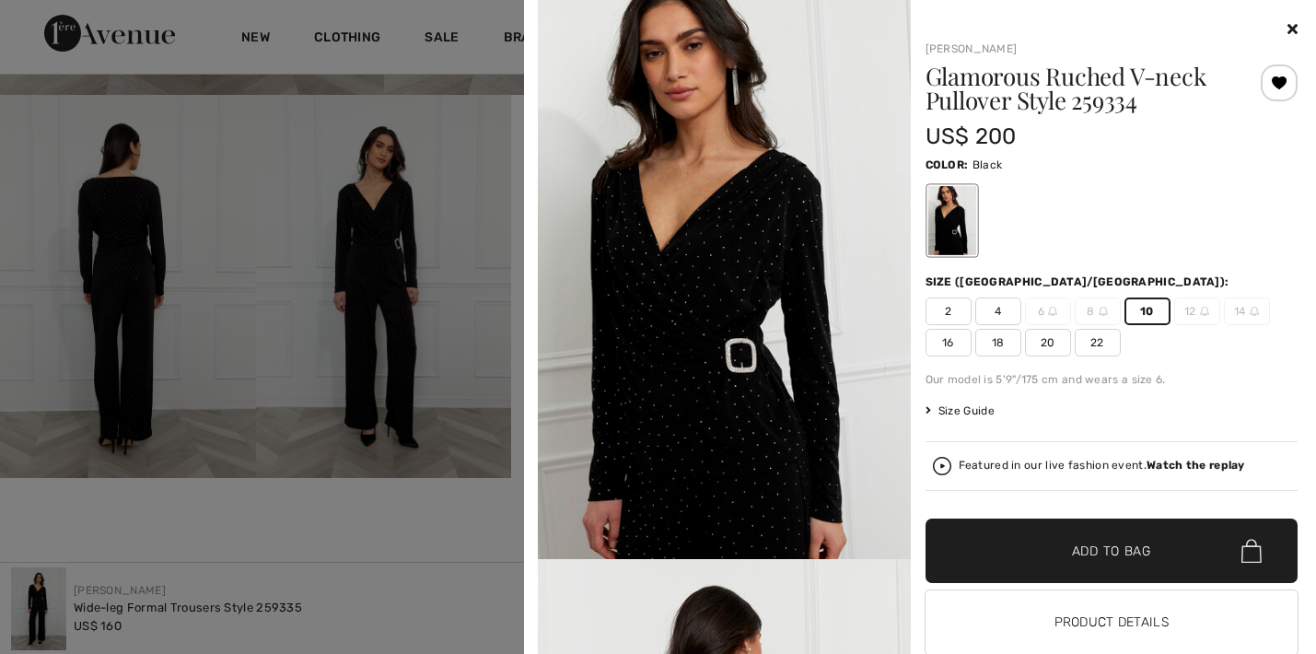
click at [998, 314] on span "4" at bounding box center [998, 311] width 46 height 28
click at [1072, 539] on span "✔ Added to Bag Add to Bag" at bounding box center [1111, 550] width 373 height 64
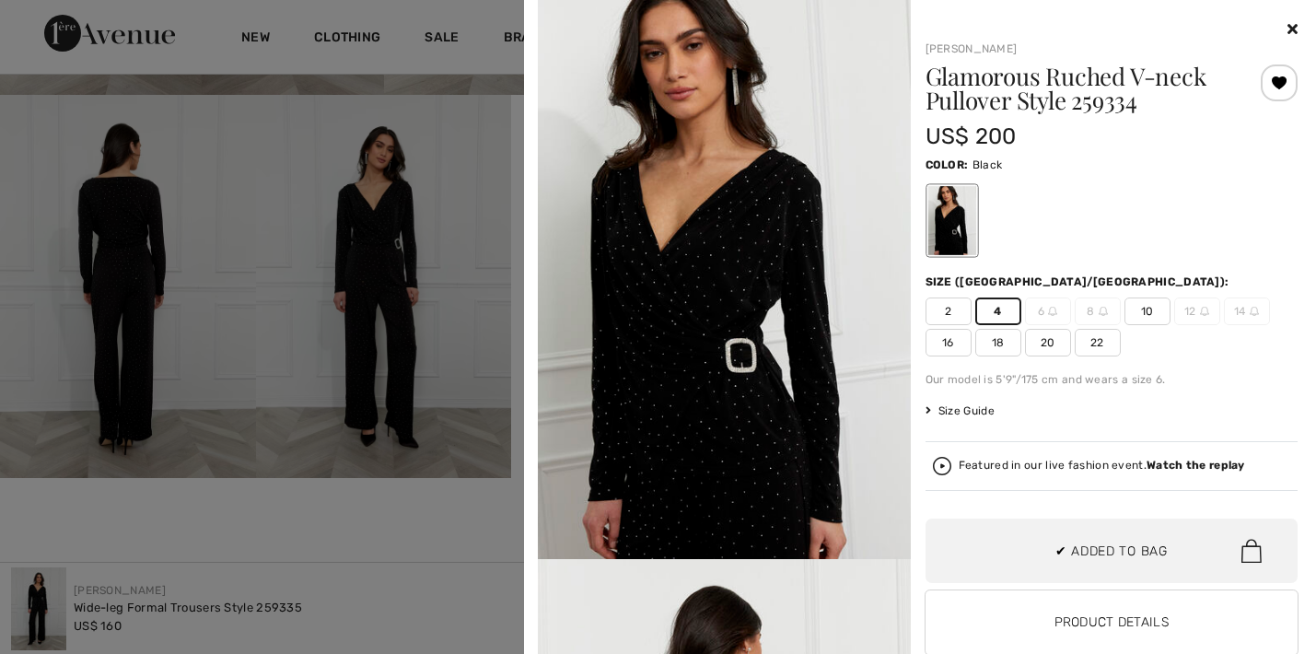
scroll to position [6089, 0]
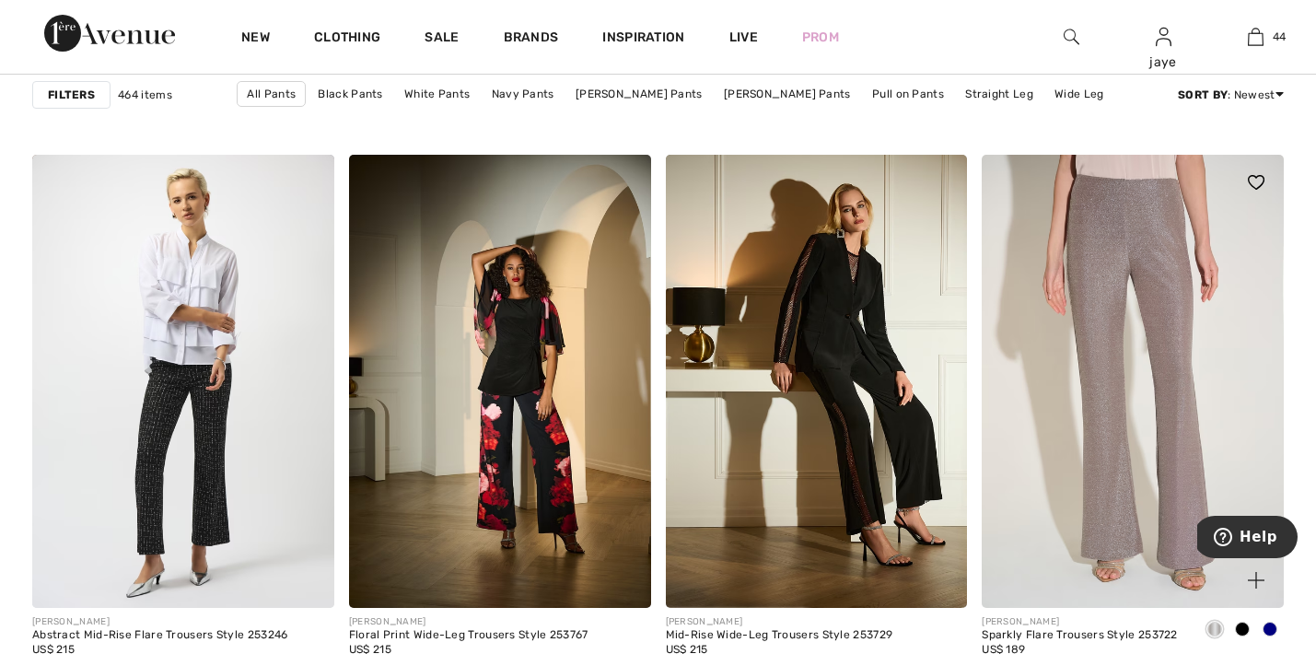
scroll to position [5400, 0]
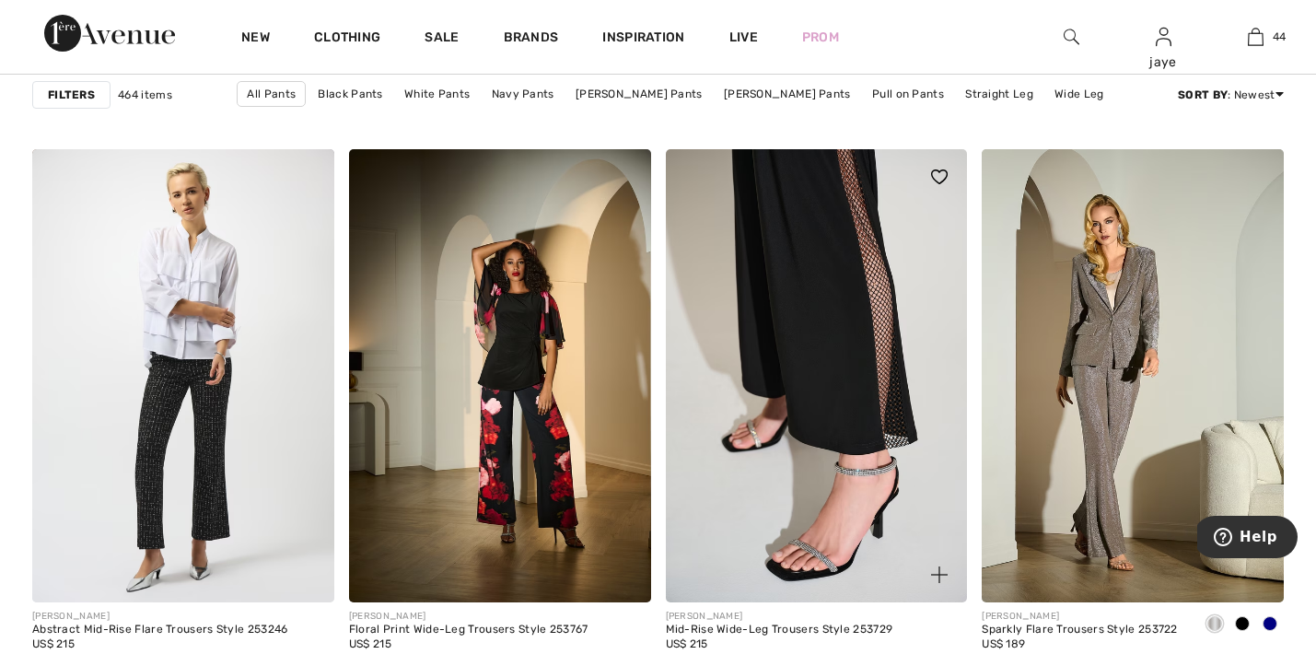
click at [852, 435] on img at bounding box center [817, 375] width 302 height 453
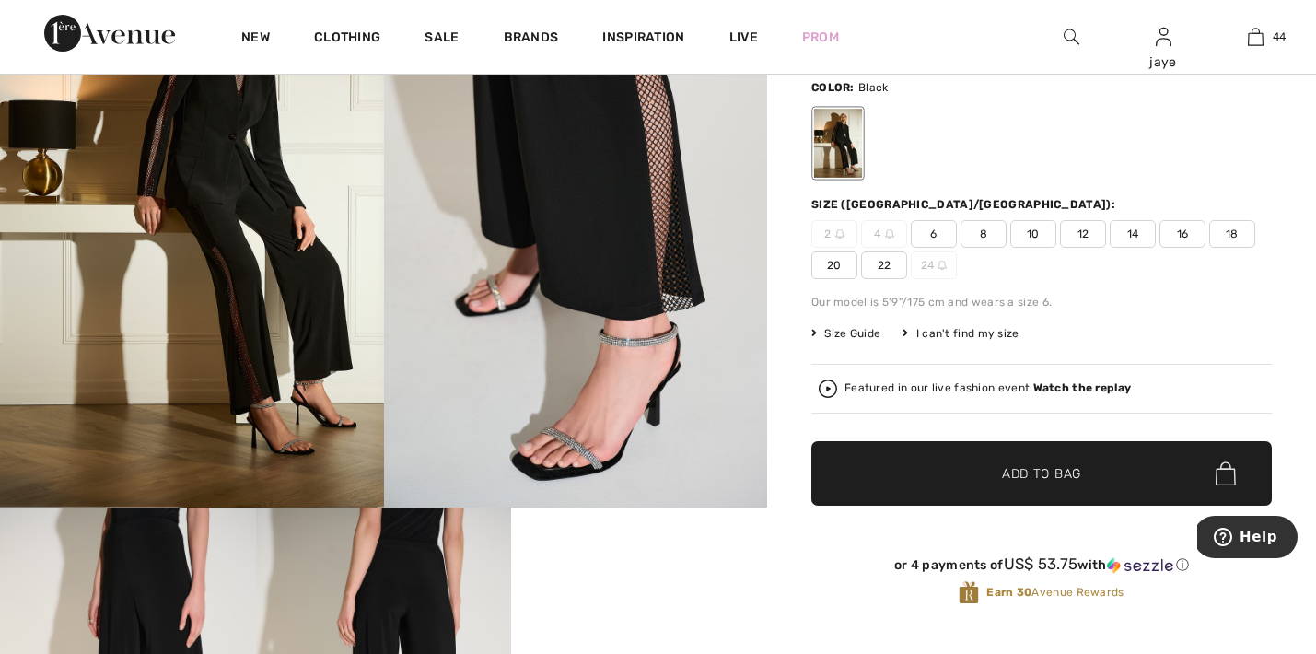
scroll to position [171, 0]
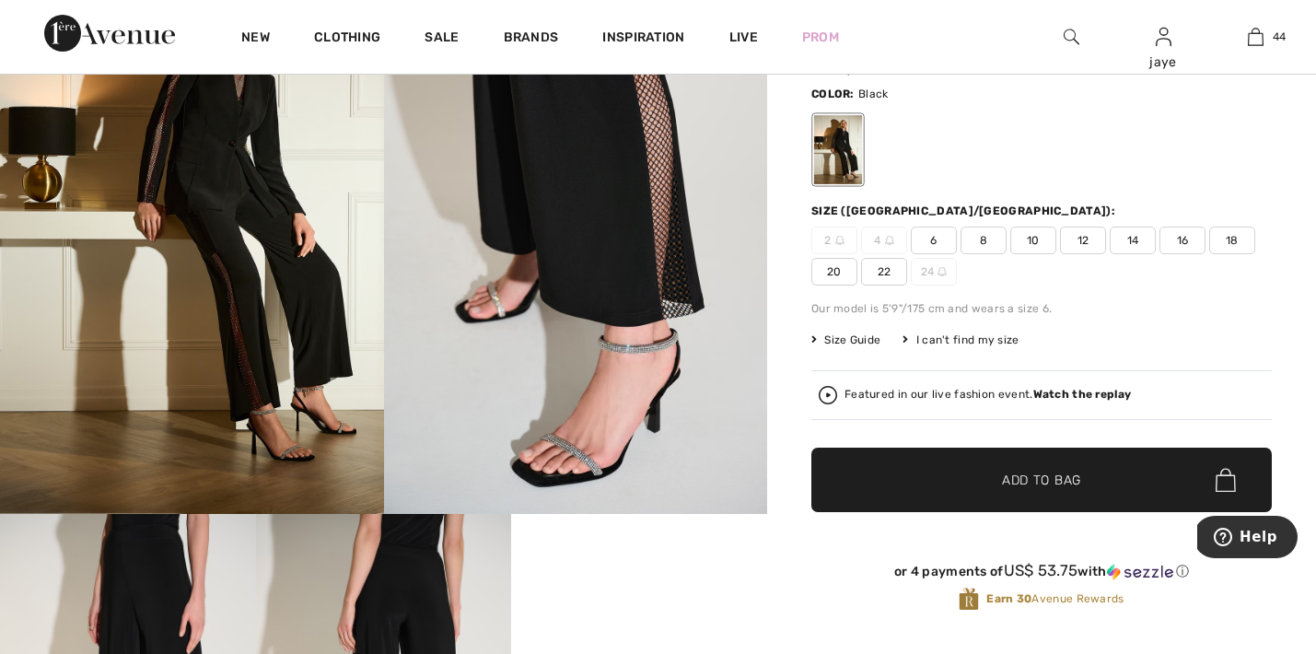
click at [1074, 241] on span "12" at bounding box center [1083, 240] width 46 height 28
click at [1035, 482] on span "Add to Bag" at bounding box center [1041, 479] width 79 height 19
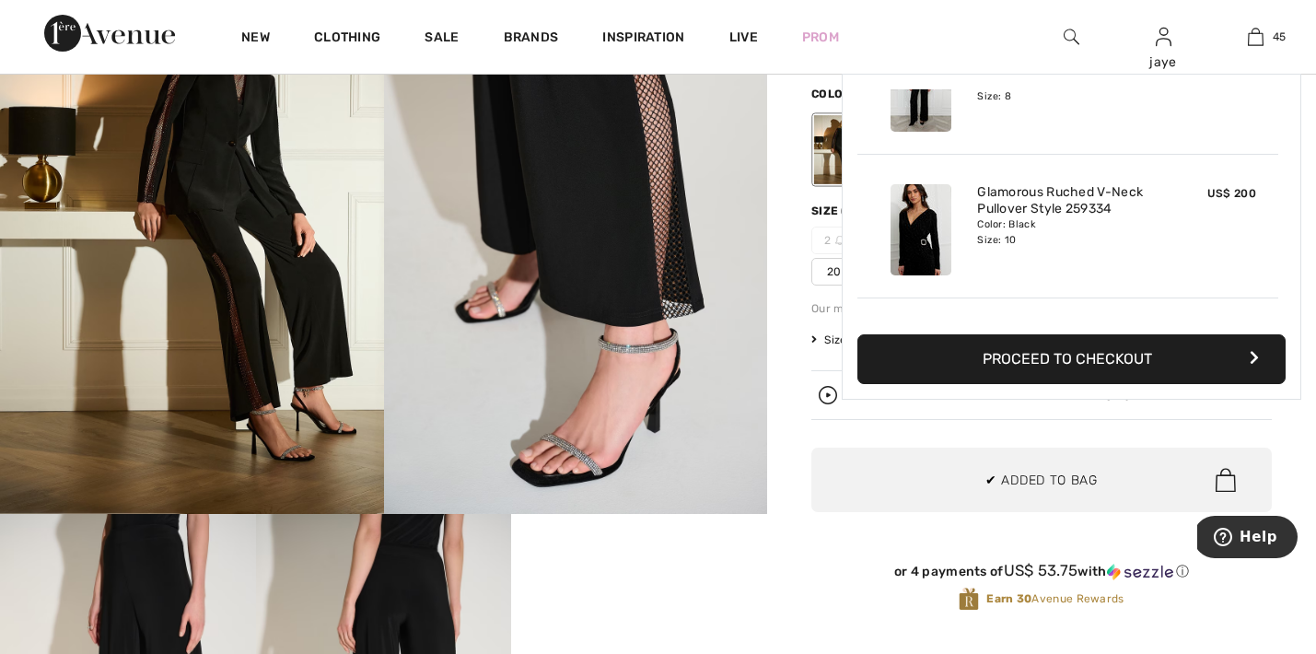
scroll to position [6232, 0]
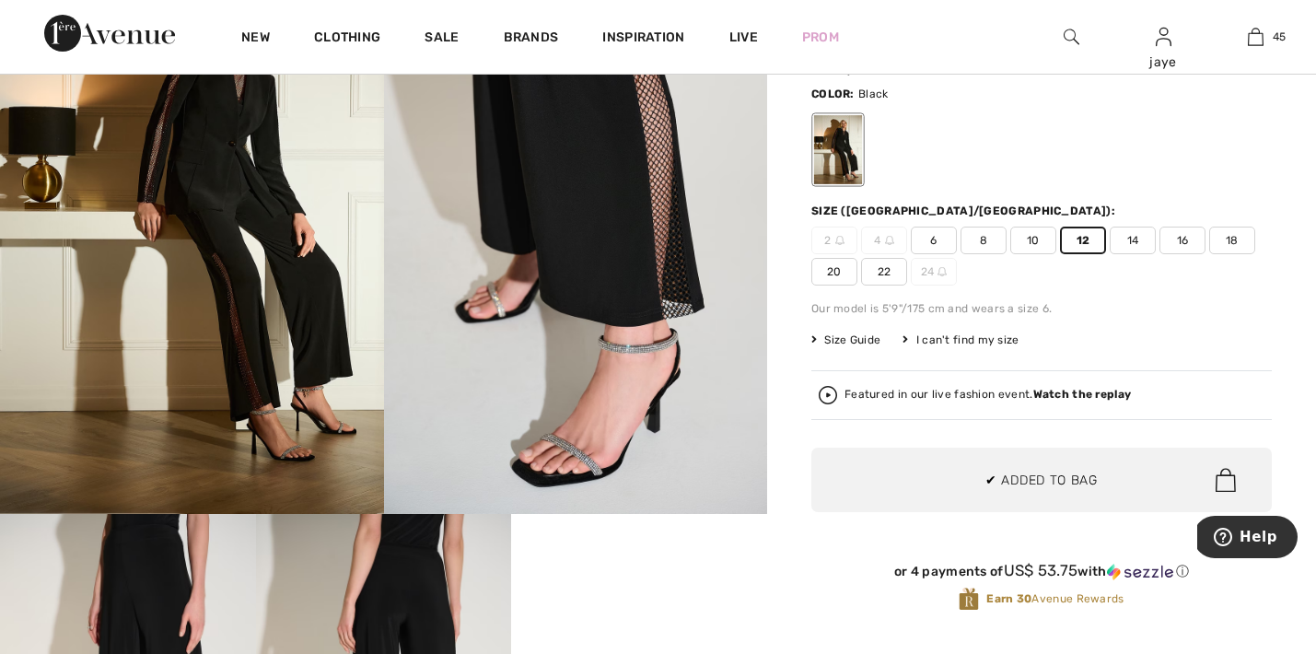
click at [1039, 238] on span "10" at bounding box center [1033, 240] width 46 height 28
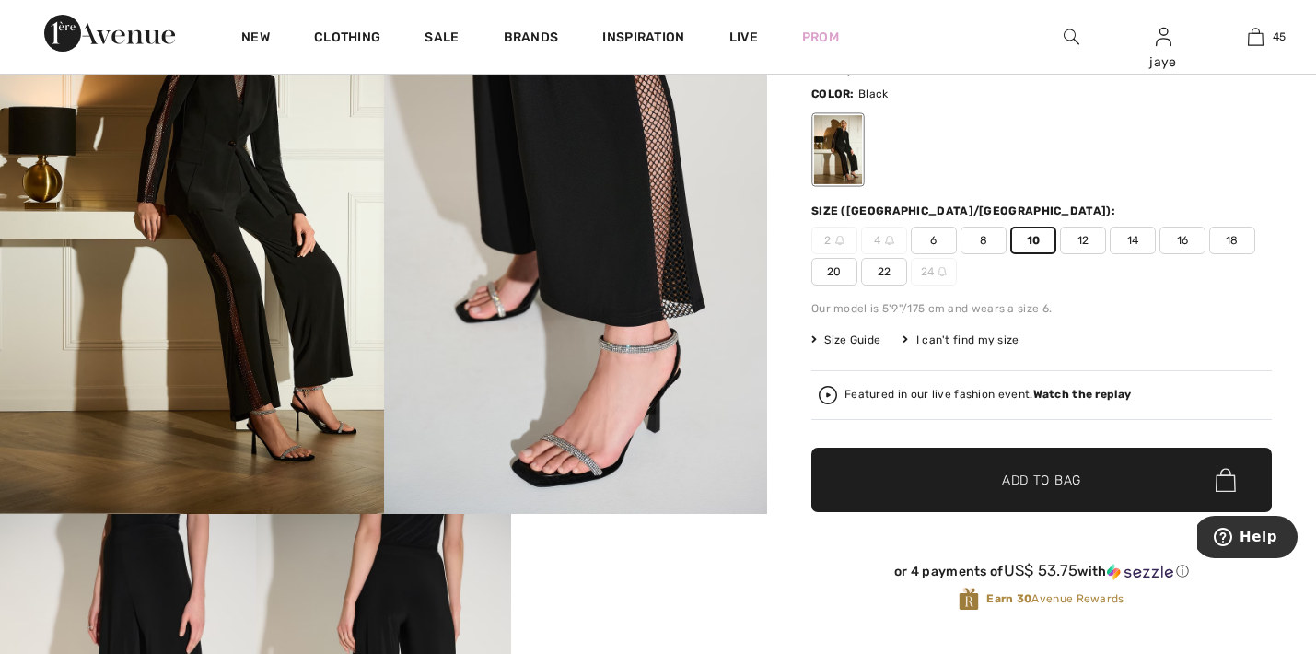
click at [1005, 481] on span "Add to Bag" at bounding box center [1041, 479] width 79 height 19
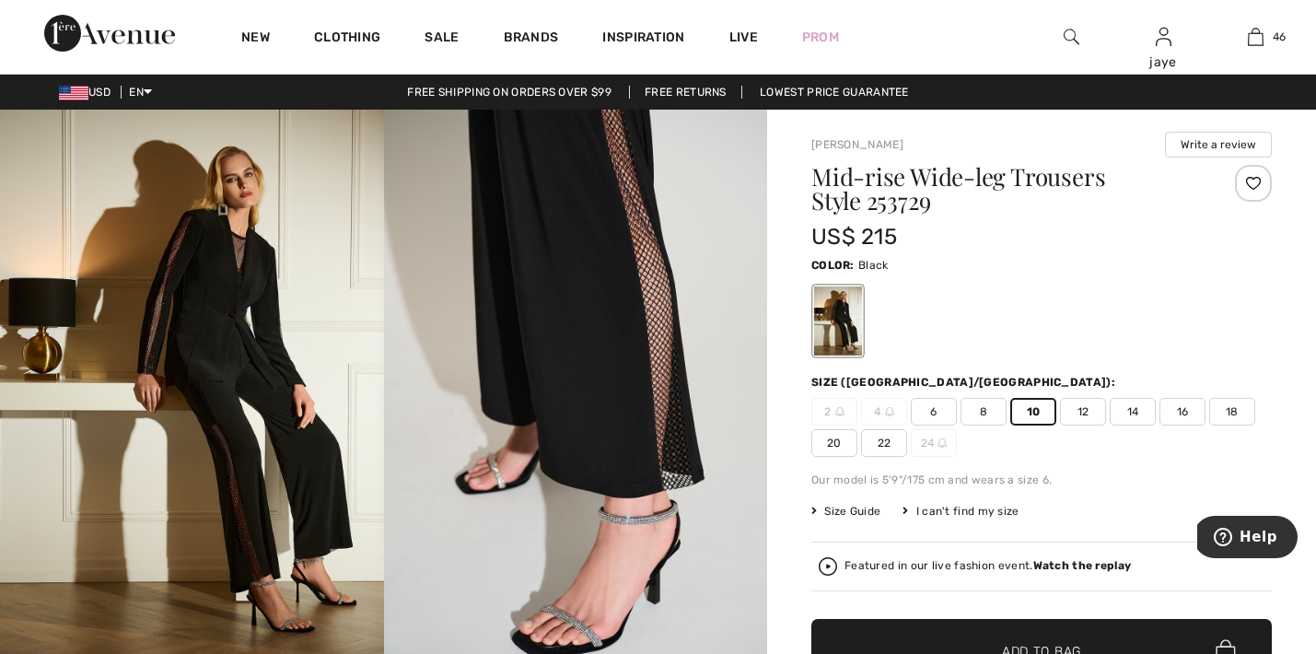
scroll to position [0, 0]
click at [972, 412] on span "8" at bounding box center [983, 412] width 46 height 28
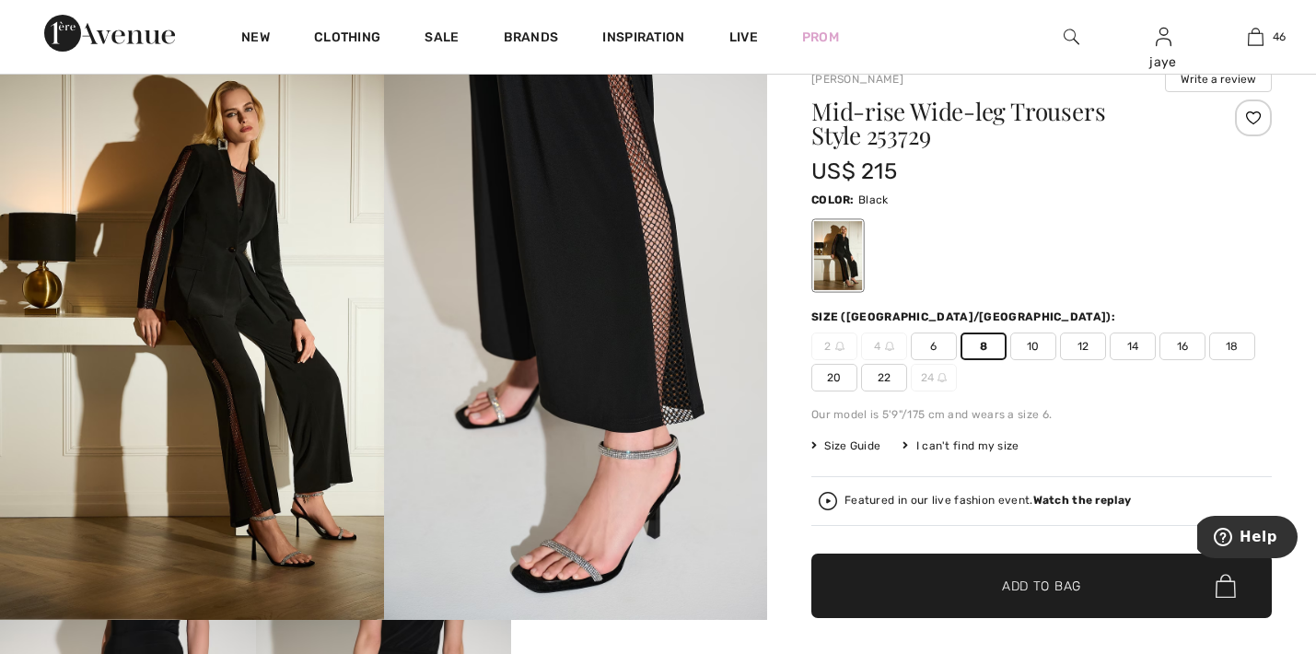
scroll to position [69, 0]
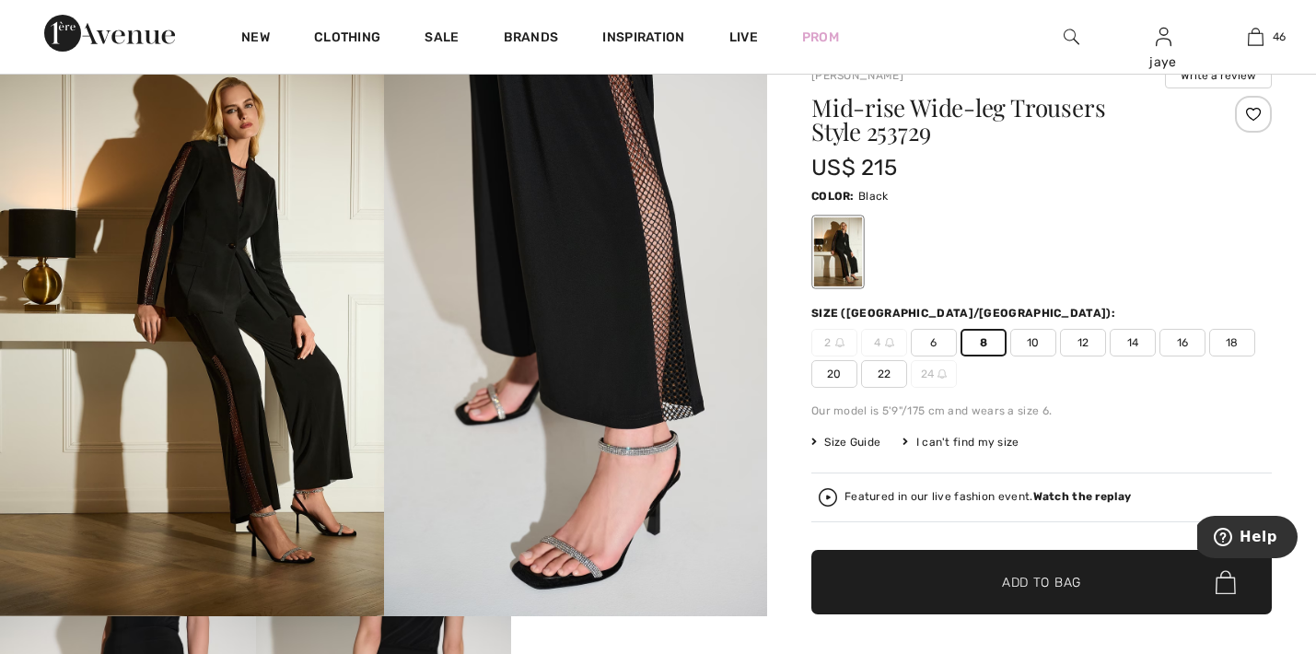
click at [959, 574] on span "✔ Added to Bag" at bounding box center [1013, 582] width 112 height 19
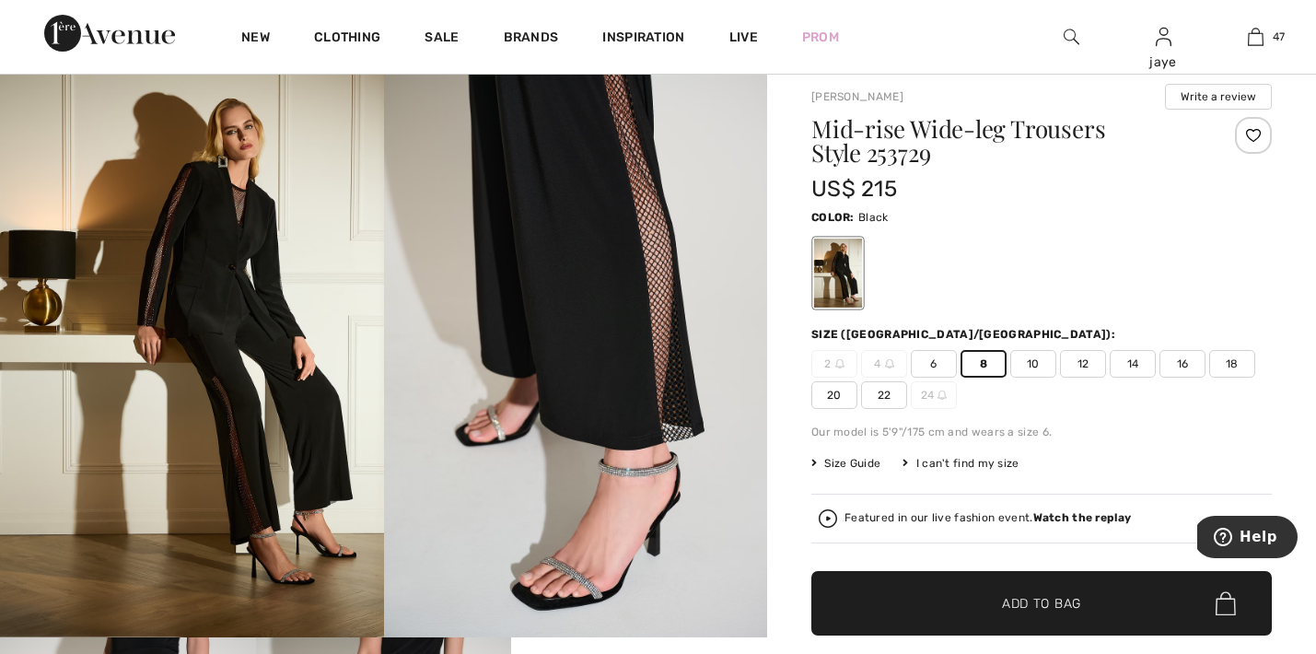
scroll to position [46, 0]
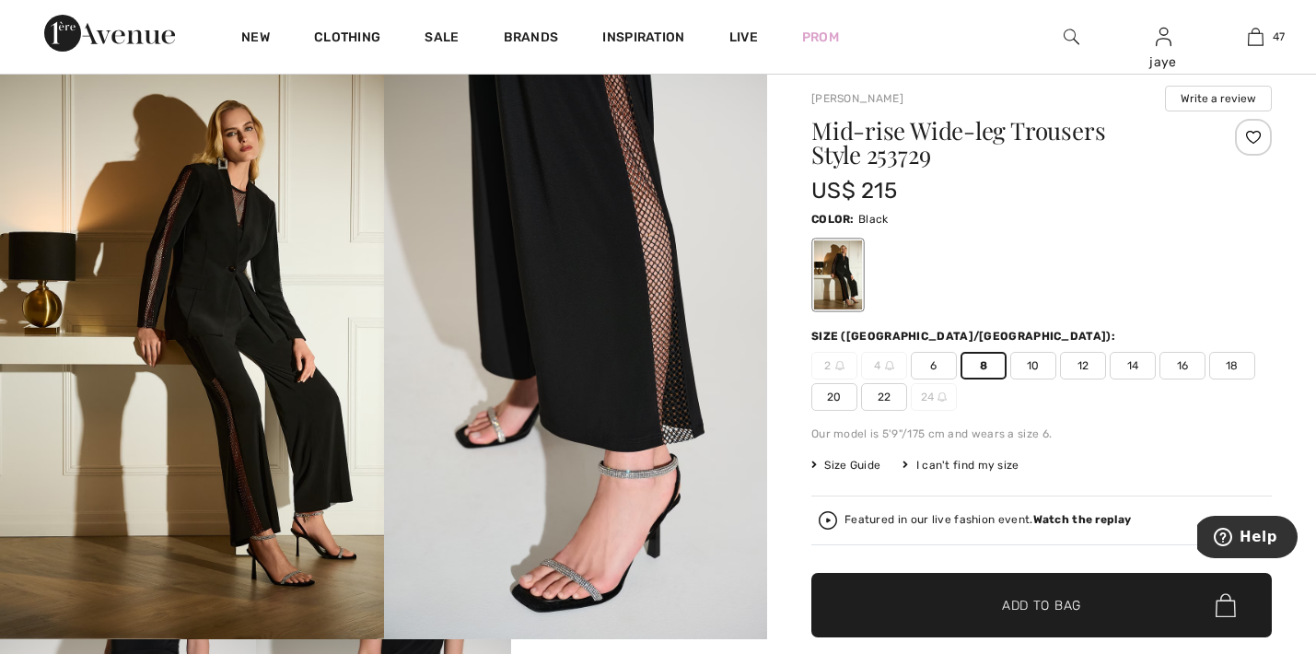
click at [288, 444] on img at bounding box center [192, 351] width 384 height 575
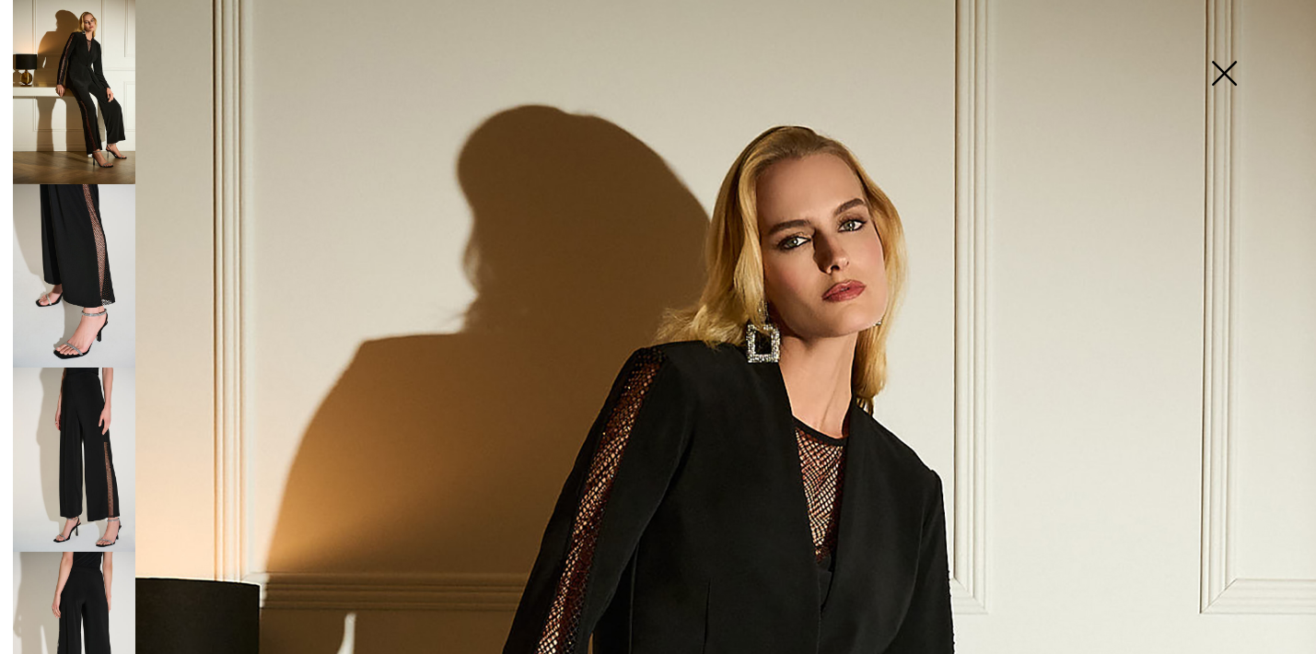
scroll to position [0, 0]
click at [1223, 71] on img at bounding box center [1223, 75] width 92 height 95
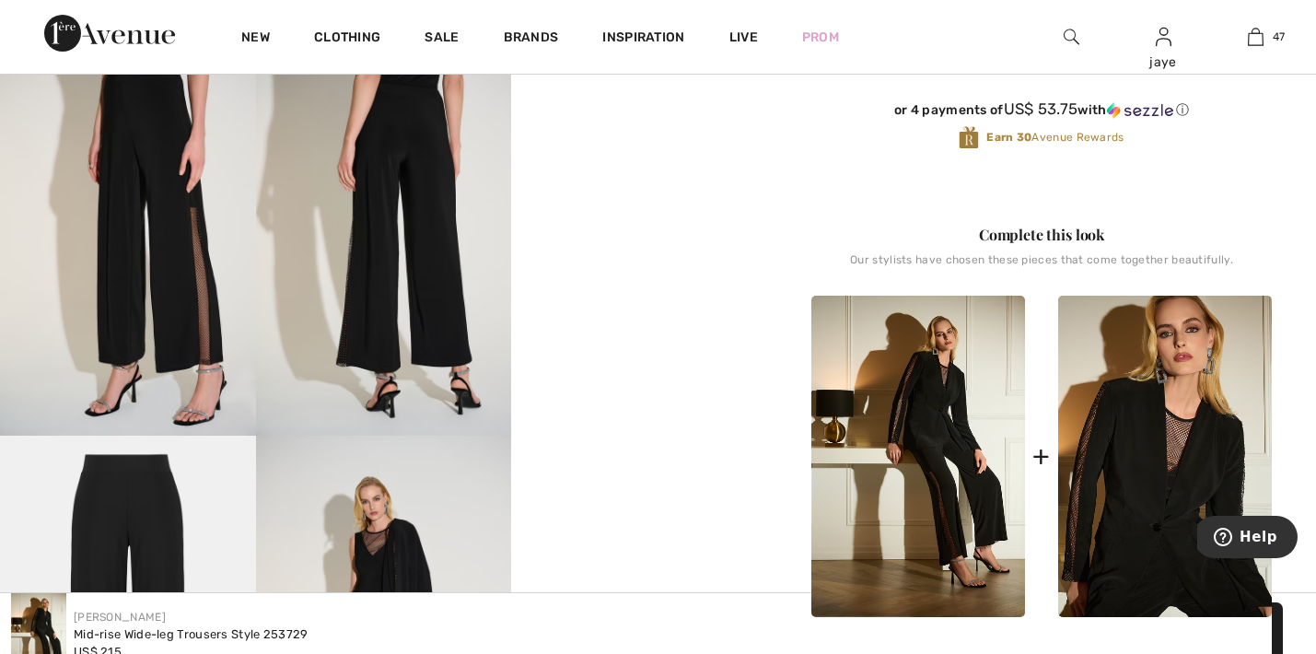
scroll to position [695, 0]
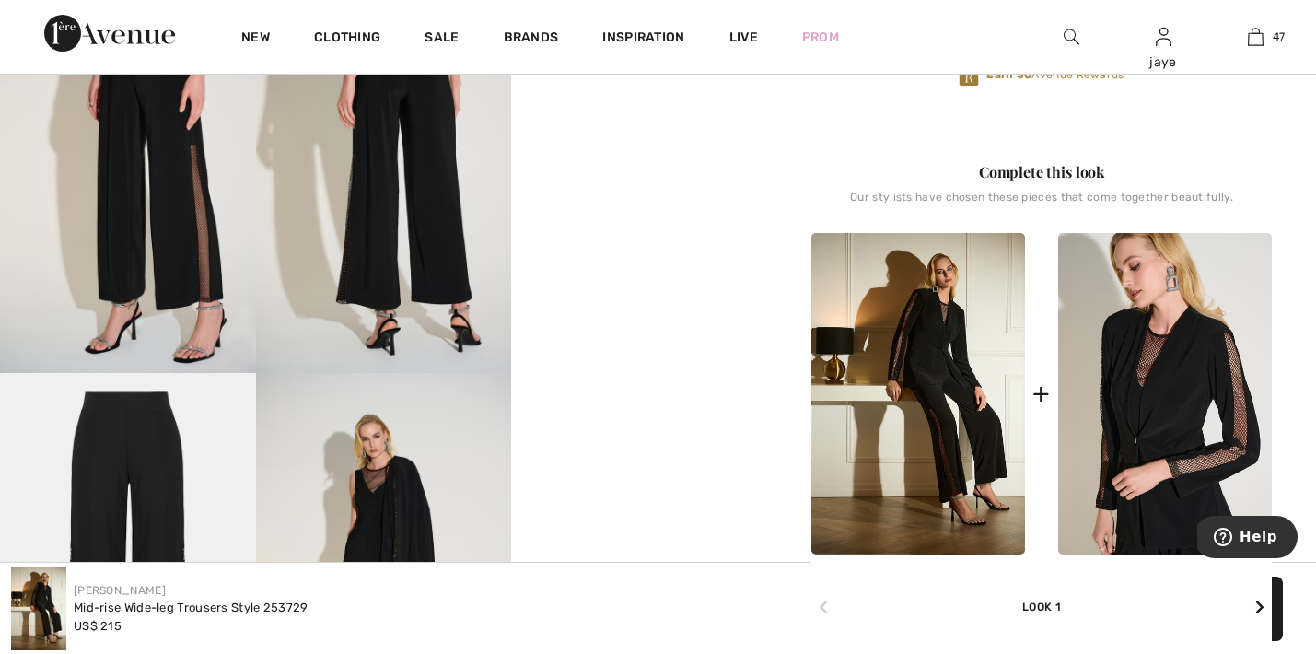
click at [1159, 372] on img at bounding box center [1165, 393] width 214 height 321
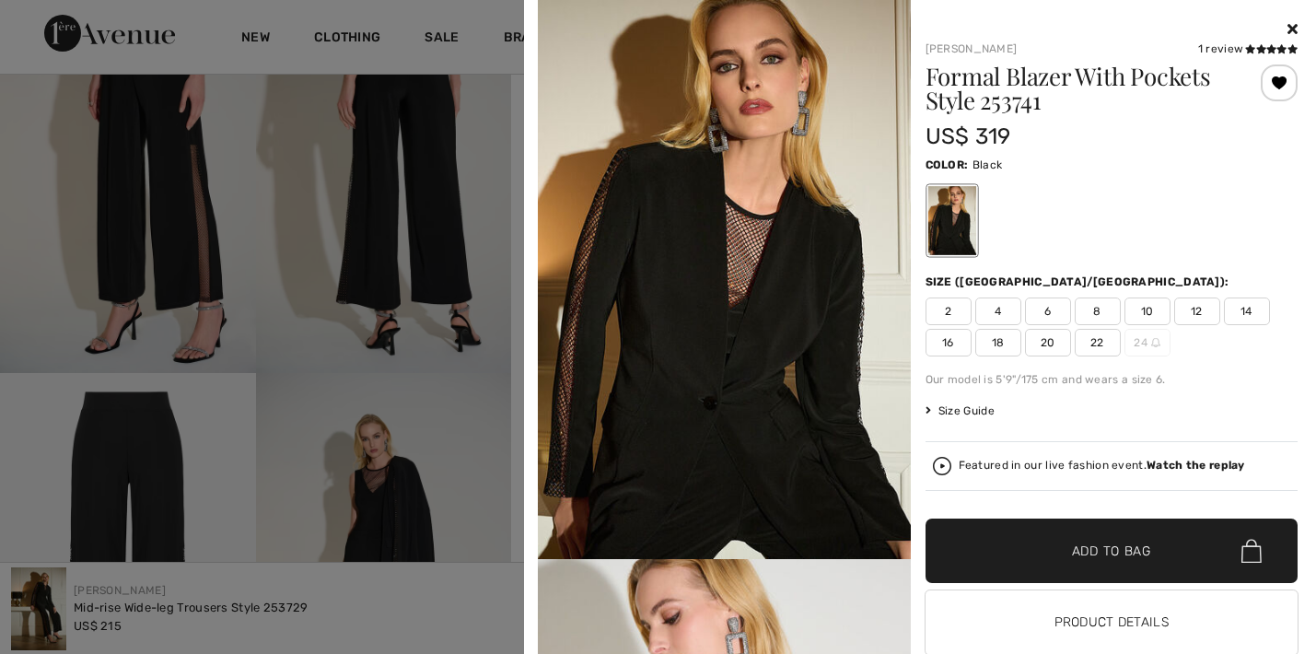
click at [1098, 313] on span "8" at bounding box center [1097, 311] width 46 height 28
click at [1092, 537] on span "✔ Added to Bag Add to Bag" at bounding box center [1111, 550] width 373 height 64
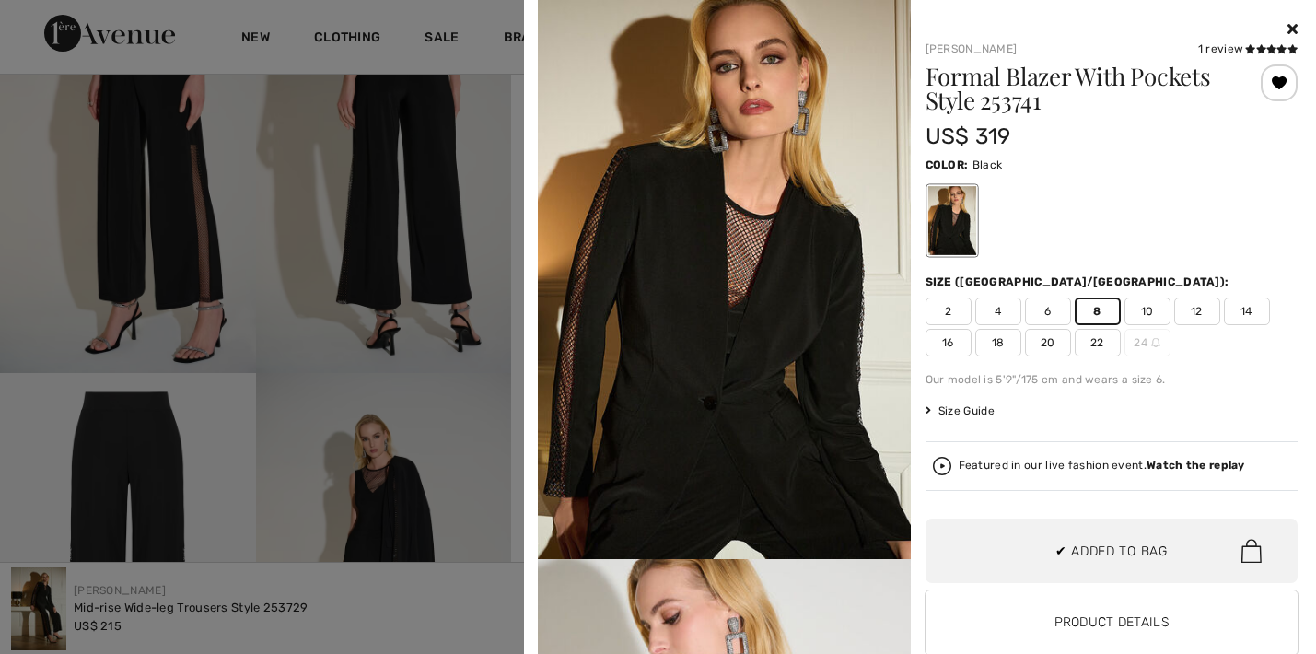
scroll to position [6663, 0]
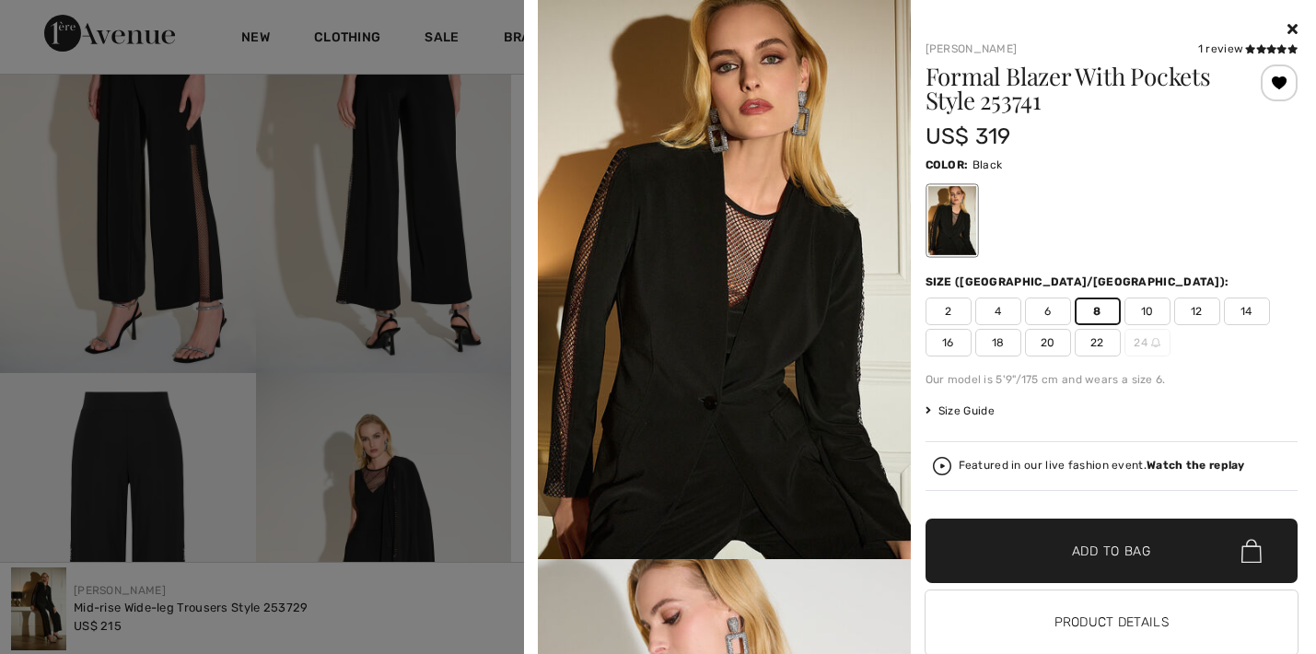
click at [1290, 28] on icon at bounding box center [1292, 28] width 10 height 15
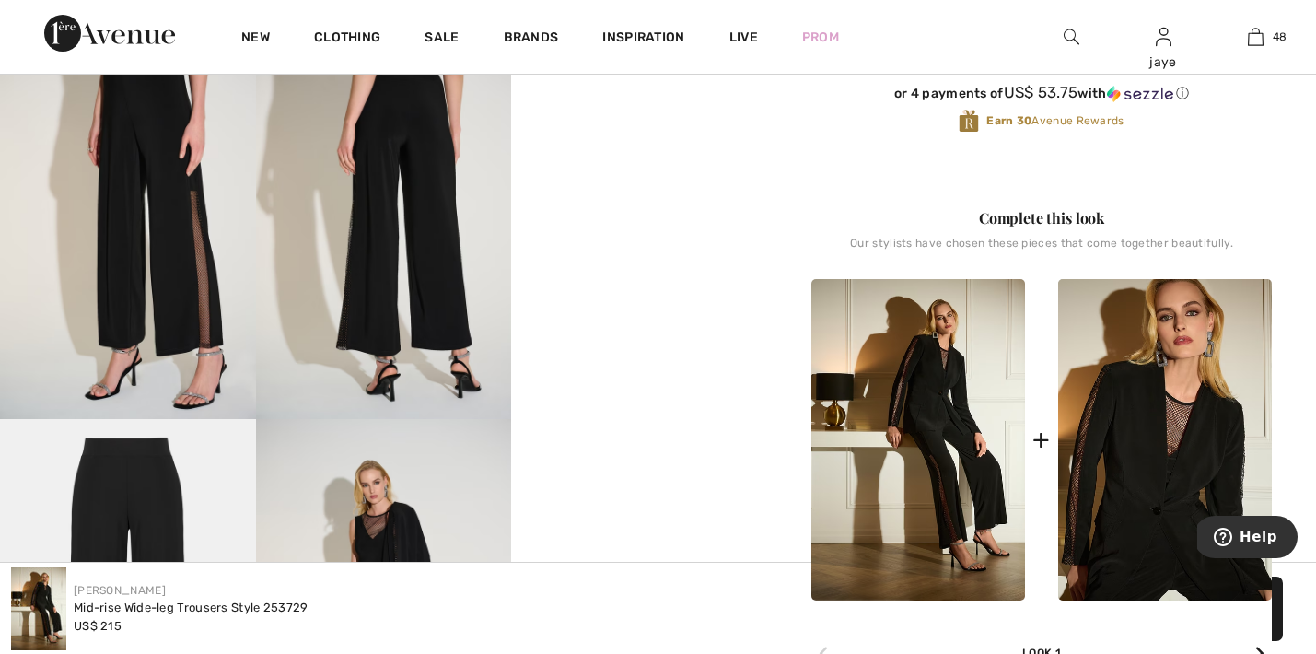
click at [978, 423] on img at bounding box center [918, 439] width 214 height 321
click at [972, 446] on img at bounding box center [918, 439] width 214 height 321
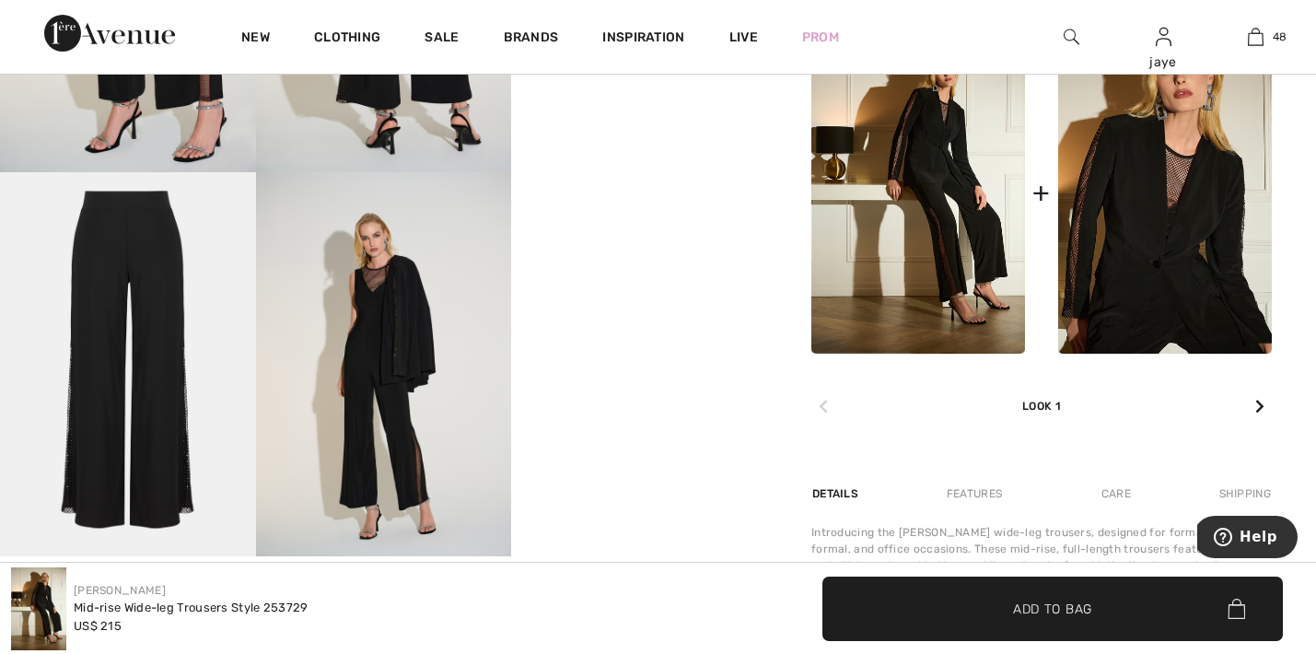
scroll to position [900, 0]
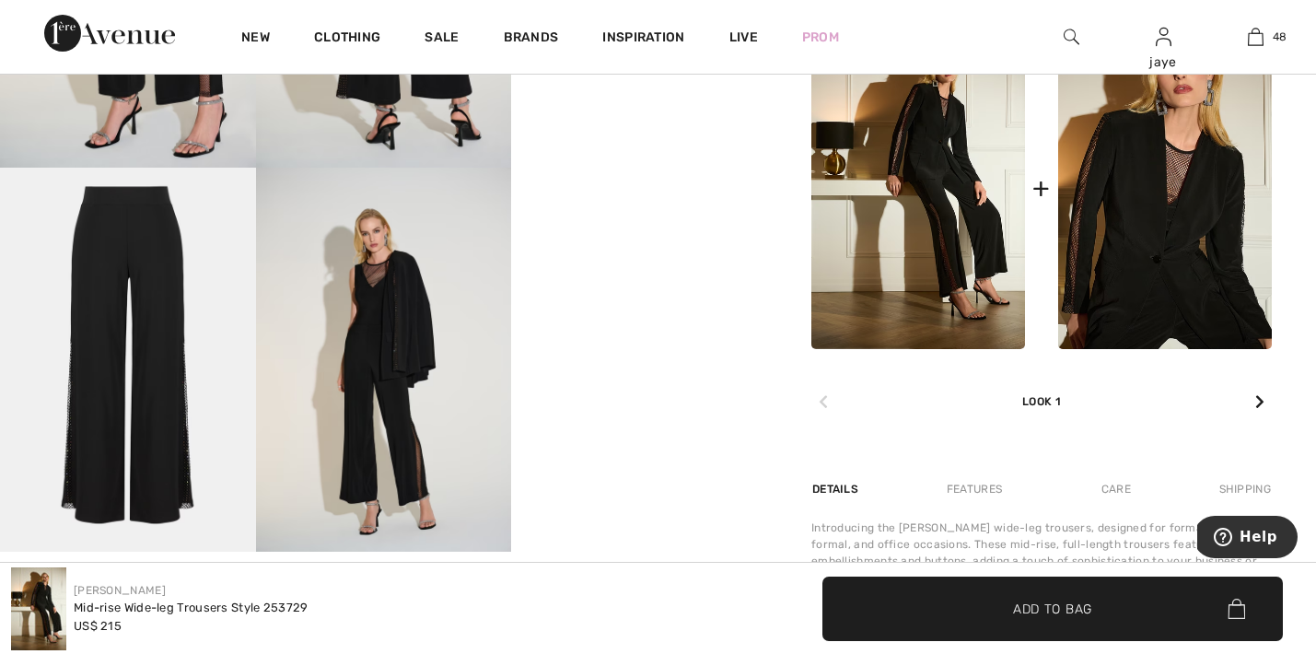
click at [954, 263] on img at bounding box center [918, 188] width 214 height 321
click at [1262, 402] on icon at bounding box center [1259, 401] width 9 height 15
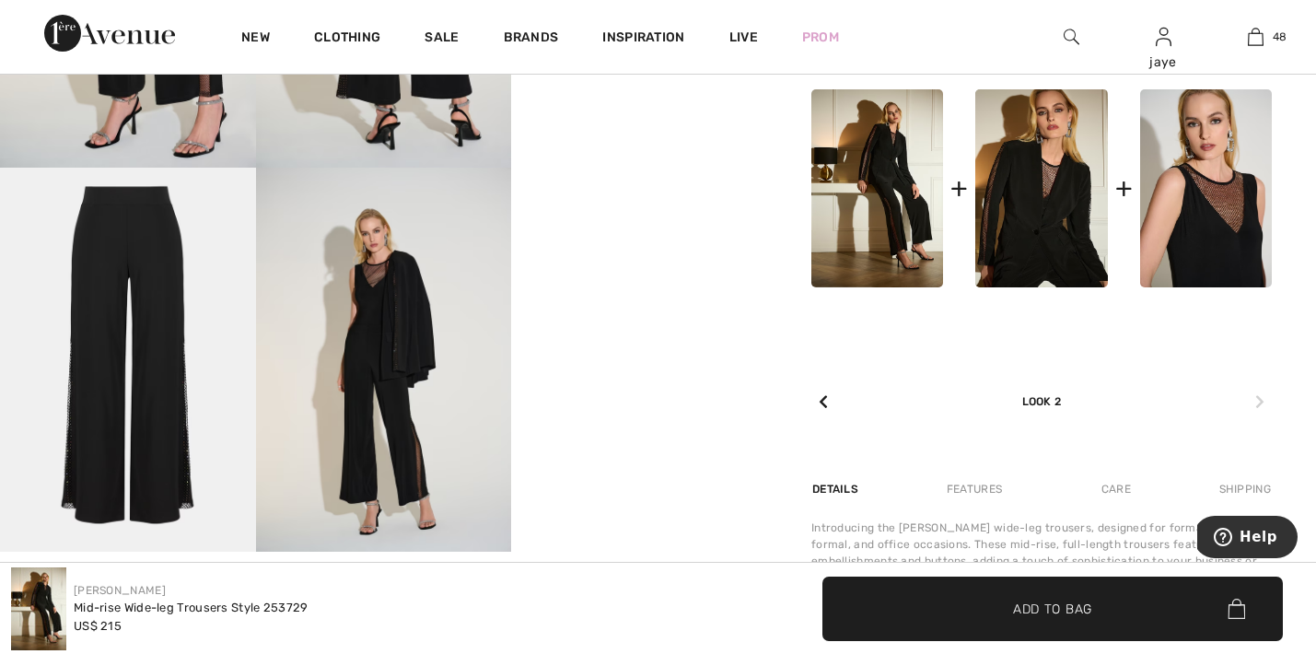
click at [1222, 224] on img at bounding box center [1206, 188] width 132 height 198
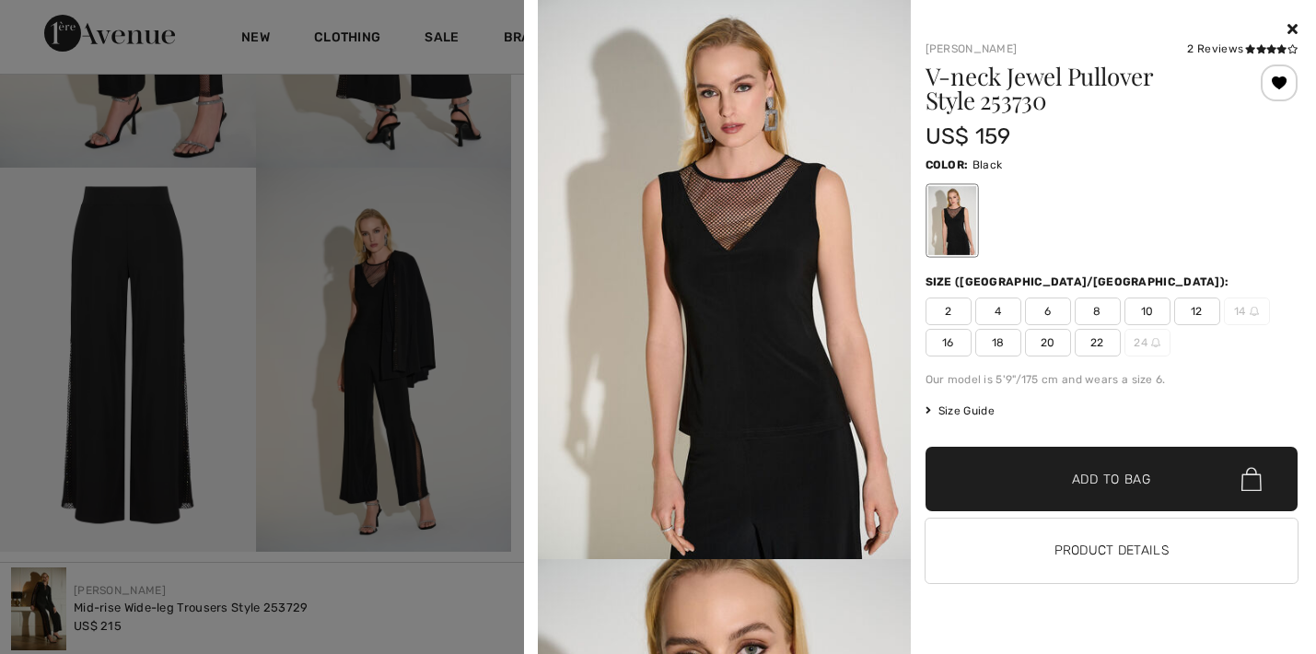
click at [1107, 312] on span "8" at bounding box center [1097, 311] width 46 height 28
click at [1114, 458] on span "✔ Added to Bag Add to Bag" at bounding box center [1111, 478] width 373 height 64
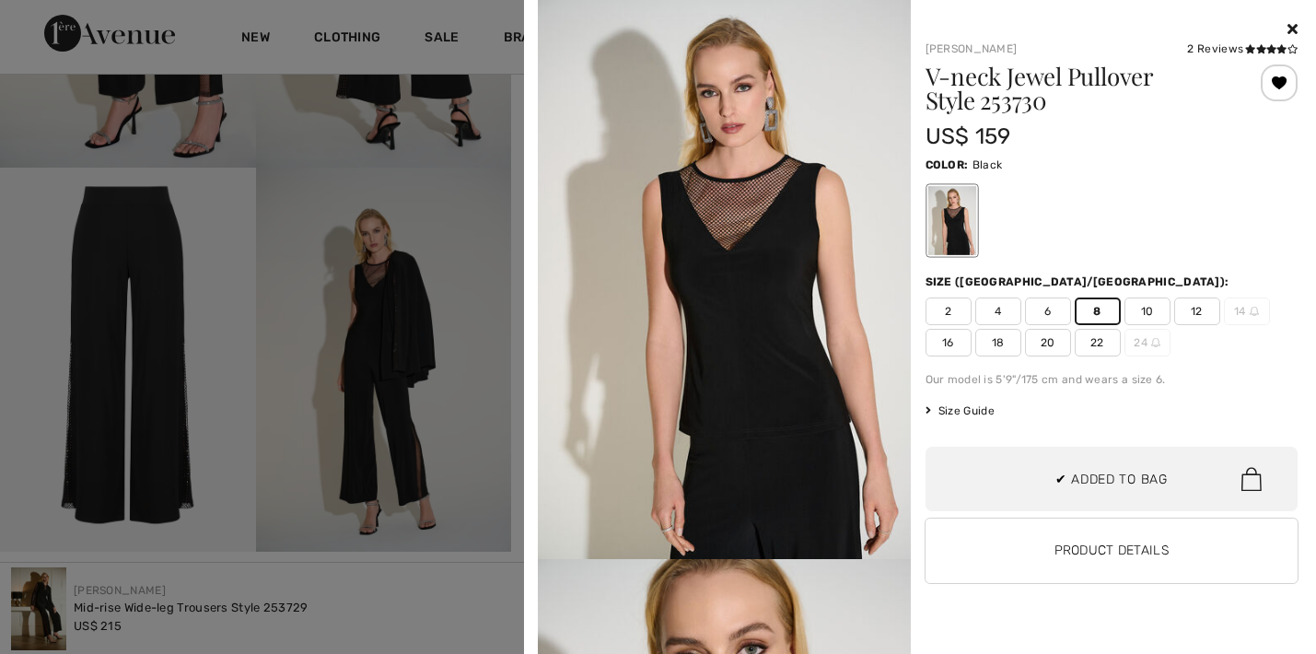
scroll to position [6807, 0]
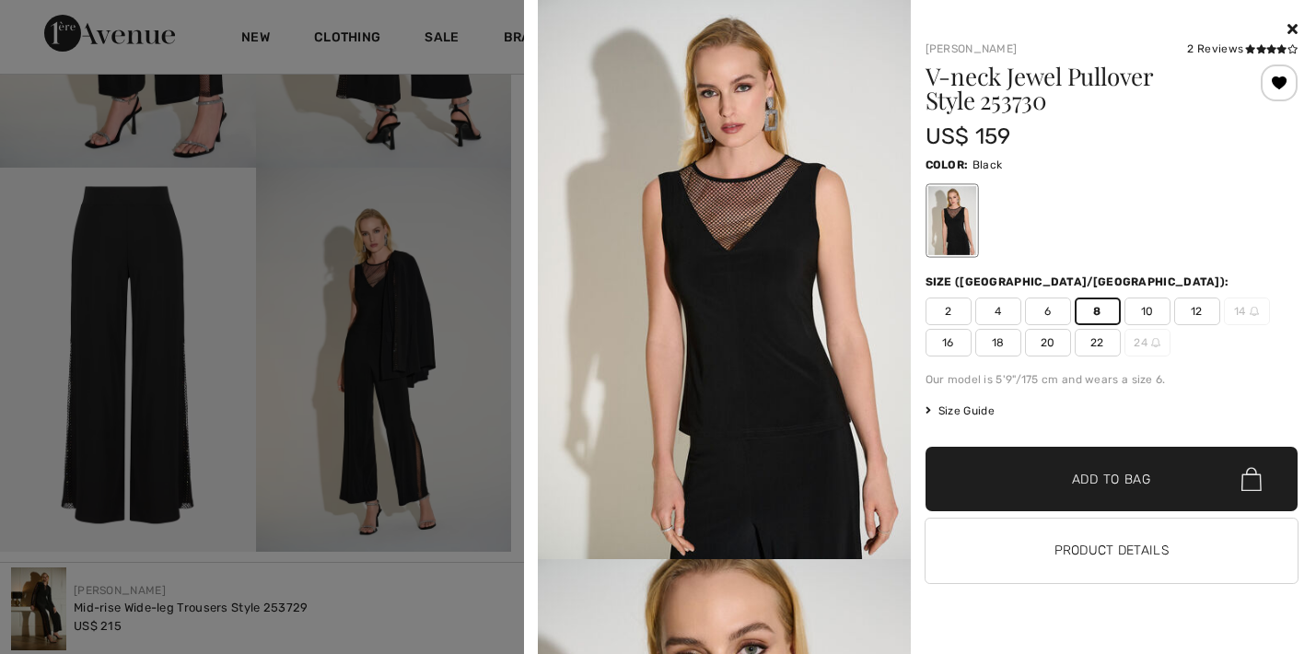
click at [1292, 26] on icon at bounding box center [1292, 28] width 10 height 15
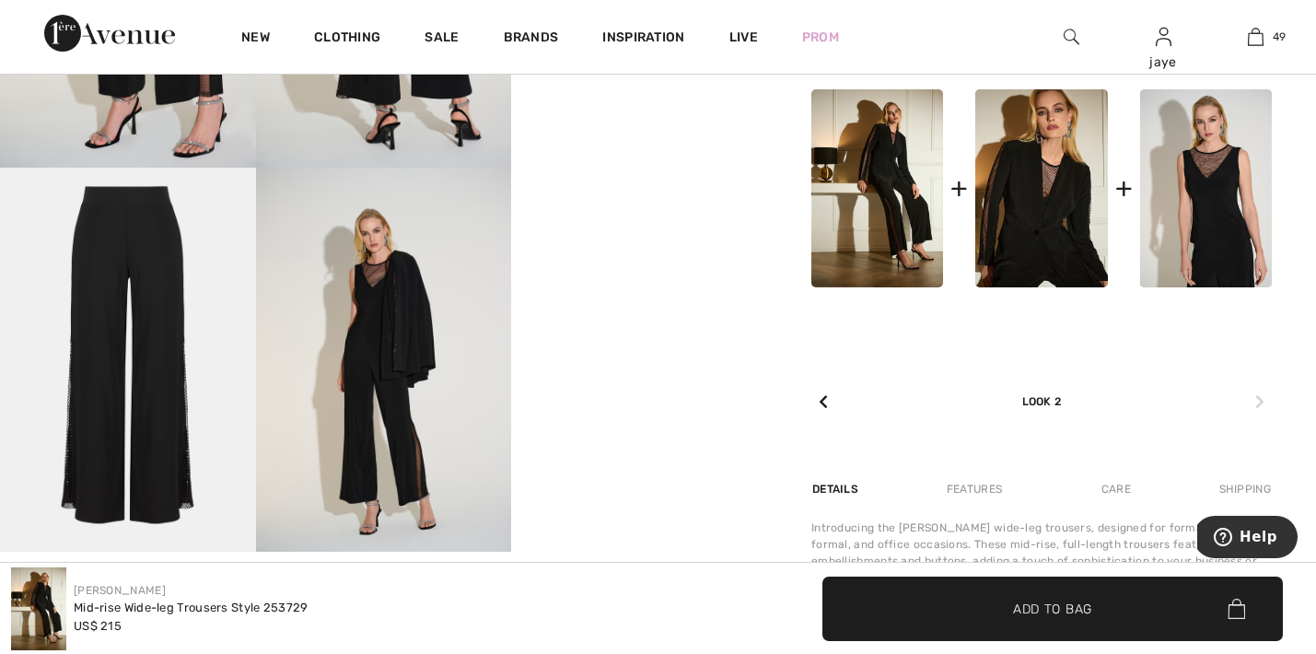
scroll to position [805, 0]
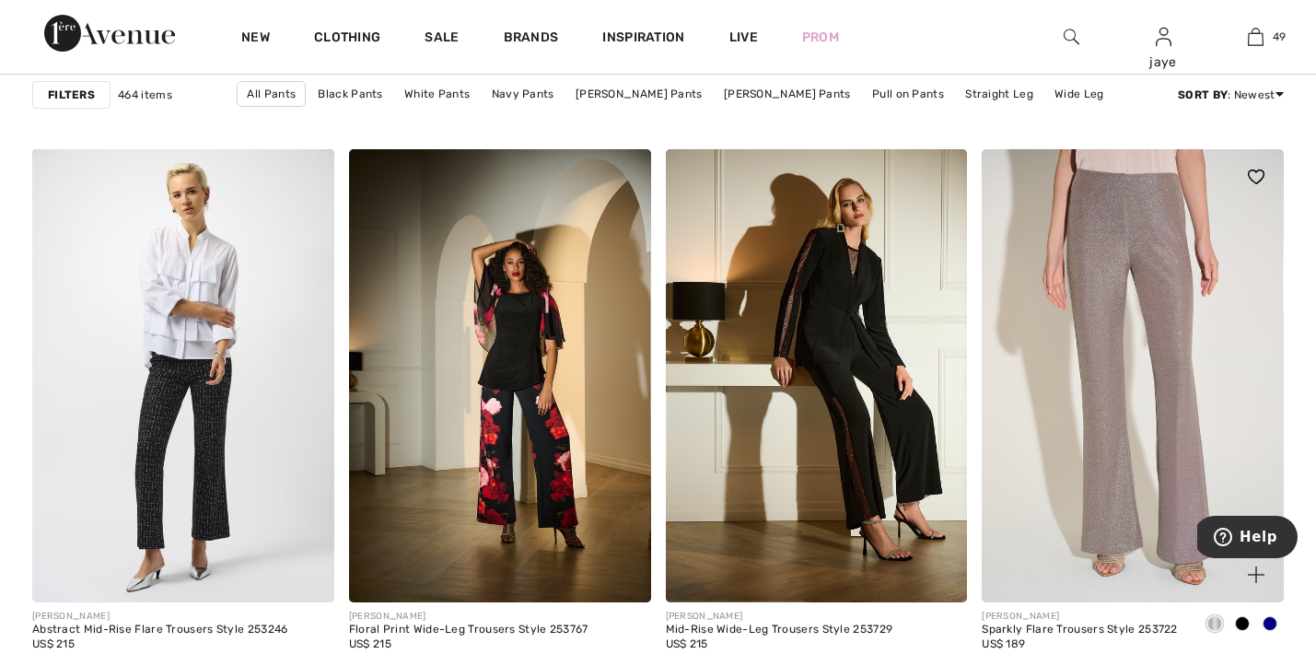
click at [1096, 391] on img at bounding box center [1132, 375] width 302 height 453
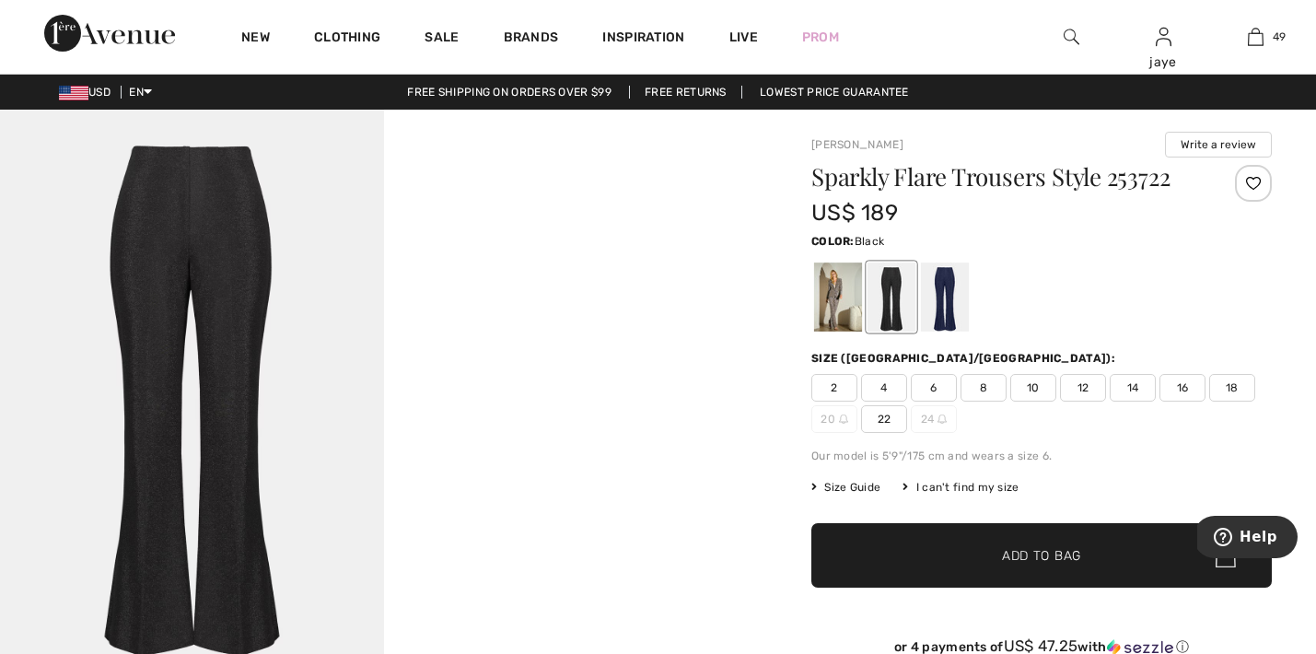
click at [1038, 384] on span "10" at bounding box center [1033, 388] width 46 height 28
click at [1014, 568] on span "✔ Added to Bag Add to Bag" at bounding box center [1041, 555] width 460 height 64
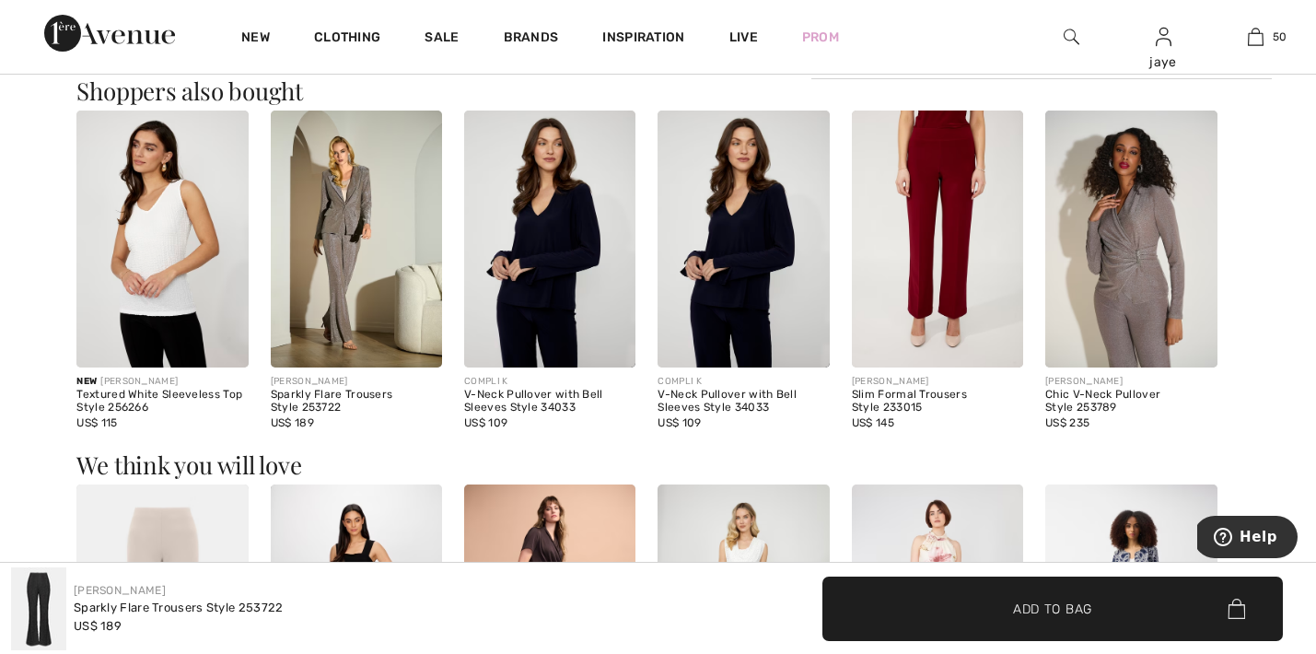
scroll to position [1164, 0]
click at [1119, 279] on img at bounding box center [1130, 239] width 171 height 258
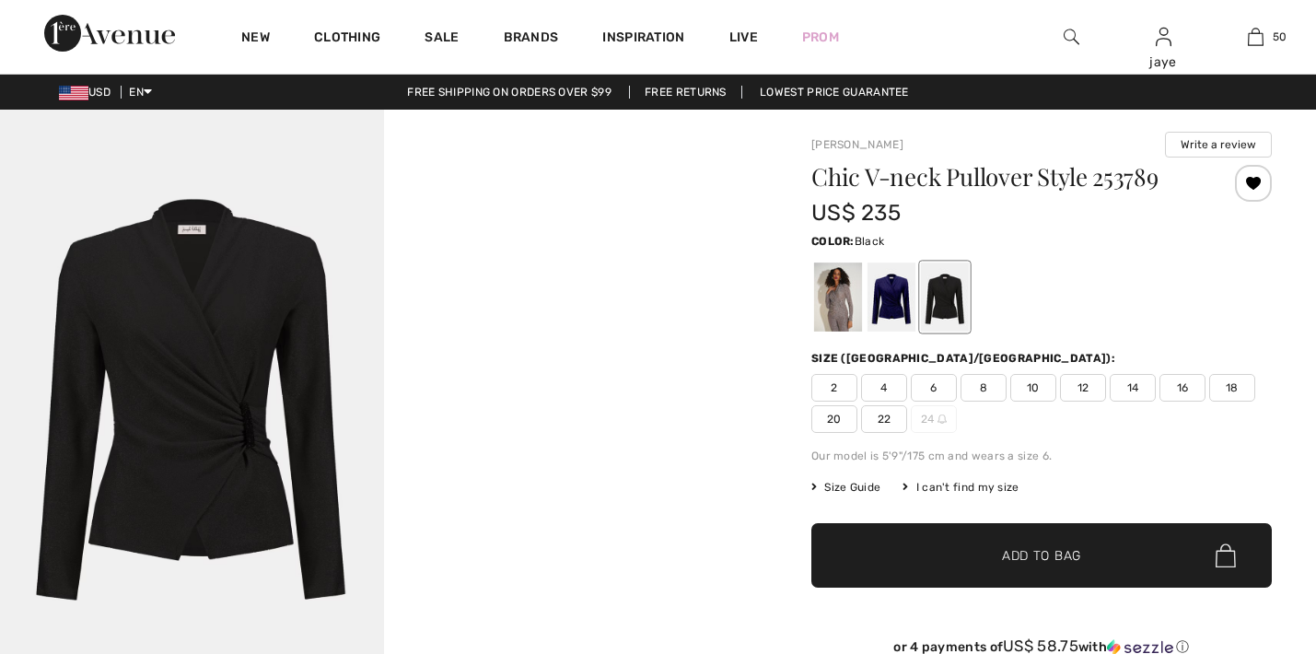
click at [943, 310] on div at bounding box center [945, 296] width 48 height 69
click at [1033, 390] on span "10" at bounding box center [1033, 388] width 46 height 28
click at [1022, 548] on span "Add to Bag" at bounding box center [1041, 555] width 79 height 19
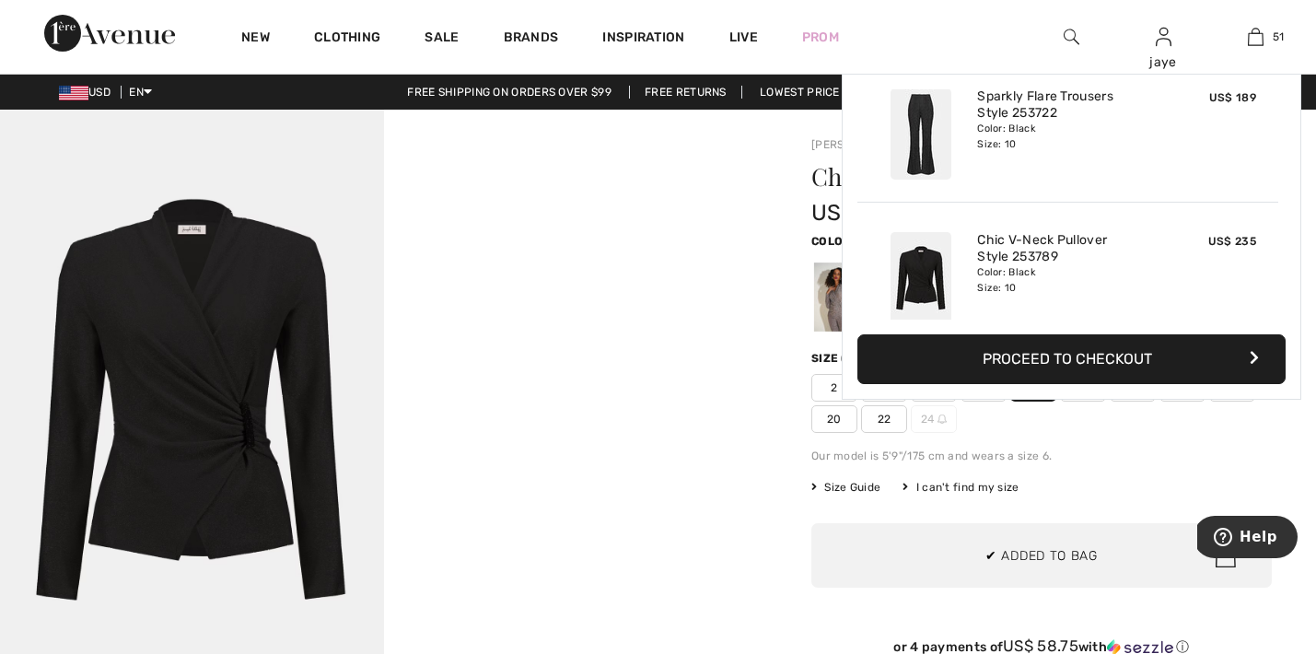
scroll to position [7094, 0]
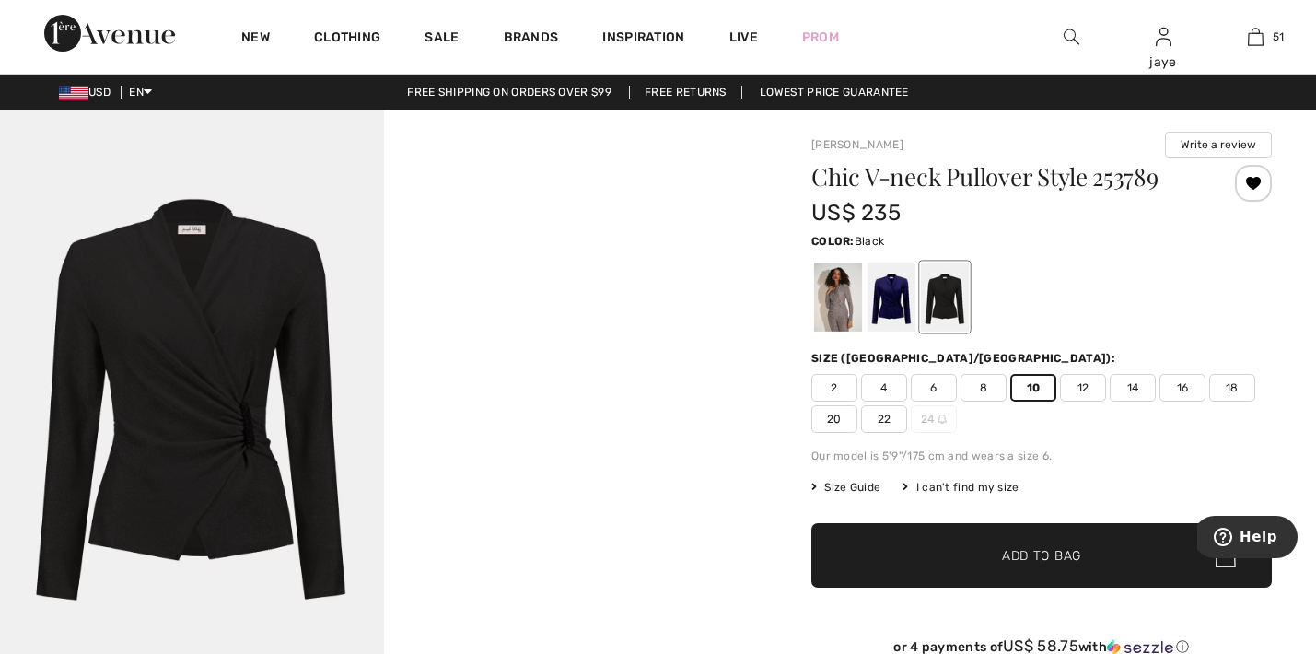
click at [783, 493] on div "Joseph Ribkoff Write a review Chic V-neck Pullover Style 253789 US$ 235 Color: …" at bounding box center [1041, 659] width 549 height 1099
click at [981, 388] on span "8" at bounding box center [983, 388] width 46 height 28
click at [993, 543] on span "✔ Added to Bag Add to Bag" at bounding box center [1041, 555] width 460 height 64
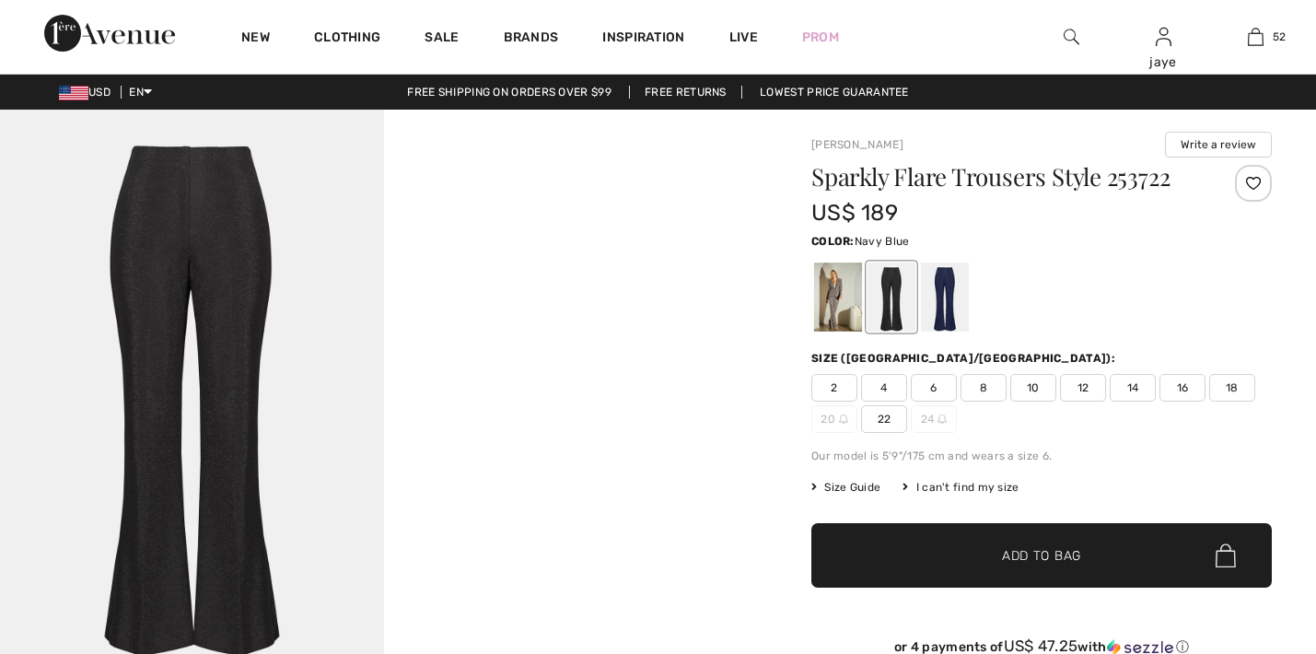
click at [948, 297] on div at bounding box center [945, 296] width 48 height 69
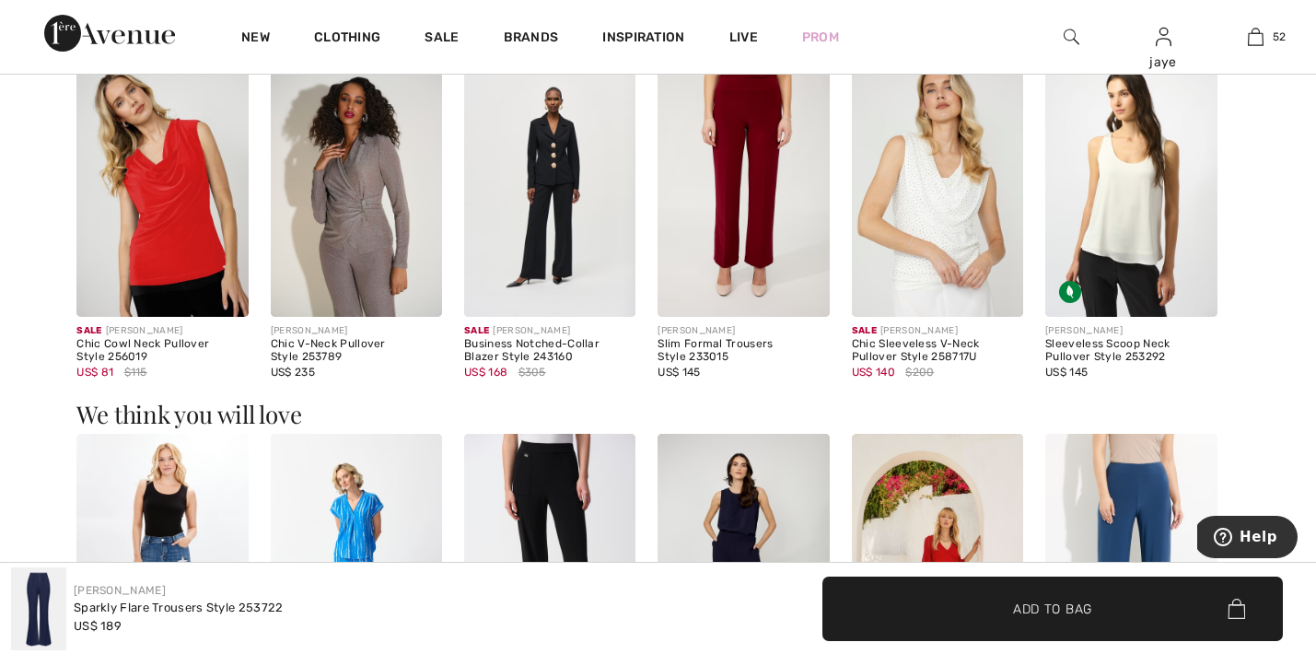
scroll to position [1220, 0]
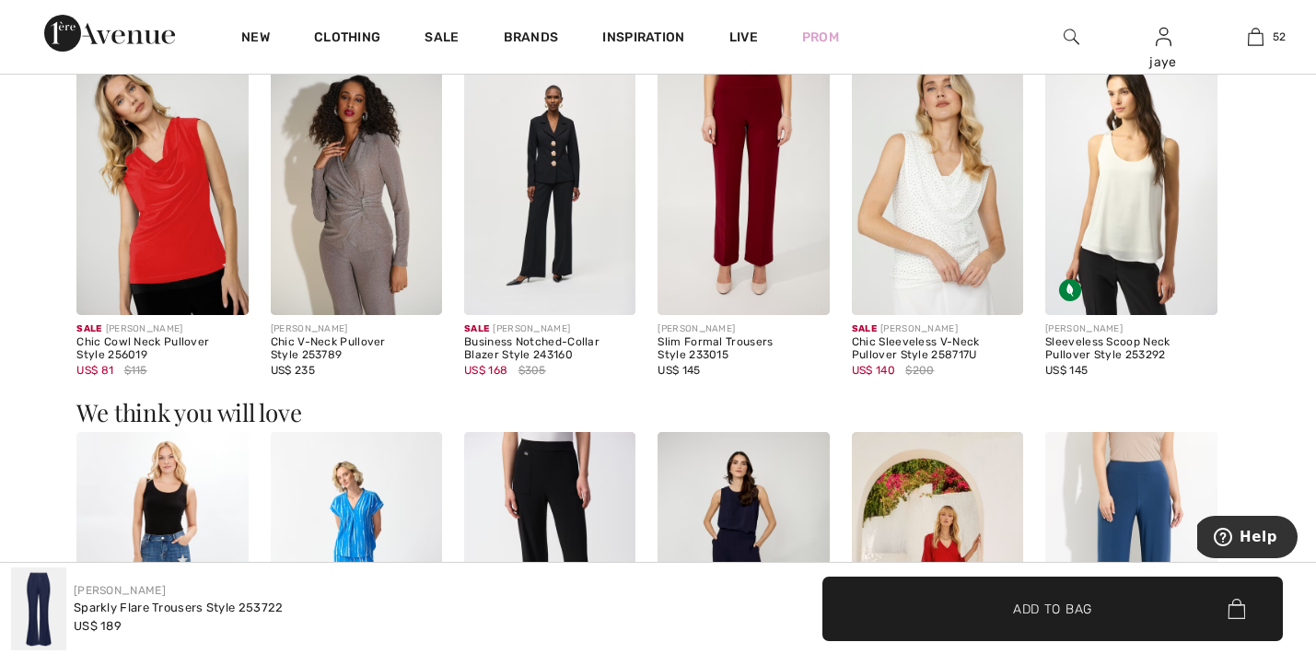
click at [555, 254] on img at bounding box center [549, 187] width 171 height 258
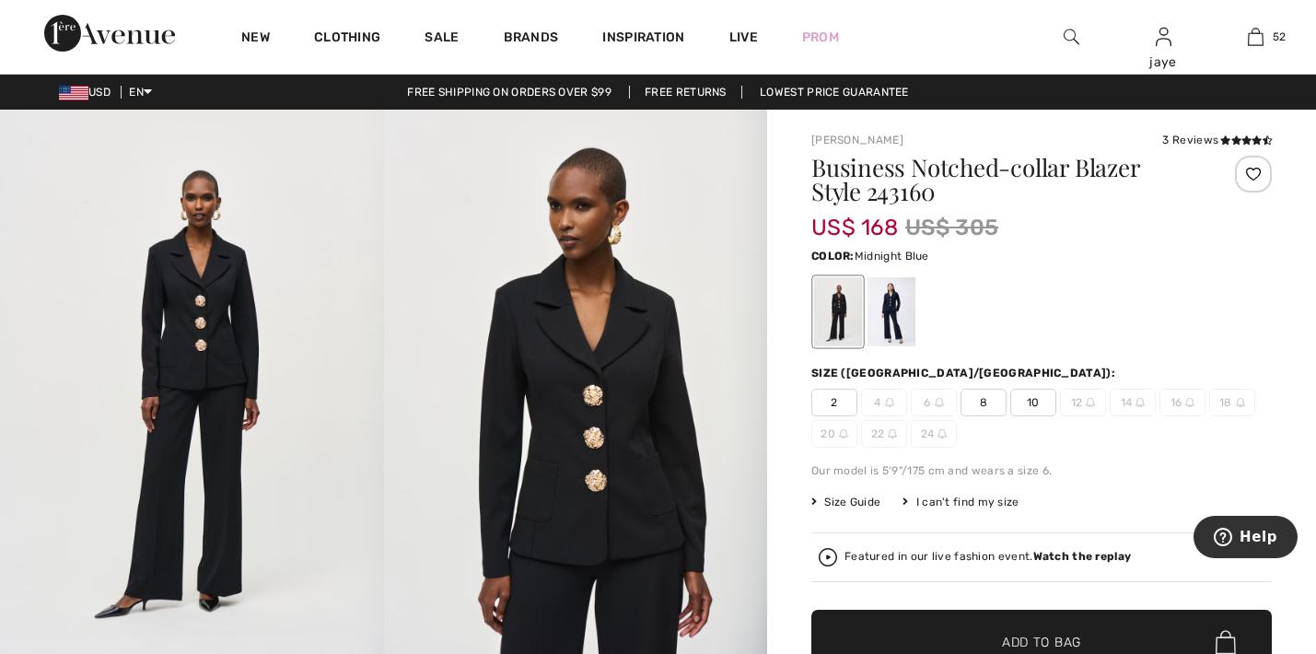
click at [883, 319] on div at bounding box center [891, 311] width 48 height 69
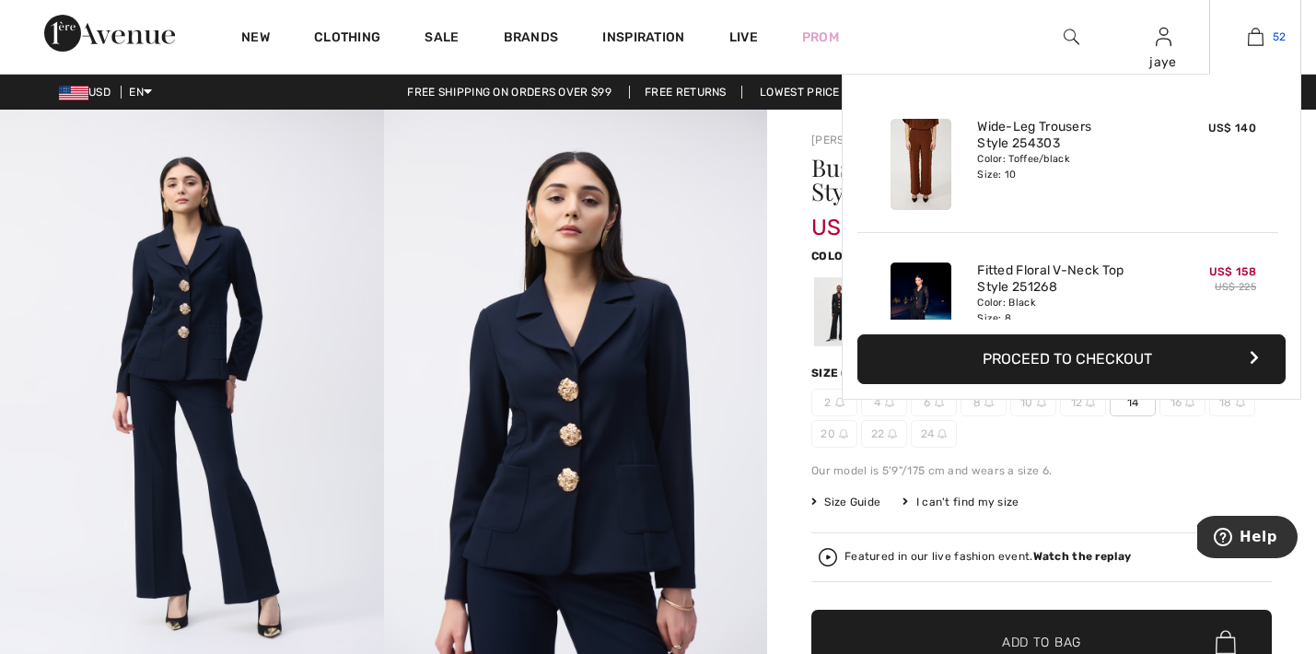
click at [1253, 41] on img at bounding box center [1255, 37] width 16 height 22
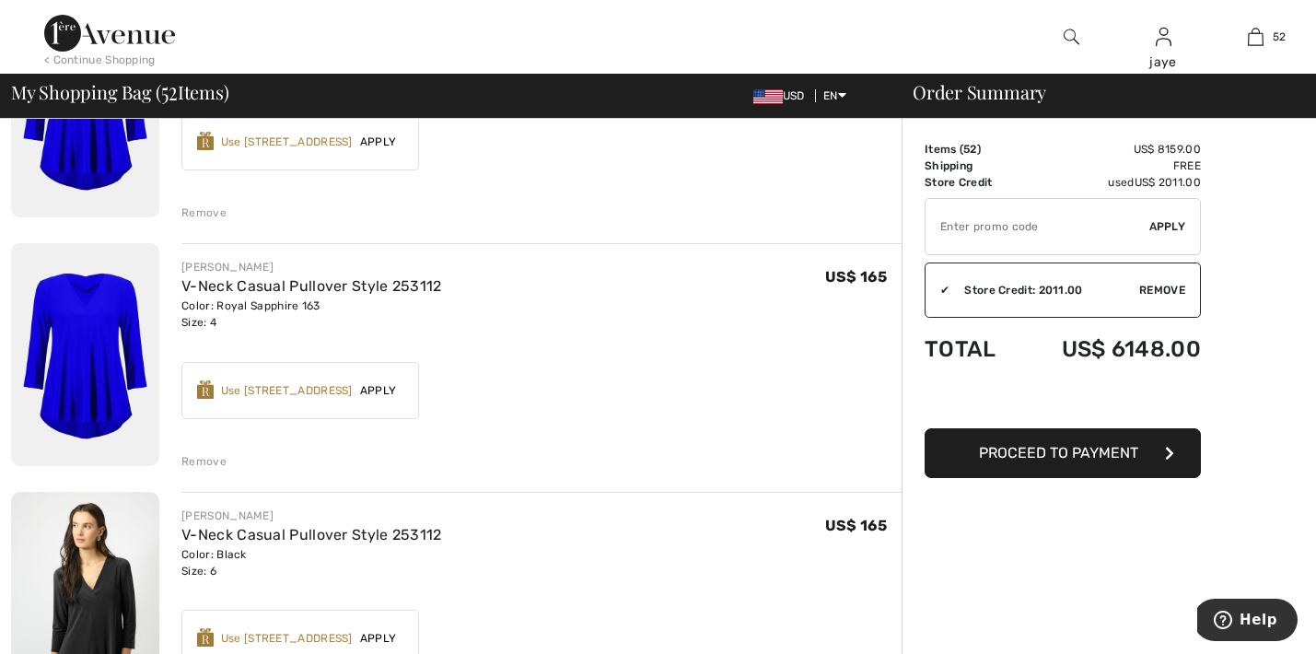
scroll to position [1274, 0]
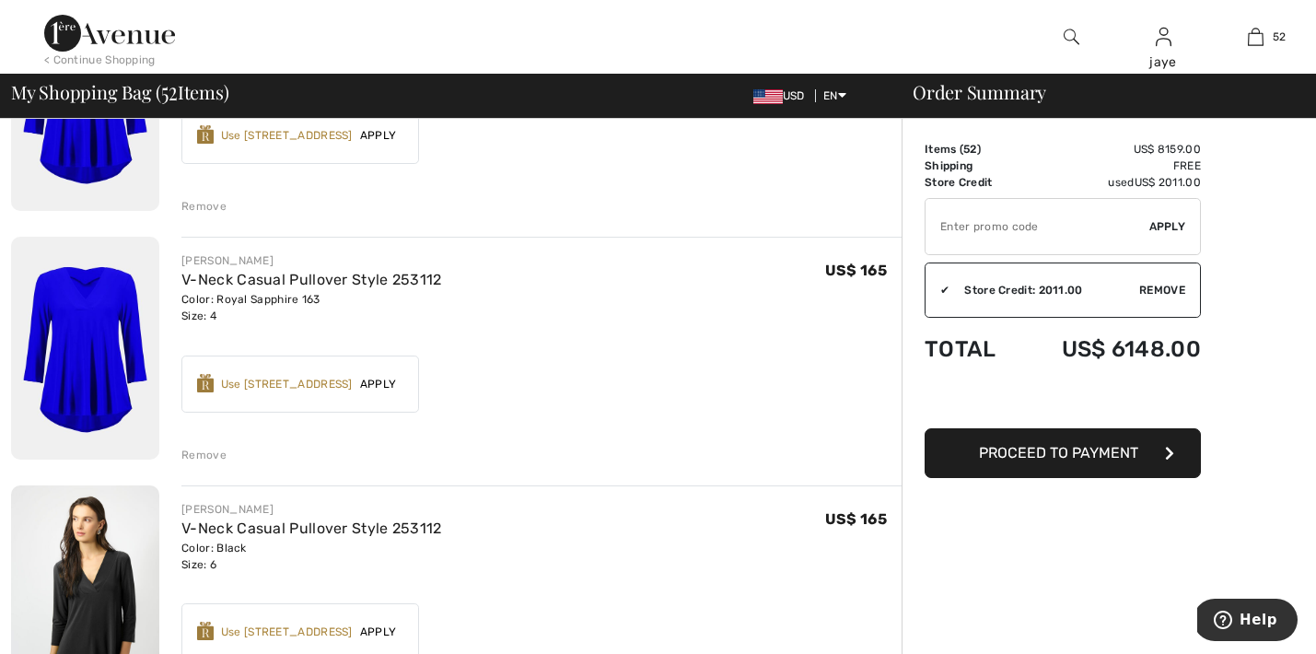
click at [202, 453] on div "Remove" at bounding box center [203, 454] width 45 height 17
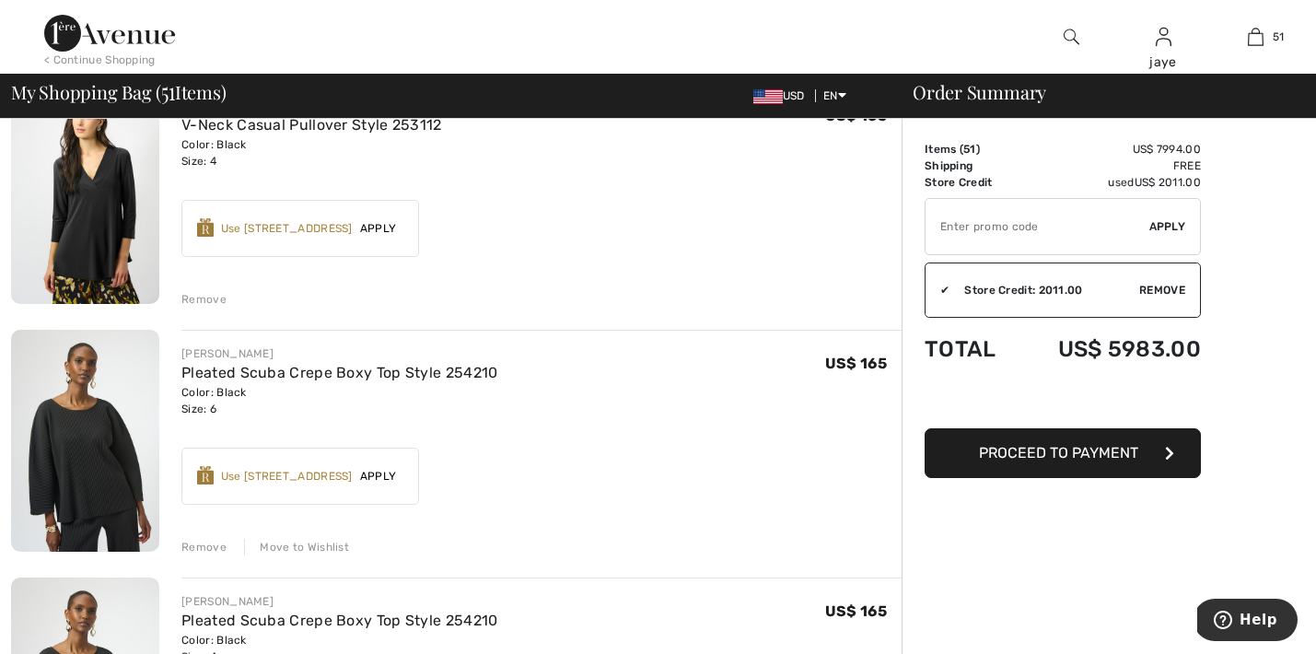
scroll to position [1678, 0]
click at [296, 544] on div "Move to Wishlist" at bounding box center [296, 546] width 105 height 17
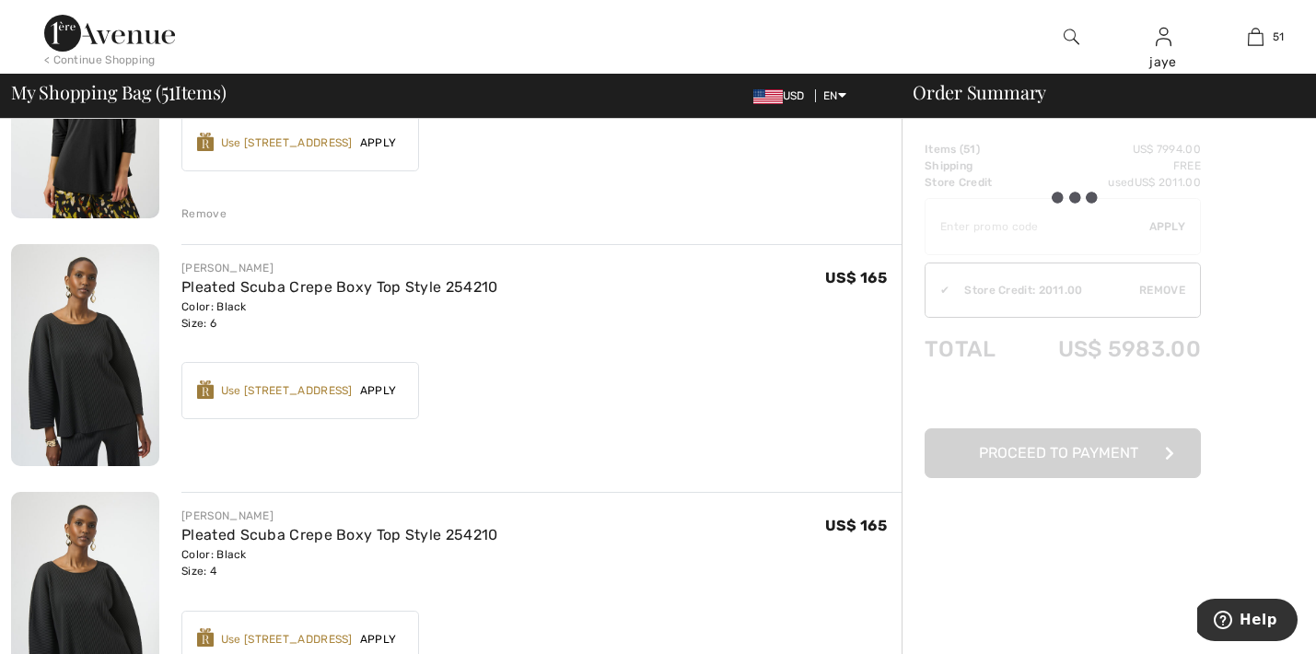
scroll to position [1834, 0]
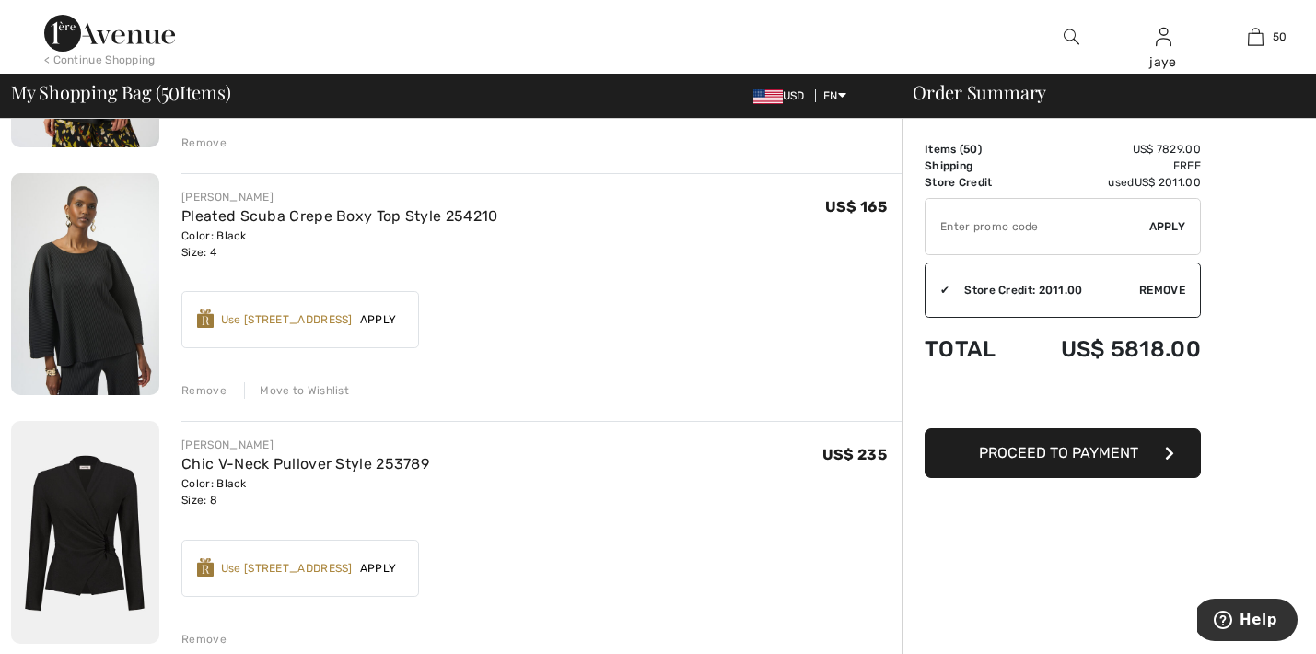
click at [330, 388] on div "Move to Wishlist" at bounding box center [296, 390] width 105 height 17
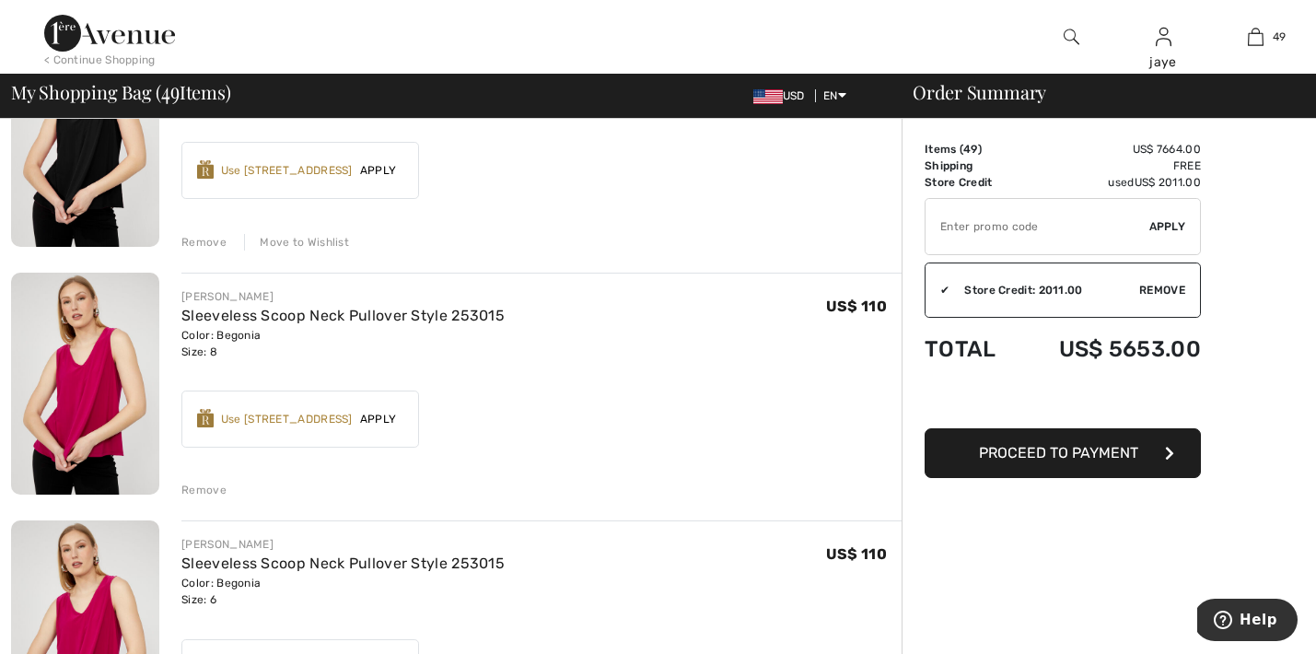
scroll to position [3225, 0]
click at [214, 487] on div "Remove" at bounding box center [203, 489] width 45 height 17
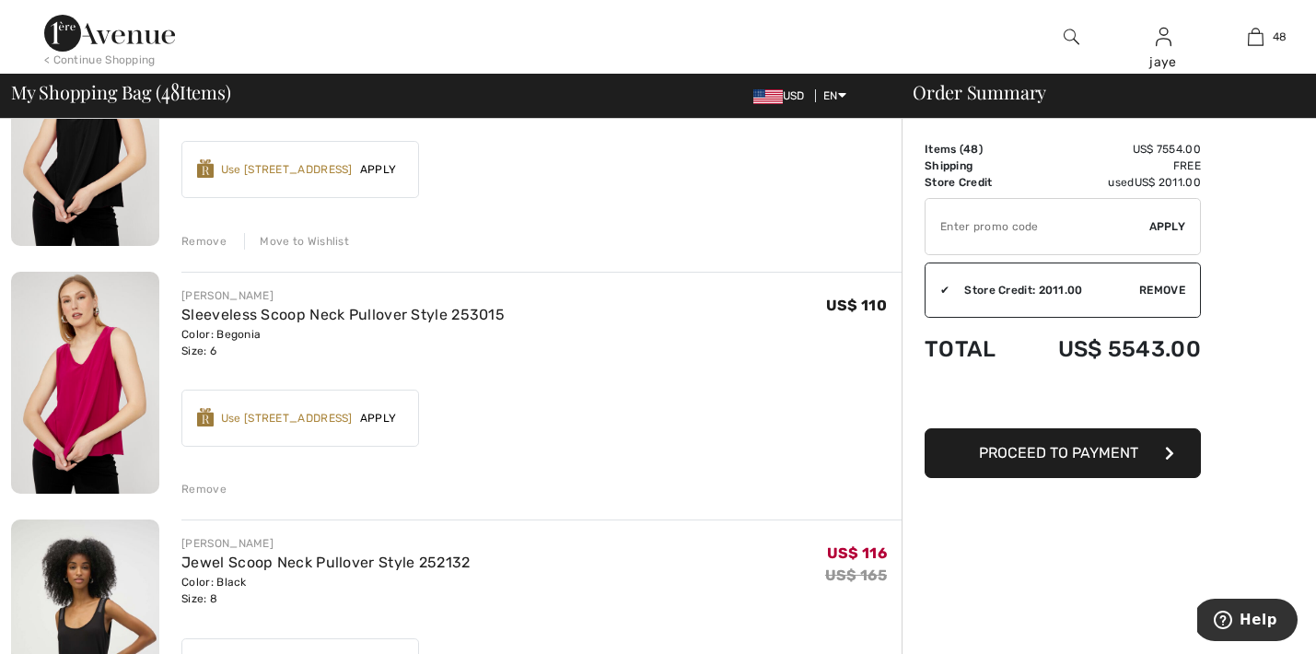
click at [214, 487] on div "Remove" at bounding box center [203, 489] width 45 height 17
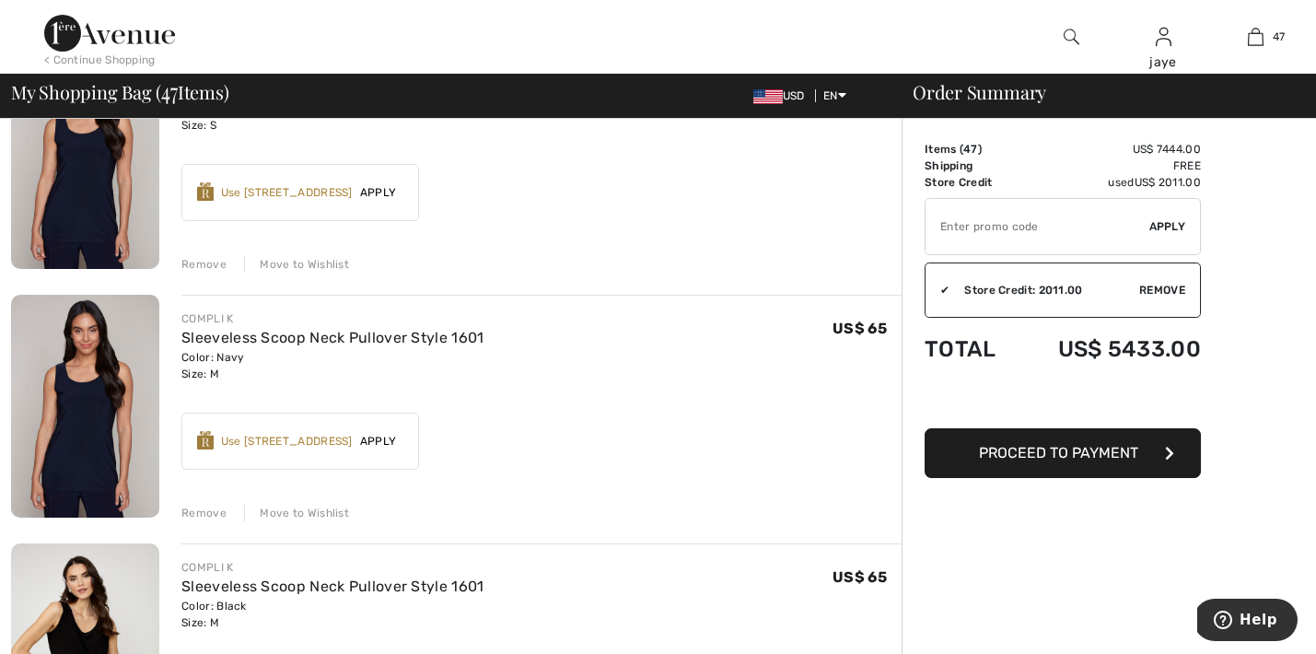
scroll to position [3700, 0]
click at [301, 511] on div "Move to Wishlist" at bounding box center [296, 511] width 105 height 17
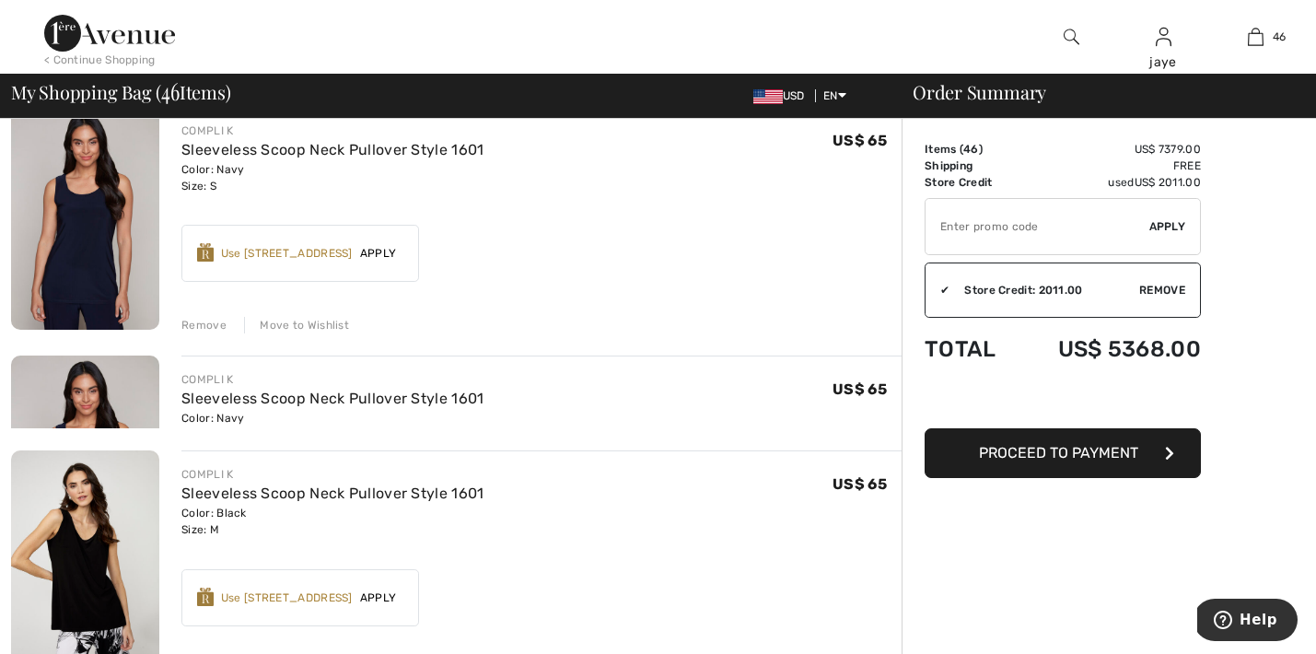
scroll to position [3631, 0]
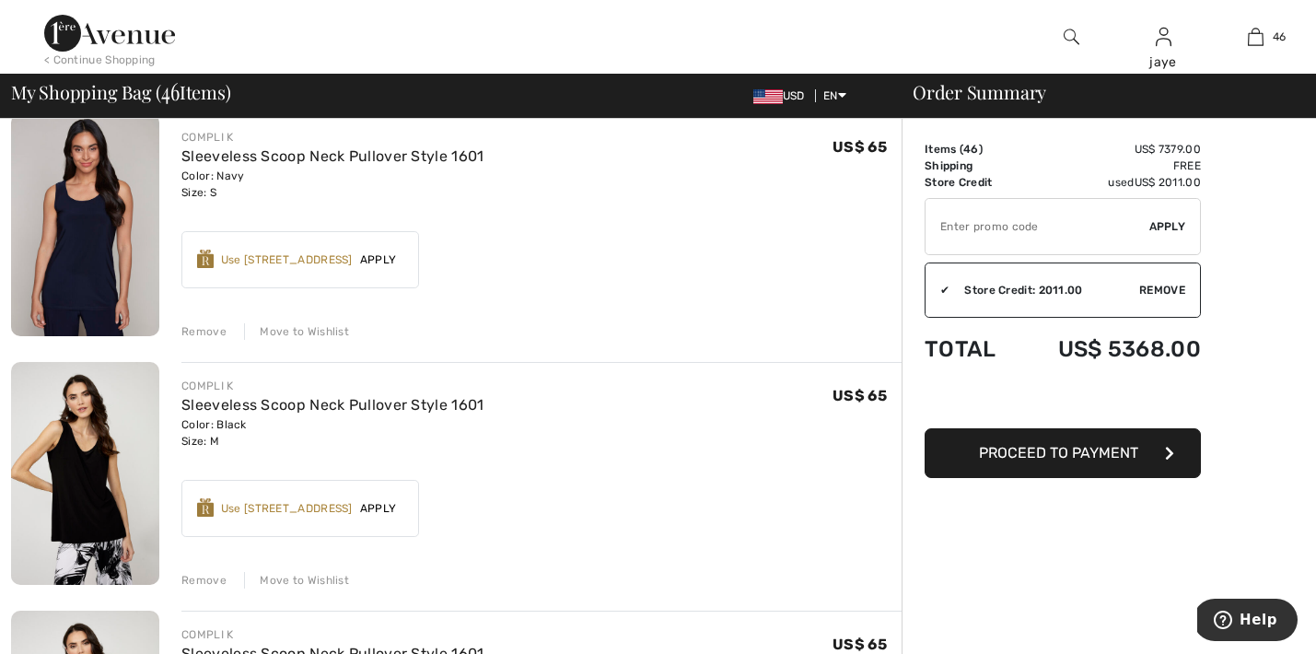
click at [319, 330] on div "Move to Wishlist" at bounding box center [296, 331] width 105 height 17
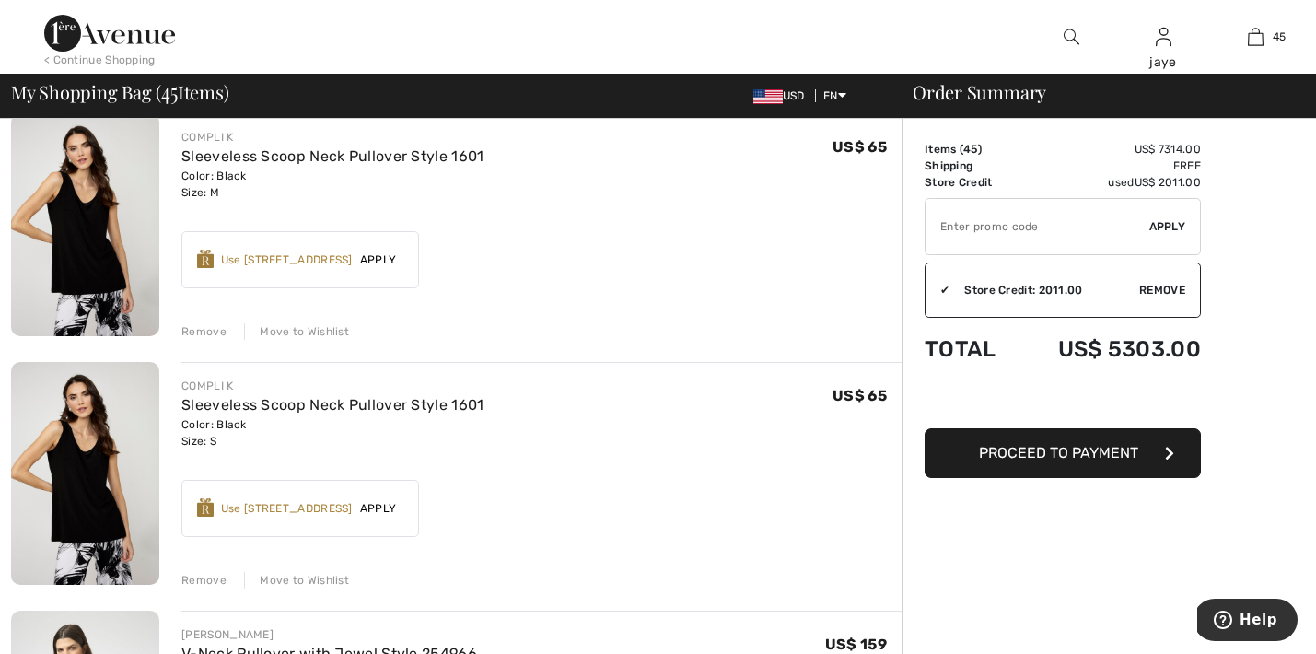
click at [323, 331] on div "Move to Wishlist" at bounding box center [296, 331] width 105 height 17
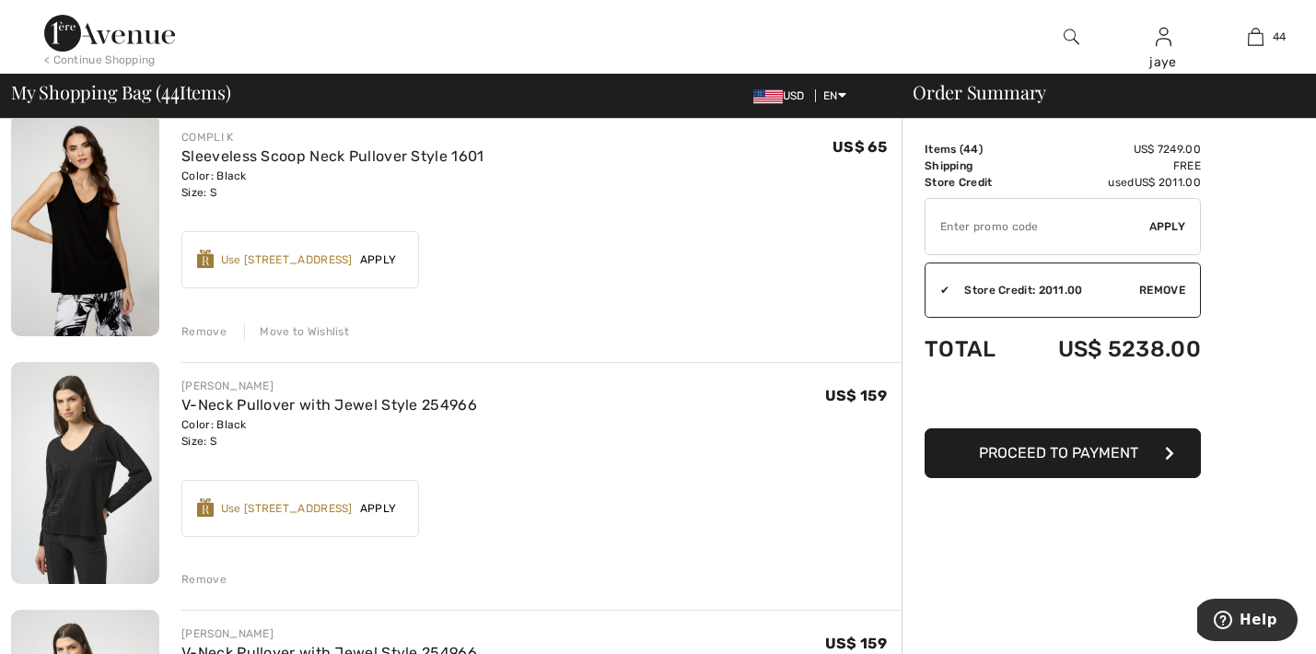
click at [323, 332] on div "Move to Wishlist" at bounding box center [296, 331] width 105 height 17
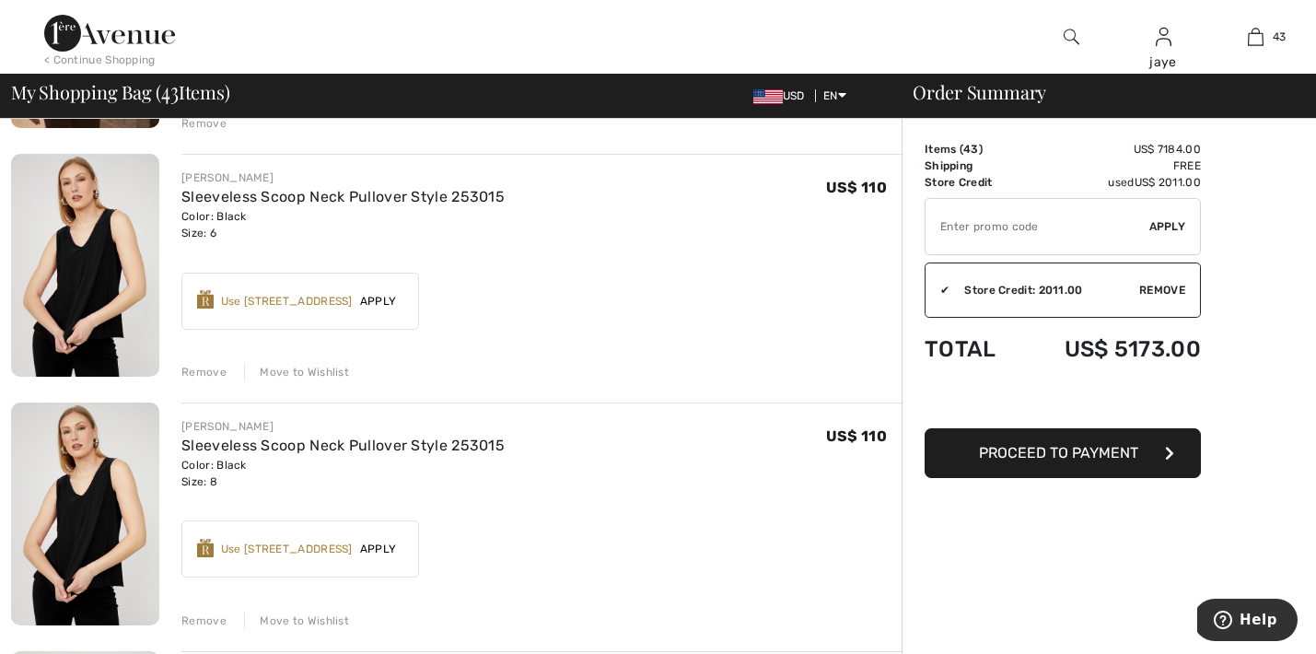
scroll to position [2848, 0]
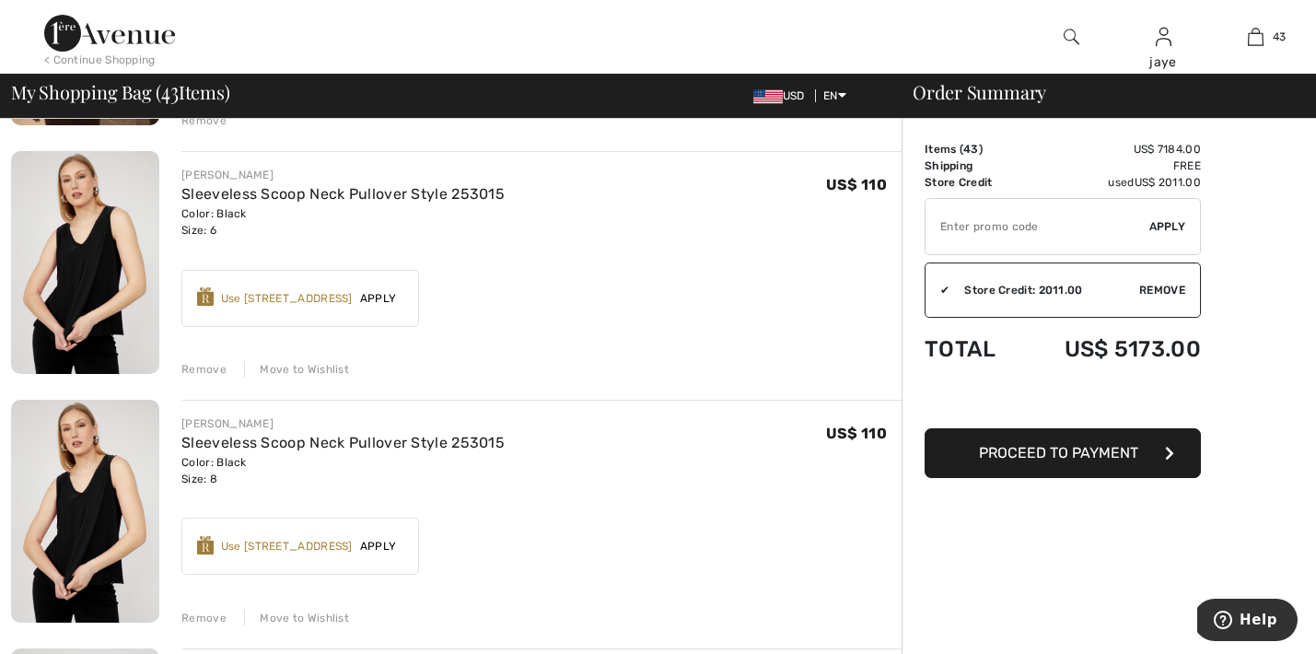
click at [301, 617] on div "Move to Wishlist" at bounding box center [296, 617] width 105 height 17
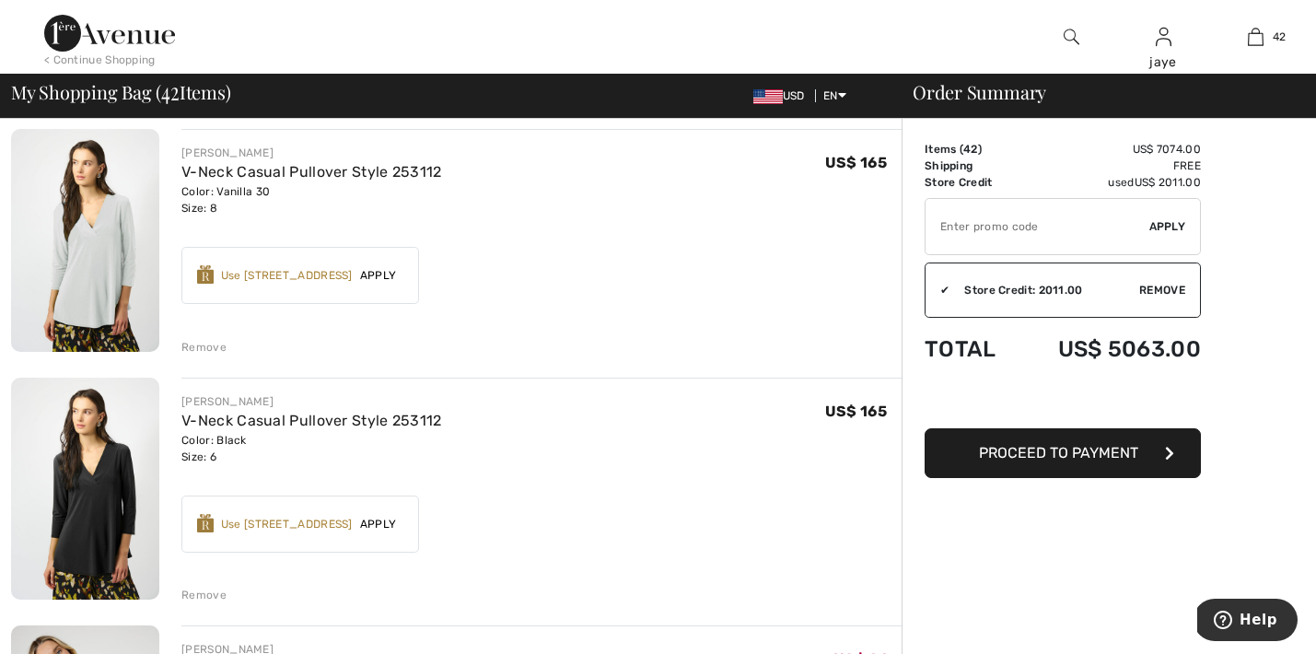
scroll to position [4608, 0]
click at [212, 589] on div "Remove" at bounding box center [203, 593] width 45 height 17
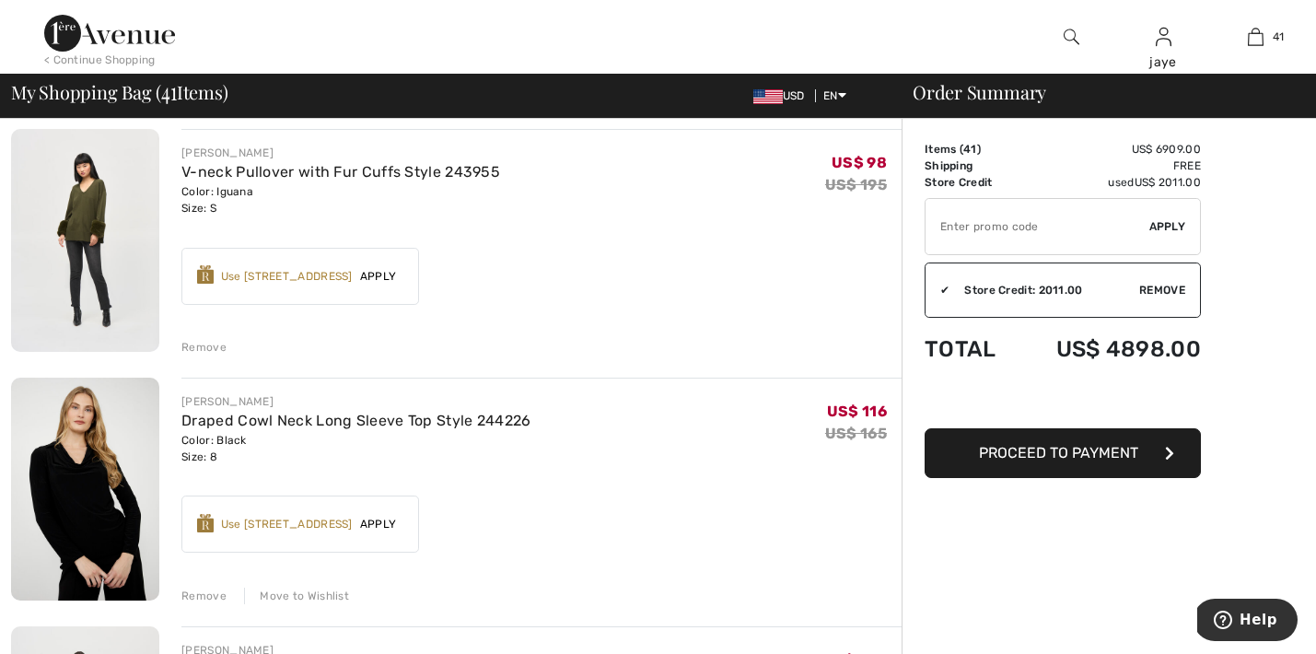
scroll to position [6609, 0]
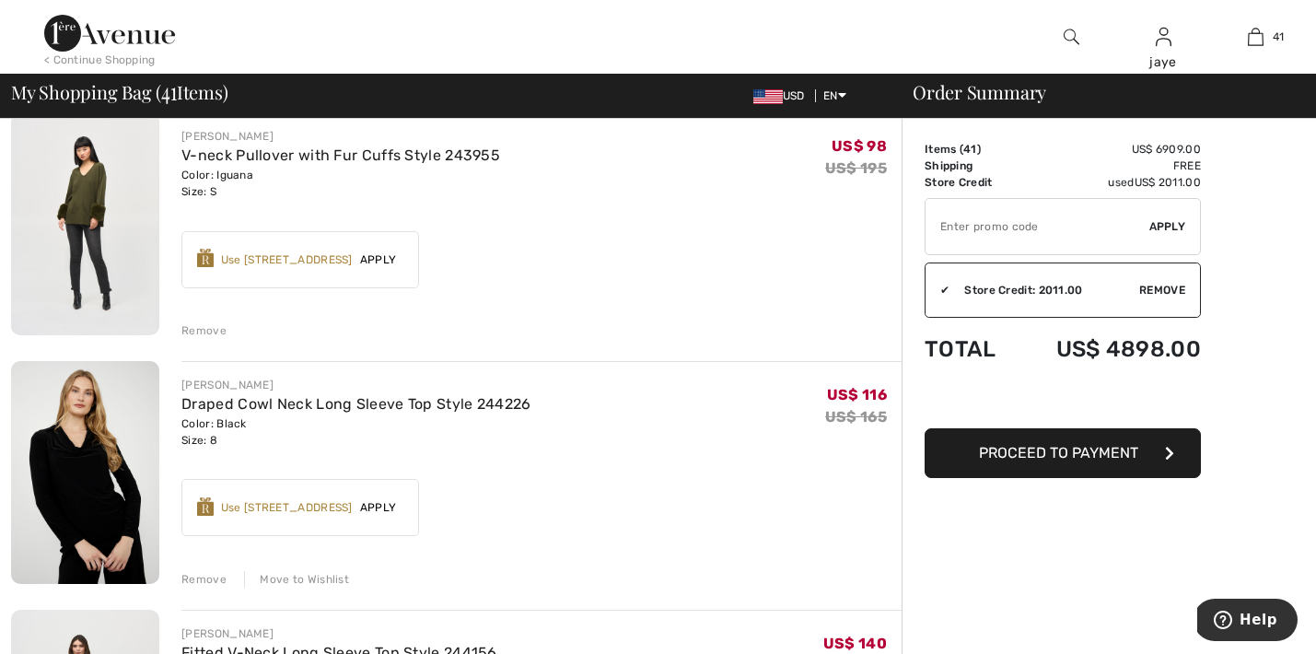
click at [281, 578] on div "Move to Wishlist" at bounding box center [296, 579] width 105 height 17
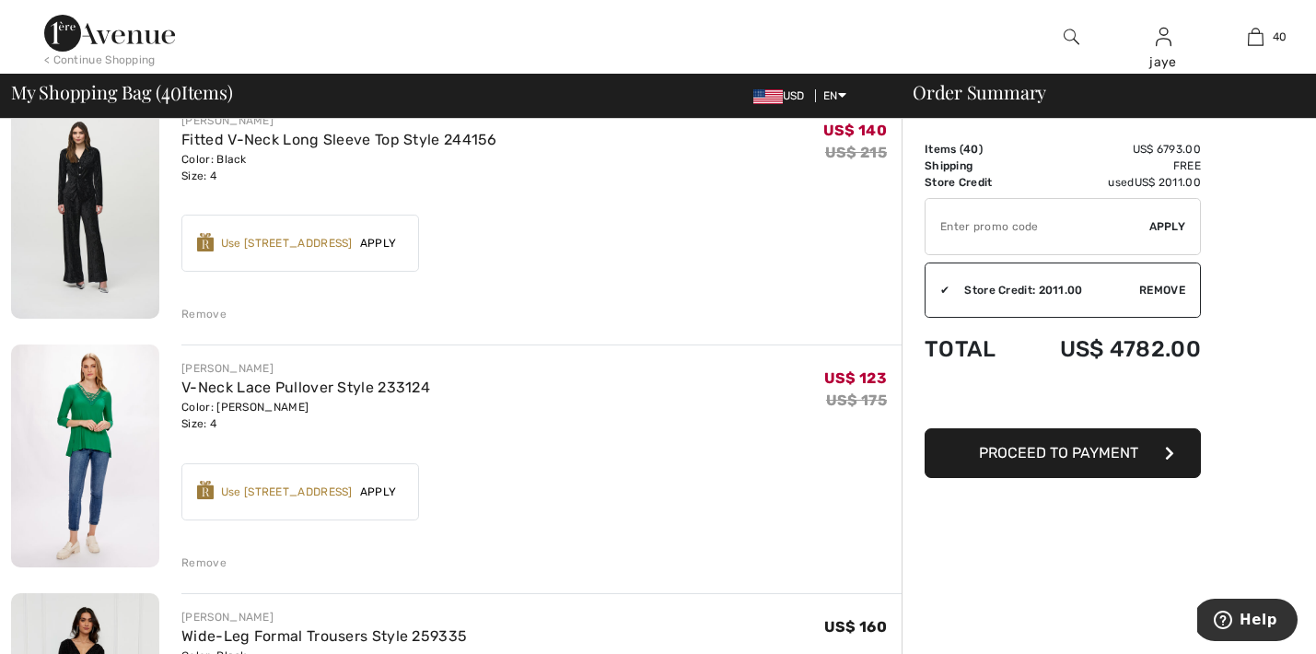
scroll to position [6877, 0]
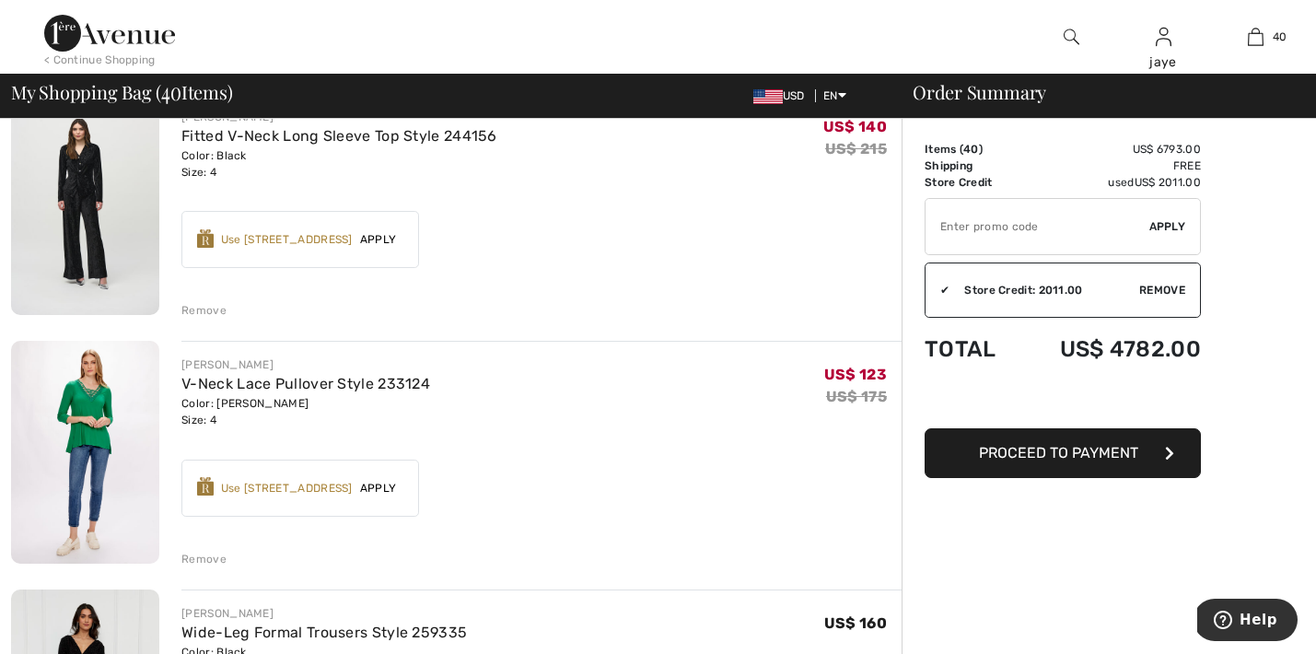
click at [214, 554] on div "Remove" at bounding box center [203, 559] width 45 height 17
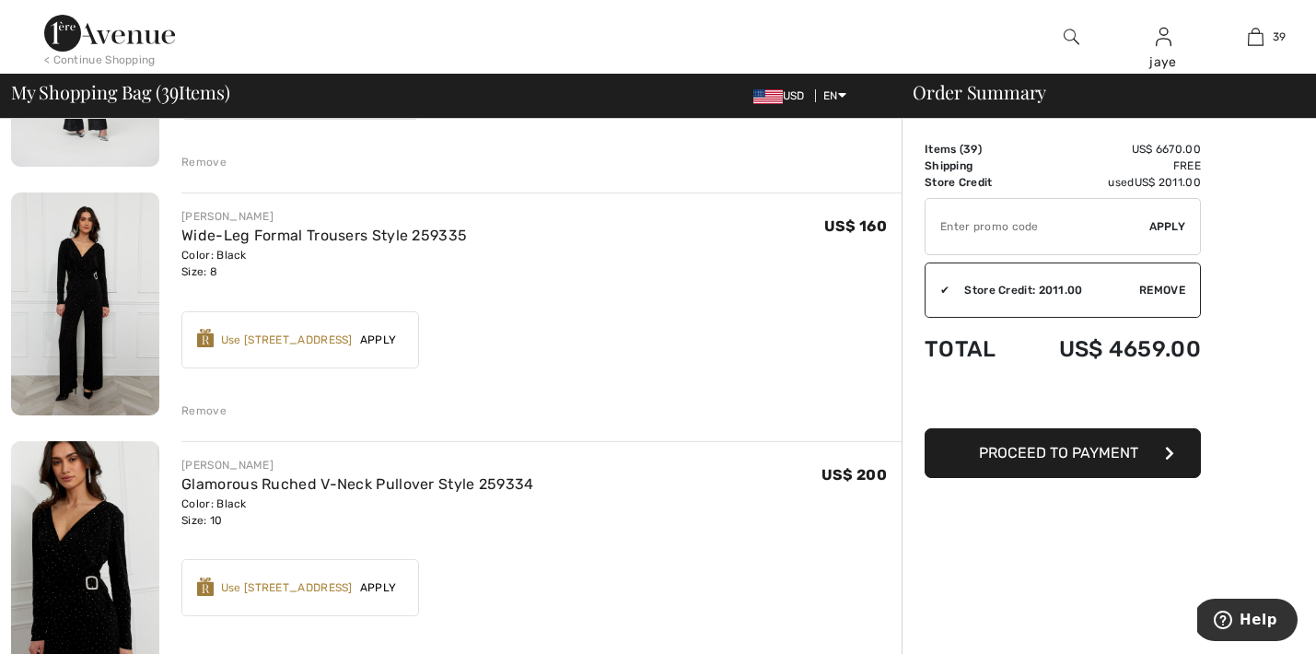
scroll to position [7013, 0]
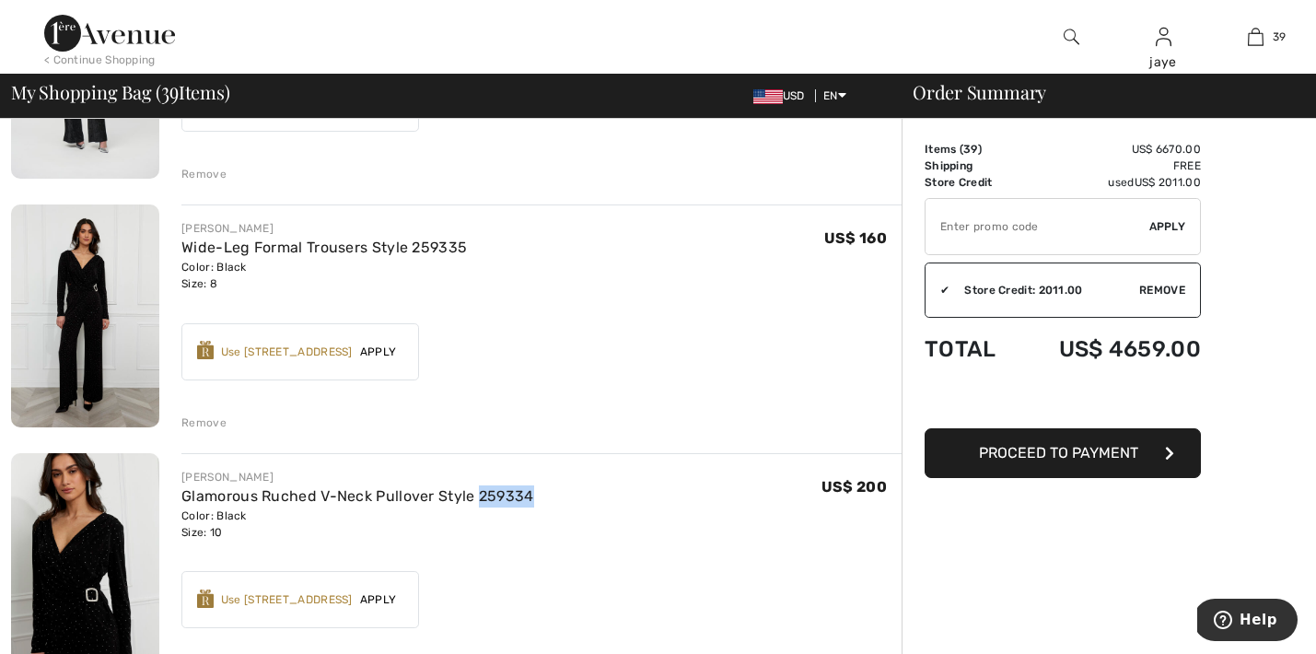
drag, startPoint x: 541, startPoint y: 488, endPoint x: 477, endPoint y: 483, distance: 64.6
click at [477, 483] on div "FRANK LYMAN Glamorous Ruched V-Neck Pullover Style 259334 Color: Black Size: 10…" at bounding box center [541, 505] width 720 height 72
copy link "259334"
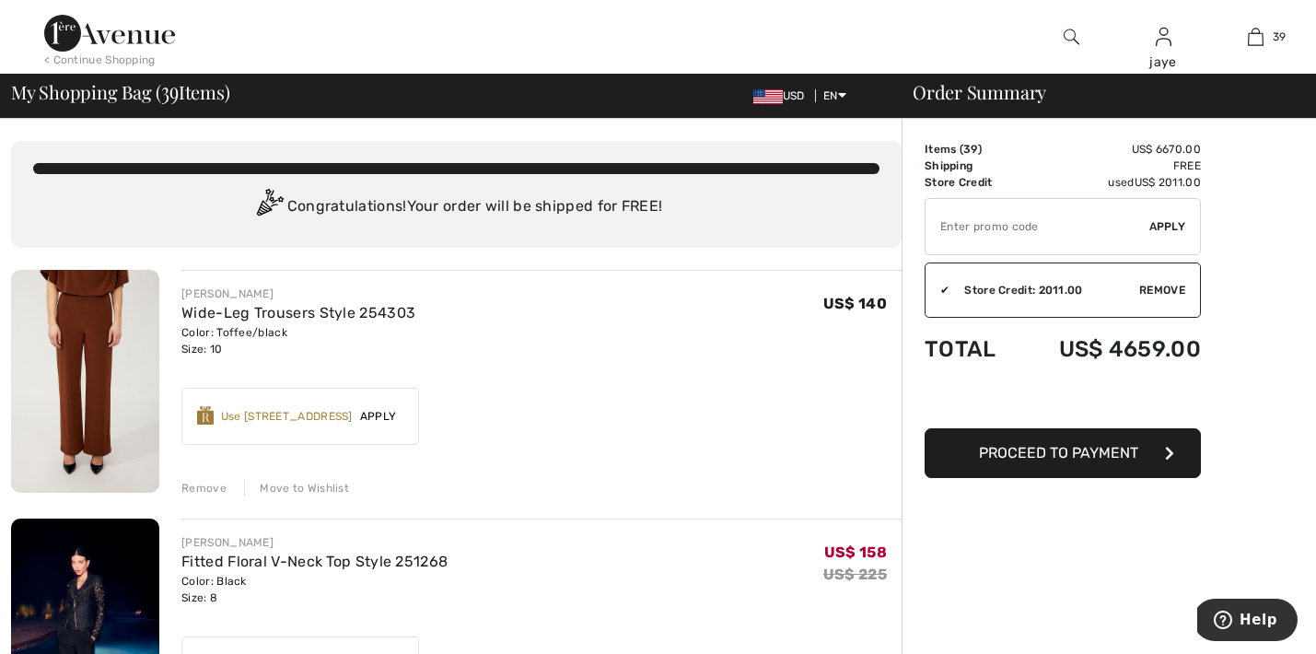
scroll to position [0, 0]
click at [312, 491] on div "Move to Wishlist" at bounding box center [296, 488] width 105 height 17
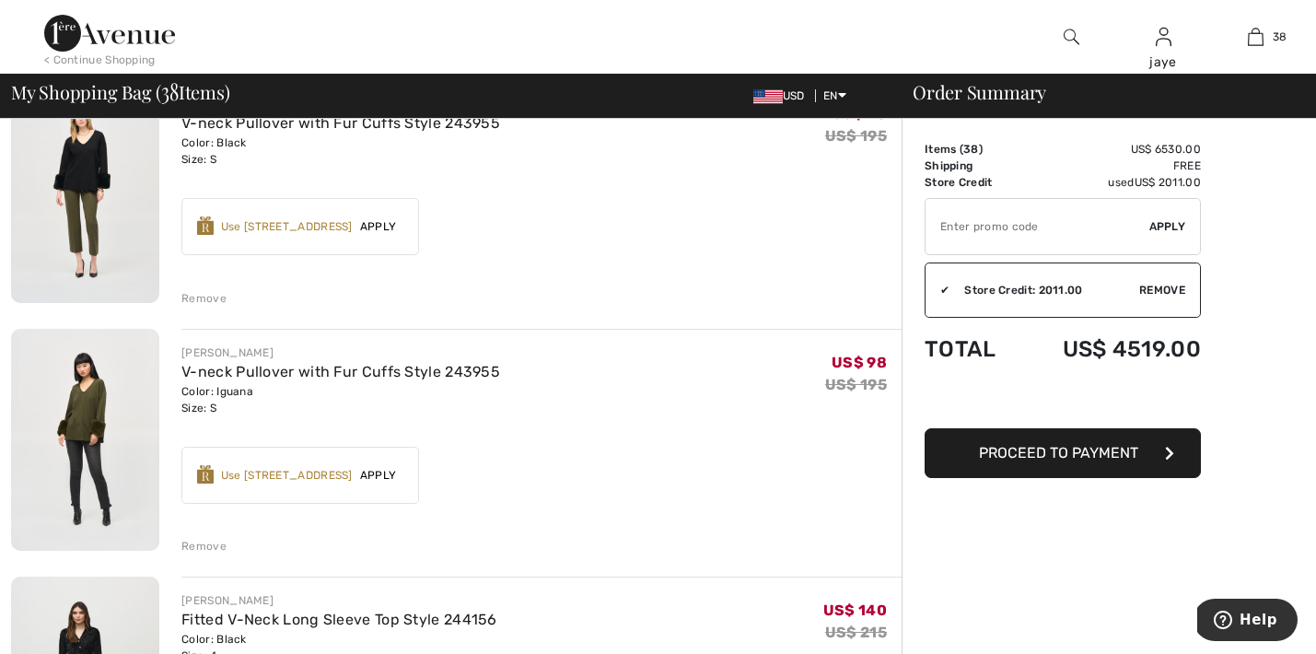
scroll to position [6148, 0]
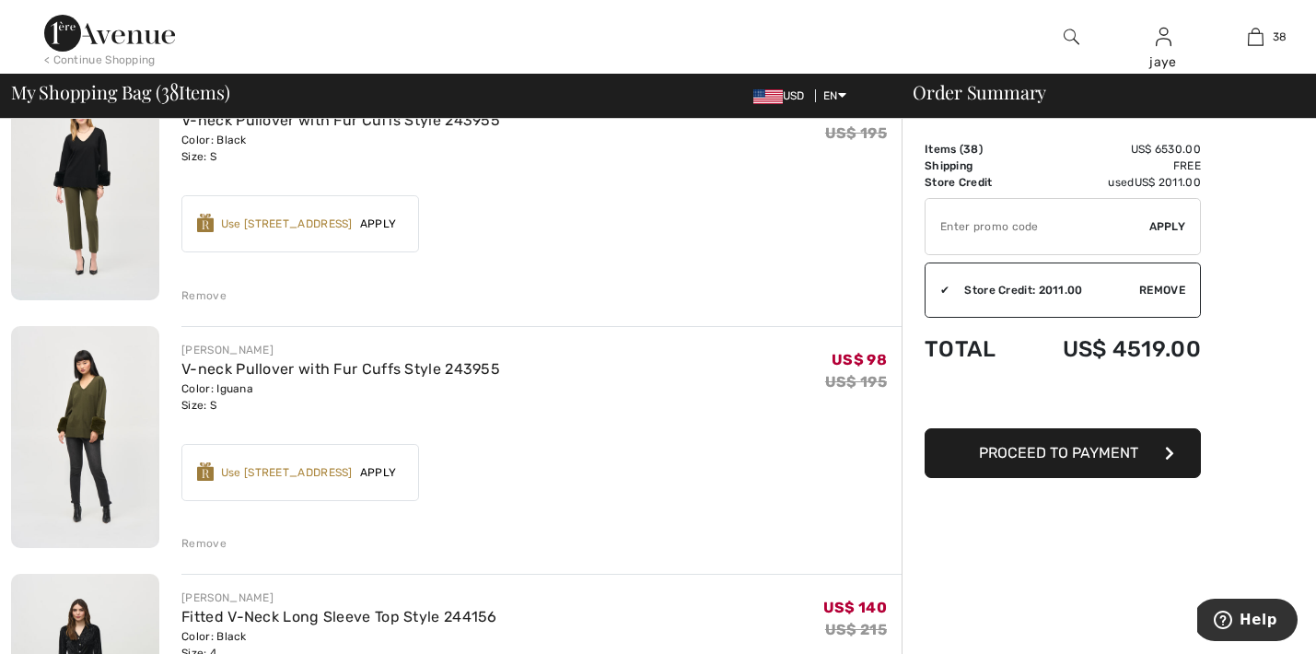
click at [216, 541] on div "Remove" at bounding box center [203, 543] width 45 height 17
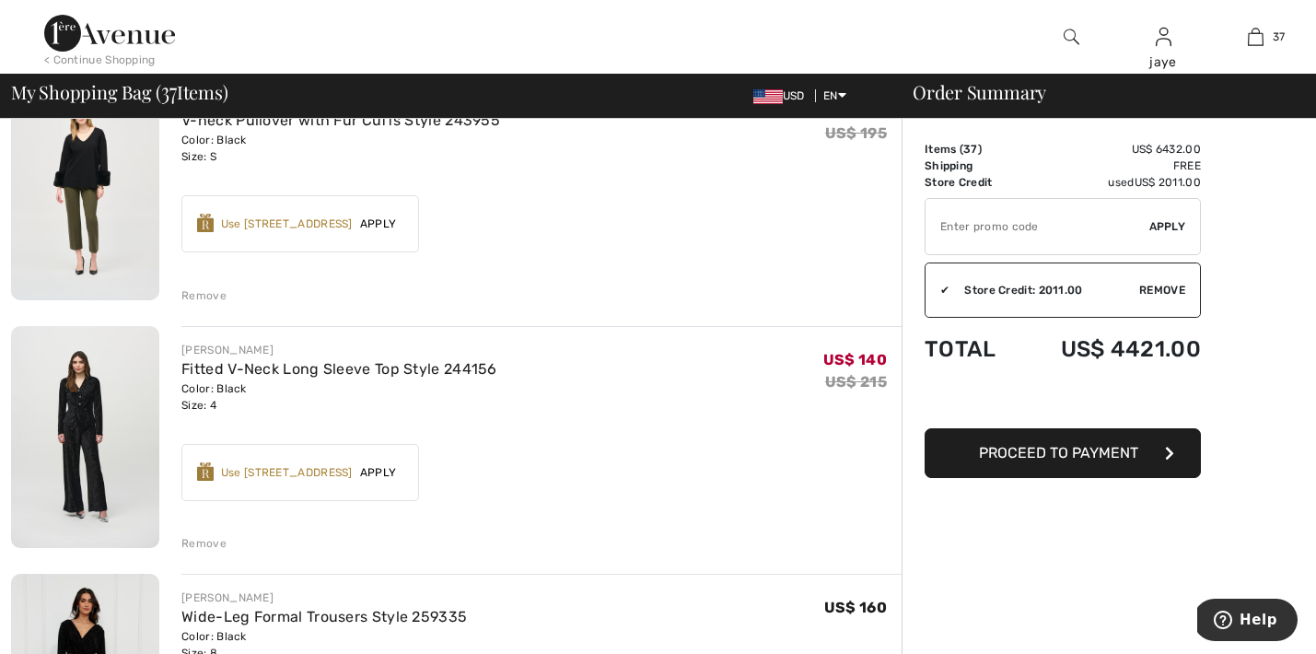
scroll to position [6063, 0]
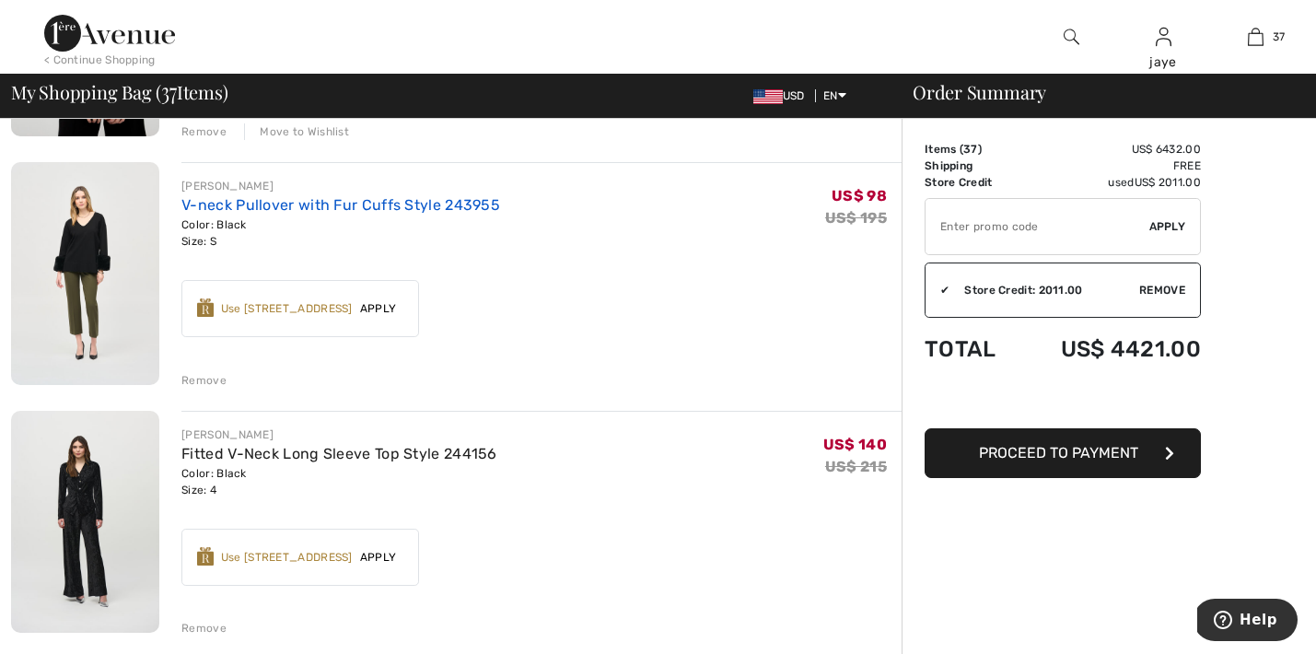
click at [388, 203] on link "V-neck Pullover with Fur Cuffs Style 243955" at bounding box center [340, 204] width 319 height 17
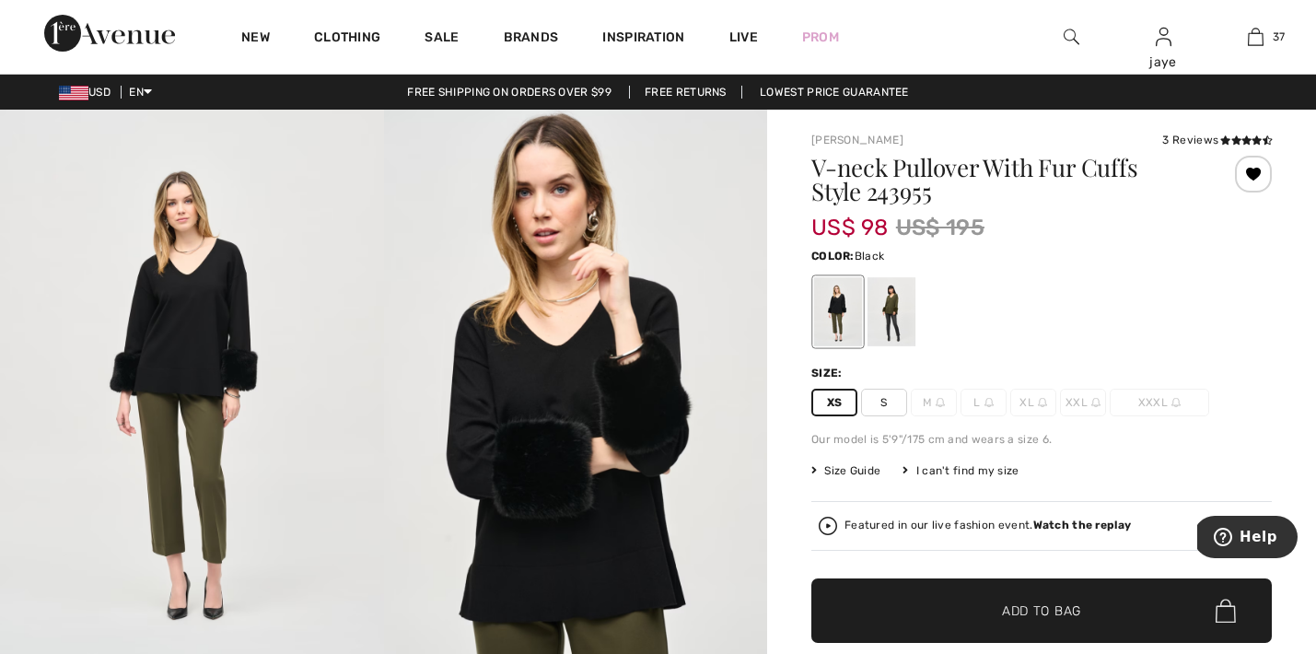
click at [868, 584] on span "✔ Added to Bag Add to Bag" at bounding box center [1041, 610] width 460 height 64
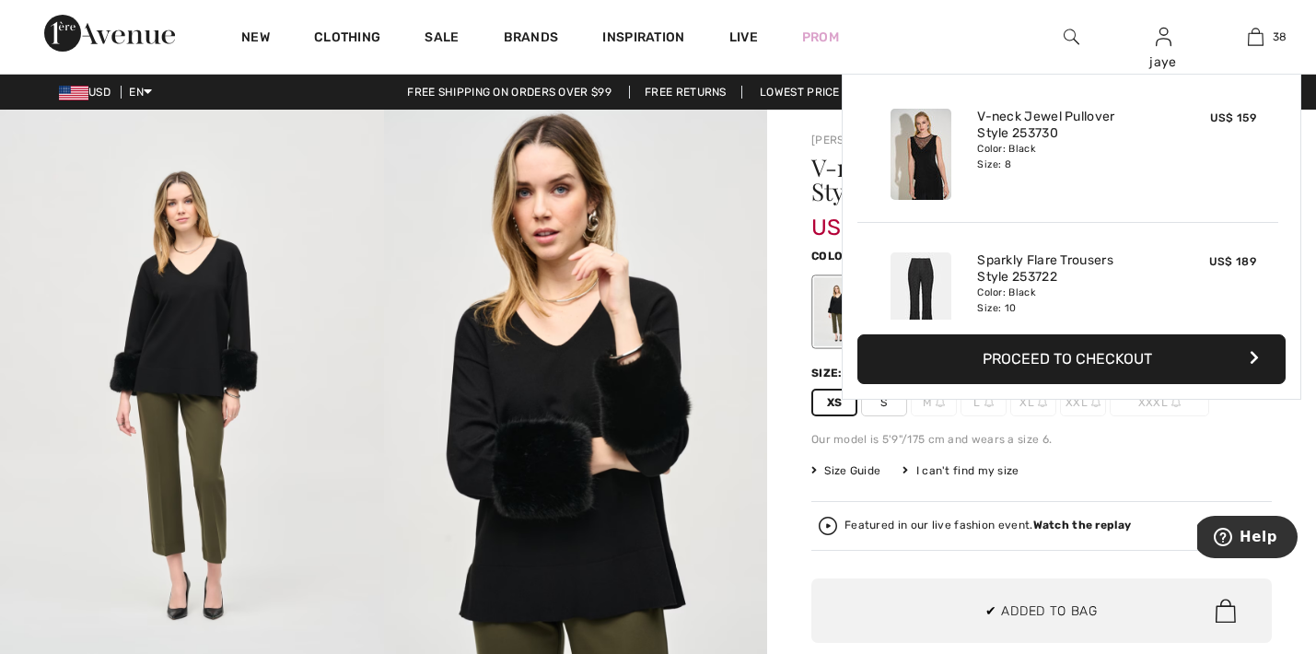
scroll to position [5227, 0]
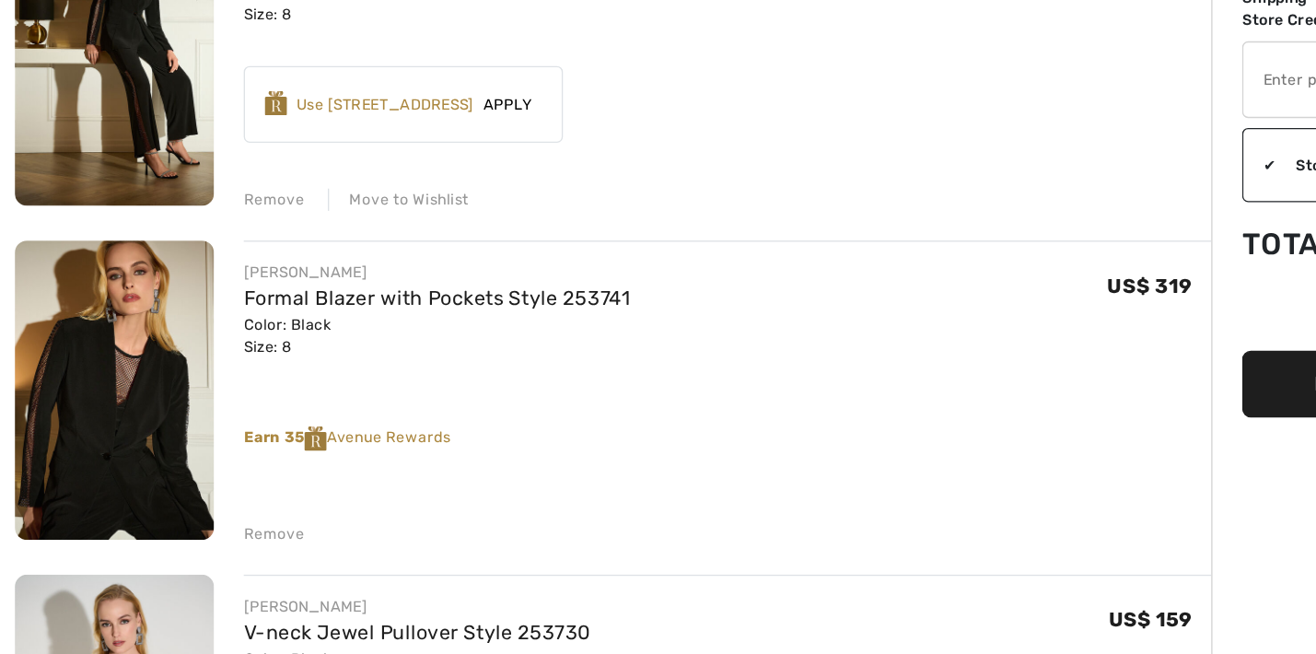
scroll to position [7873, 0]
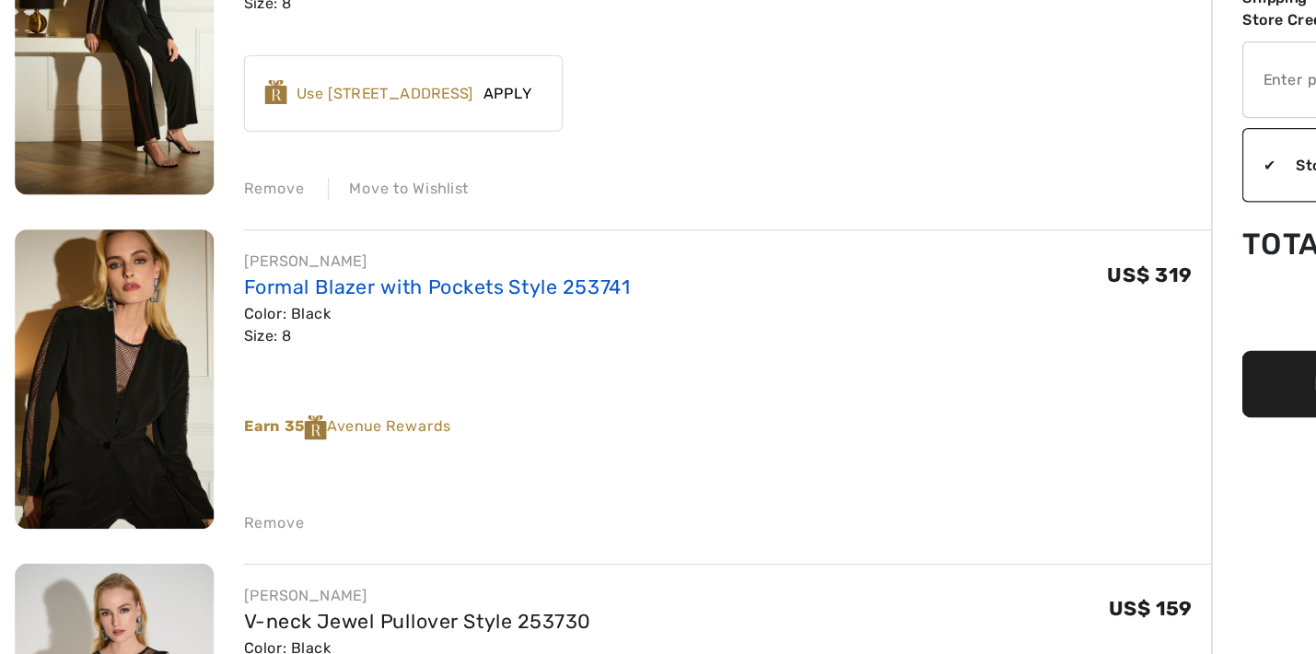
click at [314, 372] on link "Formal Blazer with Pockets Style 253741" at bounding box center [325, 380] width 288 height 17
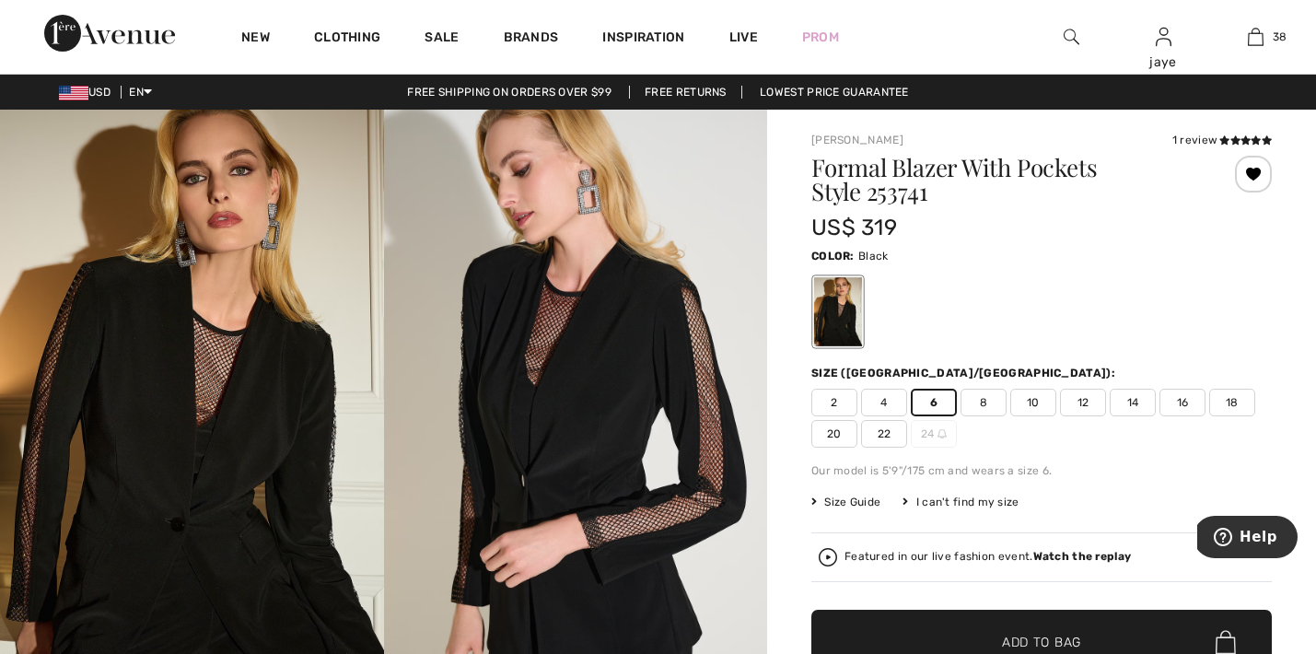
click at [885, 629] on span "✔ Added to Bag Add to Bag" at bounding box center [1041, 641] width 460 height 64
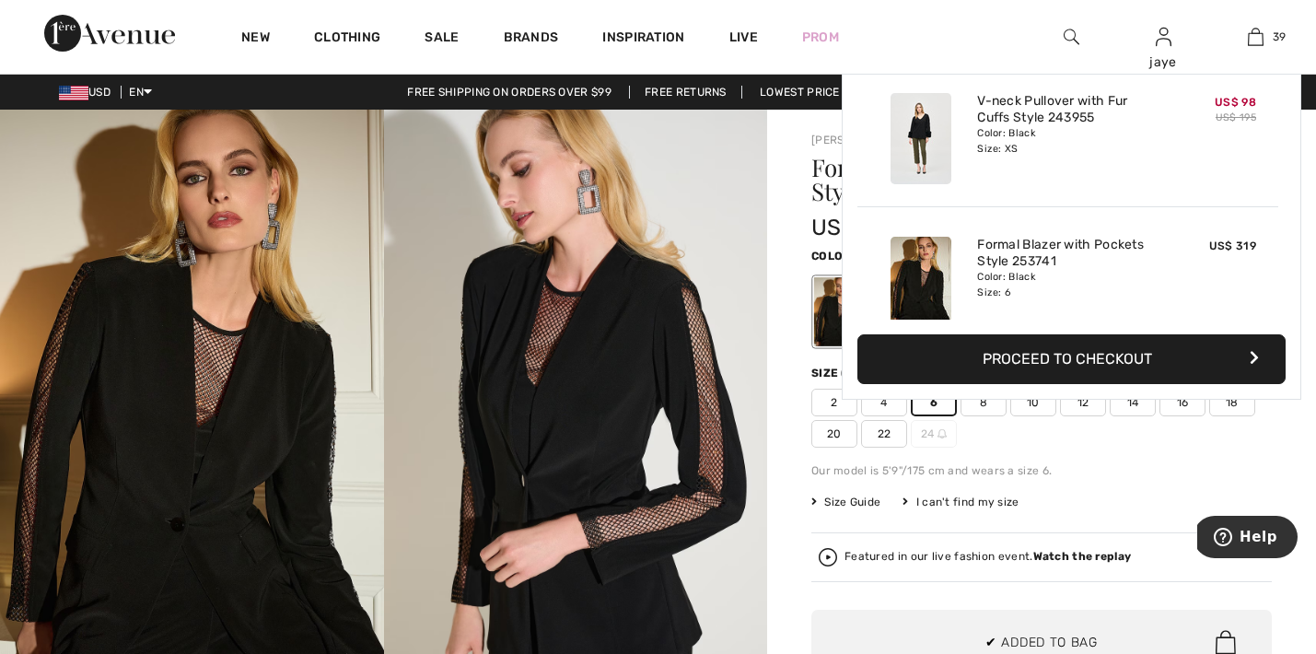
scroll to position [5371, 0]
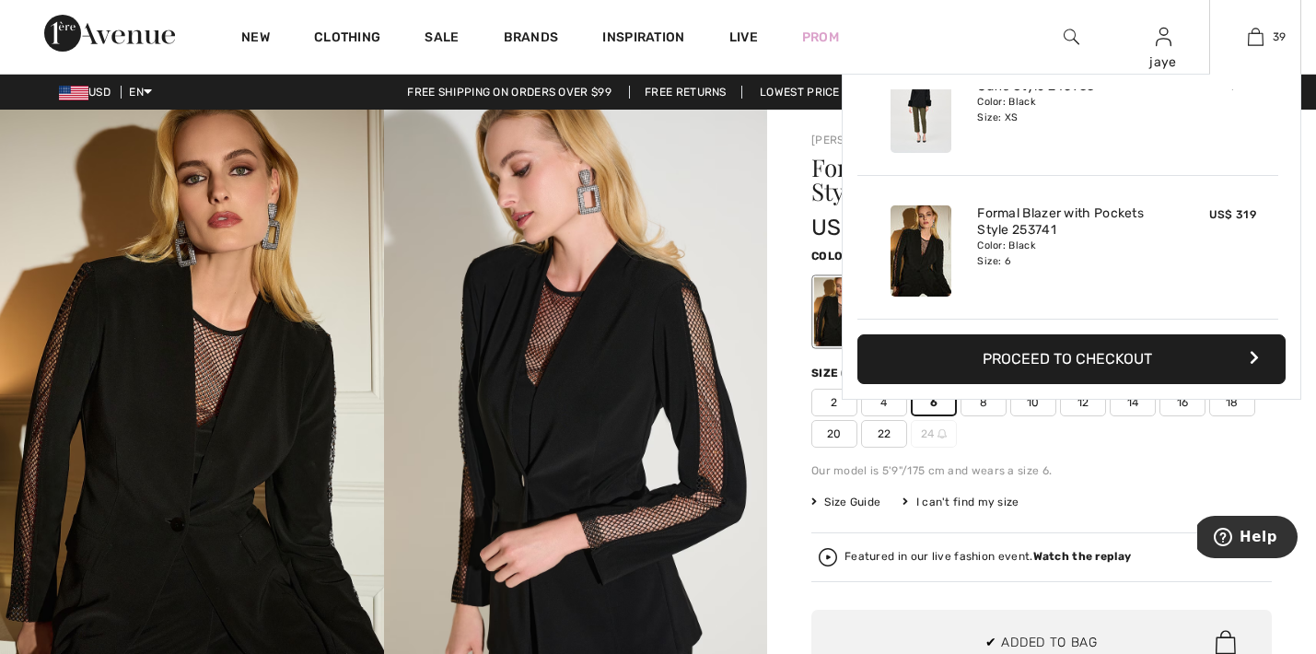
click at [1003, 357] on button "Proceed to Checkout" at bounding box center [1071, 359] width 428 height 50
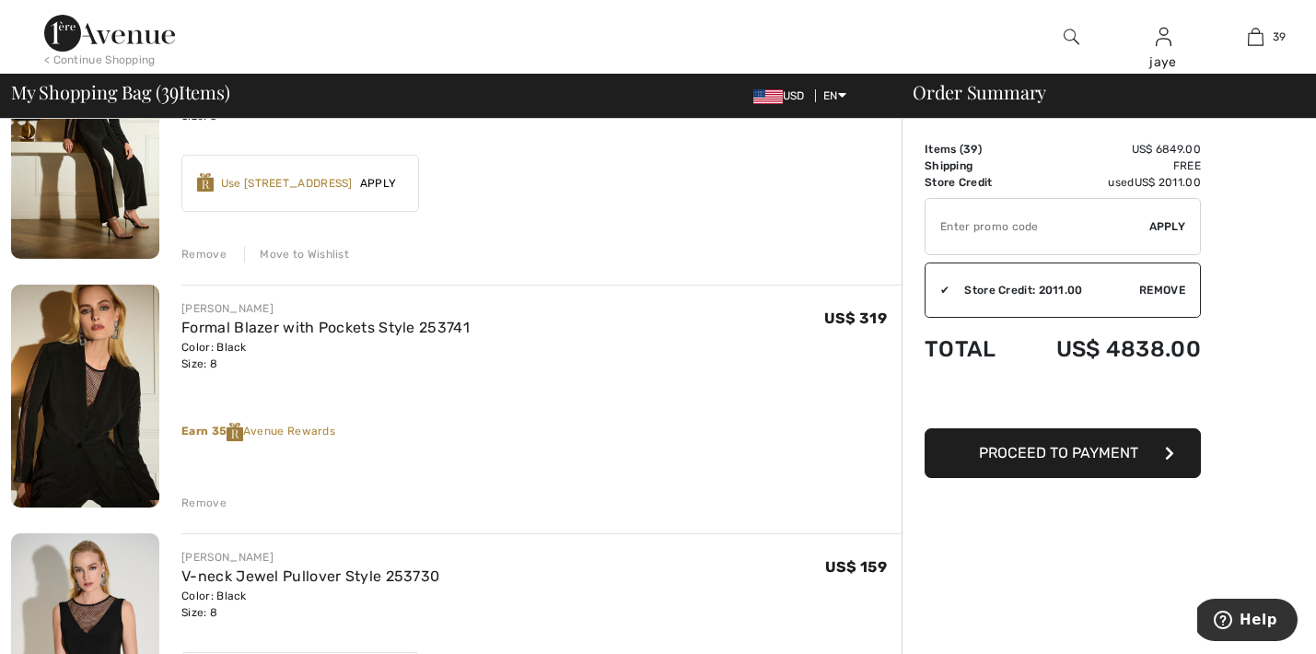
scroll to position [7933, 0]
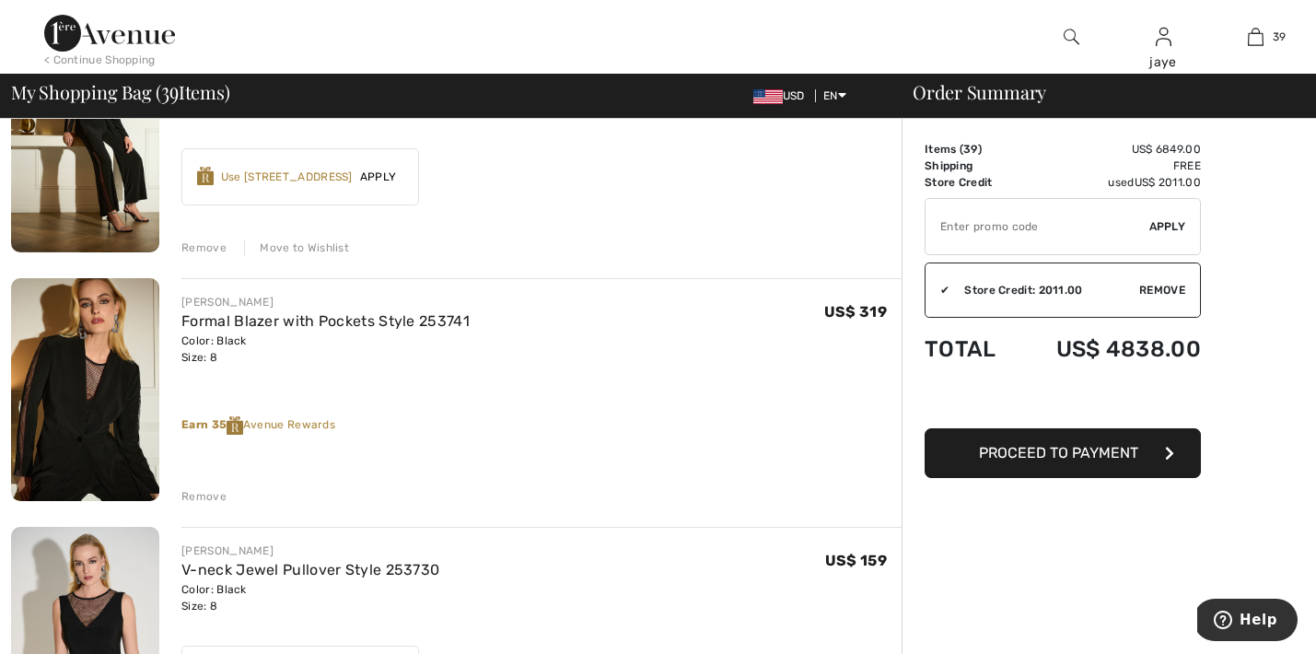
click at [199, 493] on div "Remove" at bounding box center [203, 496] width 45 height 17
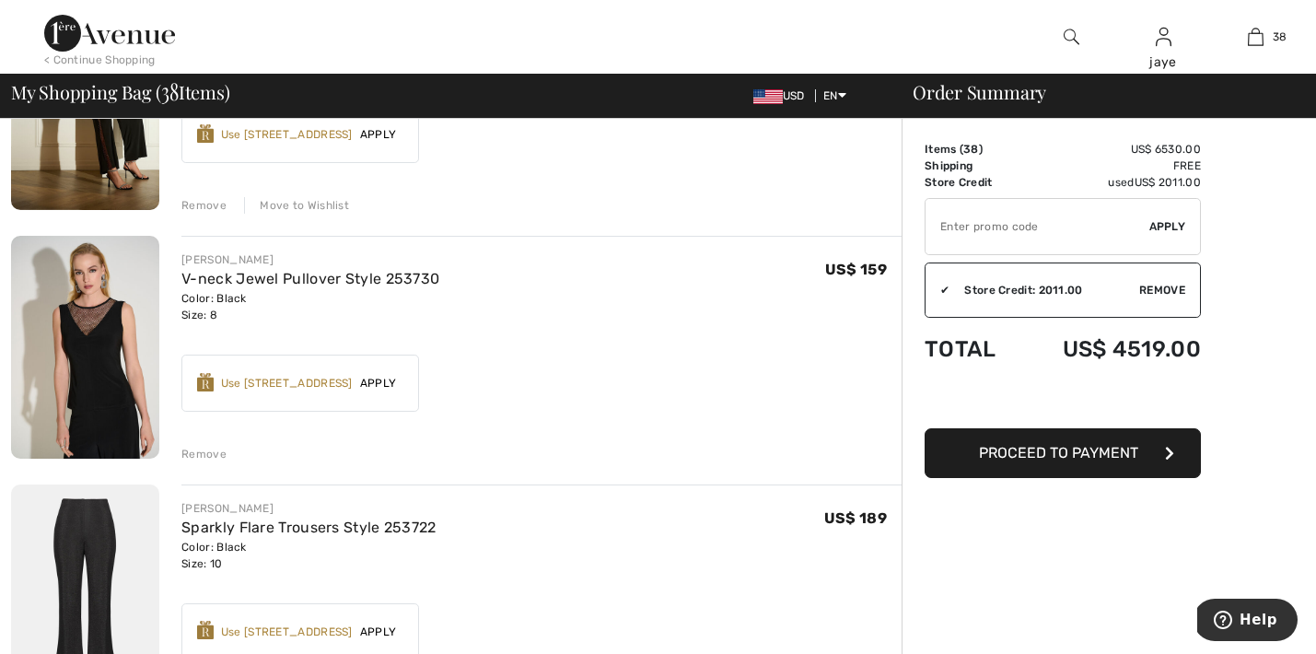
scroll to position [7974, 0]
click at [296, 281] on link "V-neck Jewel Pullover Style 253730" at bounding box center [310, 279] width 258 height 17
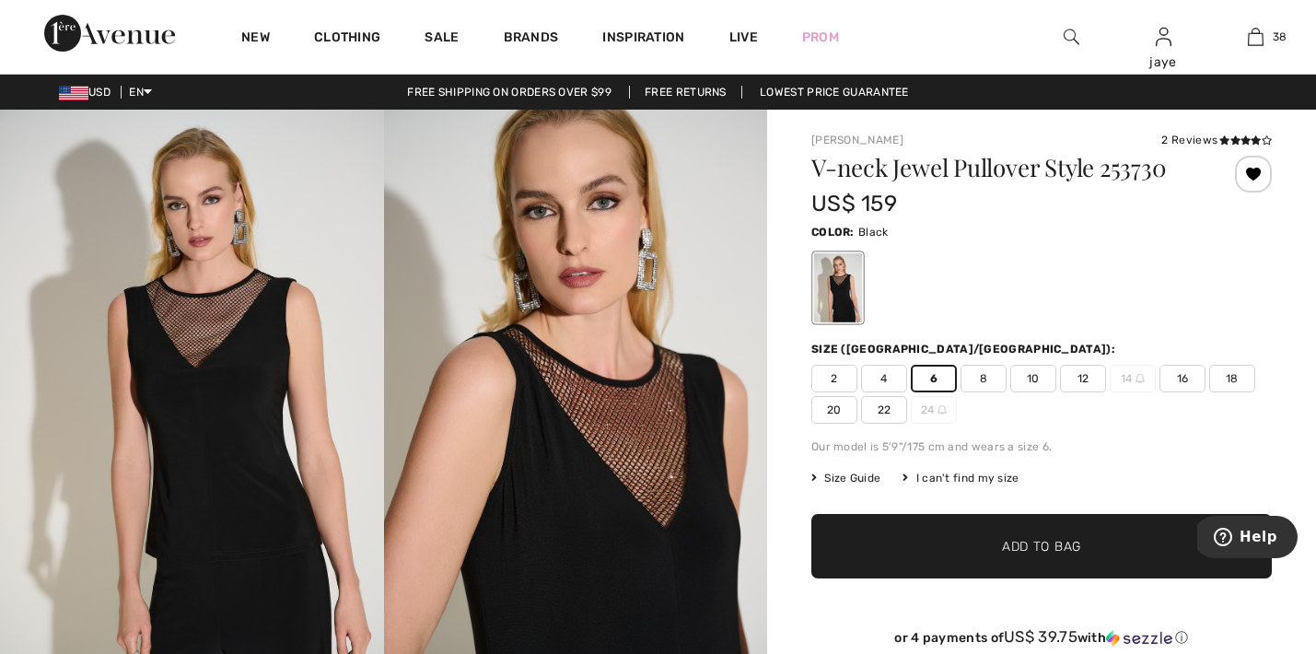
click at [889, 548] on span "✔ Added to Bag Add to Bag" at bounding box center [1041, 546] width 460 height 64
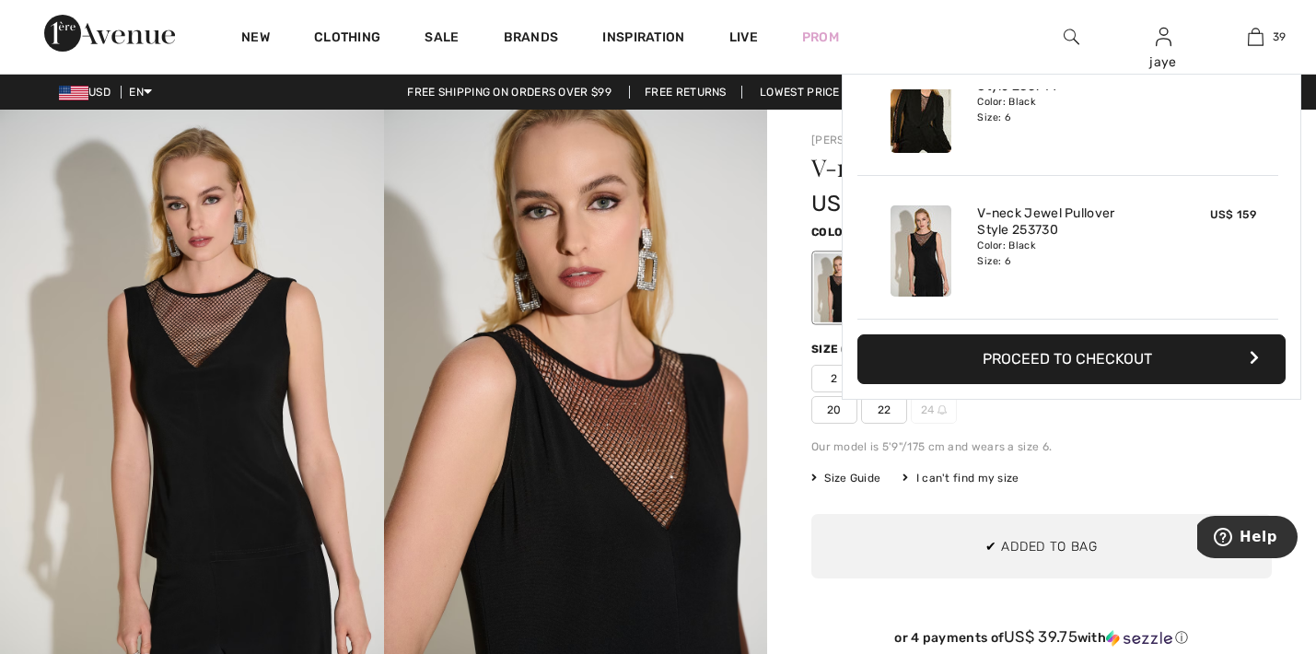
scroll to position [5371, 0]
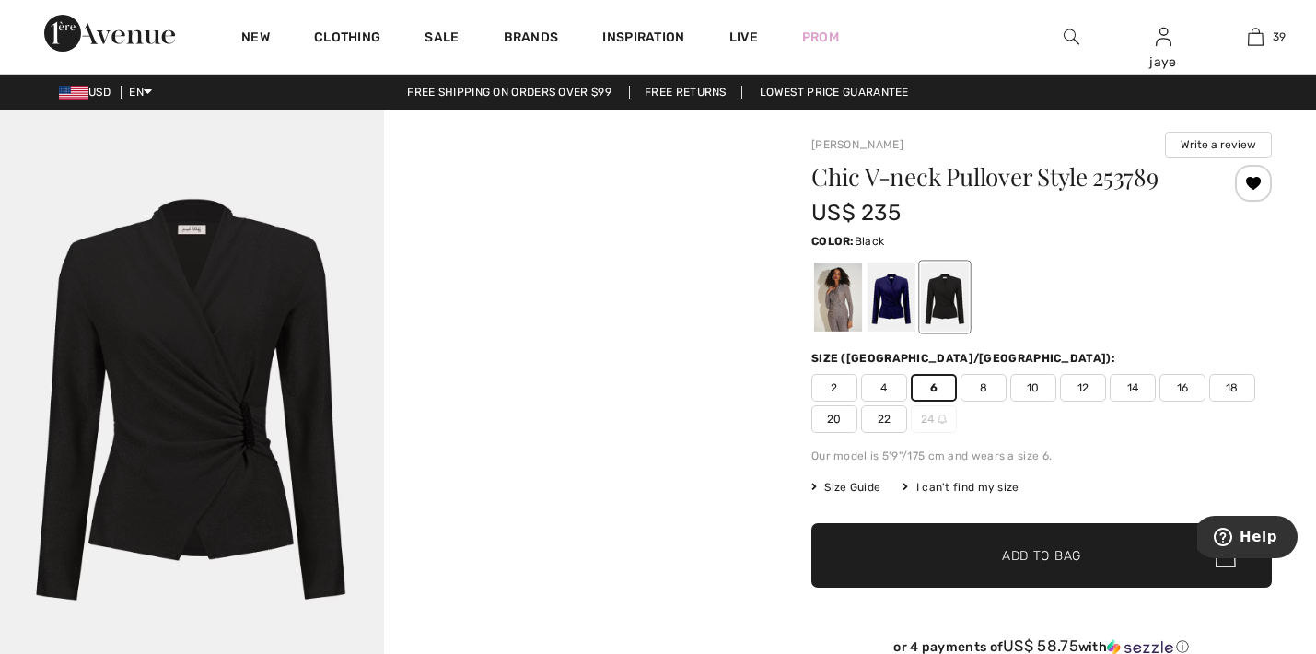
click at [910, 541] on span "✔ Added to Bag Add to Bag" at bounding box center [1041, 555] width 460 height 64
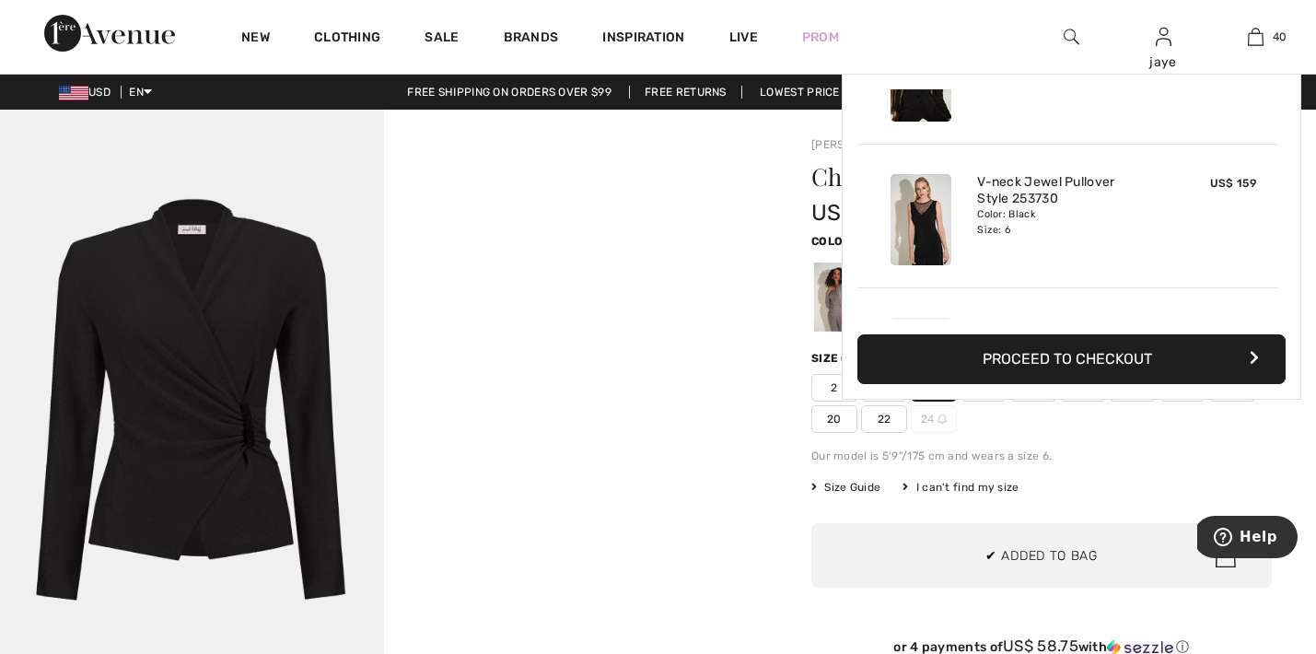
scroll to position [5514, 0]
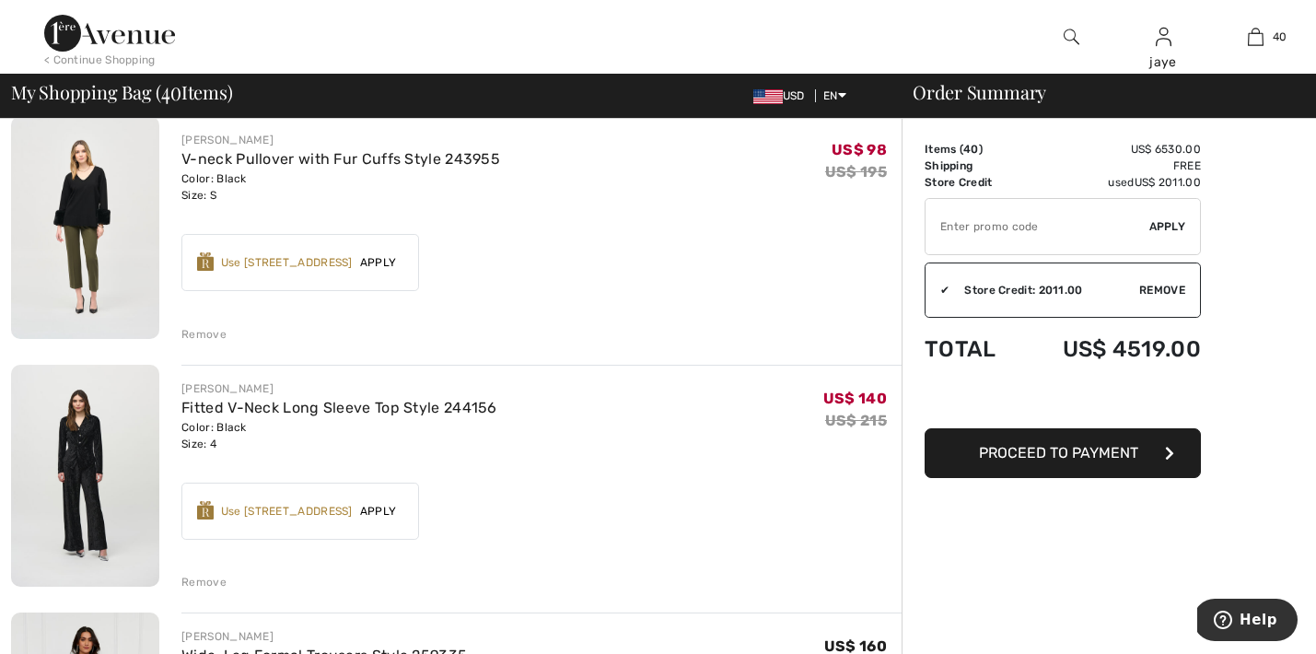
scroll to position [6105, 0]
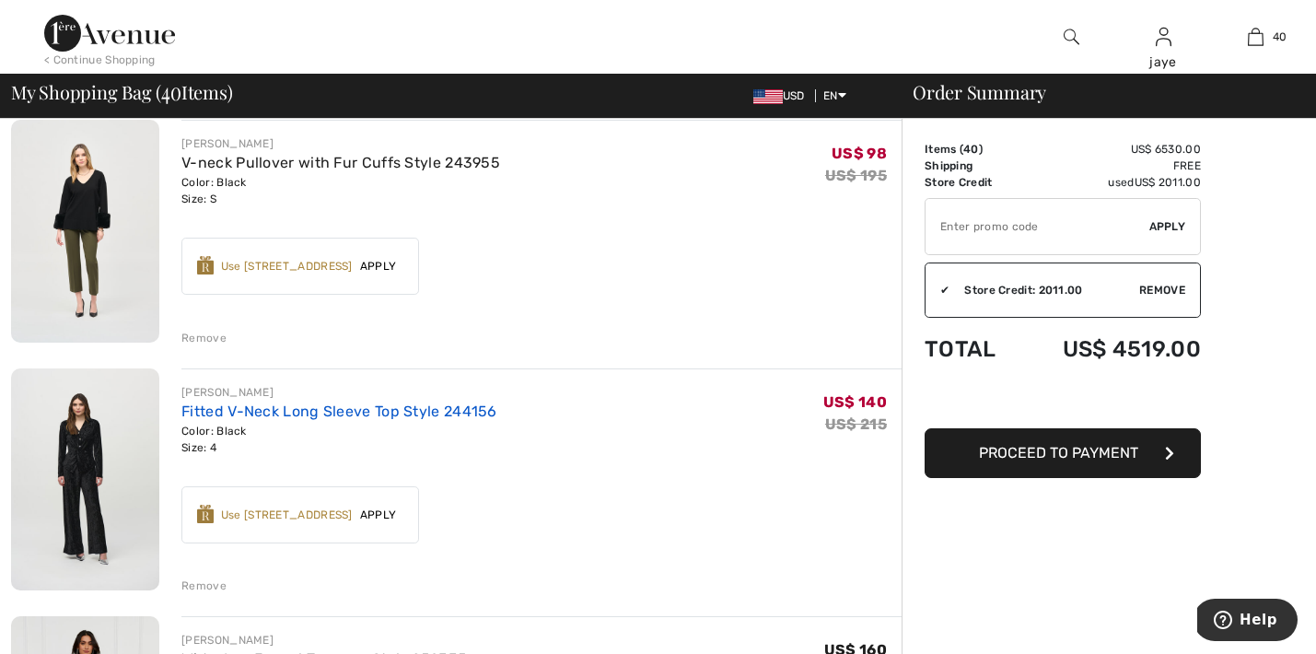
click at [408, 412] on link "Fitted V-Neck Long Sleeve Top Style 244156" at bounding box center [339, 410] width 316 height 17
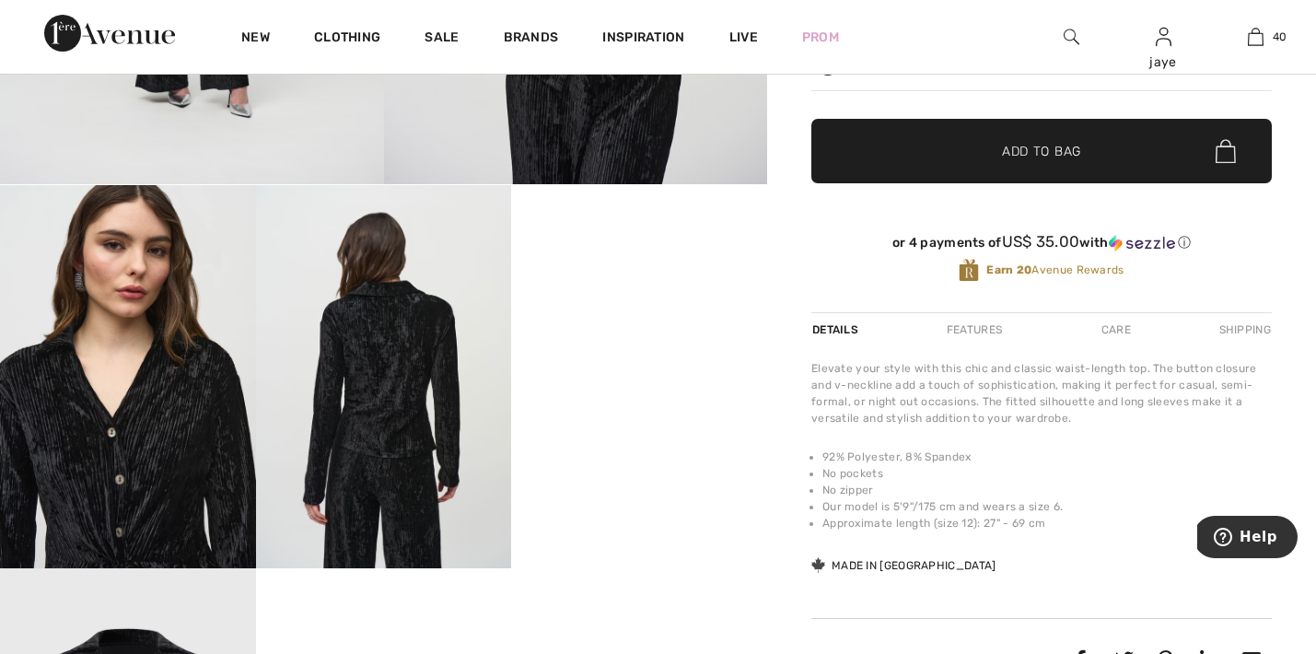
scroll to position [500, 0]
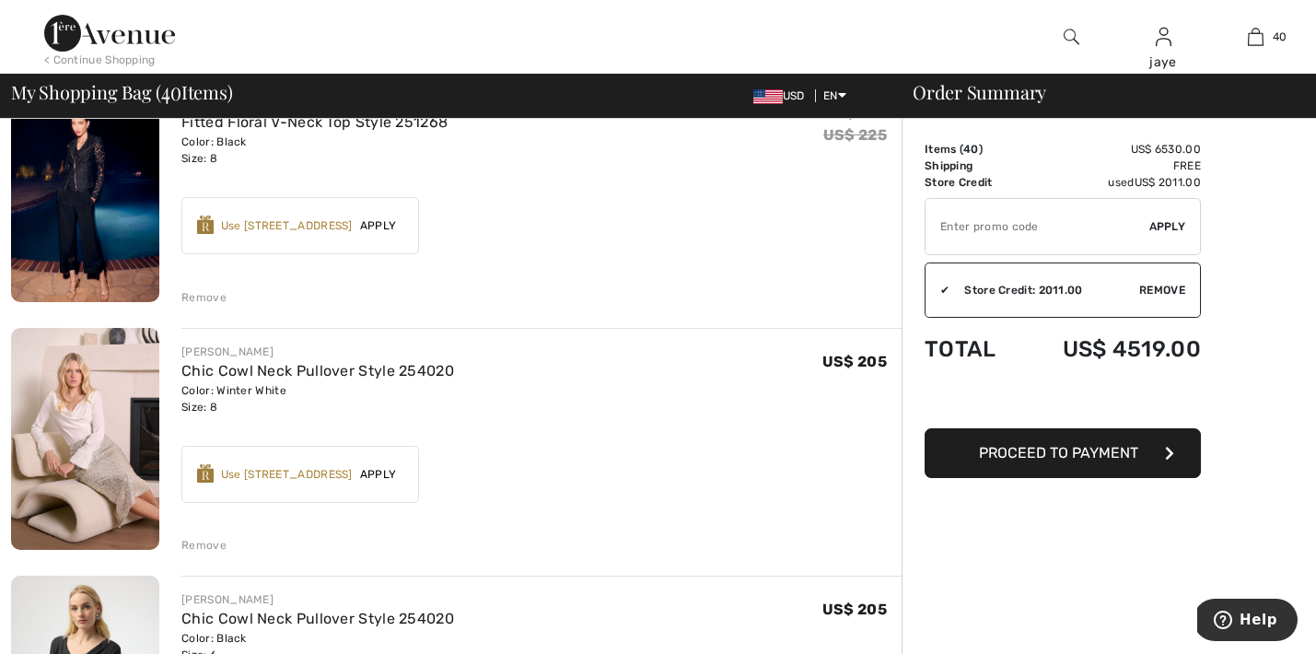
click at [203, 544] on div "Remove" at bounding box center [203, 545] width 45 height 17
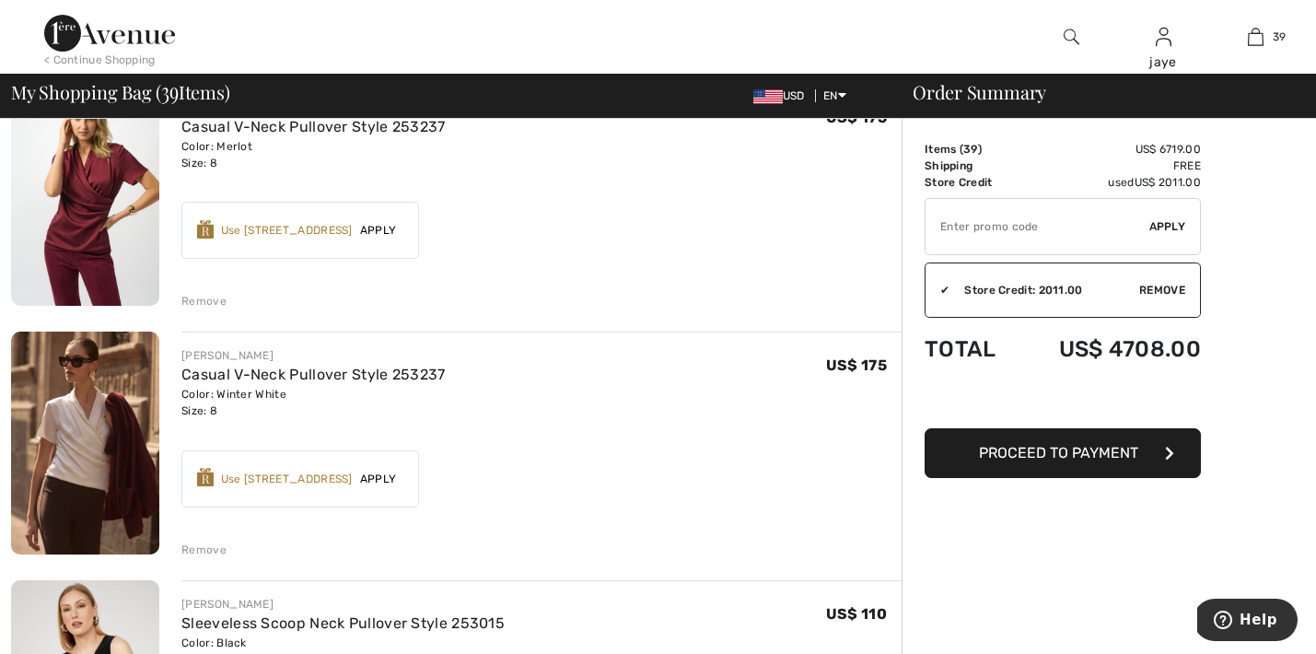
scroll to position [1926, 0]
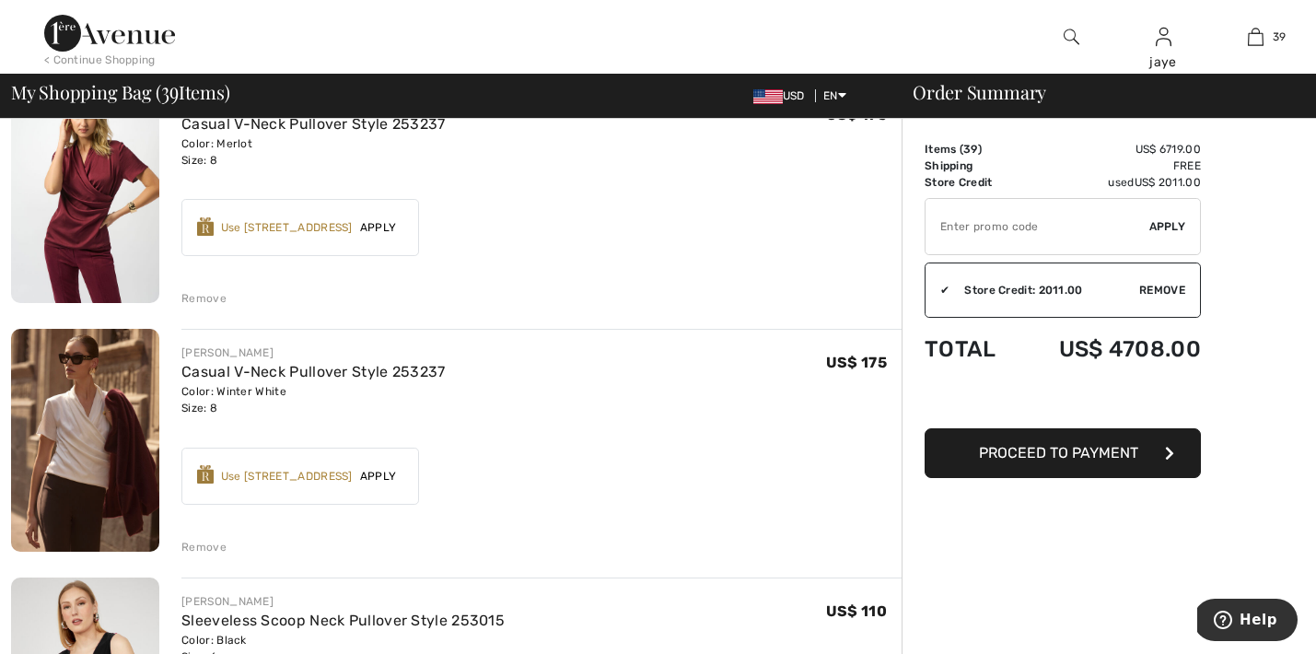
click at [211, 546] on div "Remove" at bounding box center [203, 547] width 45 height 17
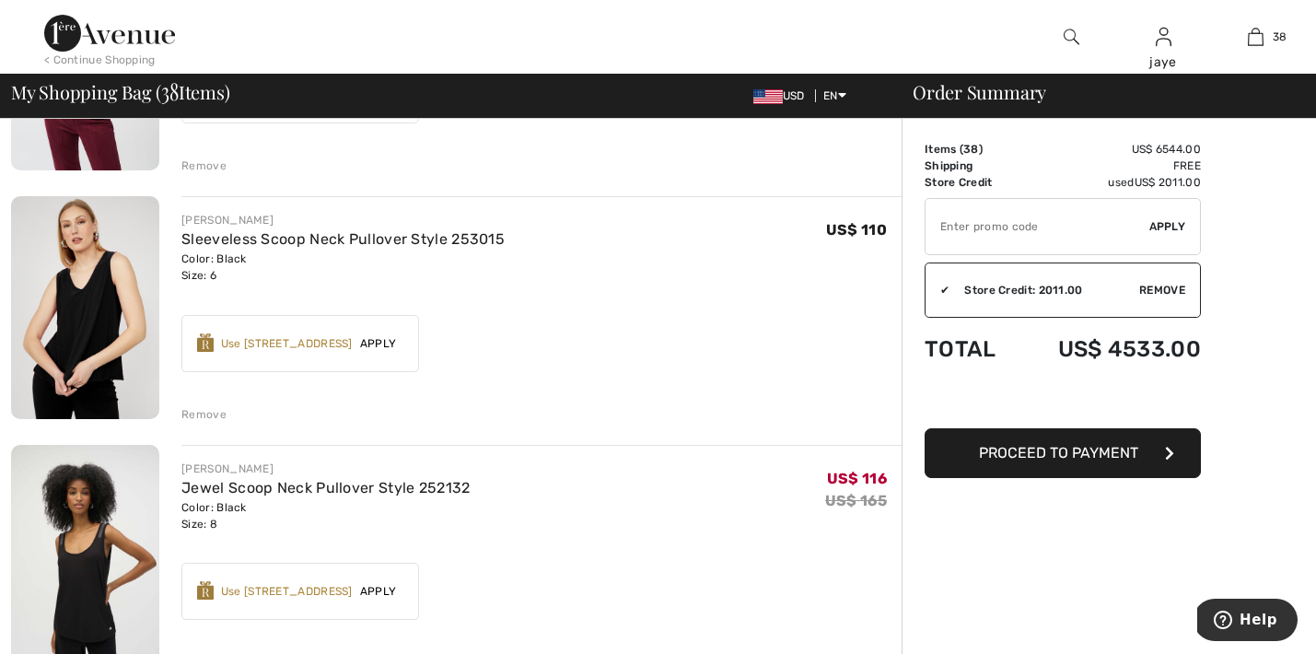
scroll to position [2059, 0]
click at [211, 412] on div "Remove" at bounding box center [203, 413] width 45 height 17
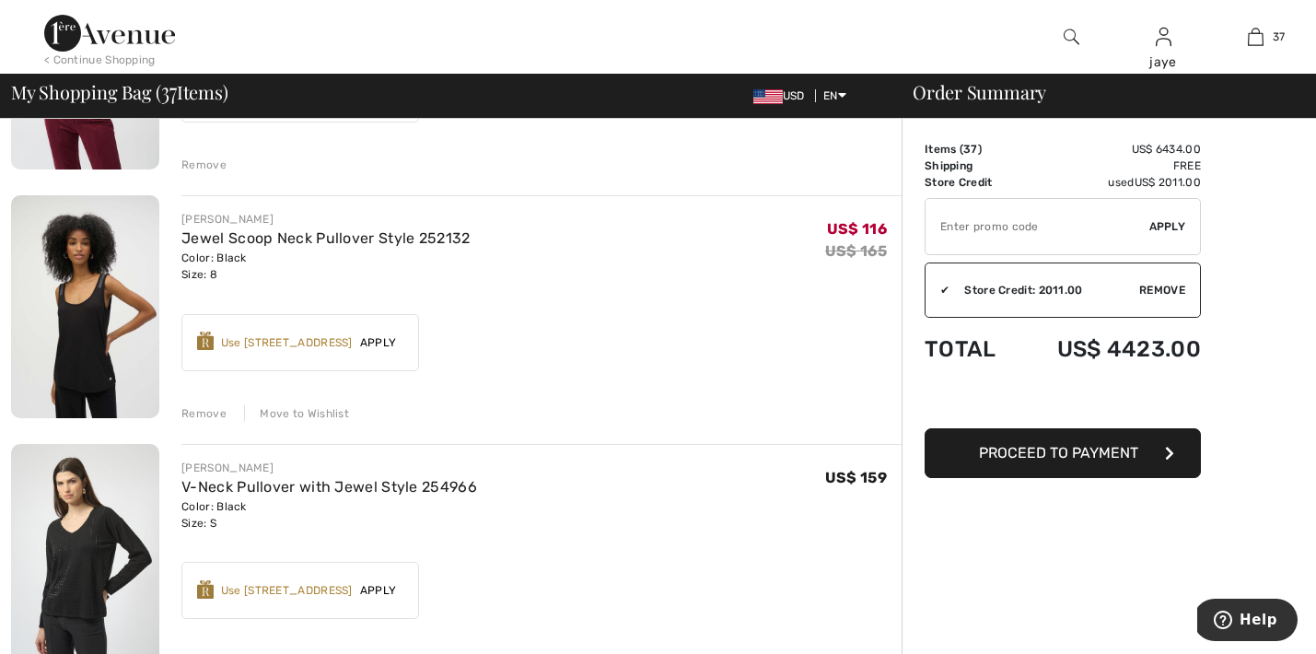
click at [307, 412] on div "Move to Wishlist" at bounding box center [296, 413] width 105 height 17
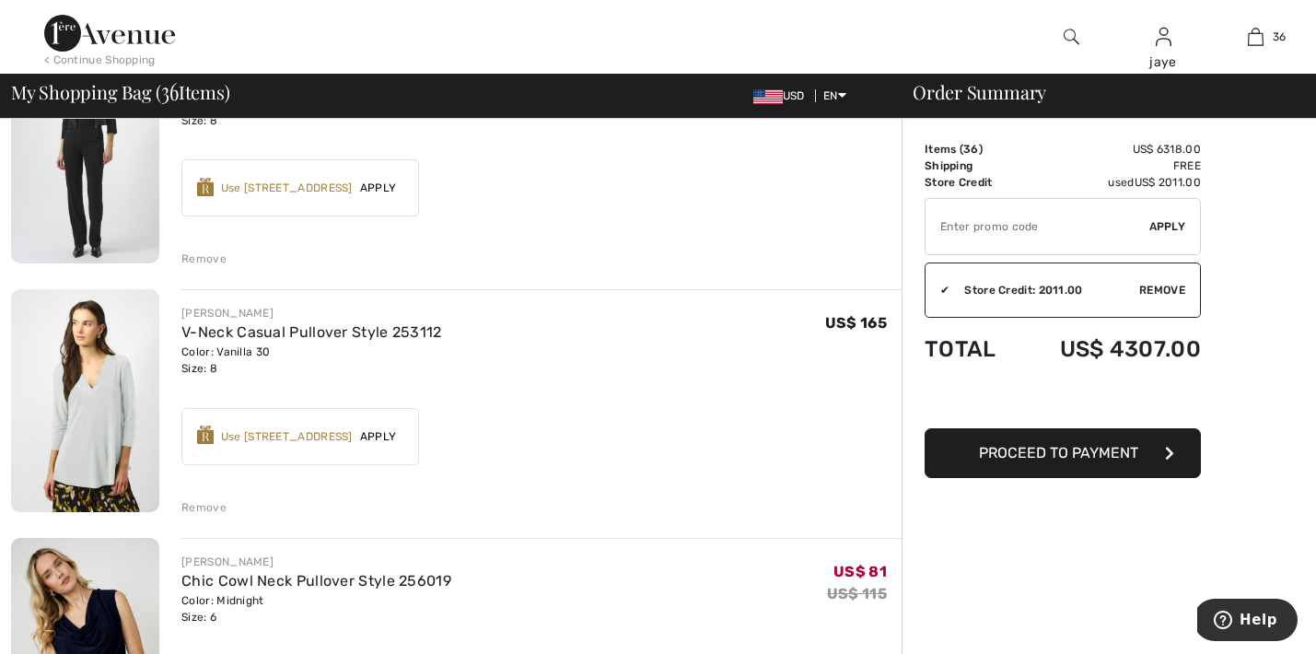
scroll to position [3206, 0]
click at [215, 504] on div "Remove" at bounding box center [203, 506] width 45 height 17
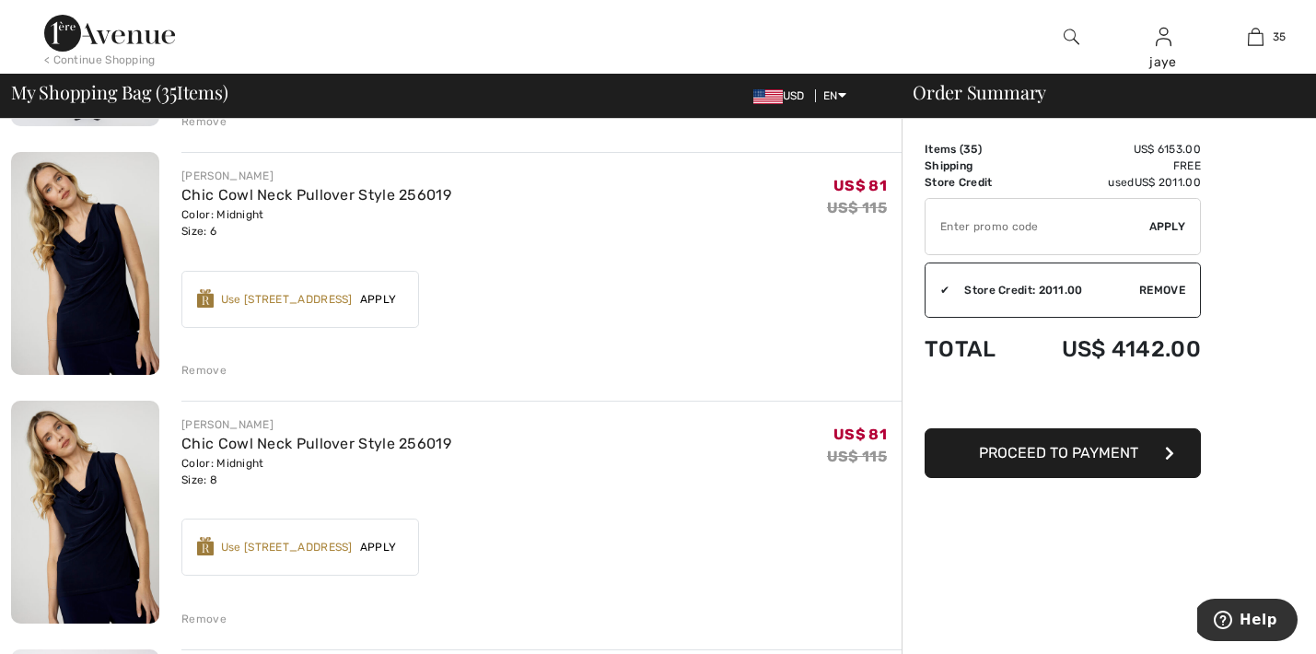
scroll to position [3345, 0]
click at [220, 614] on div "Remove" at bounding box center [203, 617] width 45 height 17
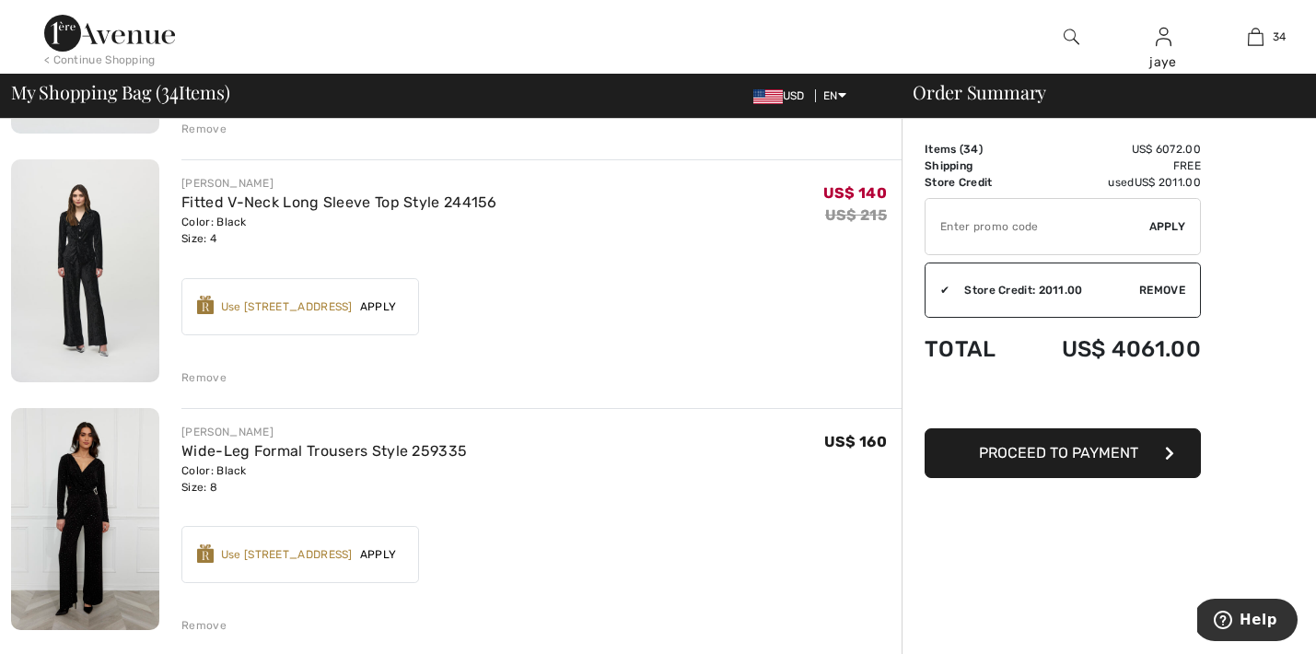
scroll to position [4777, 0]
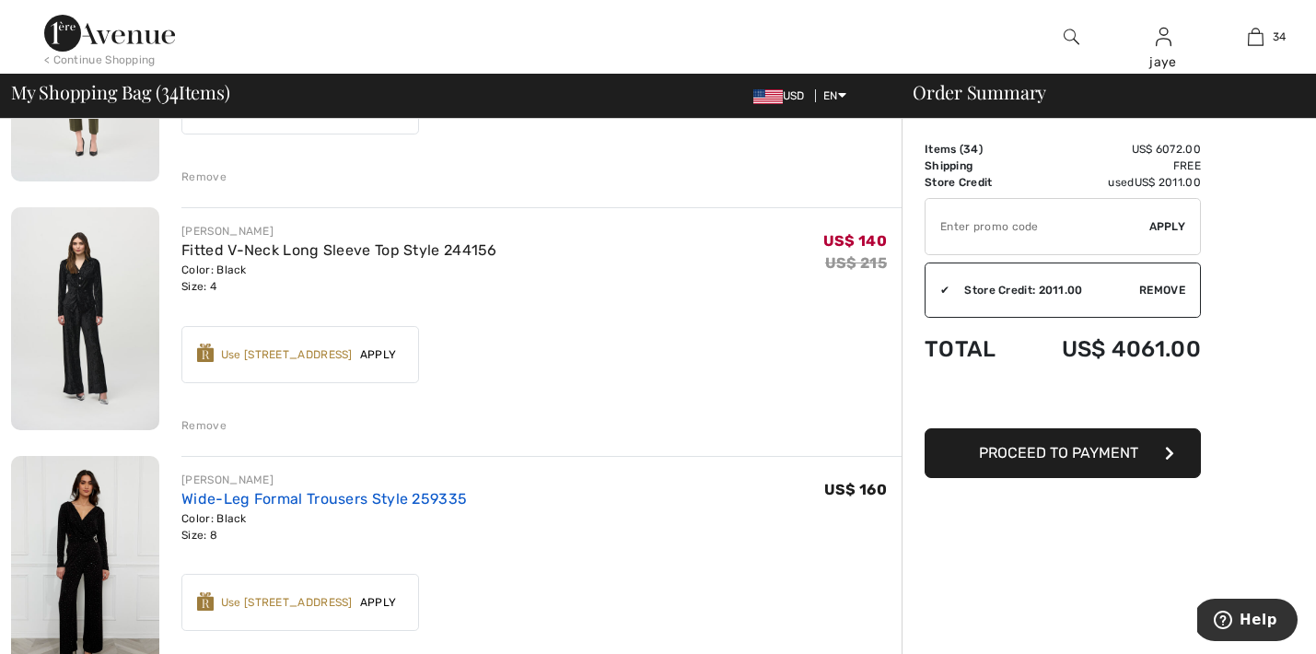
click at [357, 494] on link "Wide-Leg Formal Trousers Style 259335" at bounding box center [323, 498] width 285 height 17
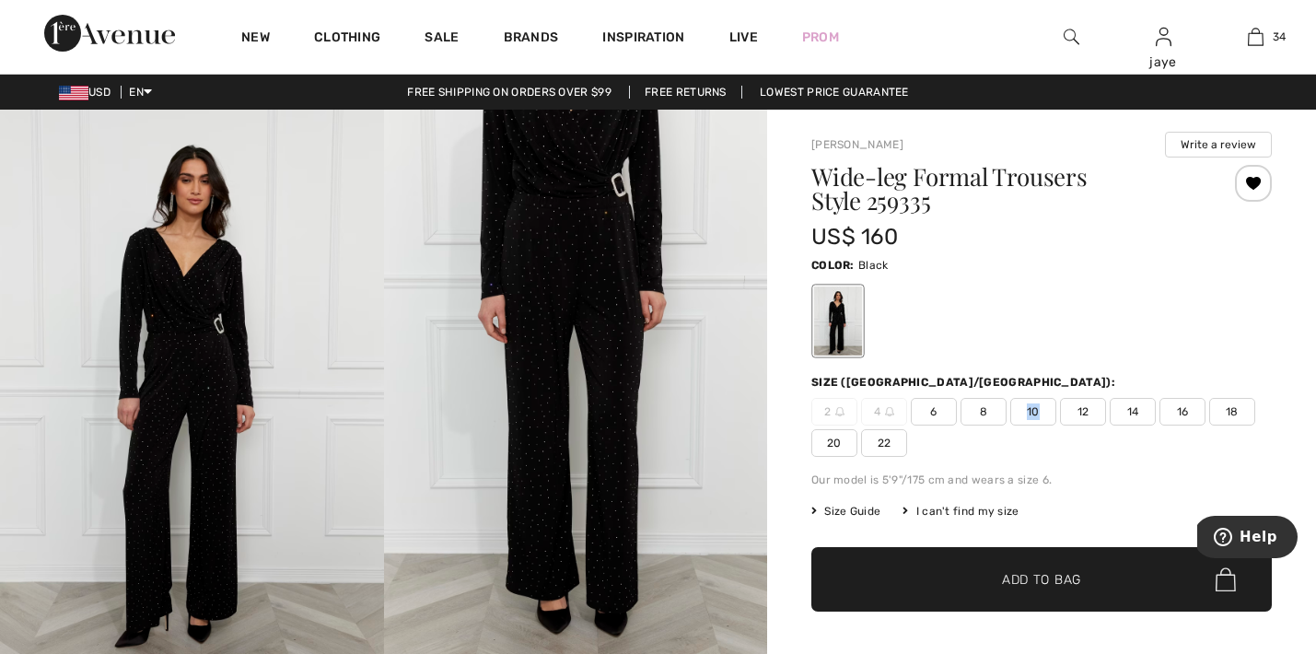
click at [1026, 418] on span "10" at bounding box center [1033, 412] width 46 height 28
click at [982, 587] on span "✔ Added to Bag" at bounding box center [1013, 579] width 112 height 19
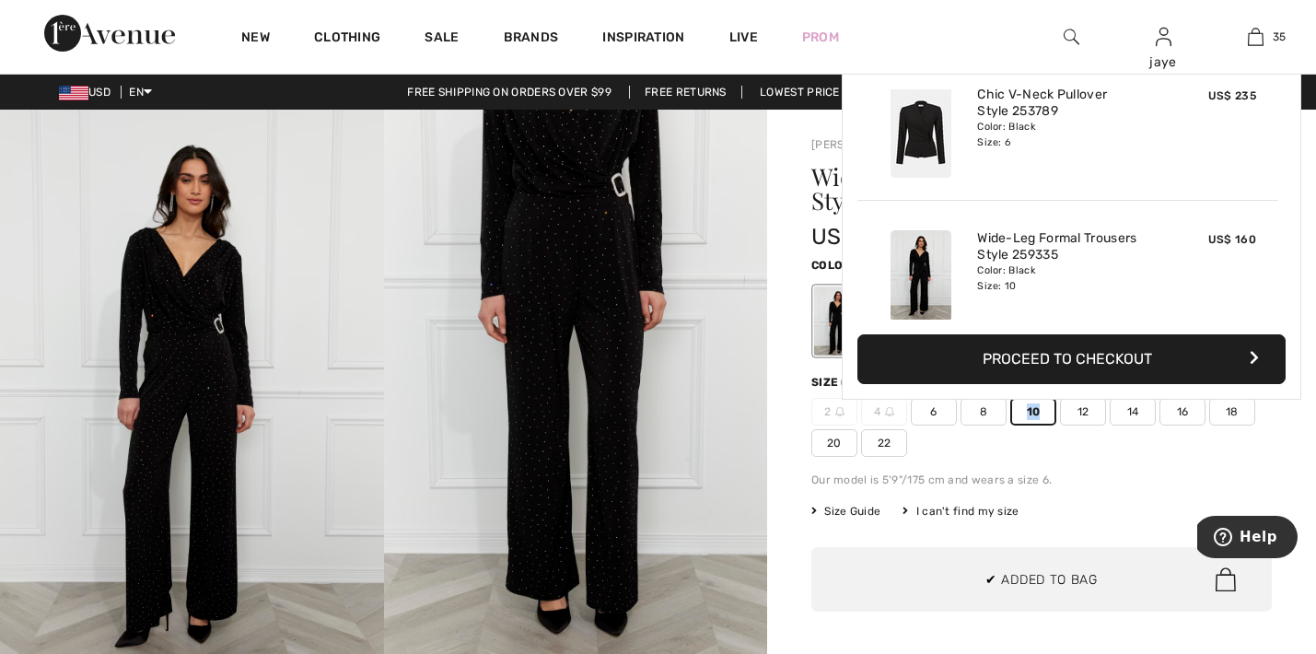
scroll to position [4796, 0]
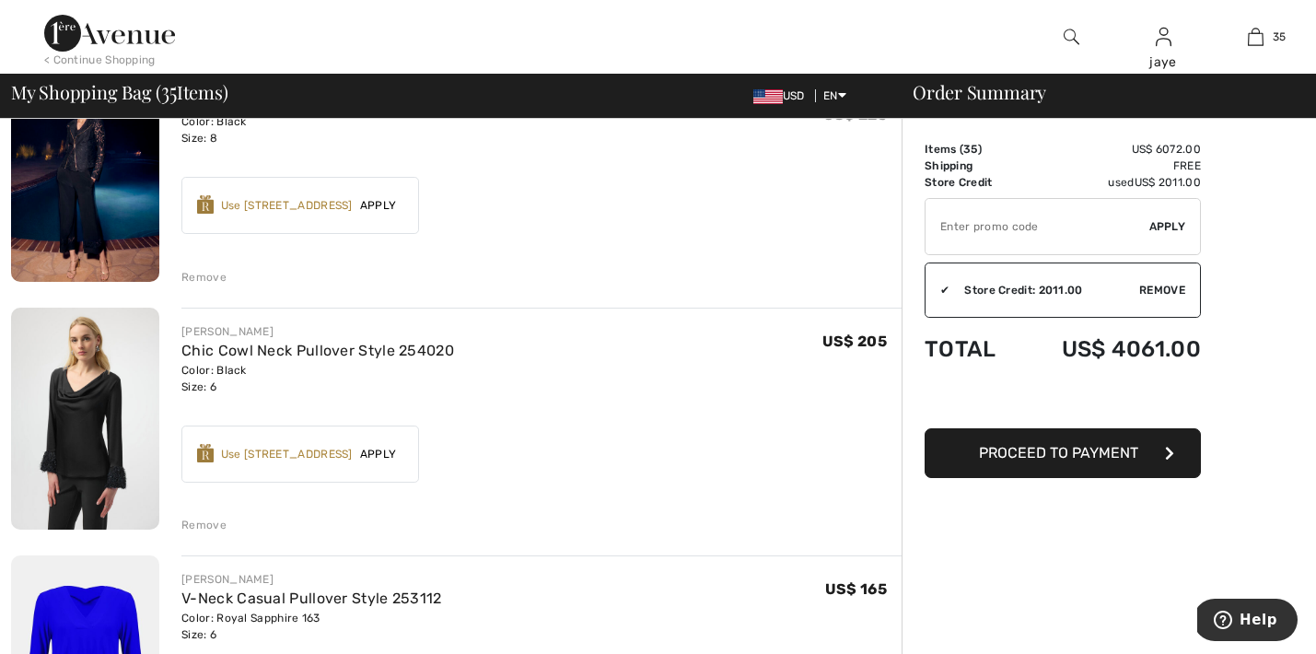
scroll to position [209, 0]
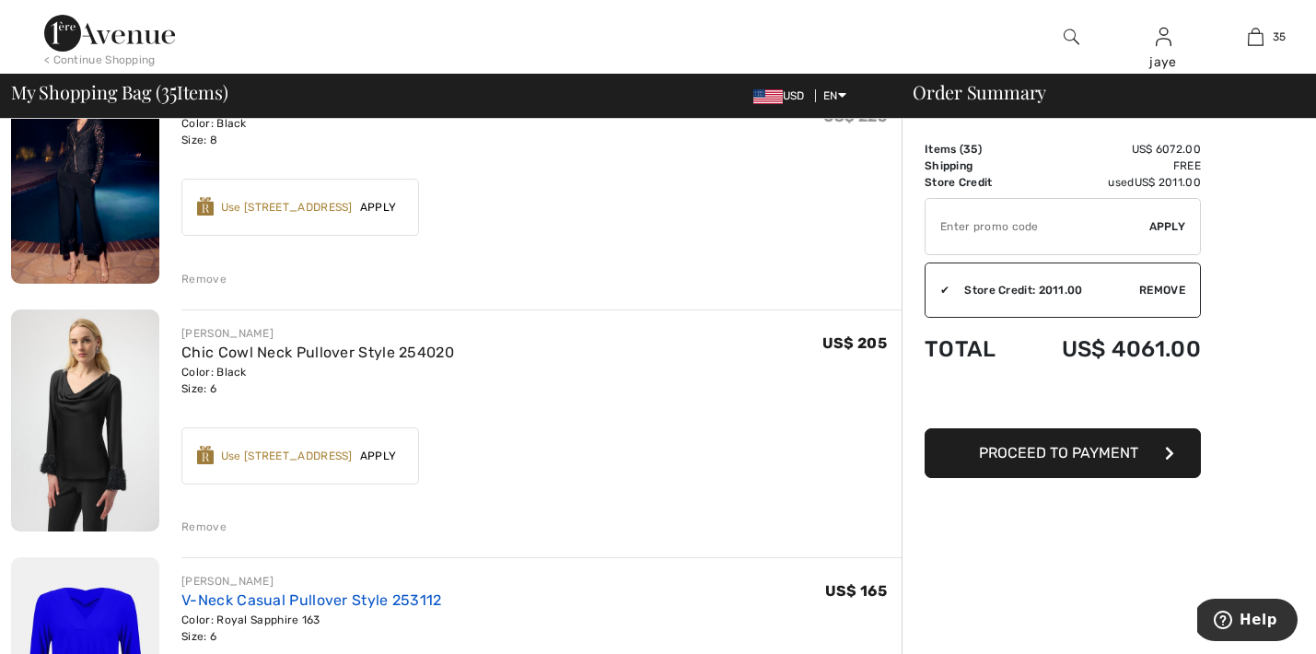
click at [371, 599] on link "V-Neck Casual Pullover Style 253112" at bounding box center [311, 599] width 261 height 17
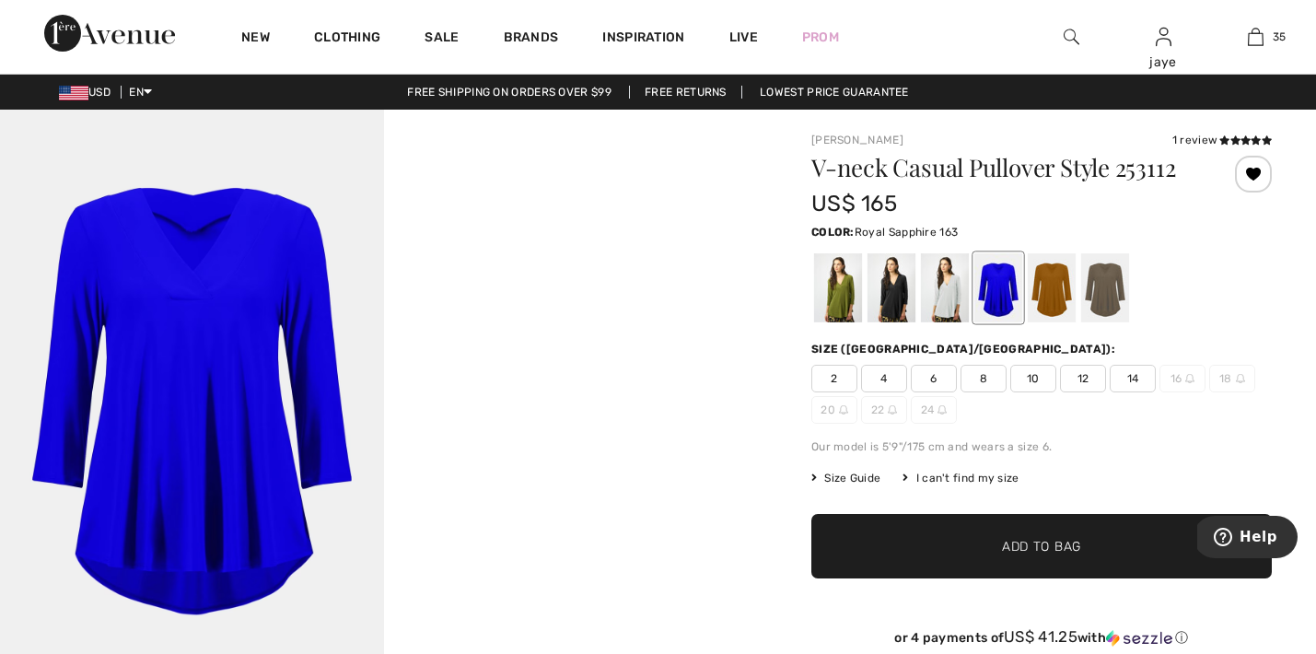
click at [892, 377] on span "4" at bounding box center [884, 379] width 46 height 28
click at [906, 544] on span "✔ Added to Bag Add to Bag" at bounding box center [1041, 546] width 460 height 64
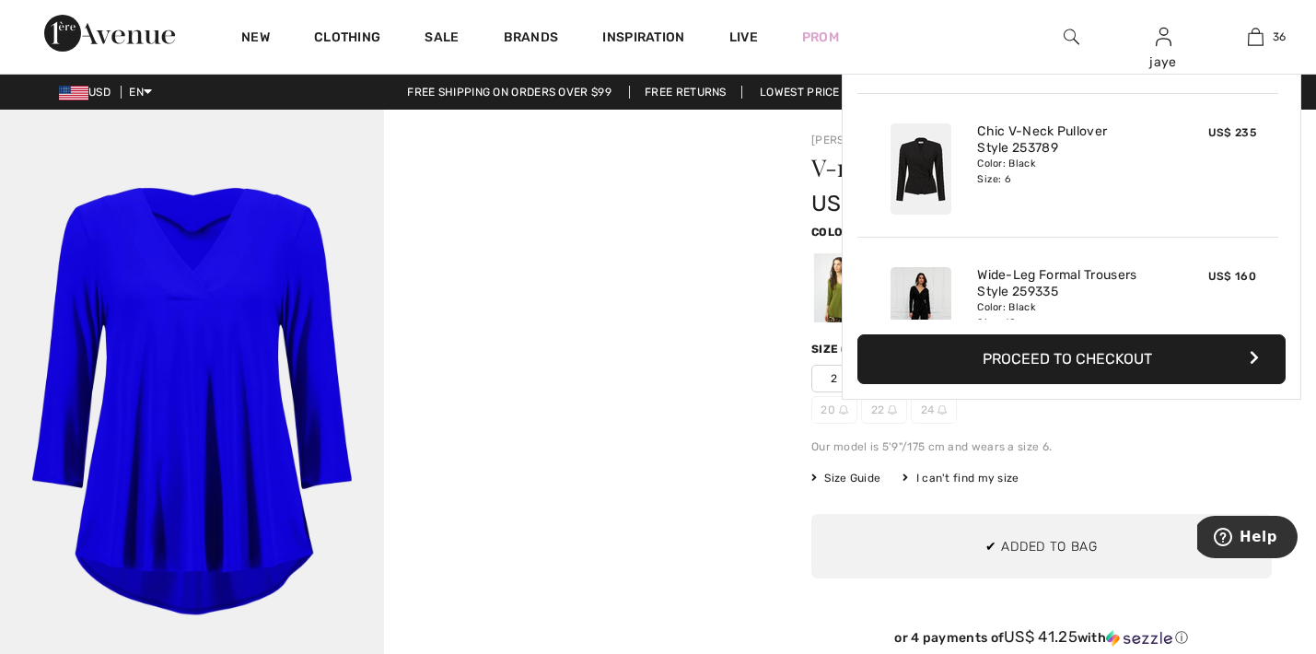
scroll to position [4940, 0]
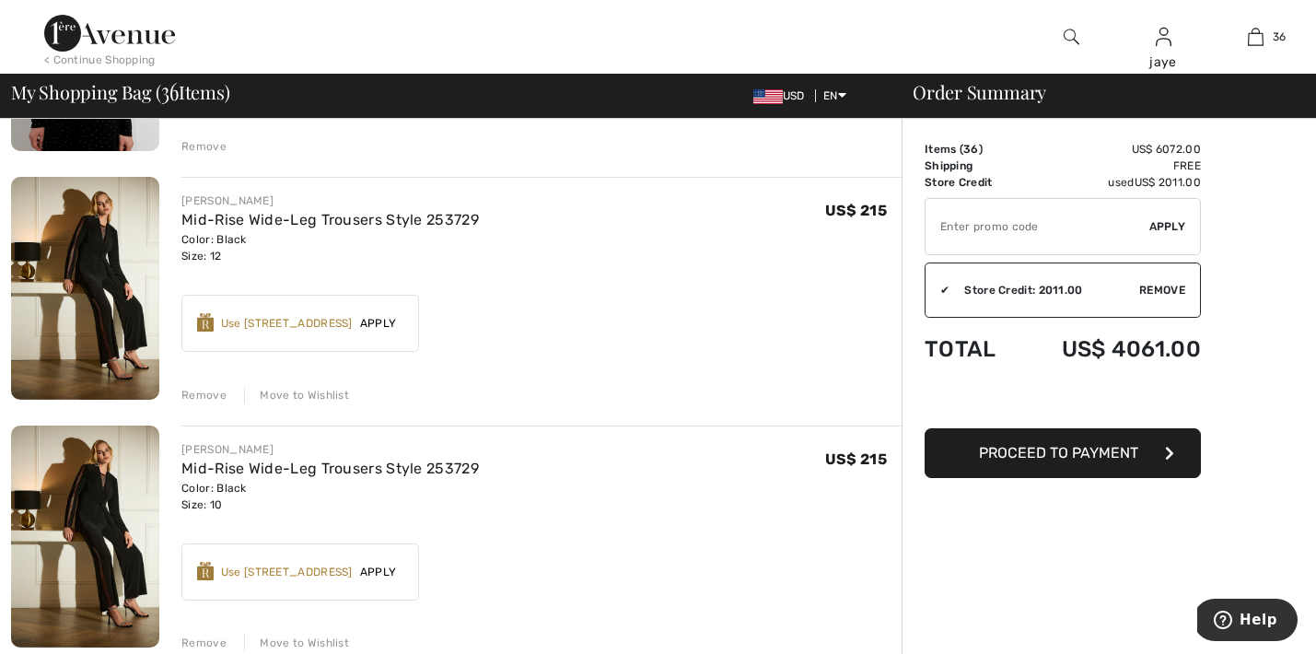
scroll to position [5802, 0]
click at [376, 569] on span "Apply" at bounding box center [379, 570] width 52 height 17
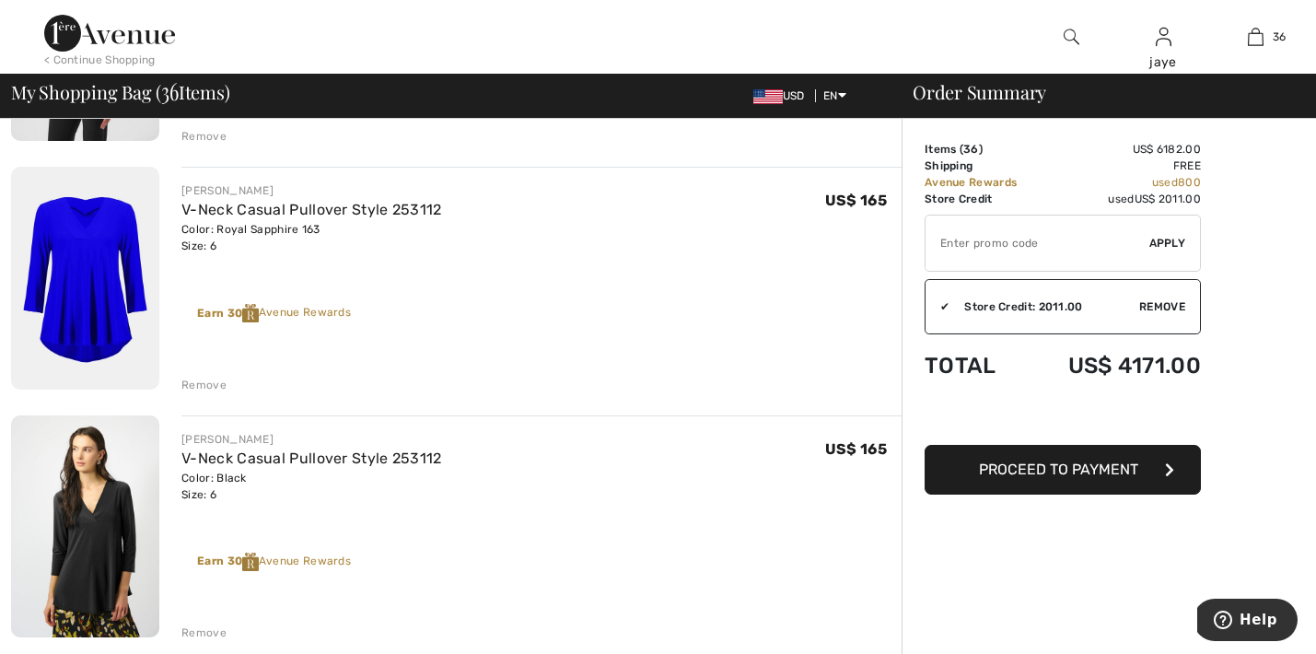
scroll to position [603, 0]
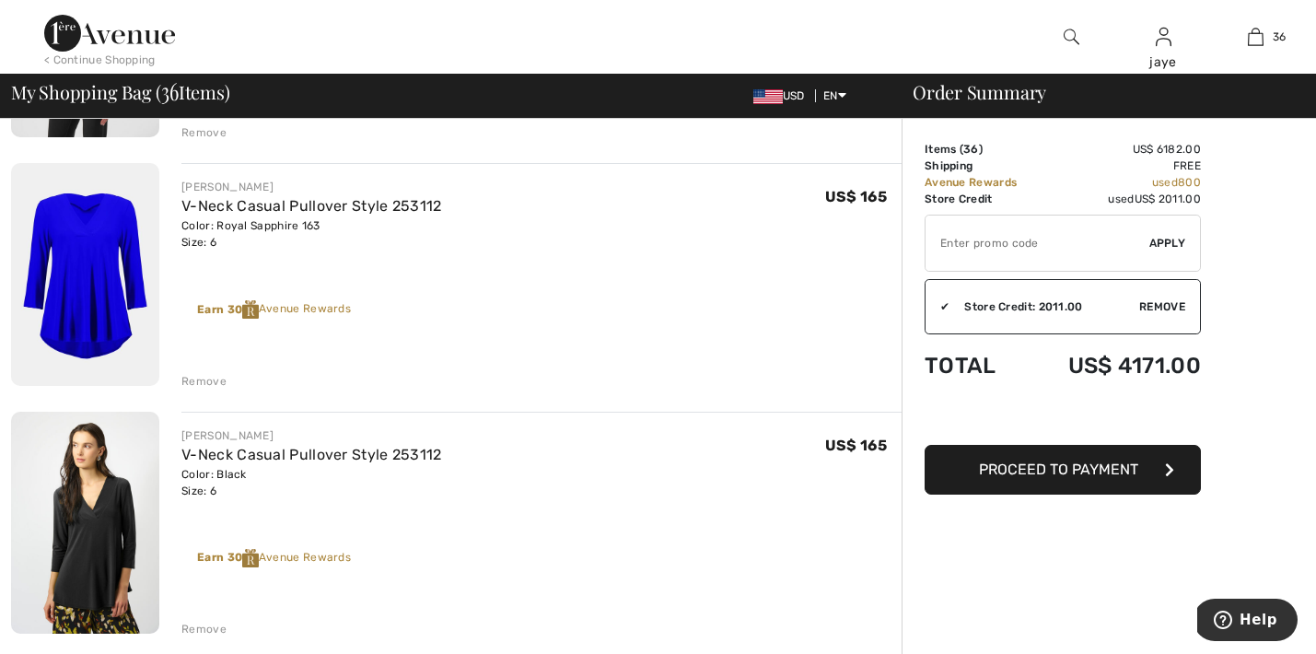
click at [1075, 471] on span "Proceed to Payment" at bounding box center [1058, 468] width 159 height 17
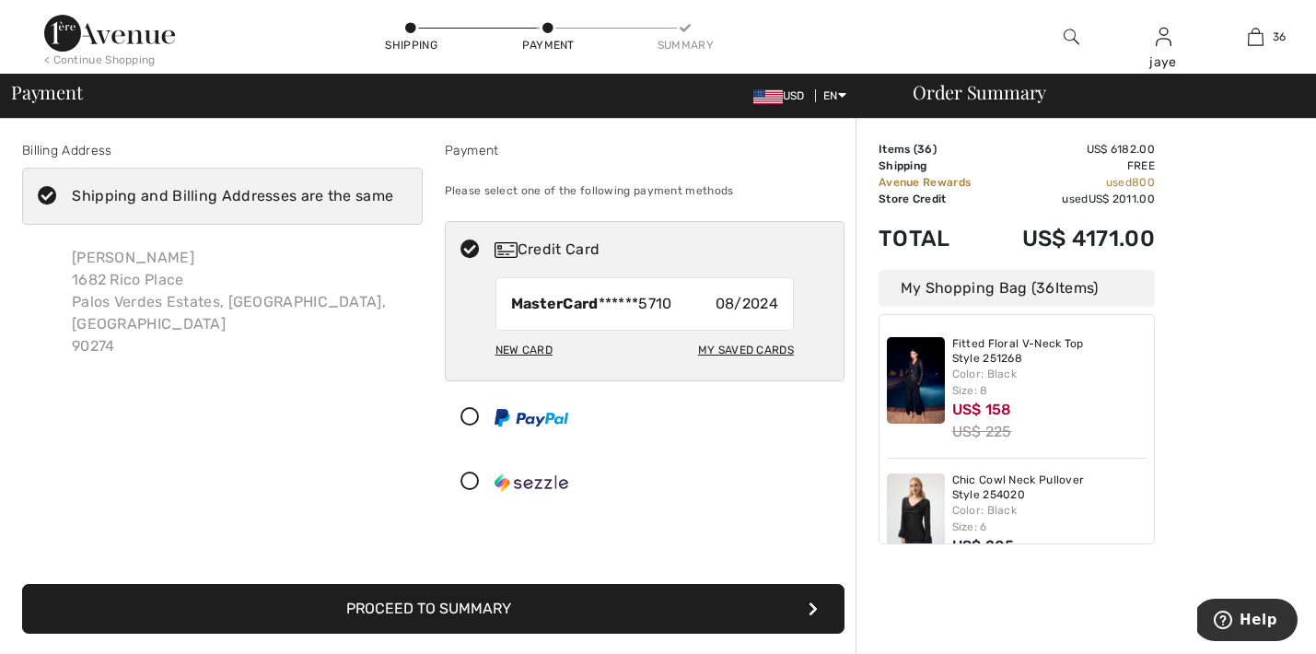
click at [606, 609] on button "Proceed to Summary" at bounding box center [433, 609] width 822 height 50
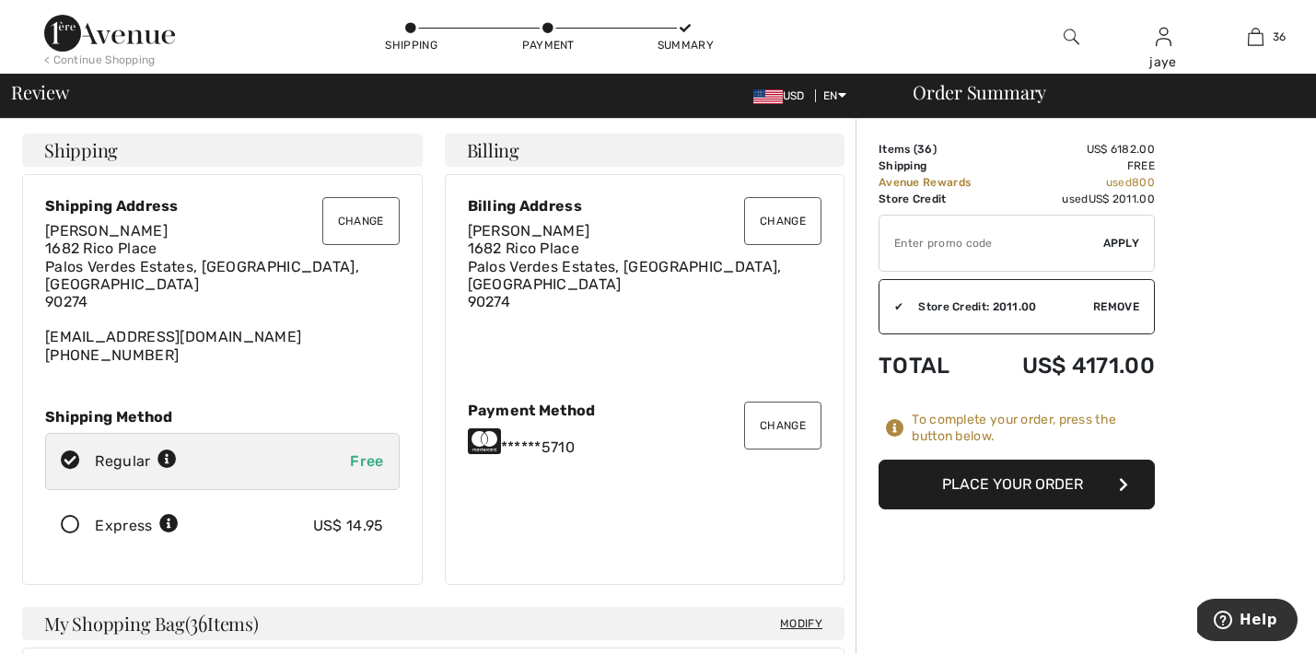
click at [933, 246] on input "TEXT" at bounding box center [991, 242] width 224 height 55
type input "GC010019635"
click at [1124, 241] on span "Apply" at bounding box center [1121, 243] width 37 height 17
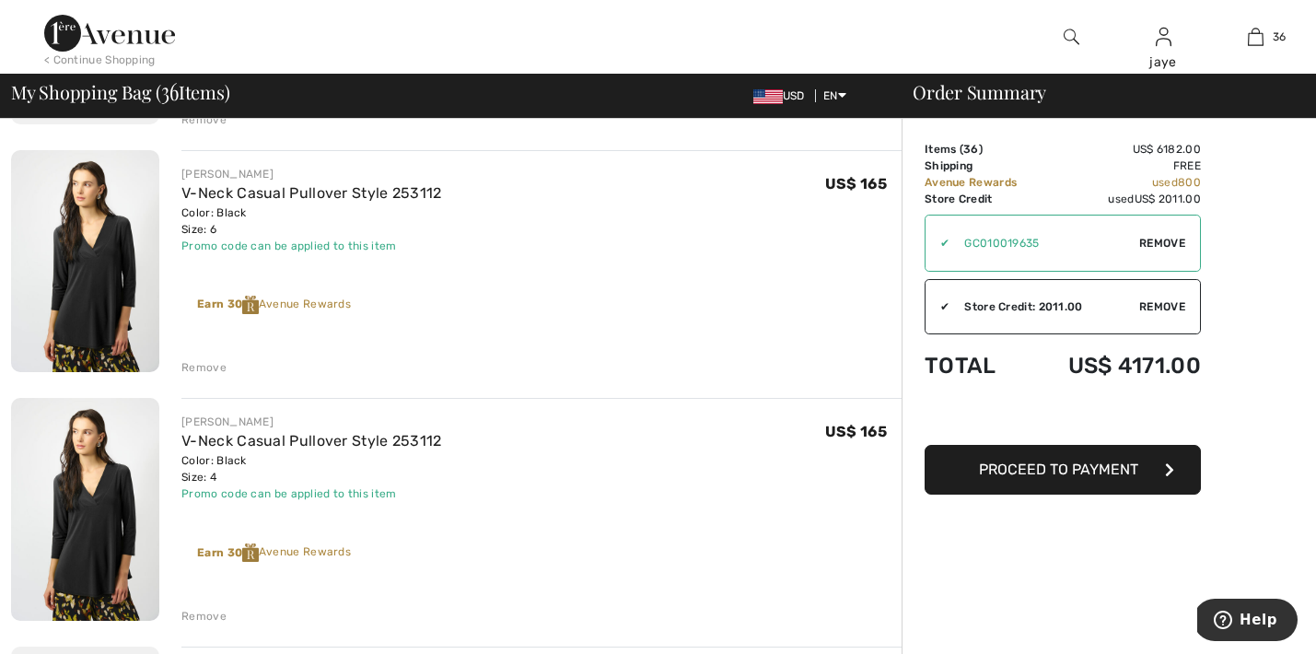
click at [214, 366] on div "Remove" at bounding box center [203, 367] width 45 height 17
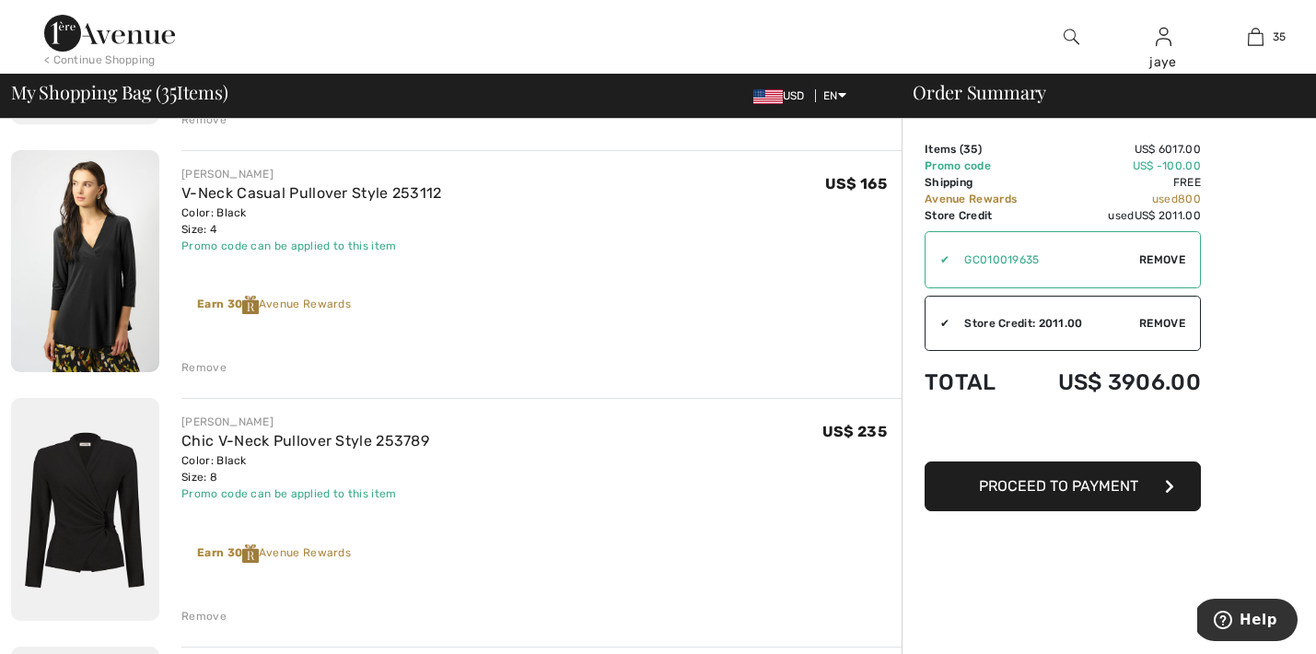
click at [207, 363] on div "Remove" at bounding box center [203, 367] width 45 height 17
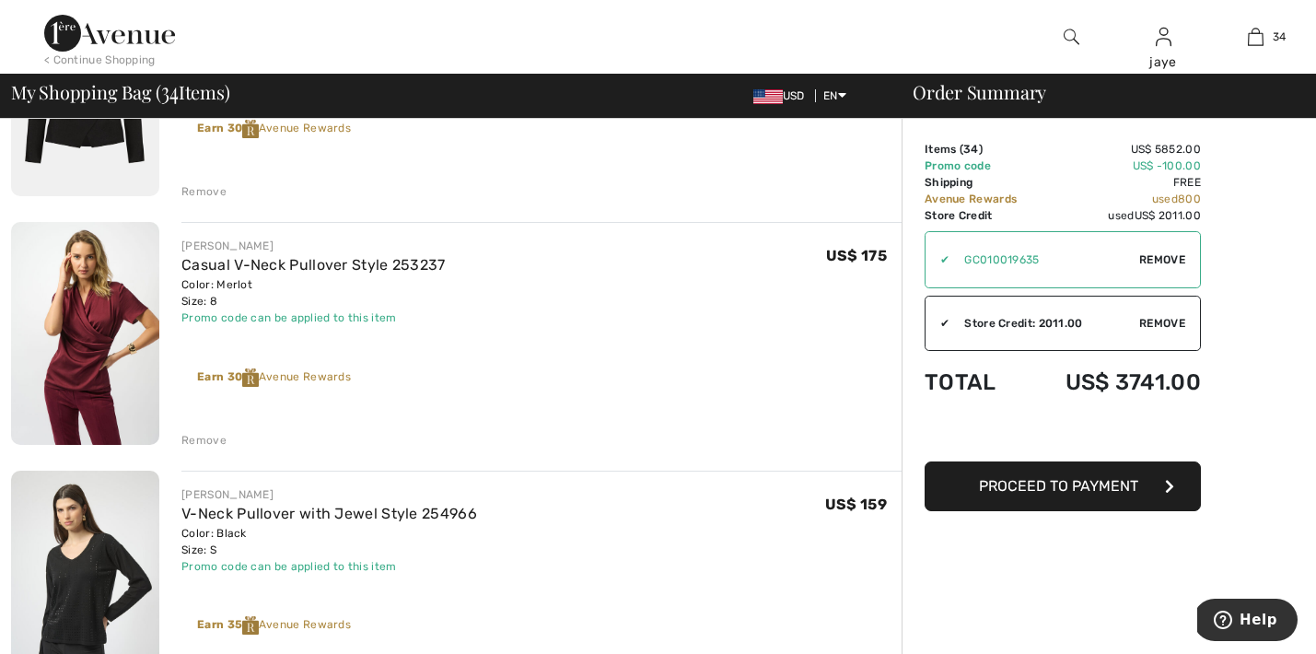
scroll to position [1294, 0]
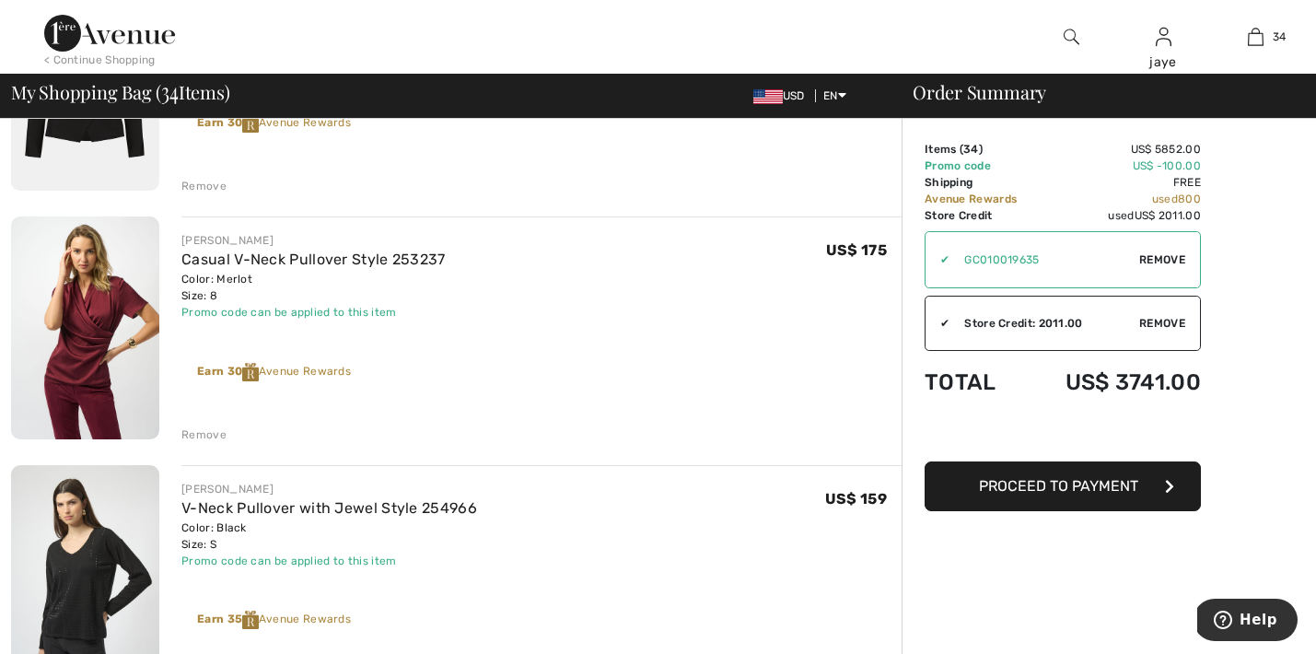
click at [218, 431] on div "Remove" at bounding box center [203, 434] width 45 height 17
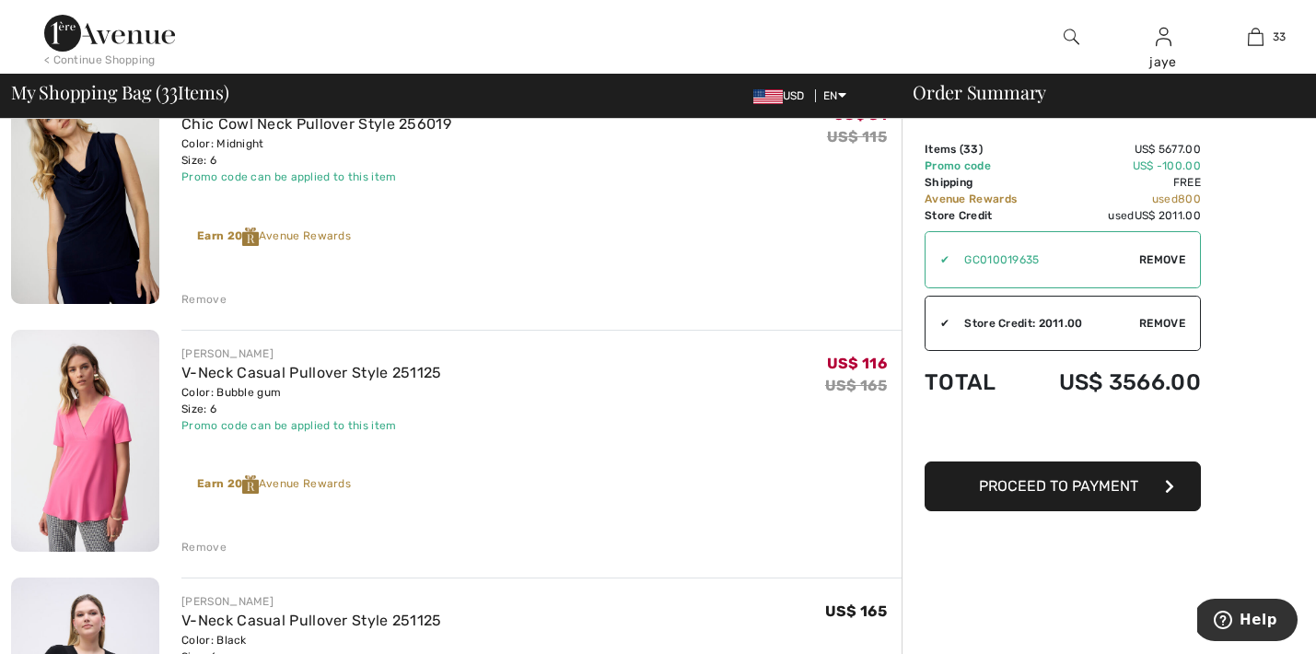
scroll to position [2679, 0]
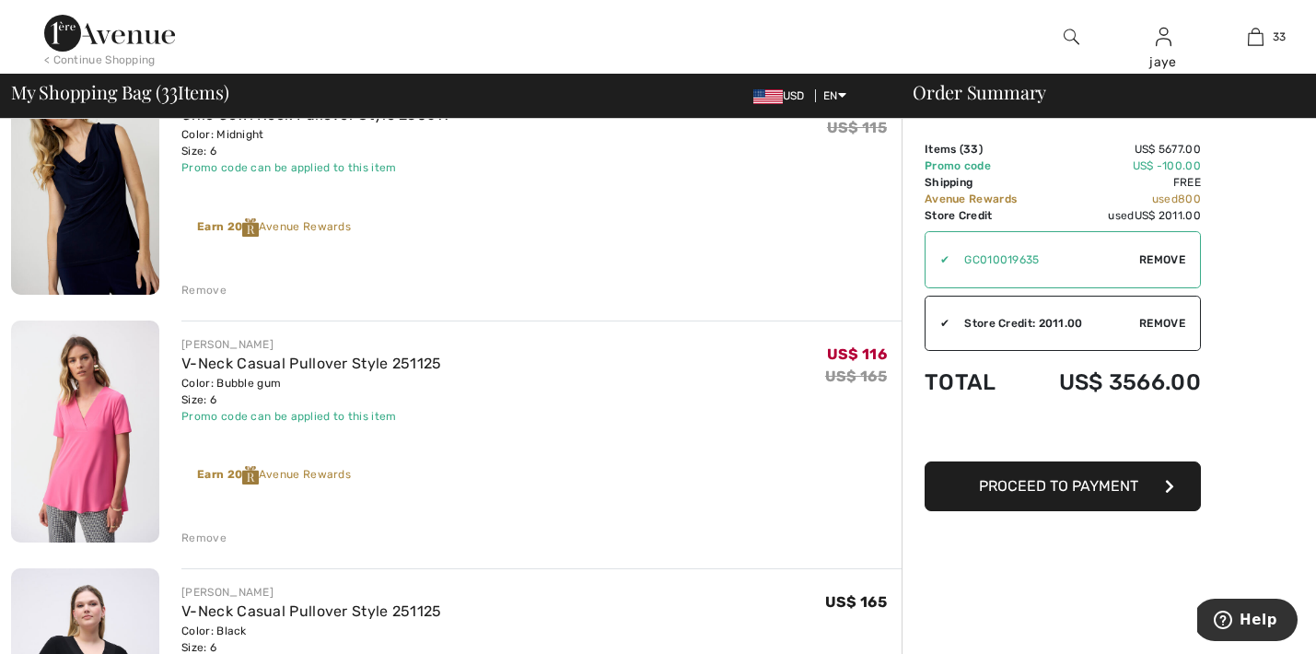
click at [217, 536] on div "Remove" at bounding box center [203, 537] width 45 height 17
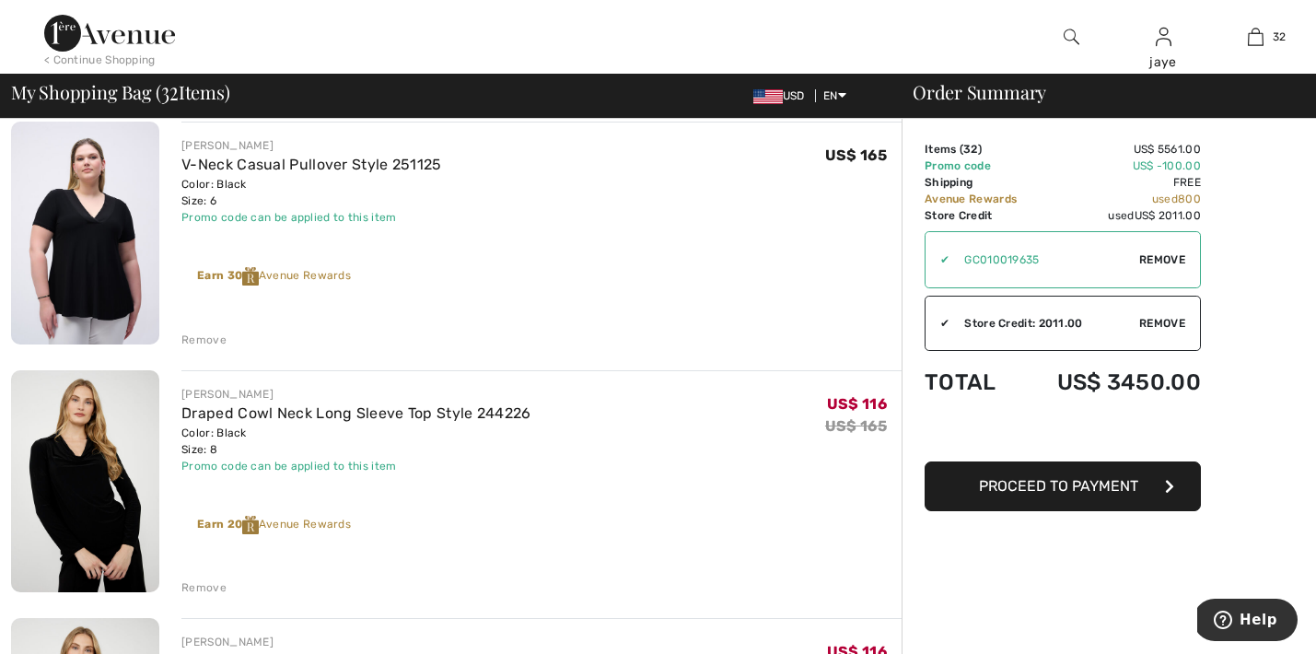
scroll to position [2879, 0]
click at [219, 336] on div "Remove" at bounding box center [203, 338] width 45 height 17
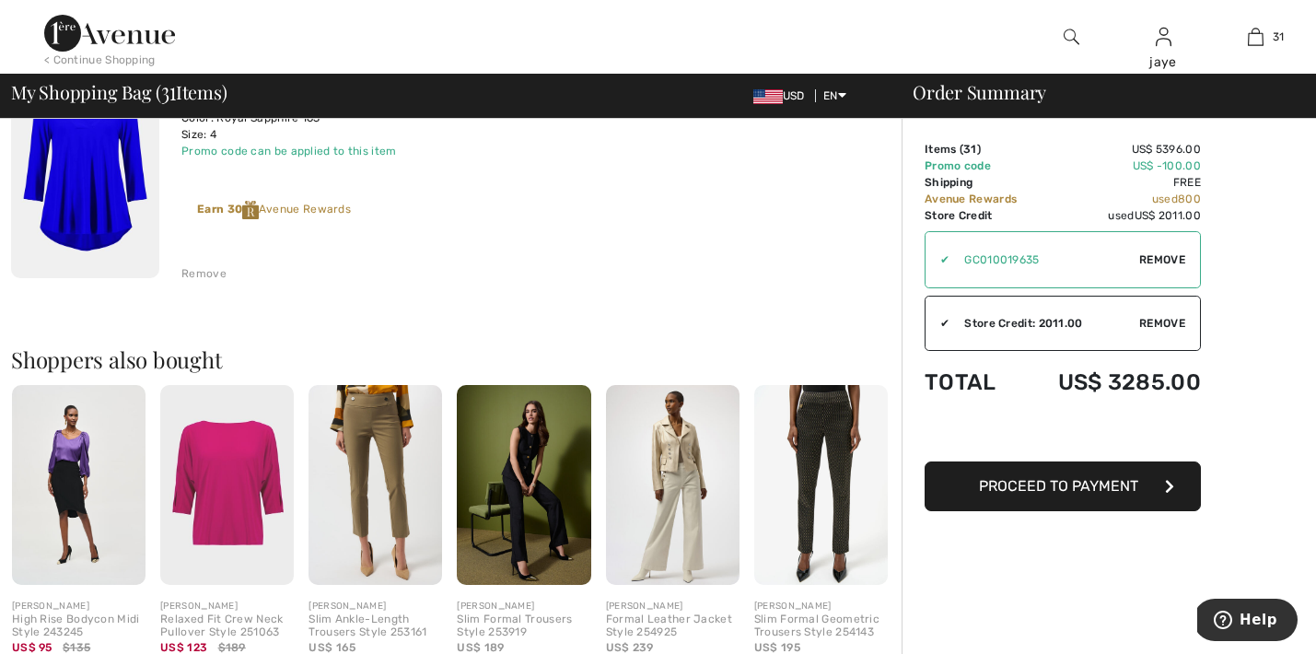
scroll to position [7680, 0]
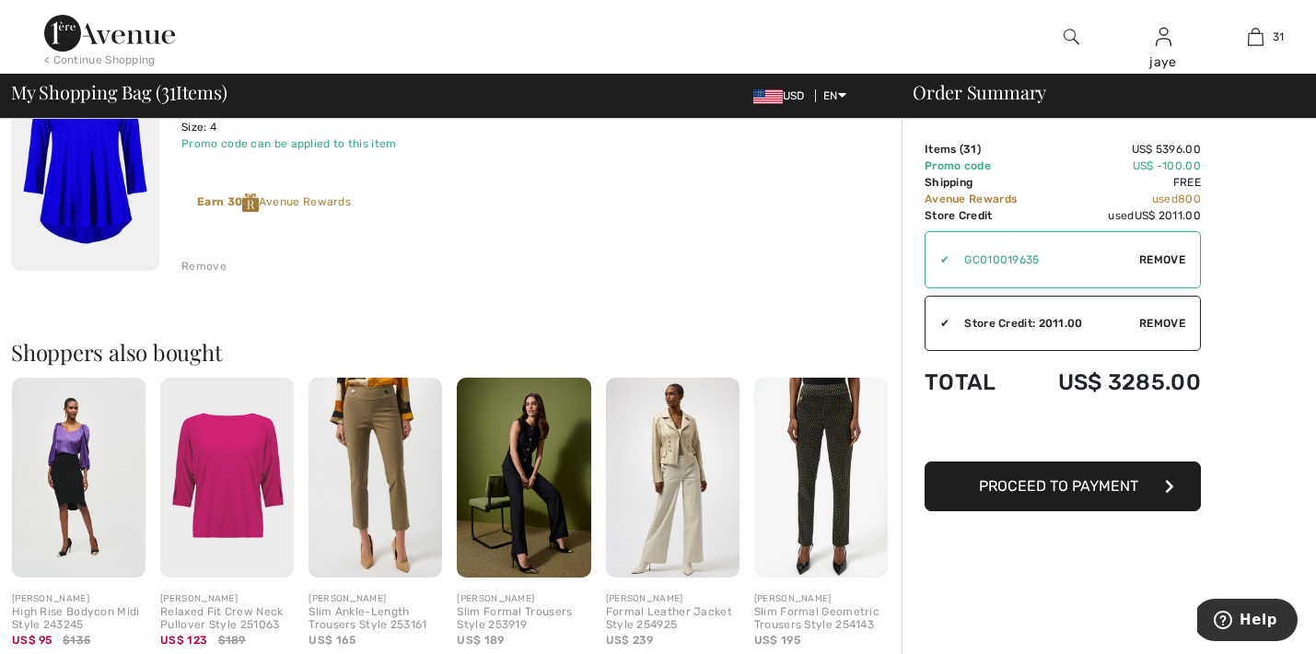
click at [988, 488] on span "Proceed to Payment" at bounding box center [1058, 485] width 159 height 17
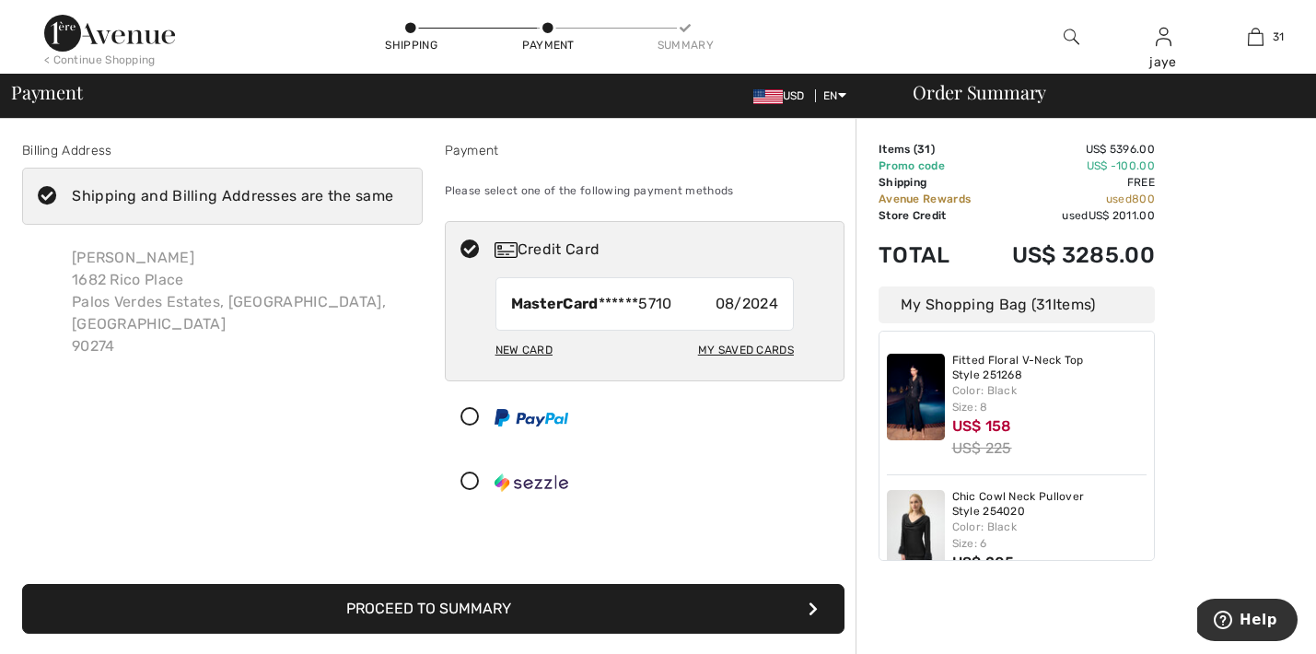
click at [723, 599] on button "Proceed to Summary" at bounding box center [433, 609] width 822 height 50
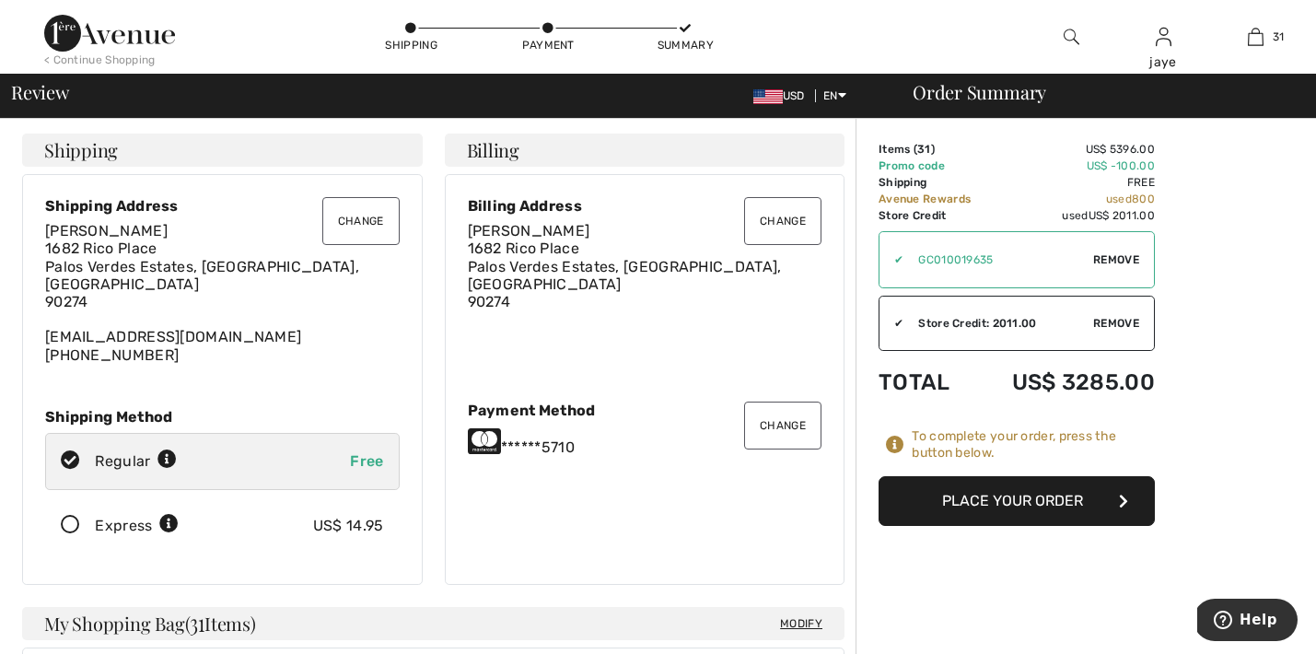
click at [969, 493] on button "Place Your Order" at bounding box center [1016, 501] width 276 height 50
